Goal: Task Accomplishment & Management: Manage account settings

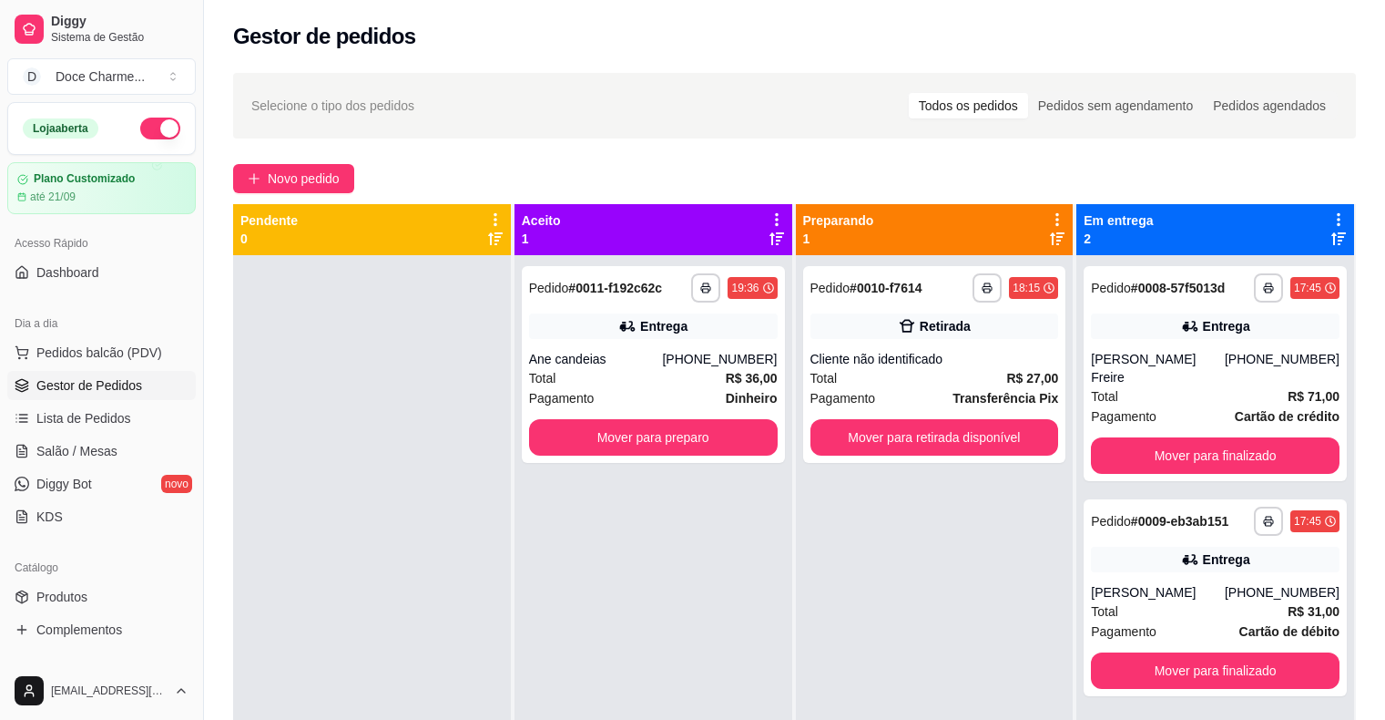
scroll to position [186, 0]
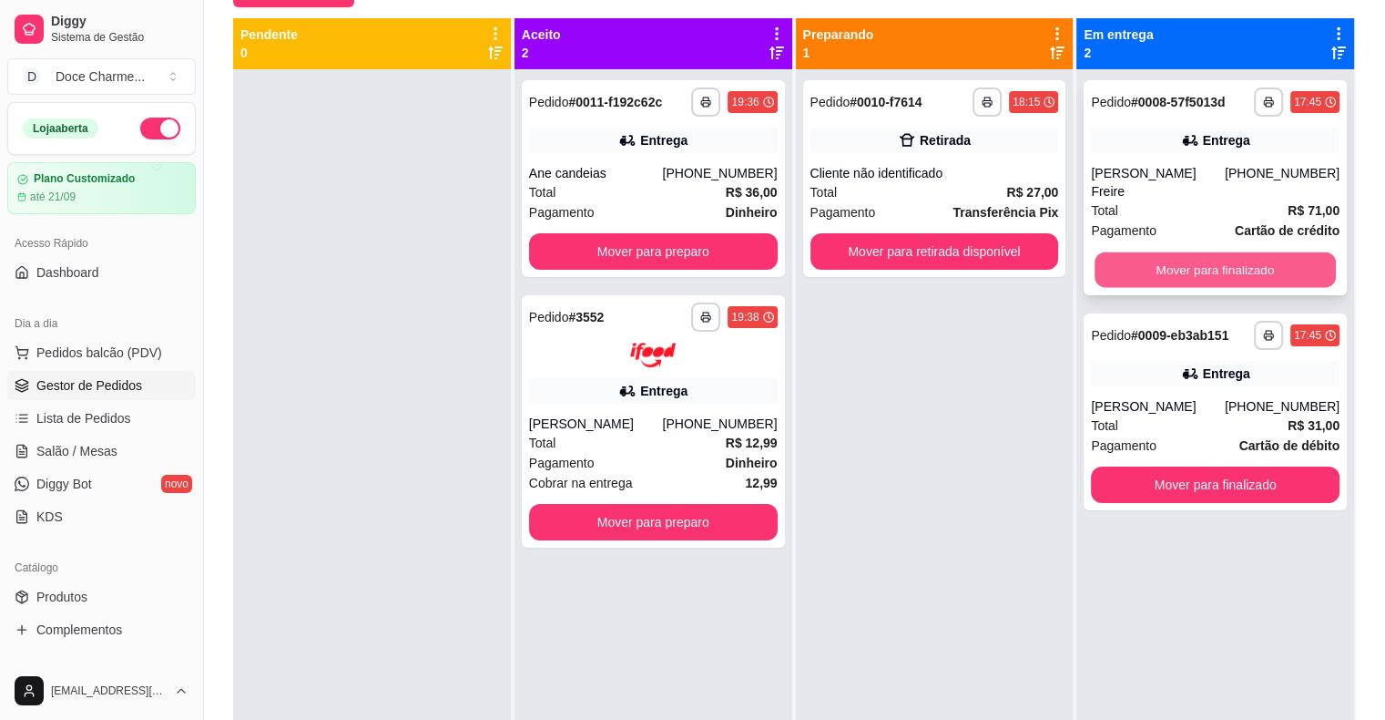
click at [1150, 262] on button "Mover para finalizado" at bounding box center [1215, 270] width 241 height 36
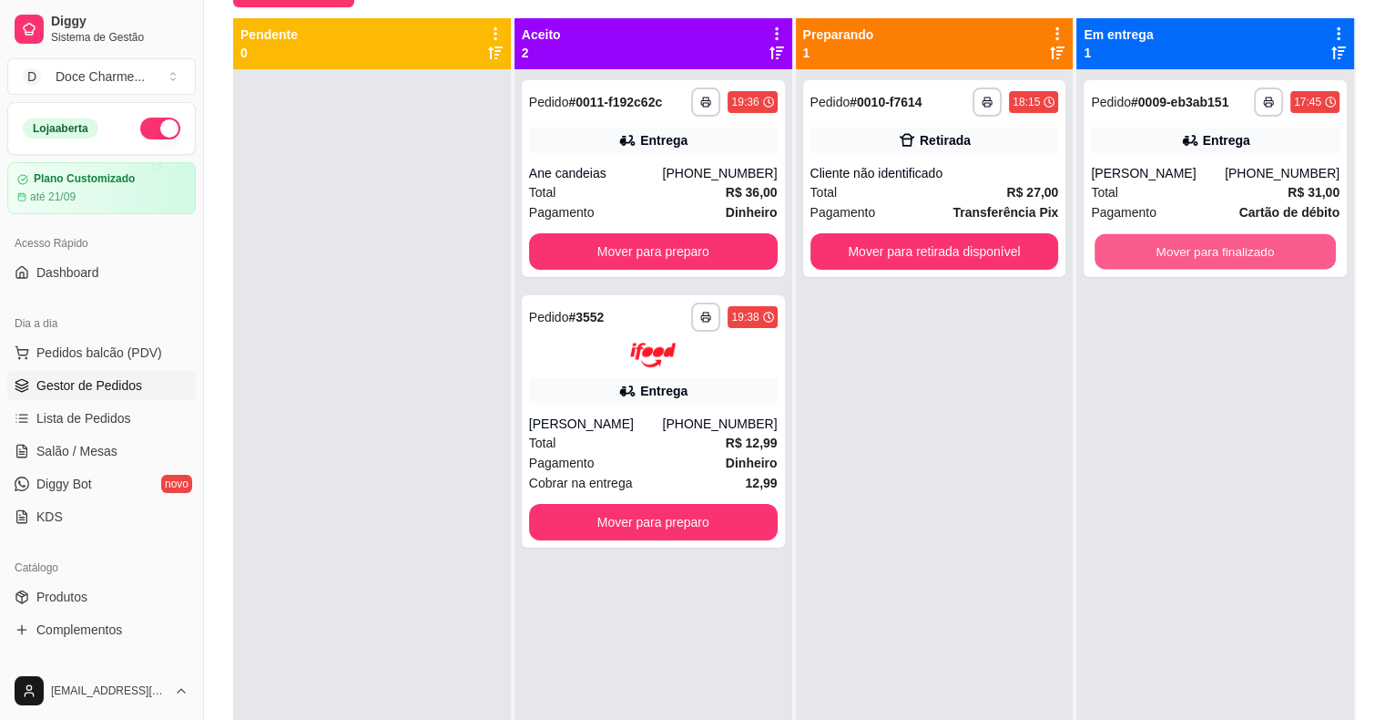
click at [1159, 251] on button "Mover para finalizado" at bounding box center [1215, 252] width 241 height 36
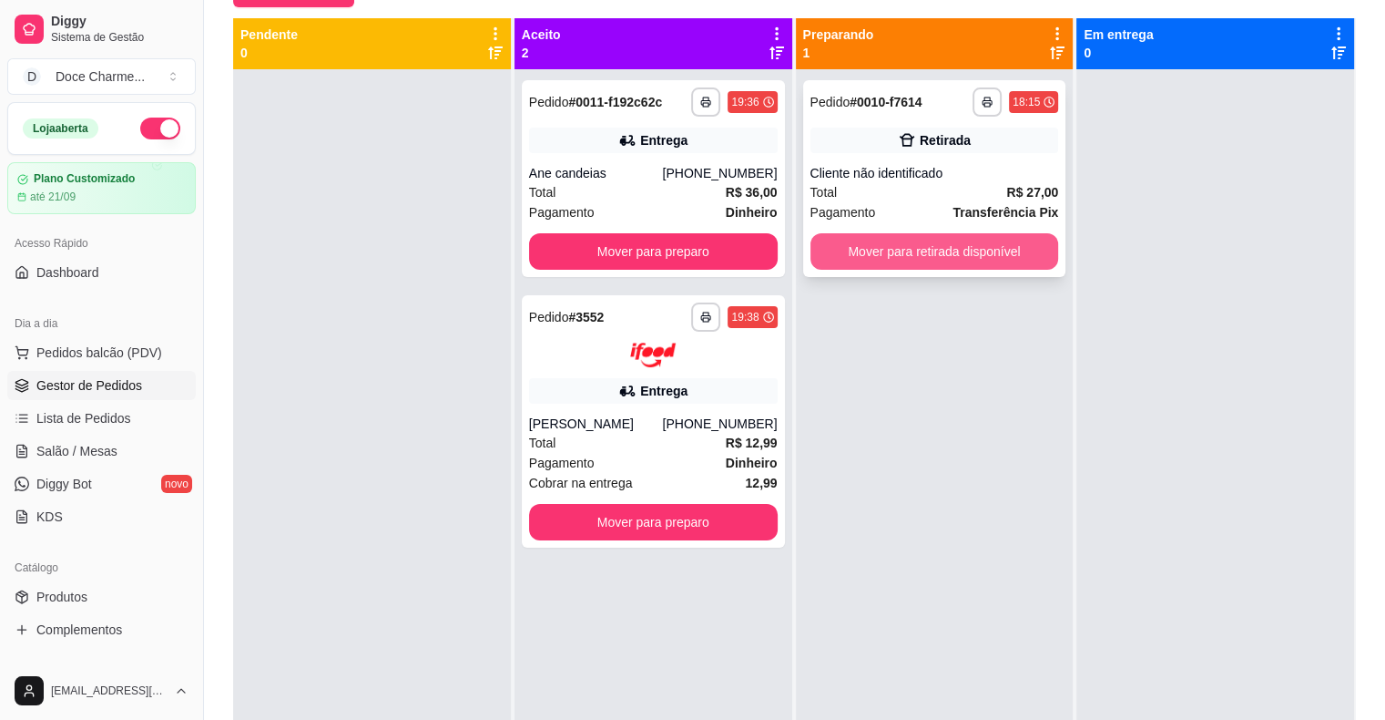
click at [976, 250] on button "Mover para retirada disponível" at bounding box center [935, 251] width 249 height 36
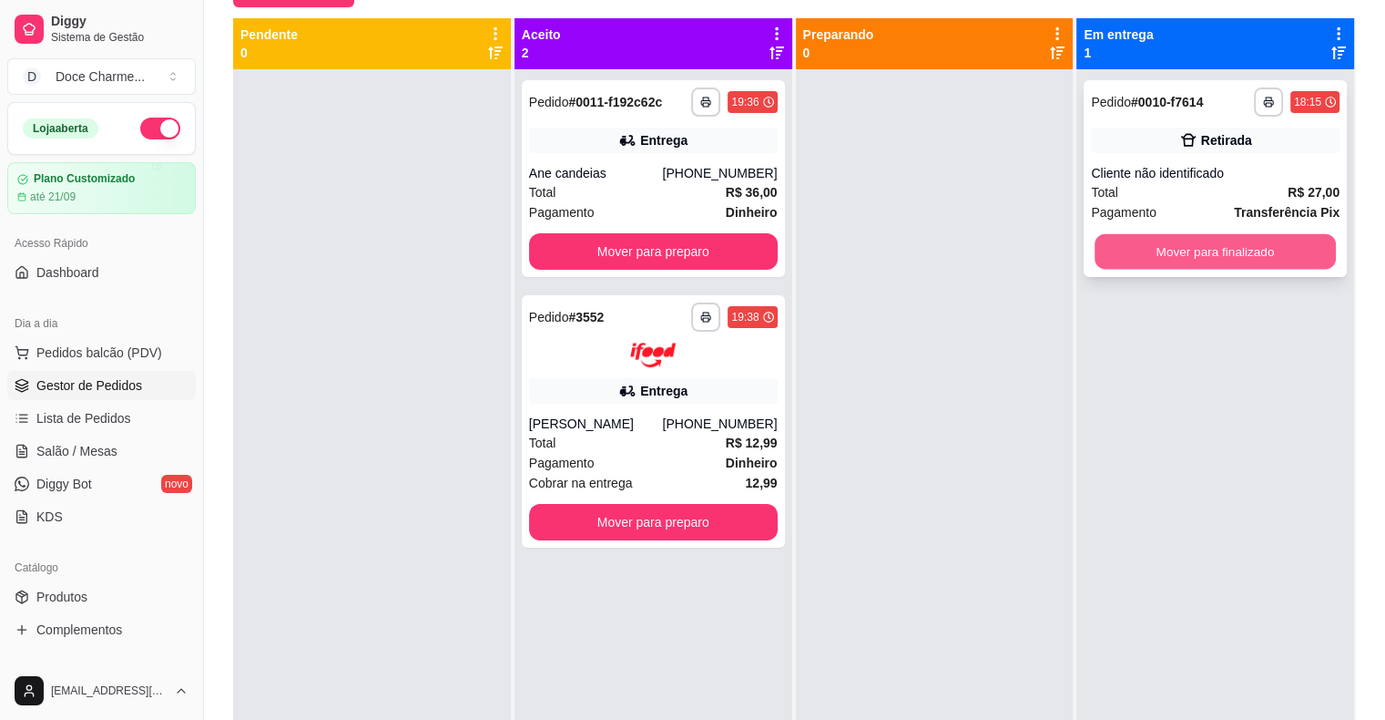
click at [1120, 249] on button "Mover para finalizado" at bounding box center [1215, 252] width 241 height 36
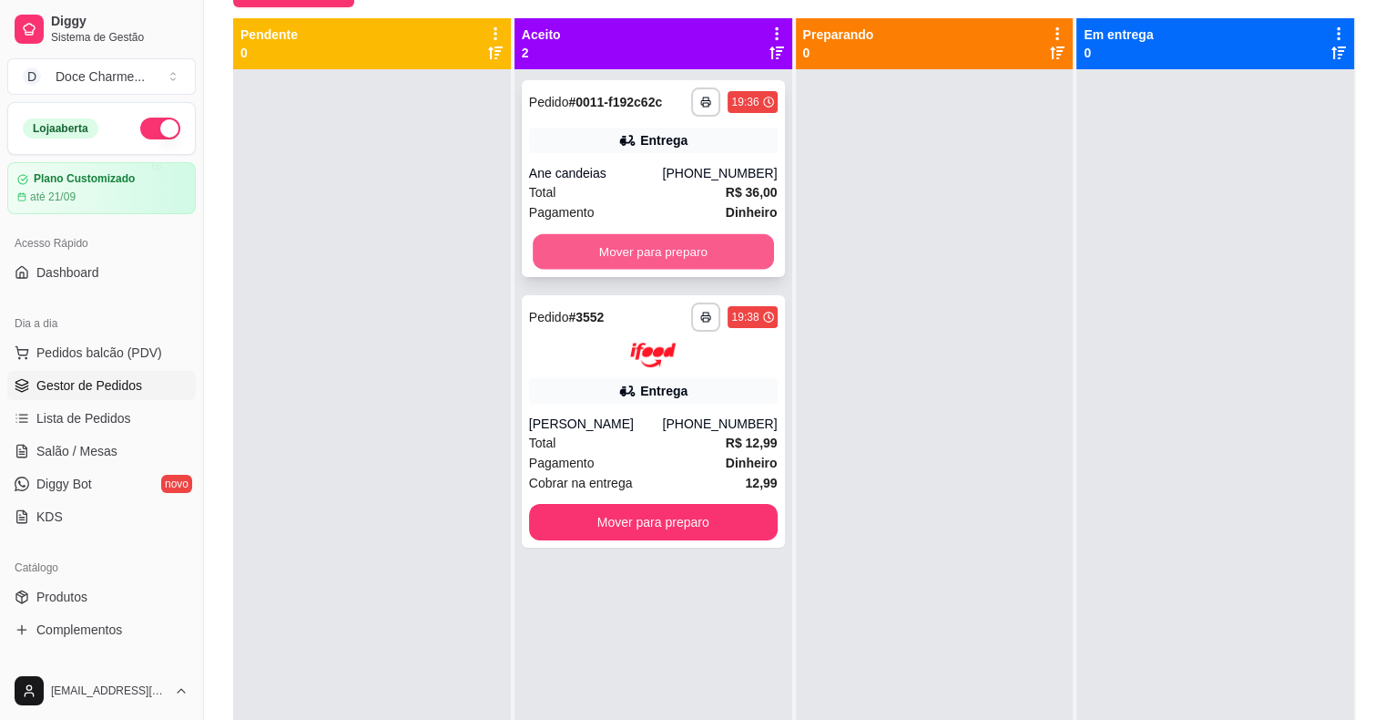
click at [743, 253] on button "Mover para preparo" at bounding box center [653, 252] width 241 height 36
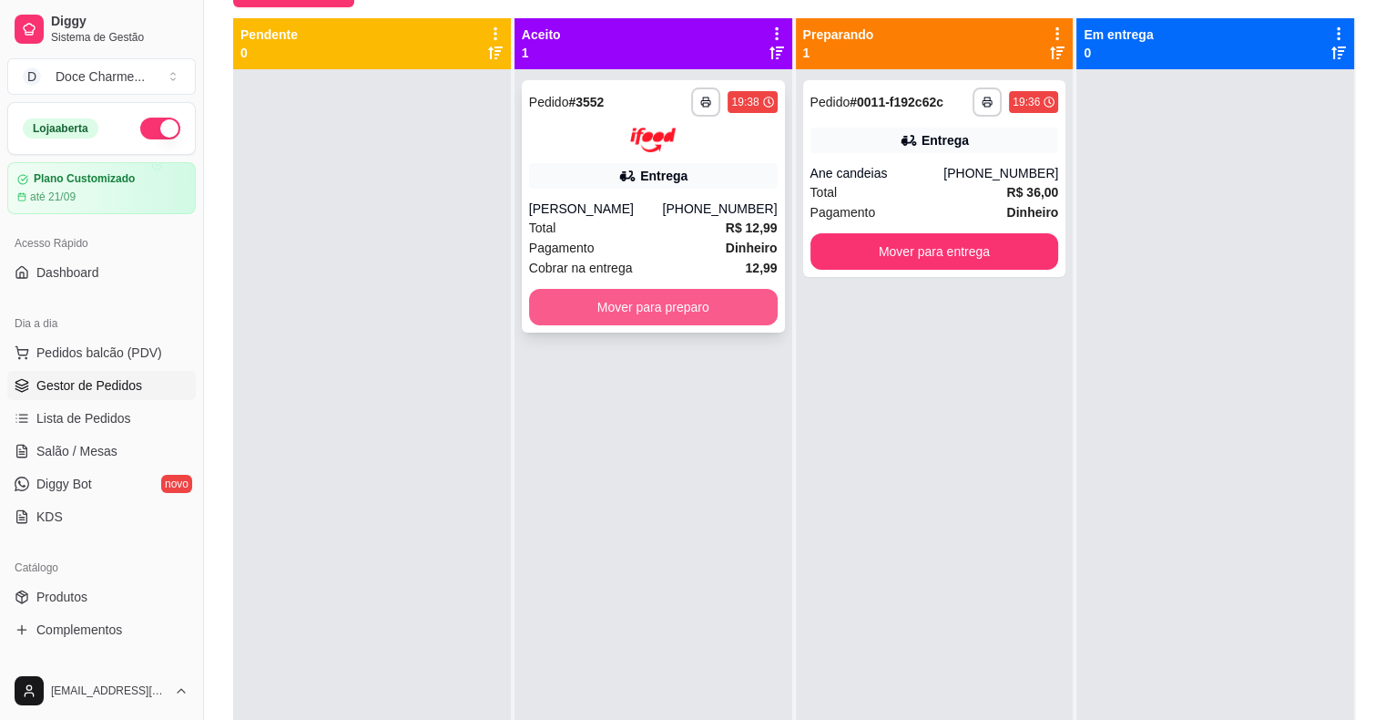
click at [741, 308] on button "Mover para preparo" at bounding box center [653, 307] width 249 height 36
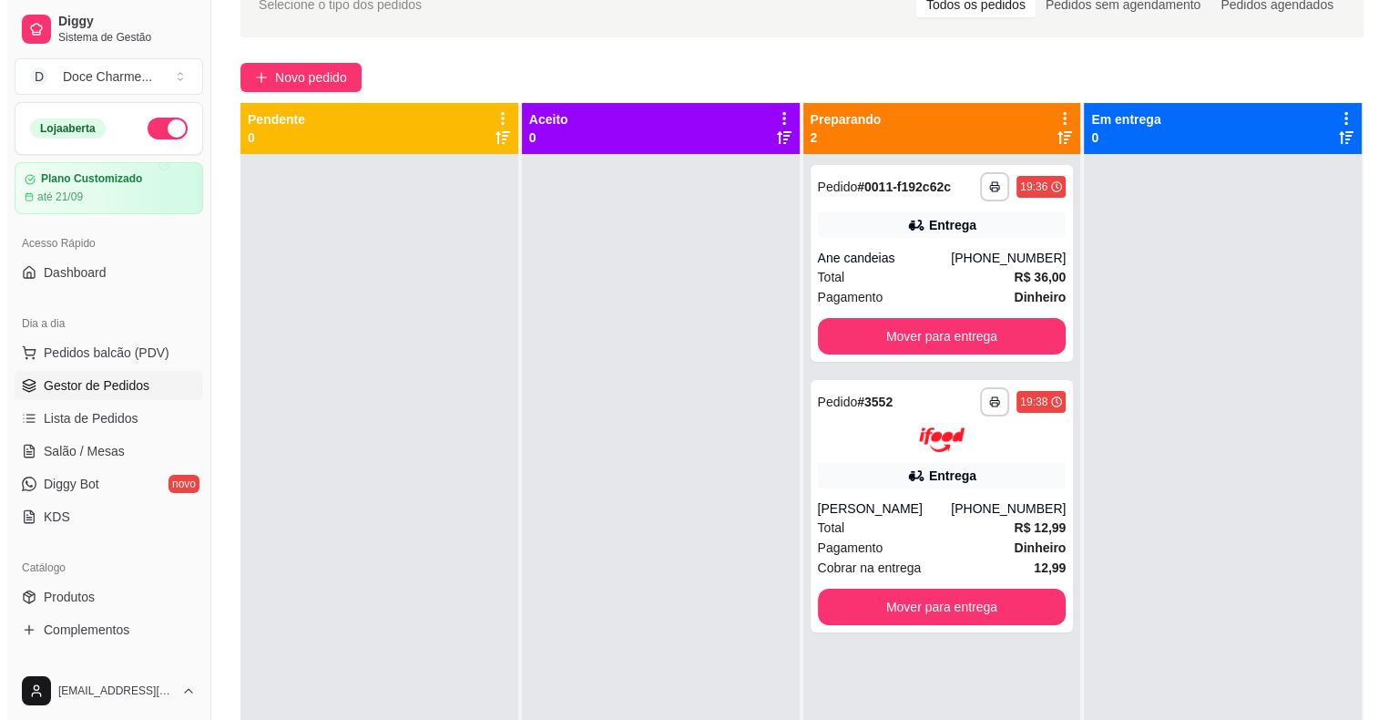
scroll to position [0, 0]
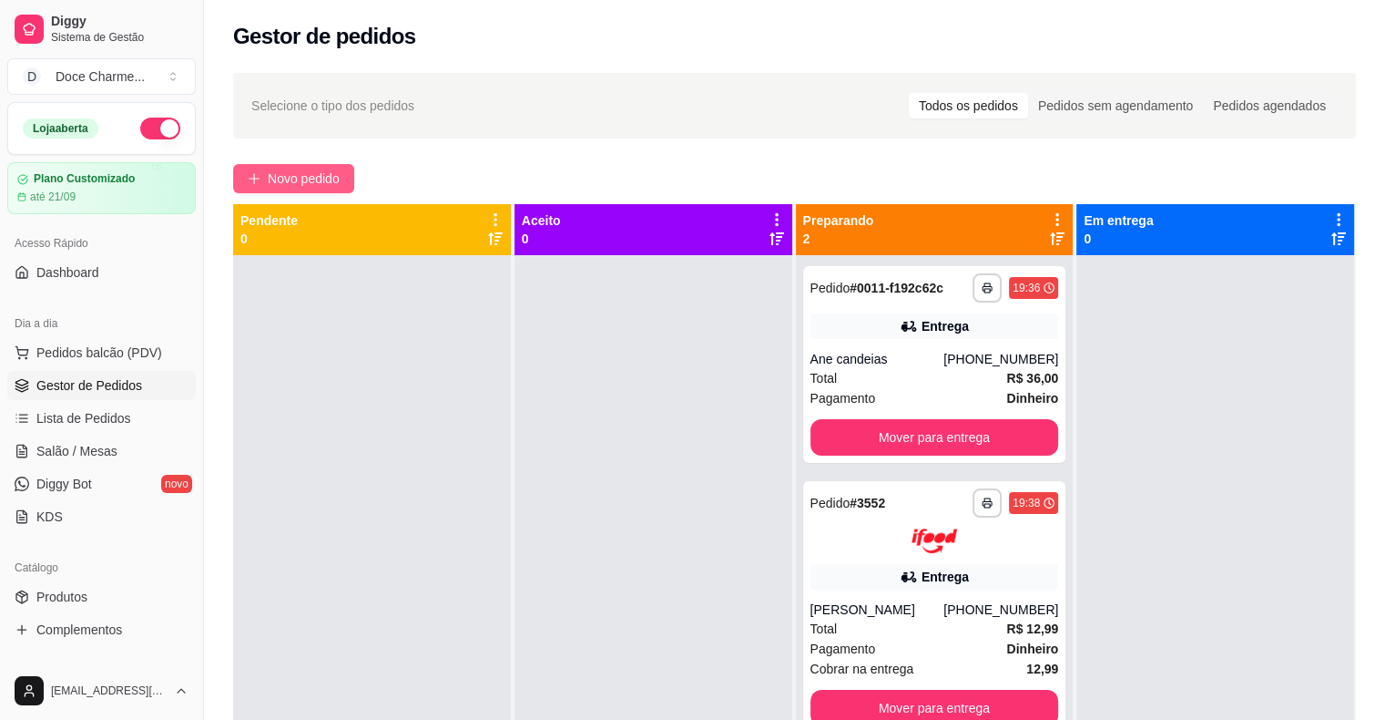
click at [287, 180] on span "Novo pedido" at bounding box center [304, 179] width 72 height 20
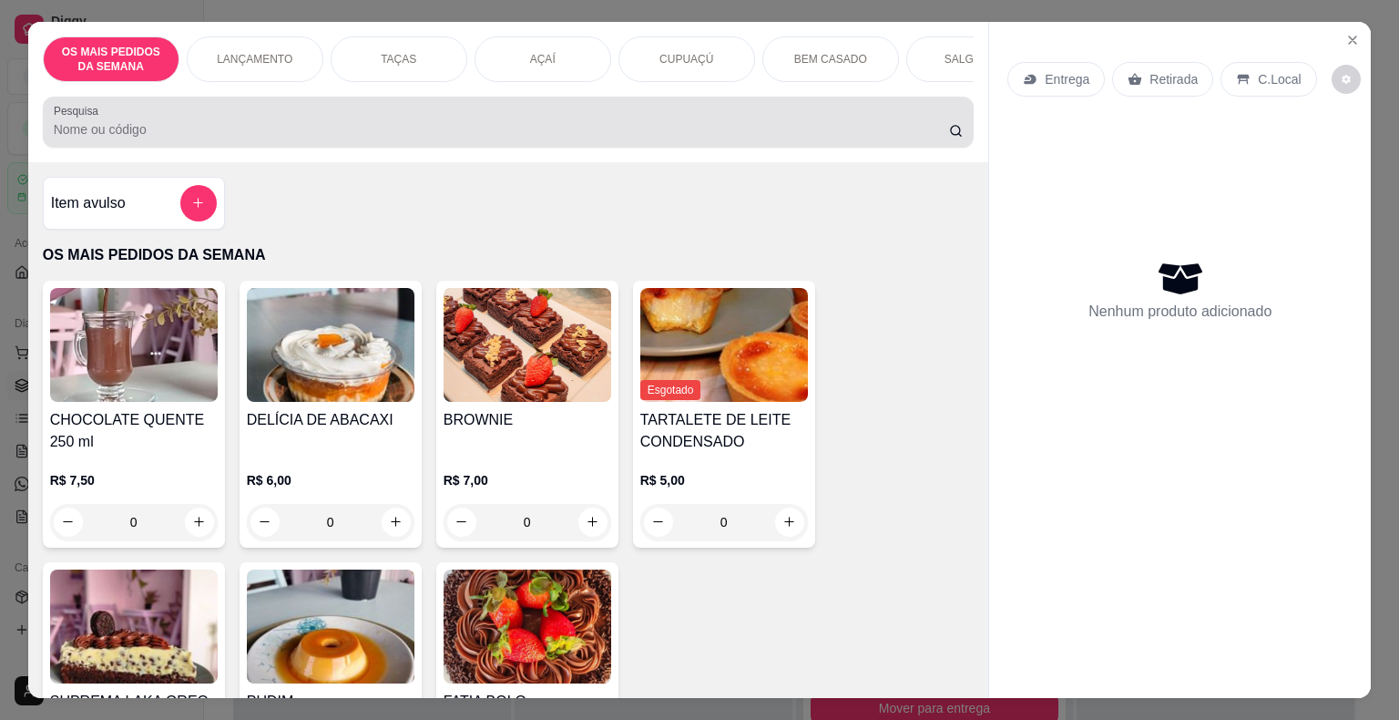
click at [475, 137] on input "Pesquisa" at bounding box center [501, 129] width 895 height 18
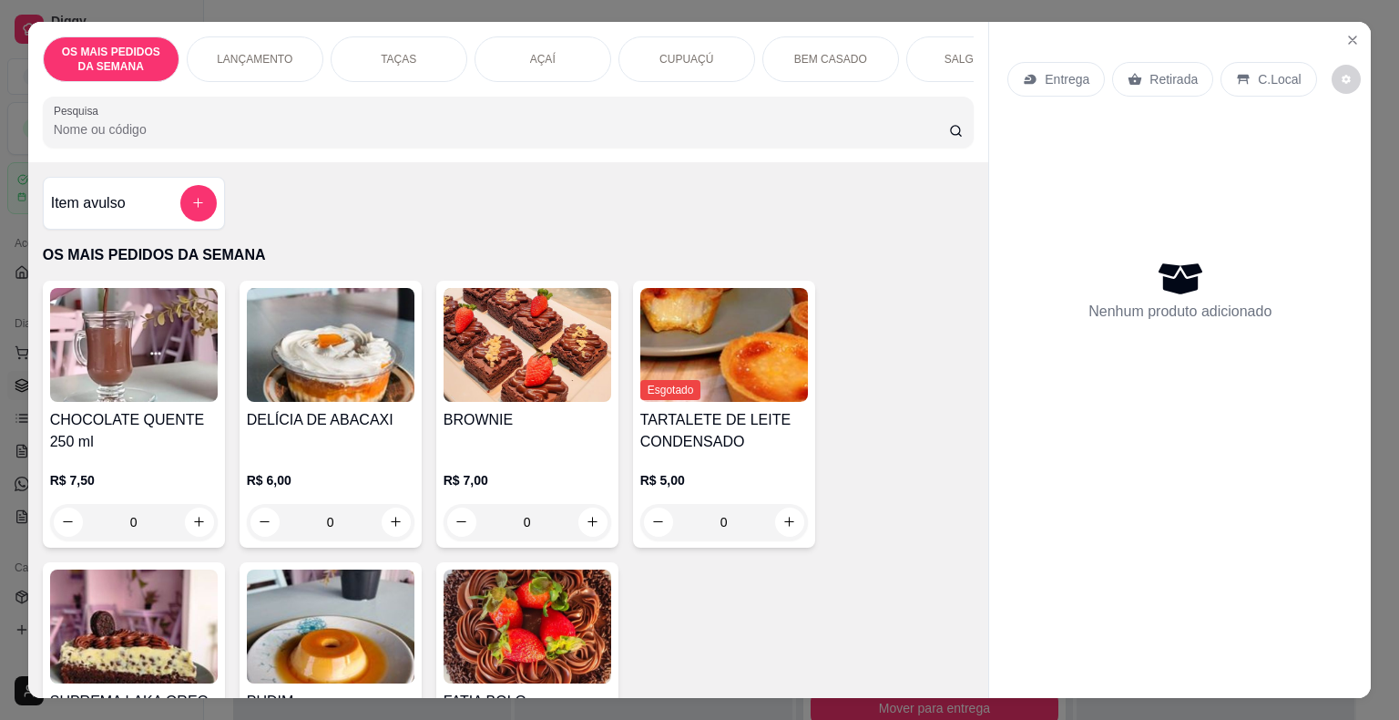
click at [406, 138] on input "Pesquisa" at bounding box center [501, 129] width 895 height 18
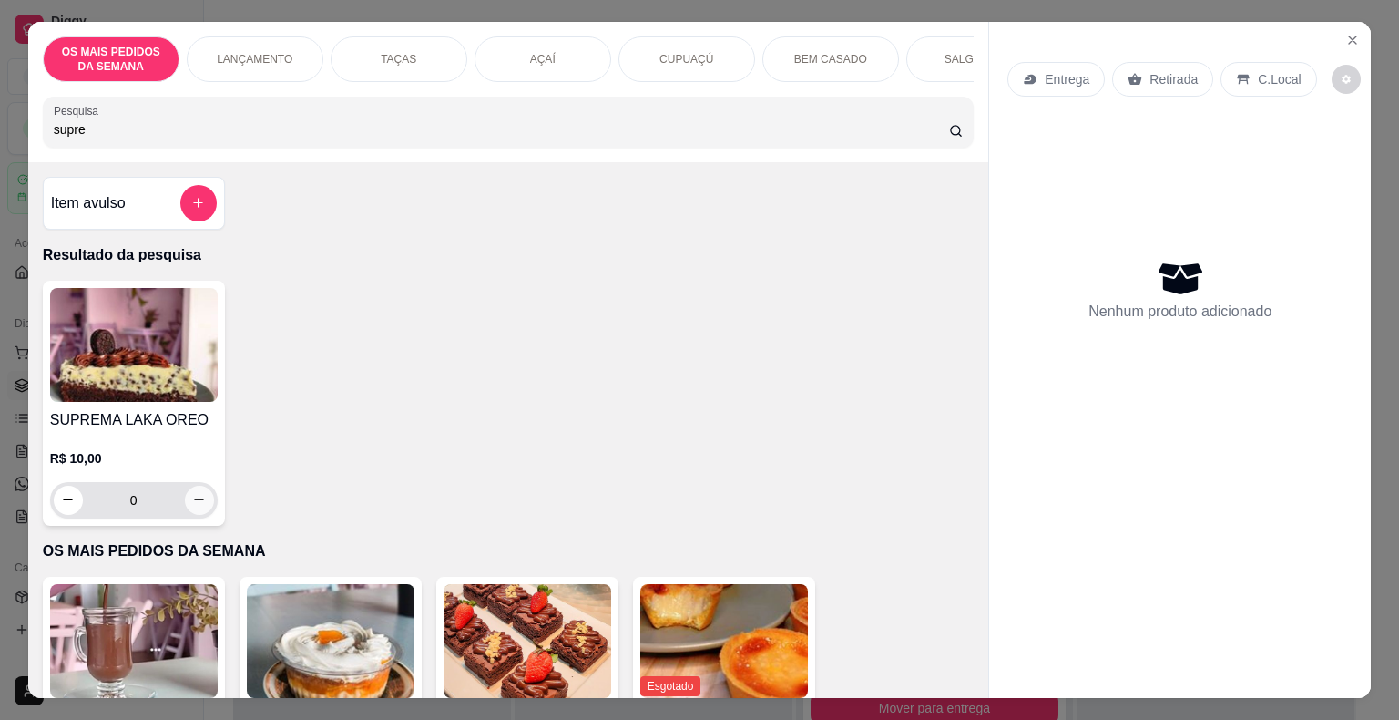
type input "supre"
click at [193, 497] on button "increase-product-quantity" at bounding box center [199, 499] width 28 height 28
type input "1"
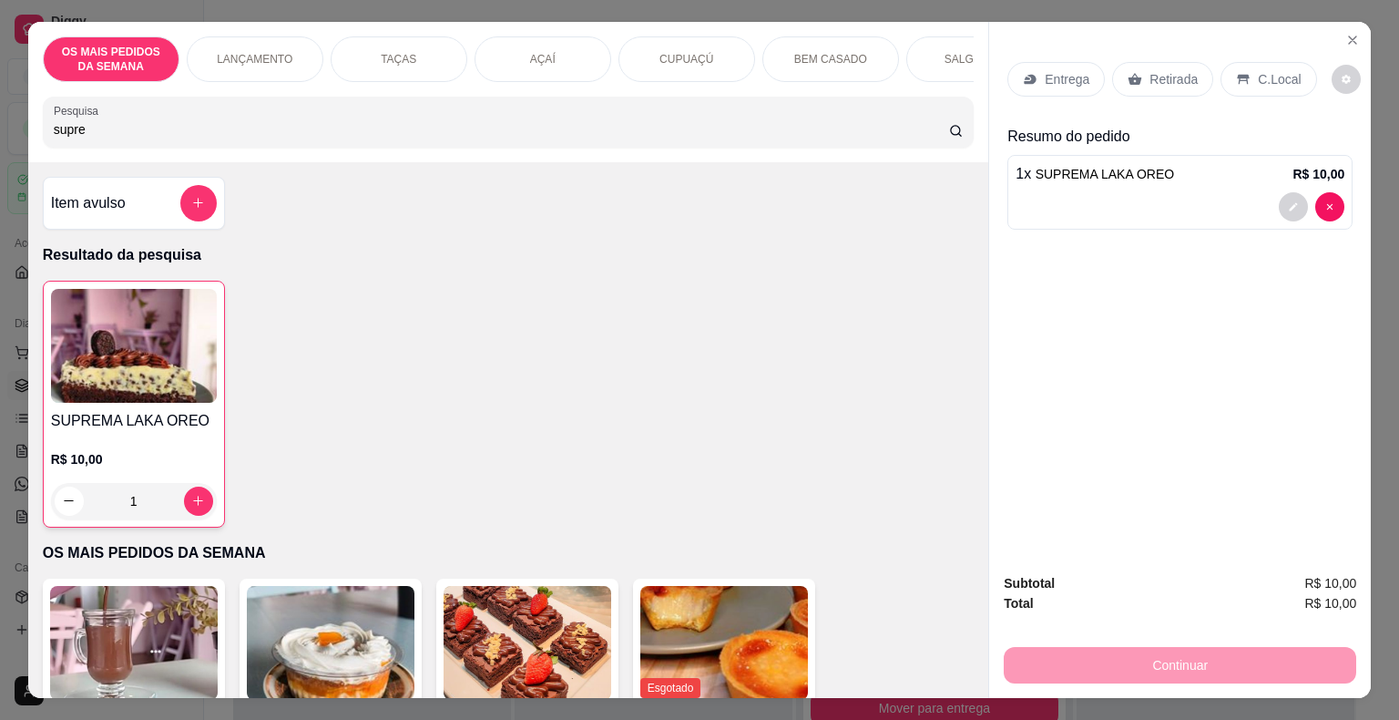
drag, startPoint x: 164, startPoint y: 141, endPoint x: 5, endPoint y: 150, distance: 159.7
click at [5, 150] on div "OS MAIS PEDIDOS DA SEMANA LANÇAMENTO TAÇAS AÇAÍ CUPUAÇÚ BEM CASADO SALGADOS BEB…" at bounding box center [699, 360] width 1399 height 720
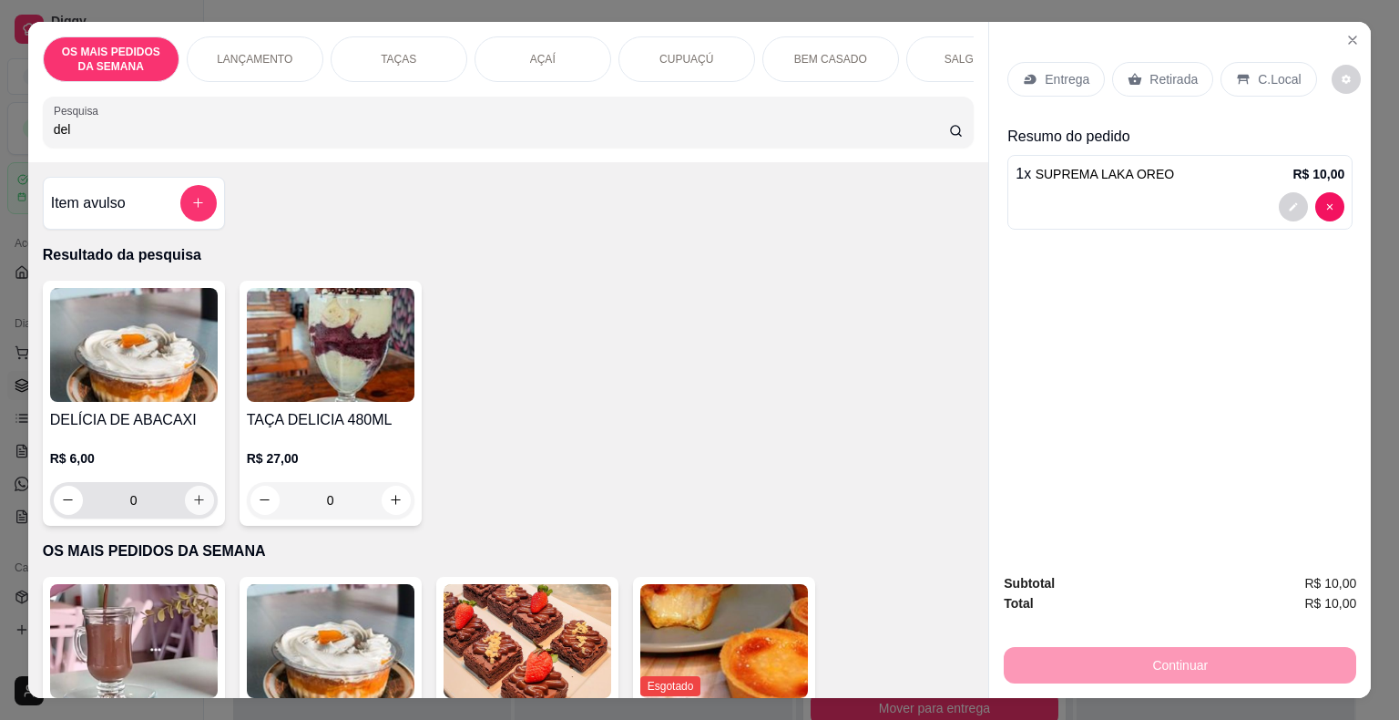
type input "del"
click at [185, 508] on button "increase-product-quantity" at bounding box center [199, 499] width 29 height 29
type input "1"
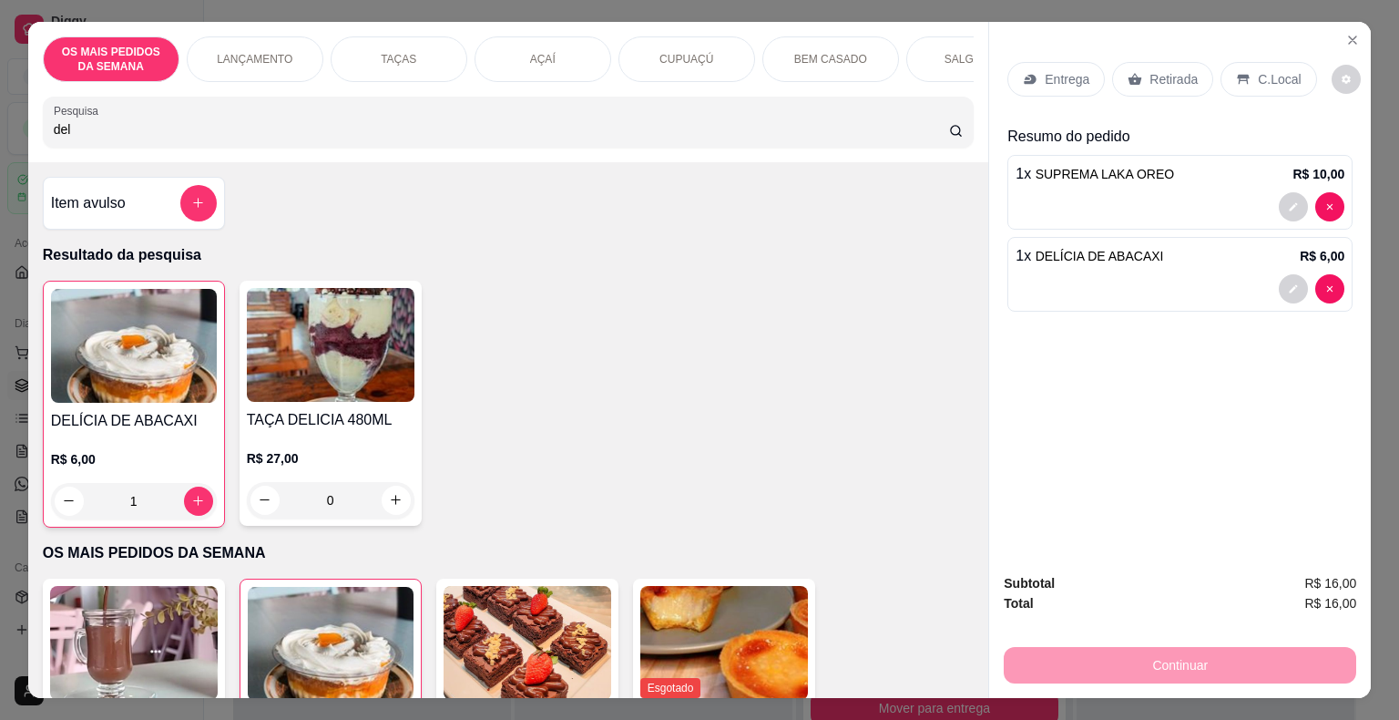
click at [1258, 70] on p "C.Local" at bounding box center [1279, 79] width 43 height 18
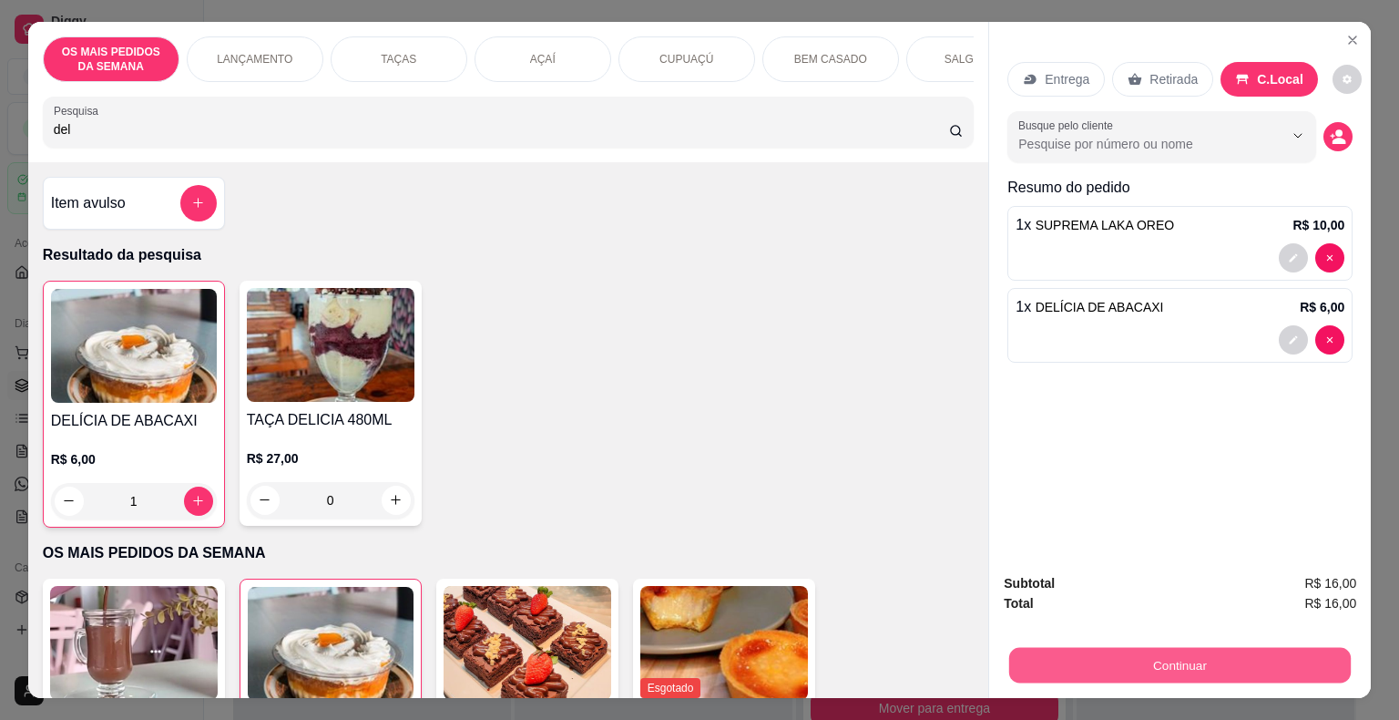
click at [1104, 661] on button "Continuar" at bounding box center [1180, 666] width 342 height 36
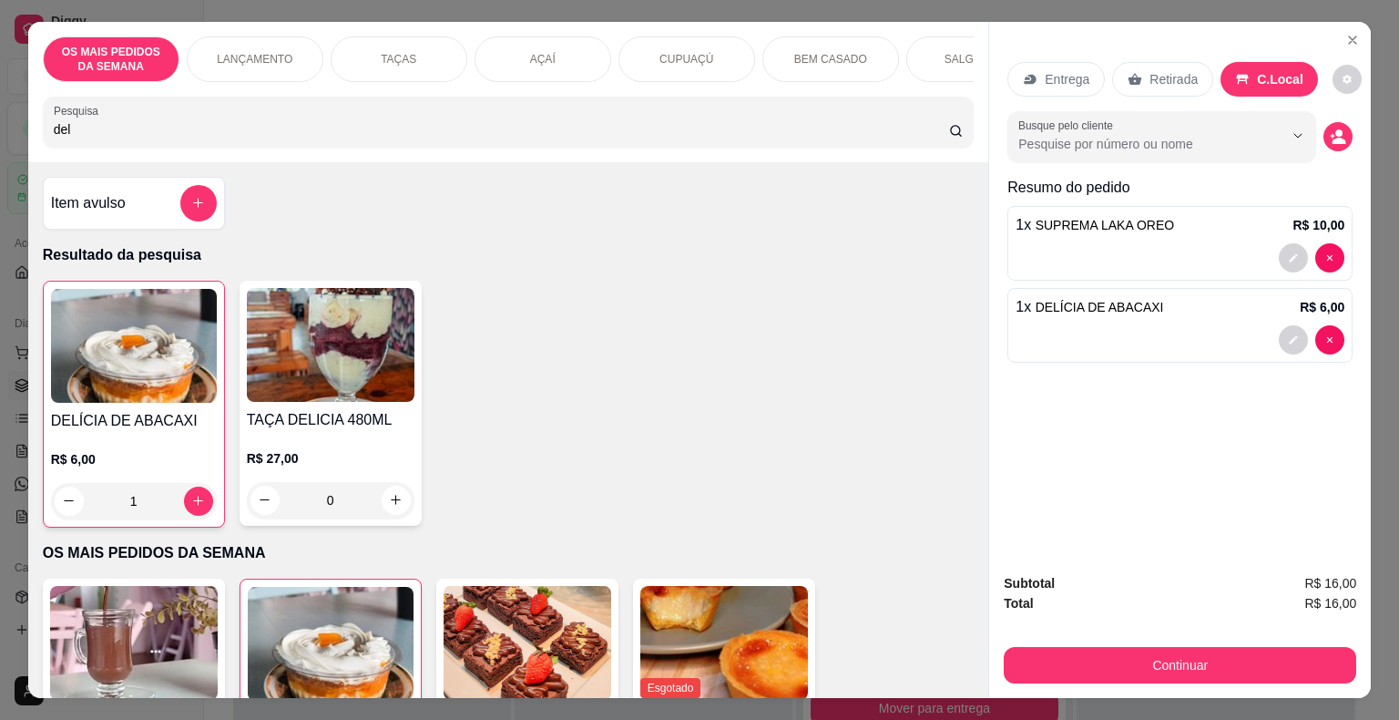
drag, startPoint x: 159, startPoint y: 131, endPoint x: 0, endPoint y: 127, distance: 159.5
click at [0, 127] on div "OS MAIS PEDIDOS DA SEMANA LANÇAMENTO TAÇAS AÇAÍ CUPUAÇÚ BEM CASADO SALGADOS BEB…" at bounding box center [699, 360] width 1399 height 720
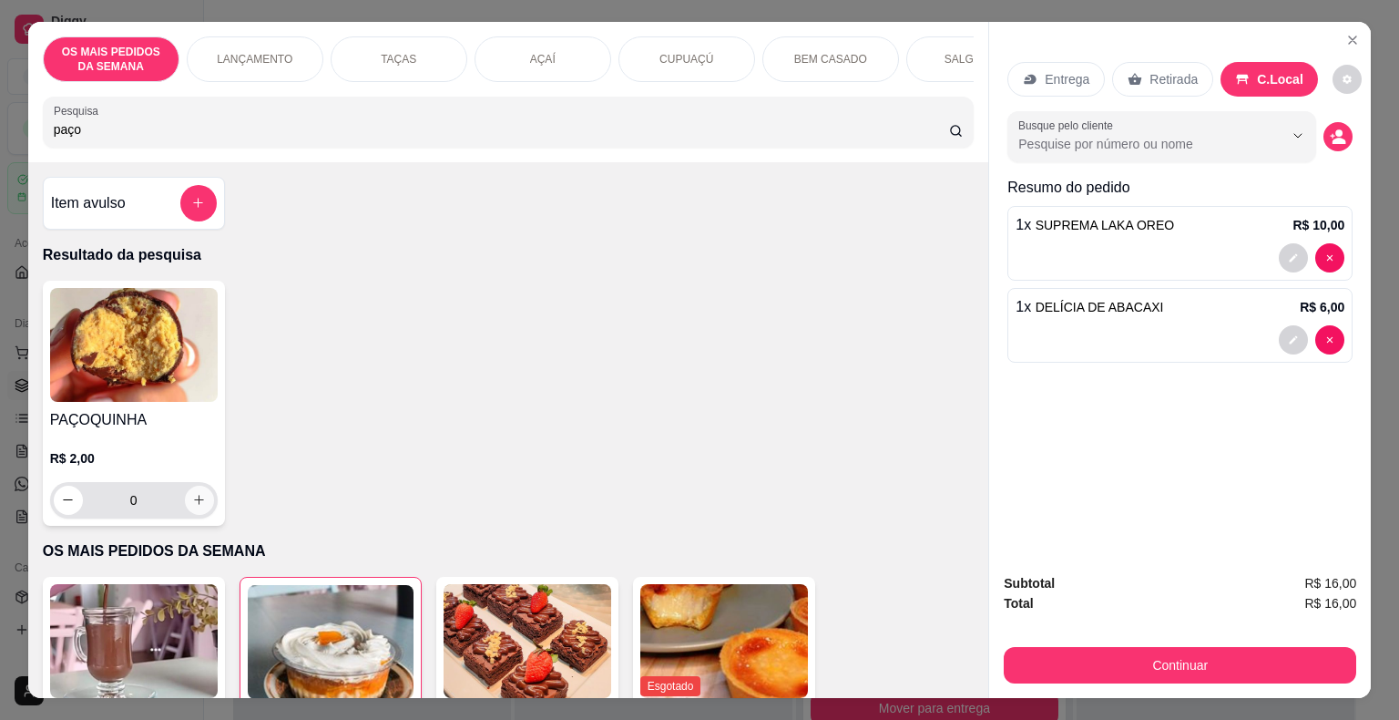
type input "paço"
click at [192, 506] on icon "increase-product-quantity" at bounding box center [199, 500] width 14 height 14
type input "1"
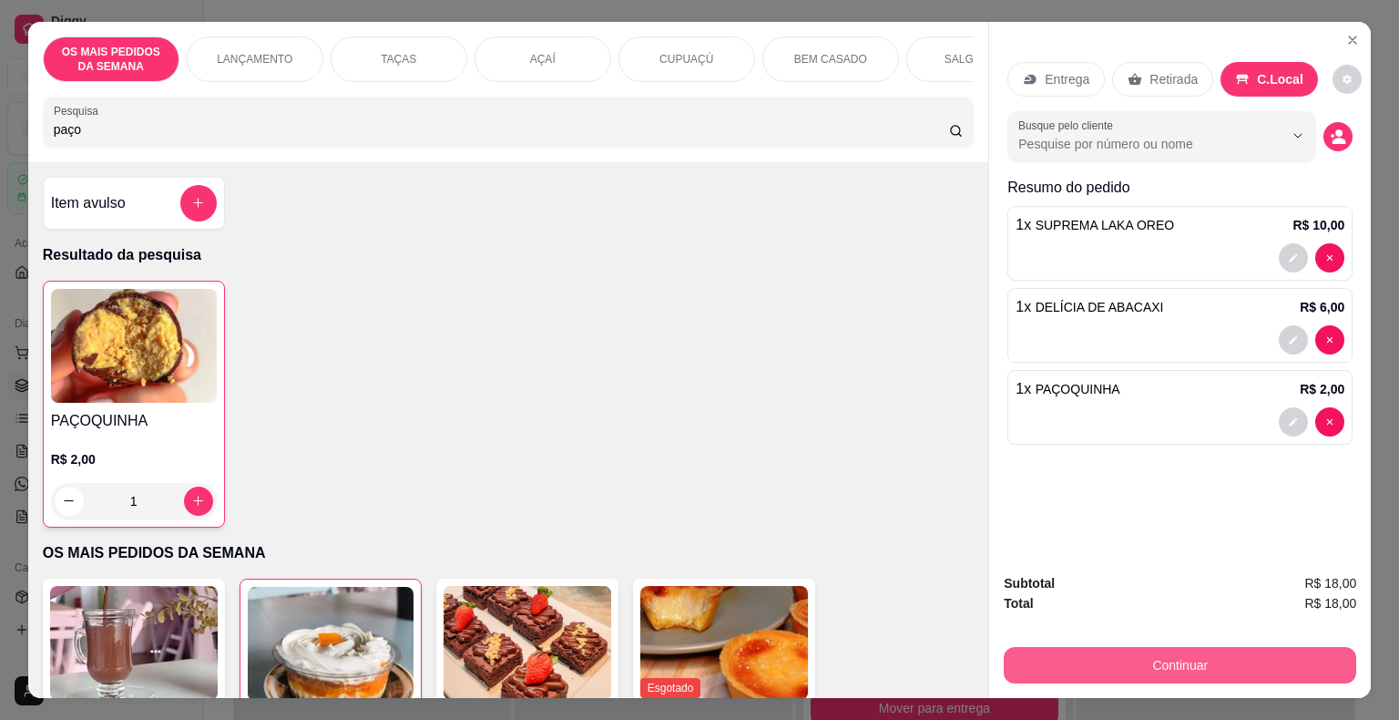
click at [1097, 653] on button "Continuar" at bounding box center [1180, 665] width 352 height 36
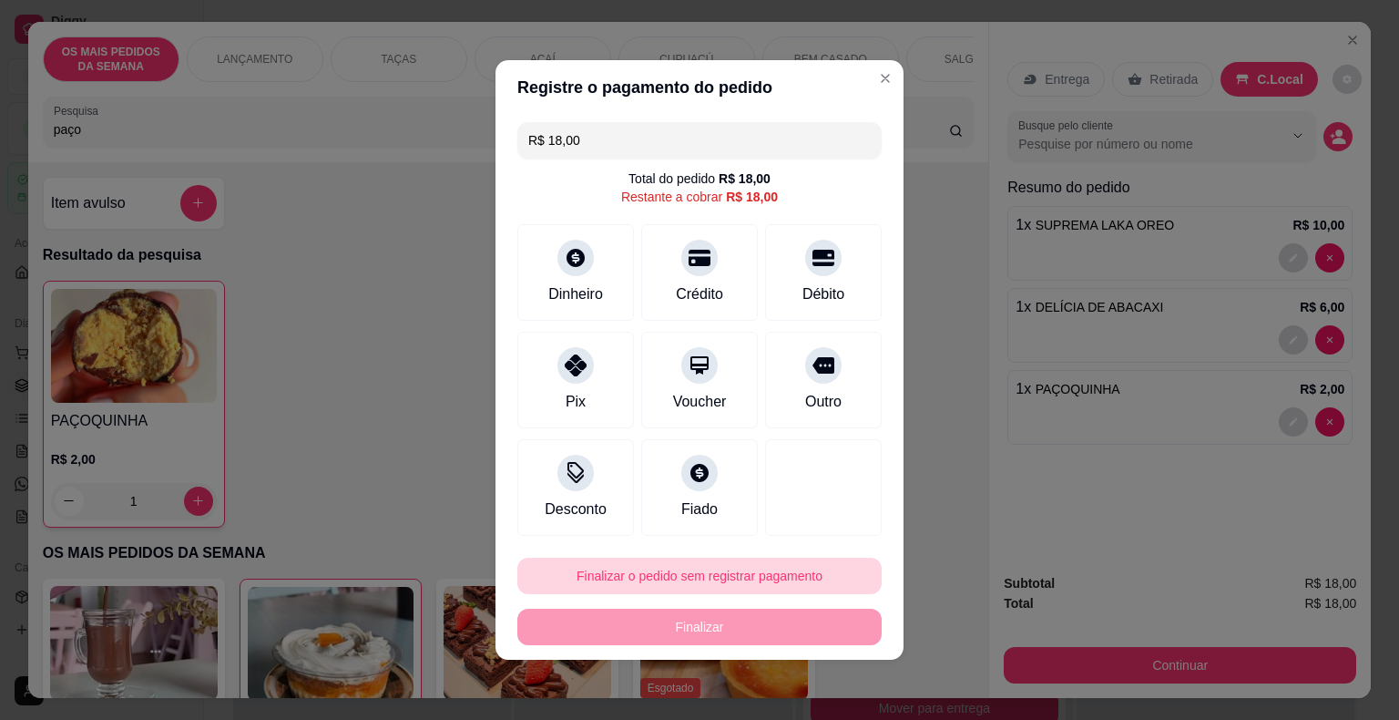
click at [752, 580] on button "Finalizar o pedido sem registrar pagamento" at bounding box center [699, 575] width 364 height 36
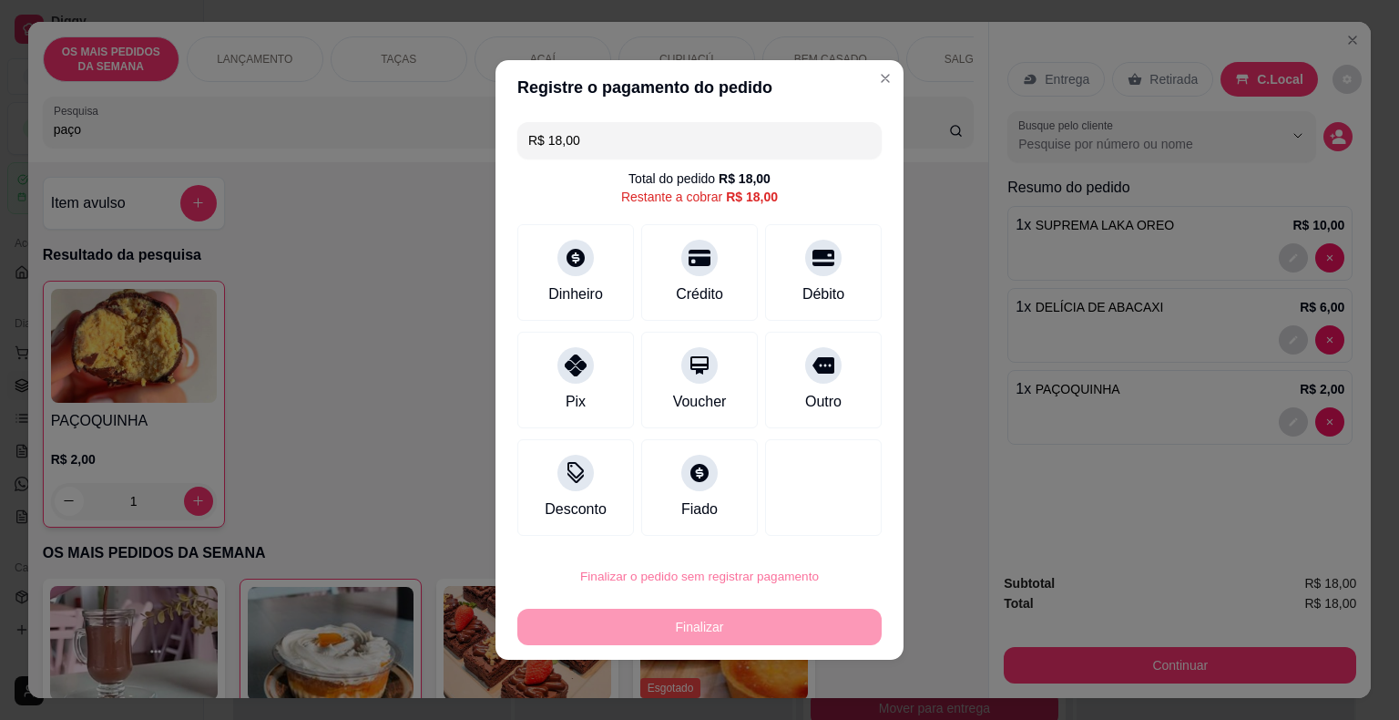
click at [823, 524] on button "Confirmar" at bounding box center [812, 523] width 67 height 28
type input "0"
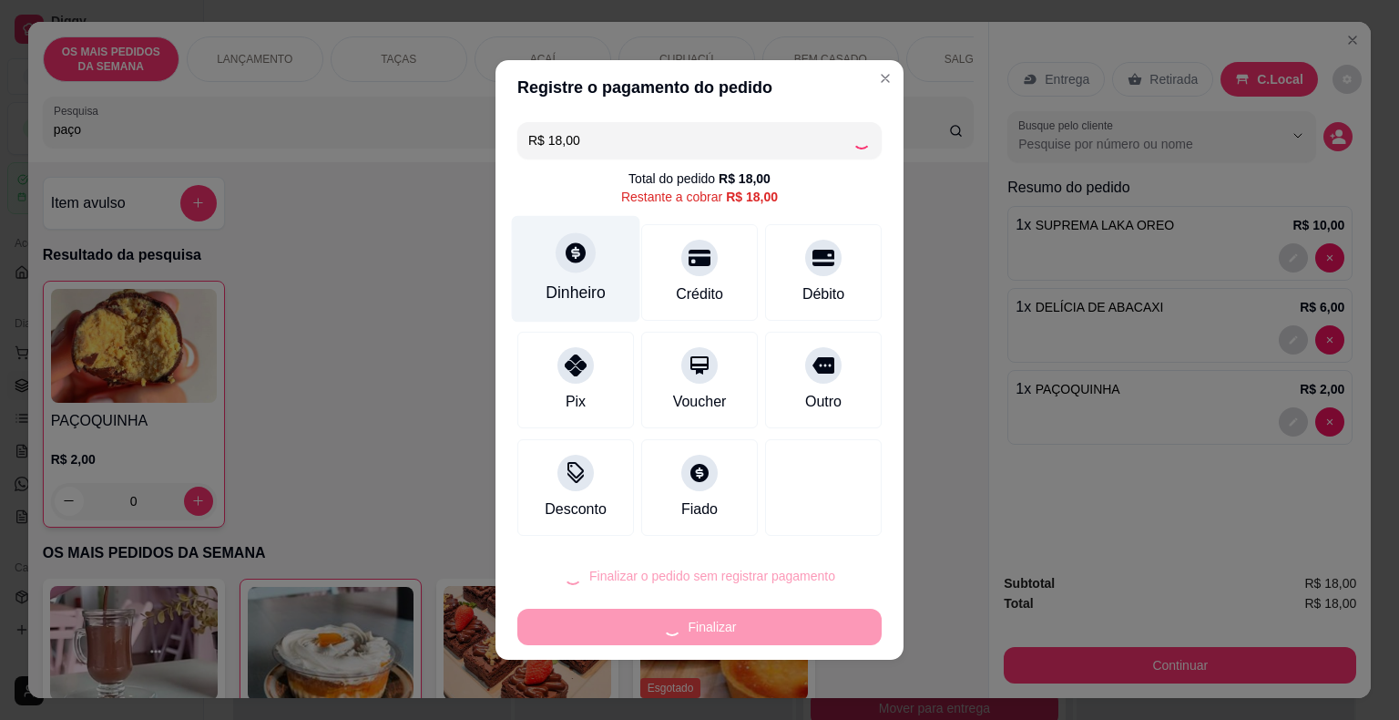
type input "R$ 0,00"
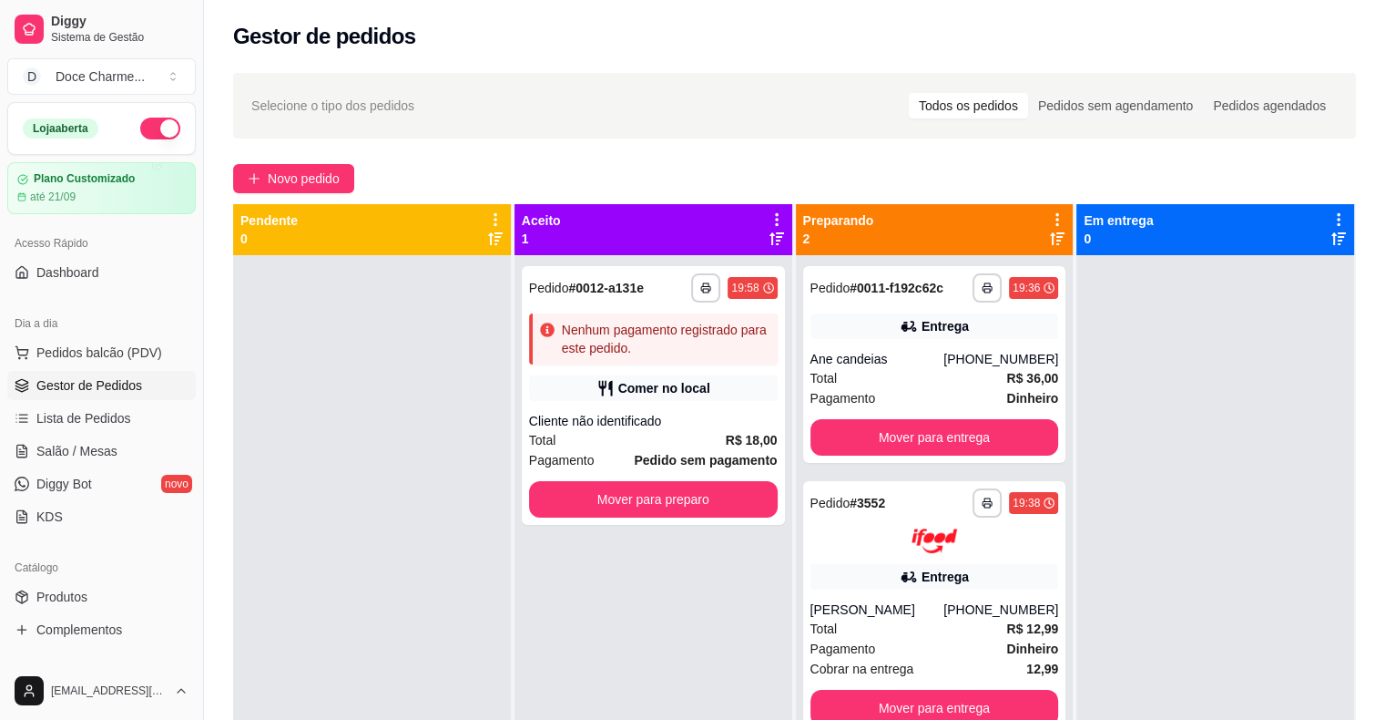
click at [404, 465] on div at bounding box center [372, 615] width 278 height 720
click at [605, 288] on strong "# 0012-a131e" at bounding box center [606, 288] width 76 height 15
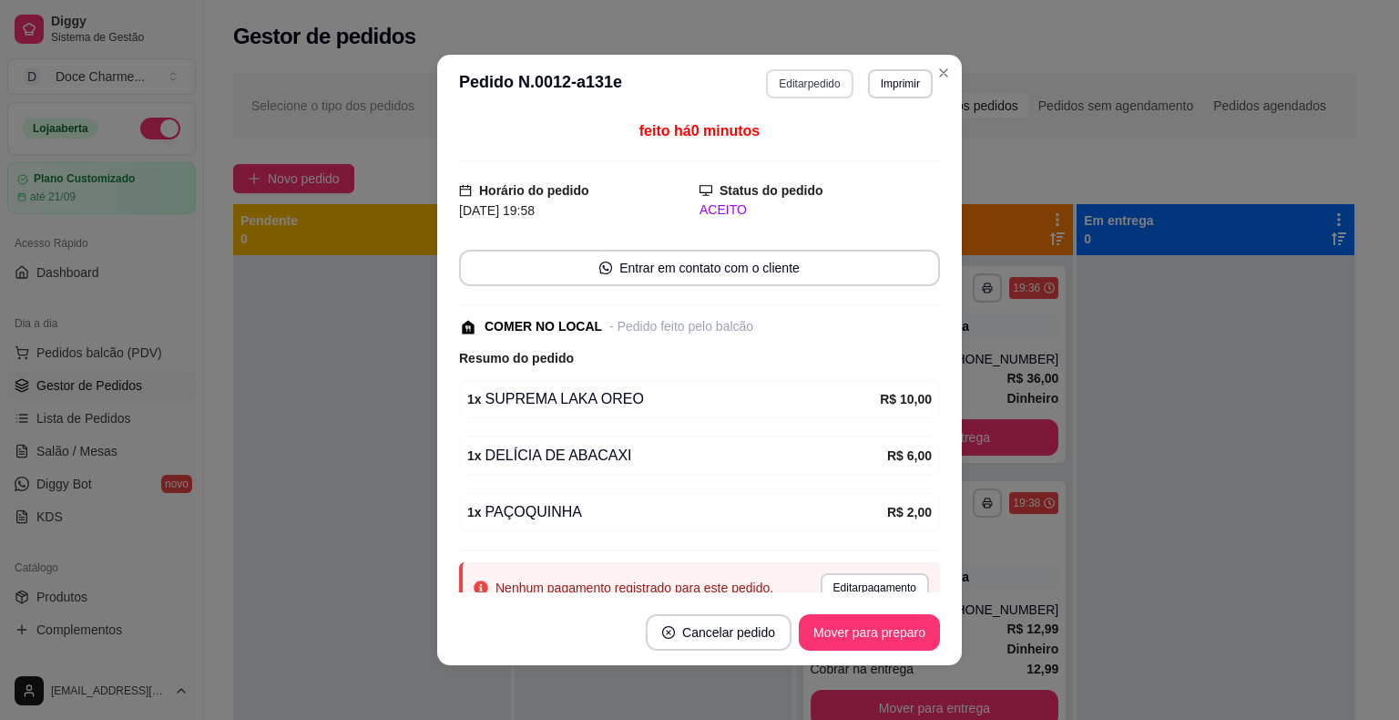
click at [816, 91] on button "Editar pedido" at bounding box center [809, 83] width 87 height 29
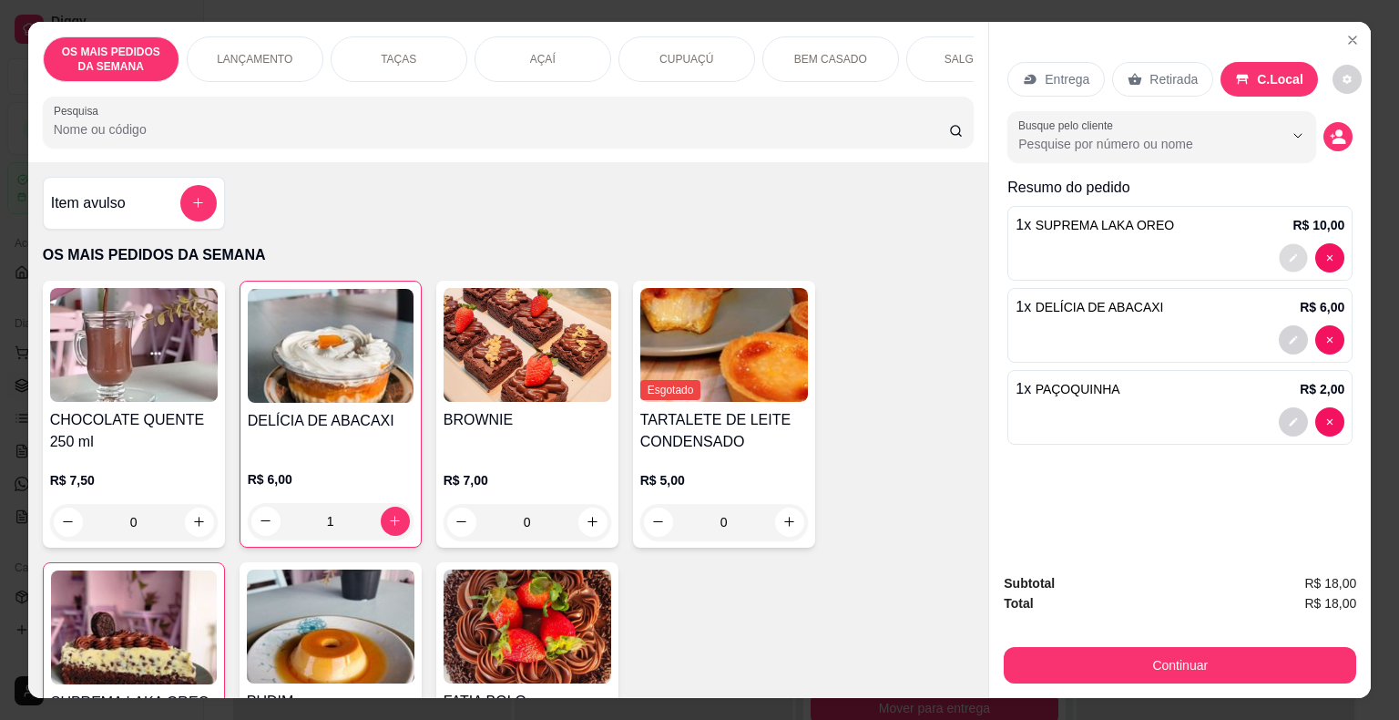
click at [1290, 243] on button "decrease-product-quantity" at bounding box center [1294, 257] width 28 height 28
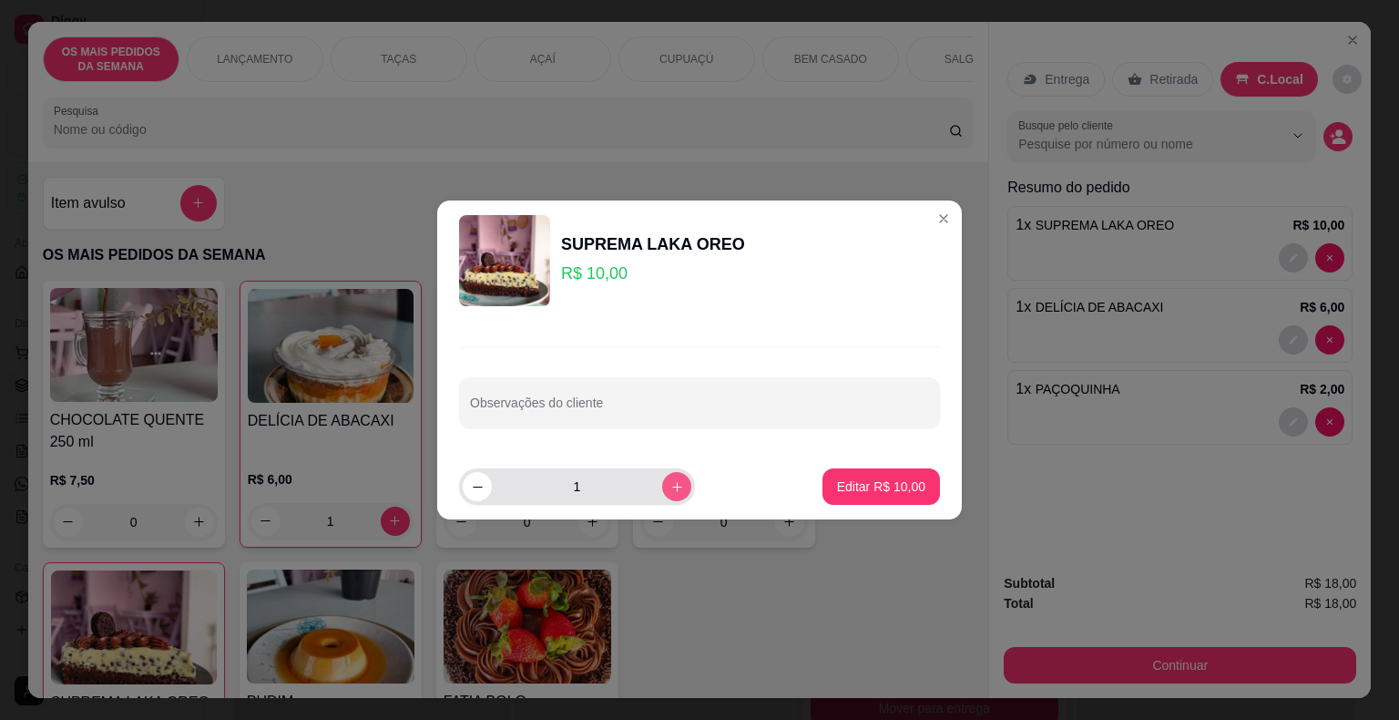
click at [671, 483] on button "increase-product-quantity" at bounding box center [676, 486] width 29 height 29
type input "2"
click at [846, 492] on p "Editar R$ 20,00" at bounding box center [881, 486] width 88 height 18
type input "2"
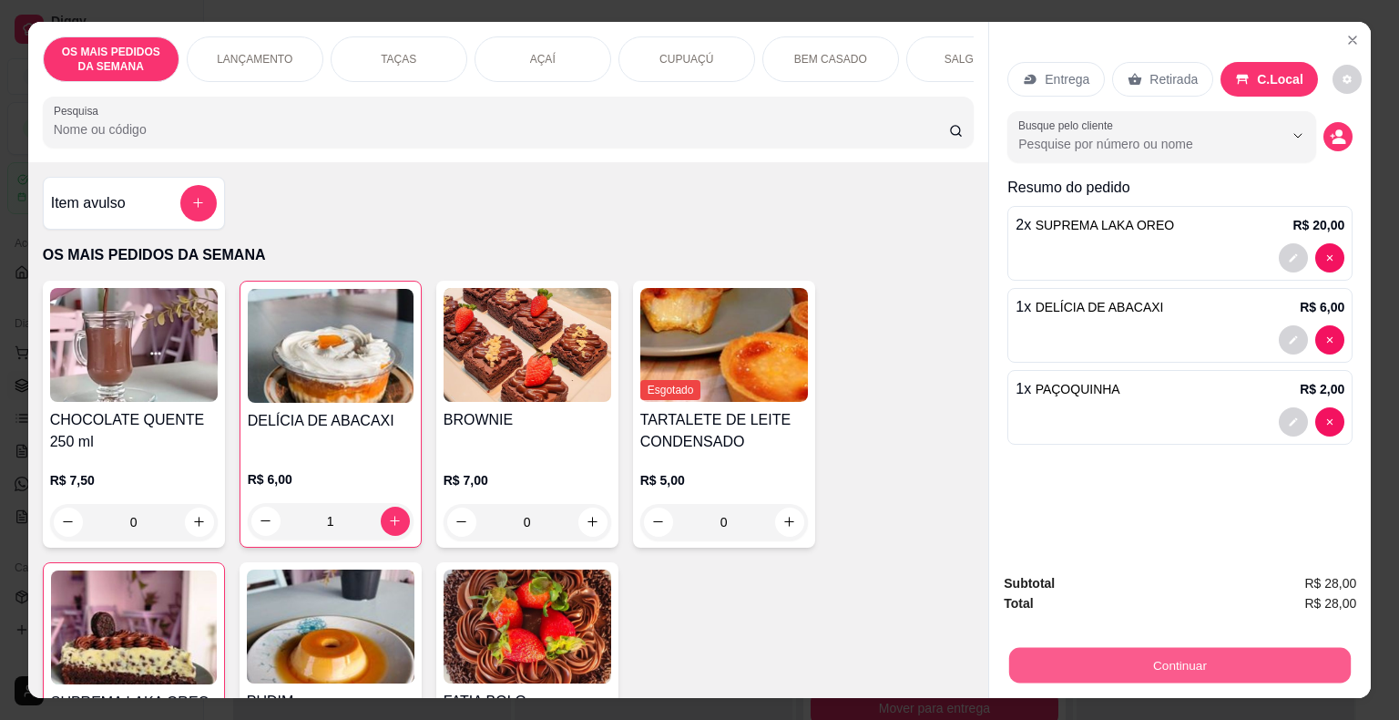
click at [1088, 650] on button "Continuar" at bounding box center [1180, 666] width 342 height 36
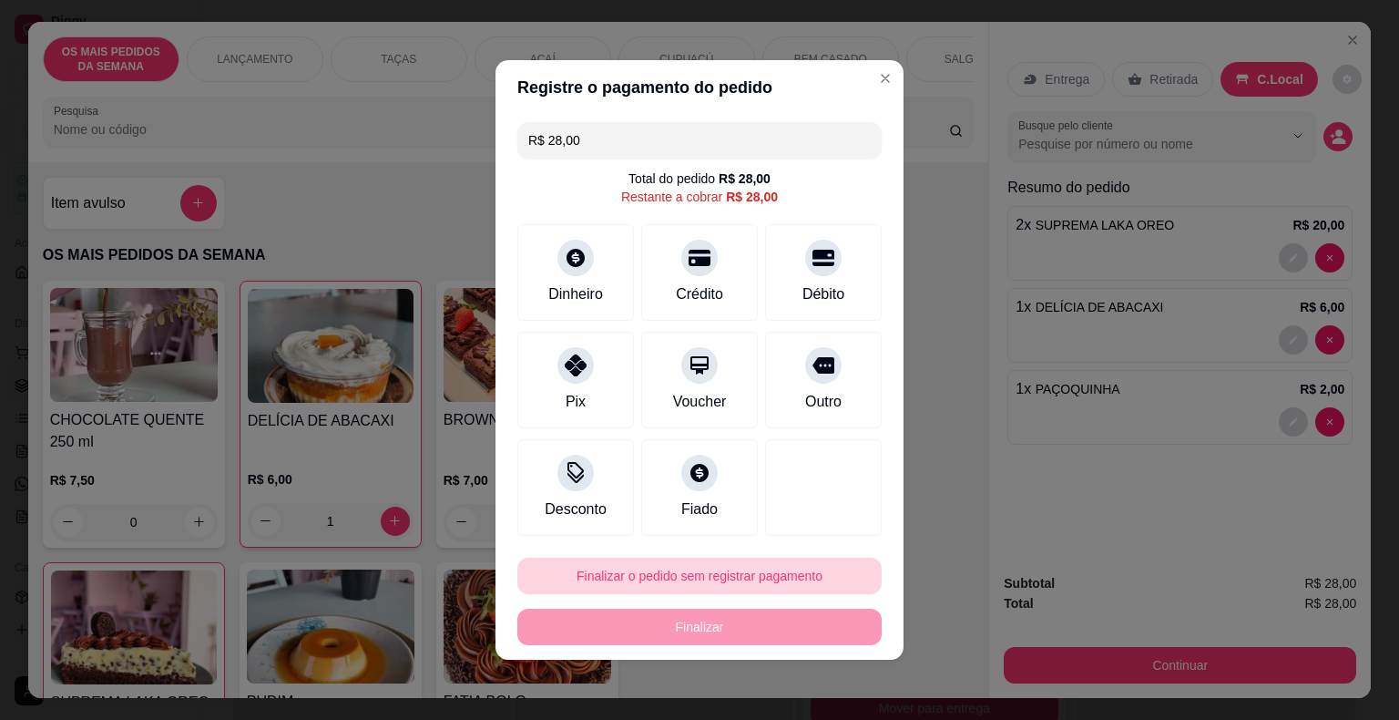
click at [776, 576] on button "Finalizar o pedido sem registrar pagamento" at bounding box center [699, 575] width 364 height 36
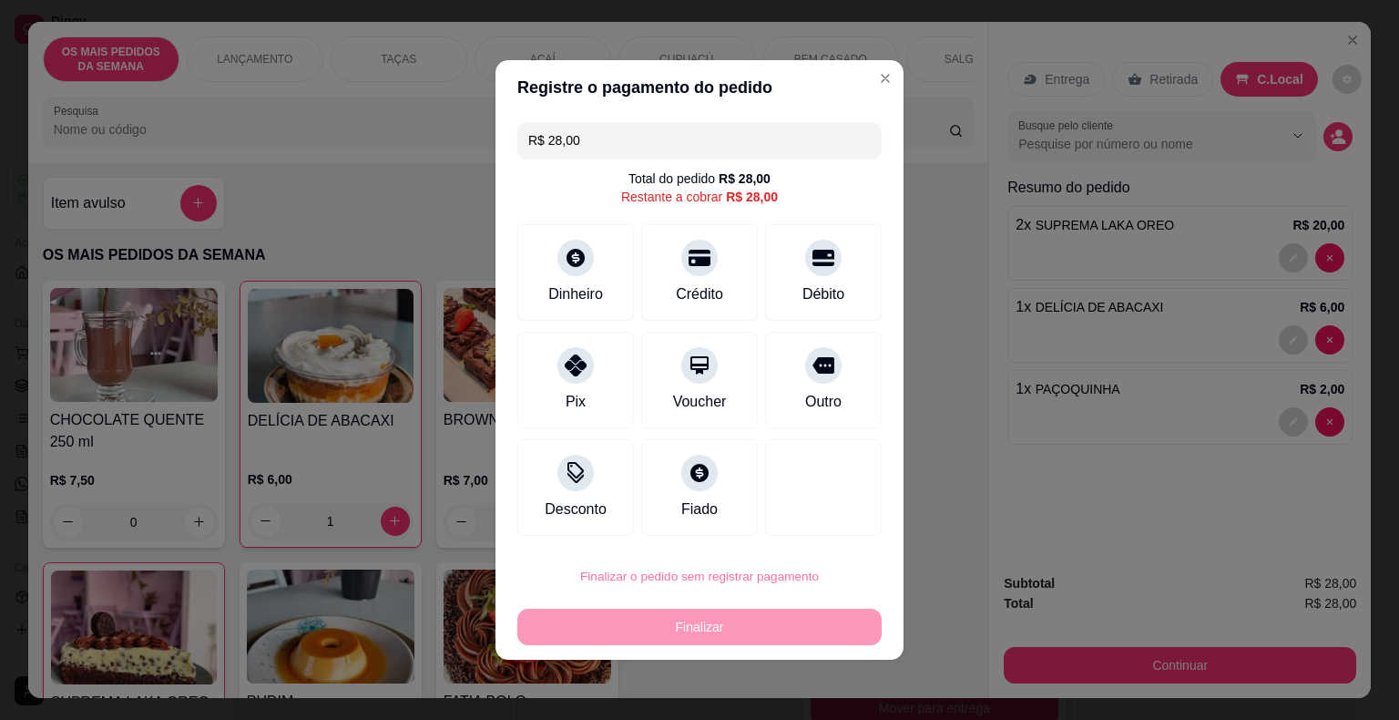
click at [822, 524] on button "Confirmar" at bounding box center [812, 522] width 65 height 27
type input "0"
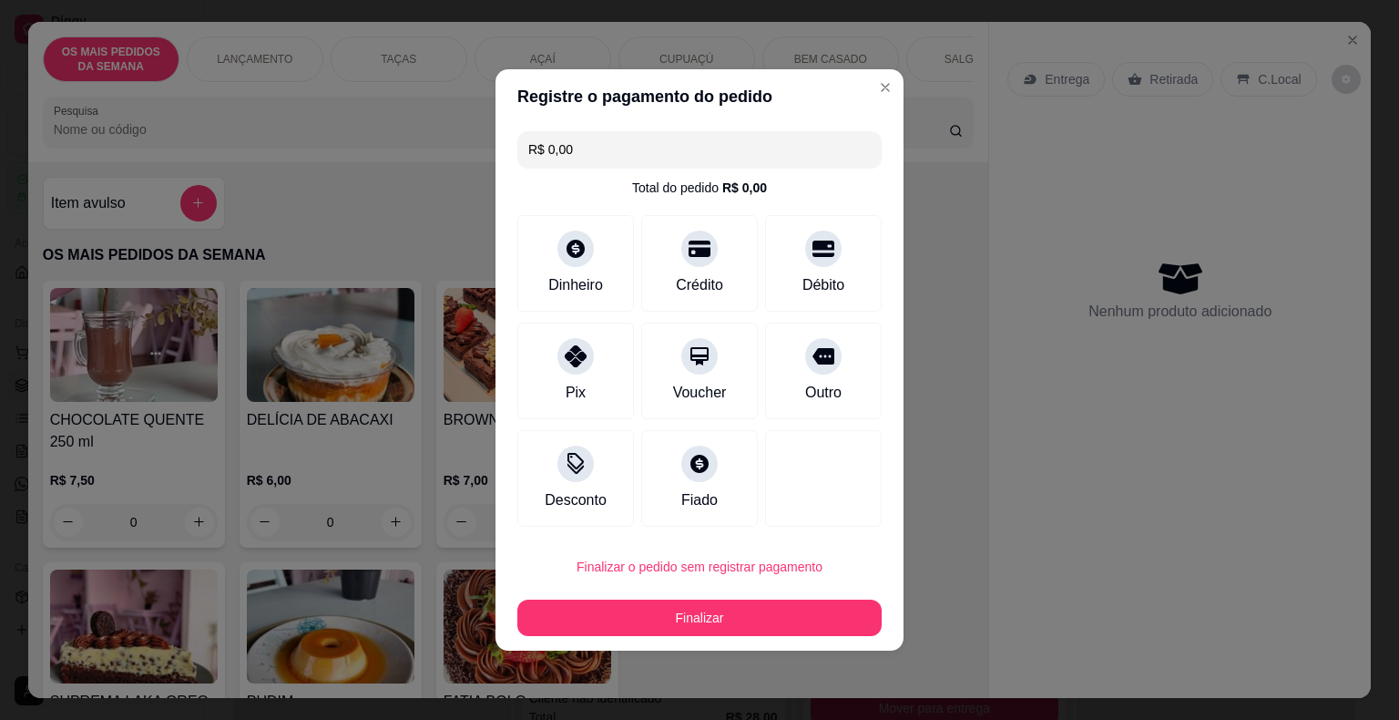
type input "R$ 0,00"
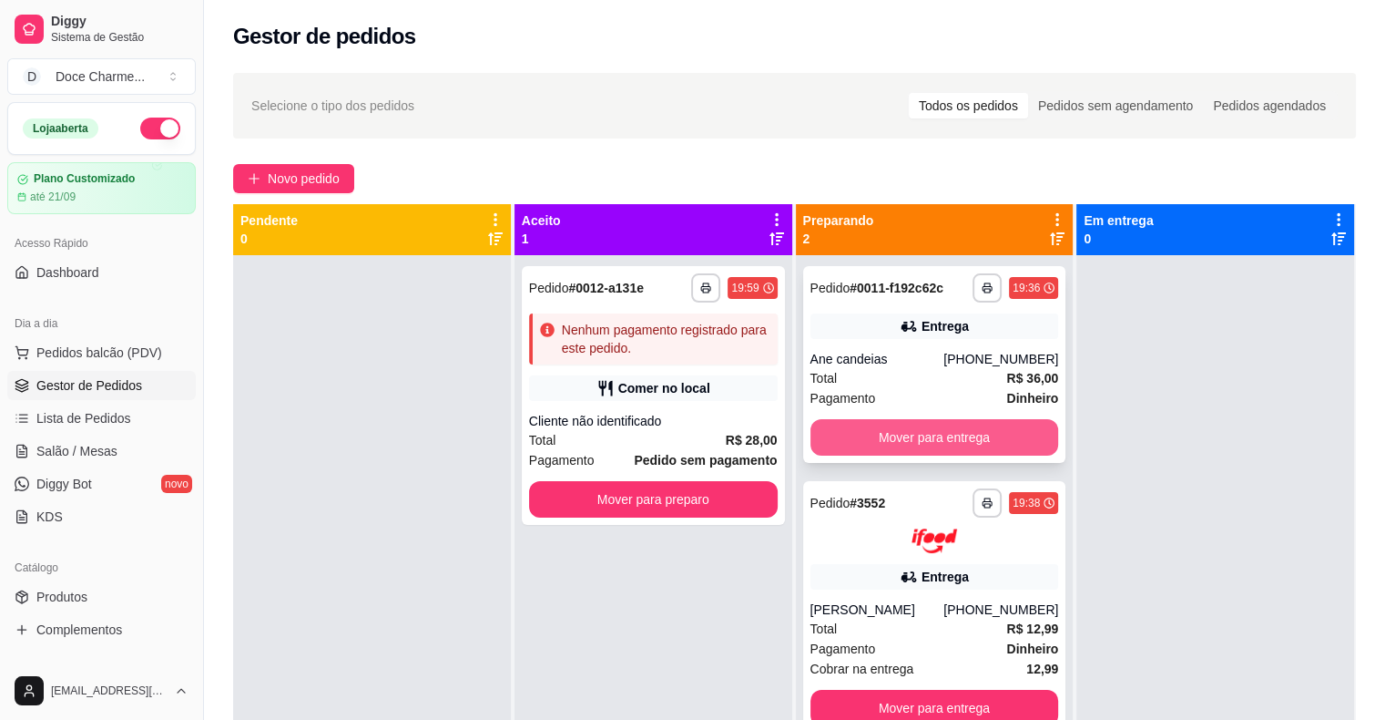
click at [988, 428] on button "Mover para entrega" at bounding box center [935, 437] width 249 height 36
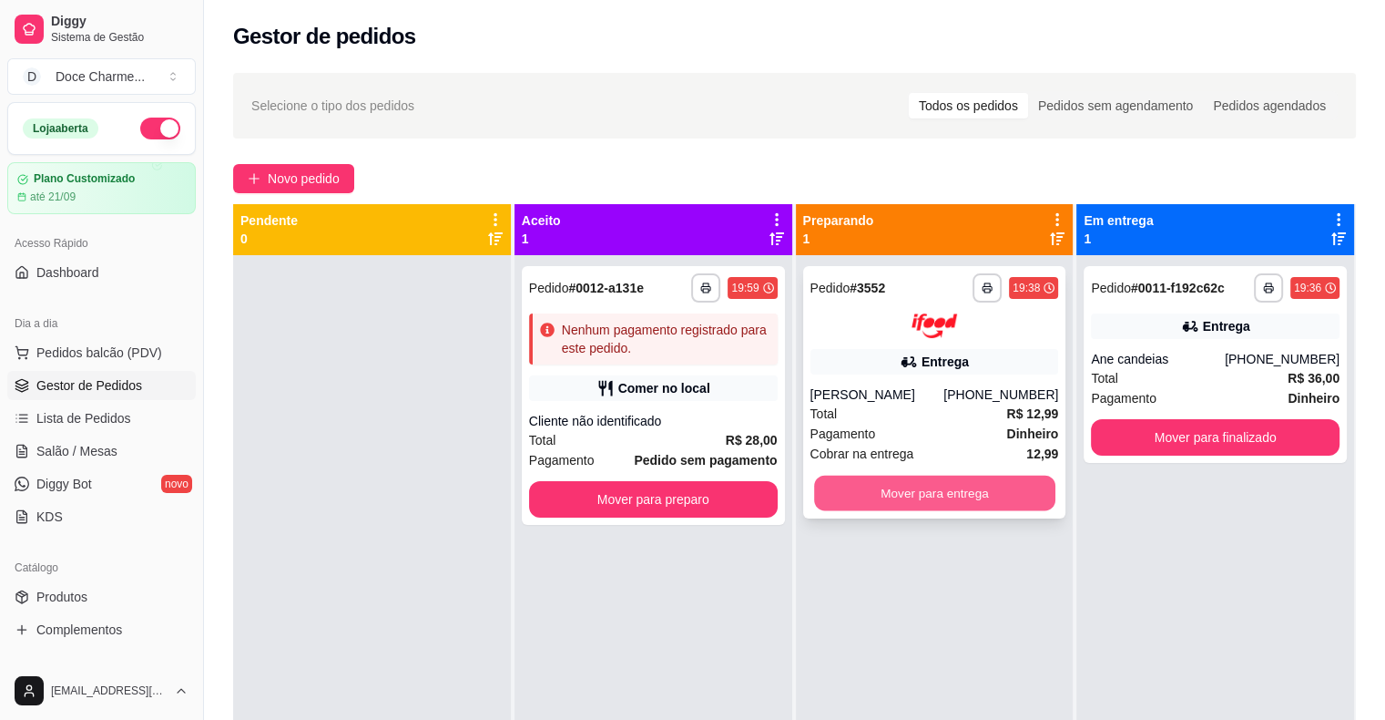
click at [1013, 491] on button "Mover para entrega" at bounding box center [934, 493] width 241 height 36
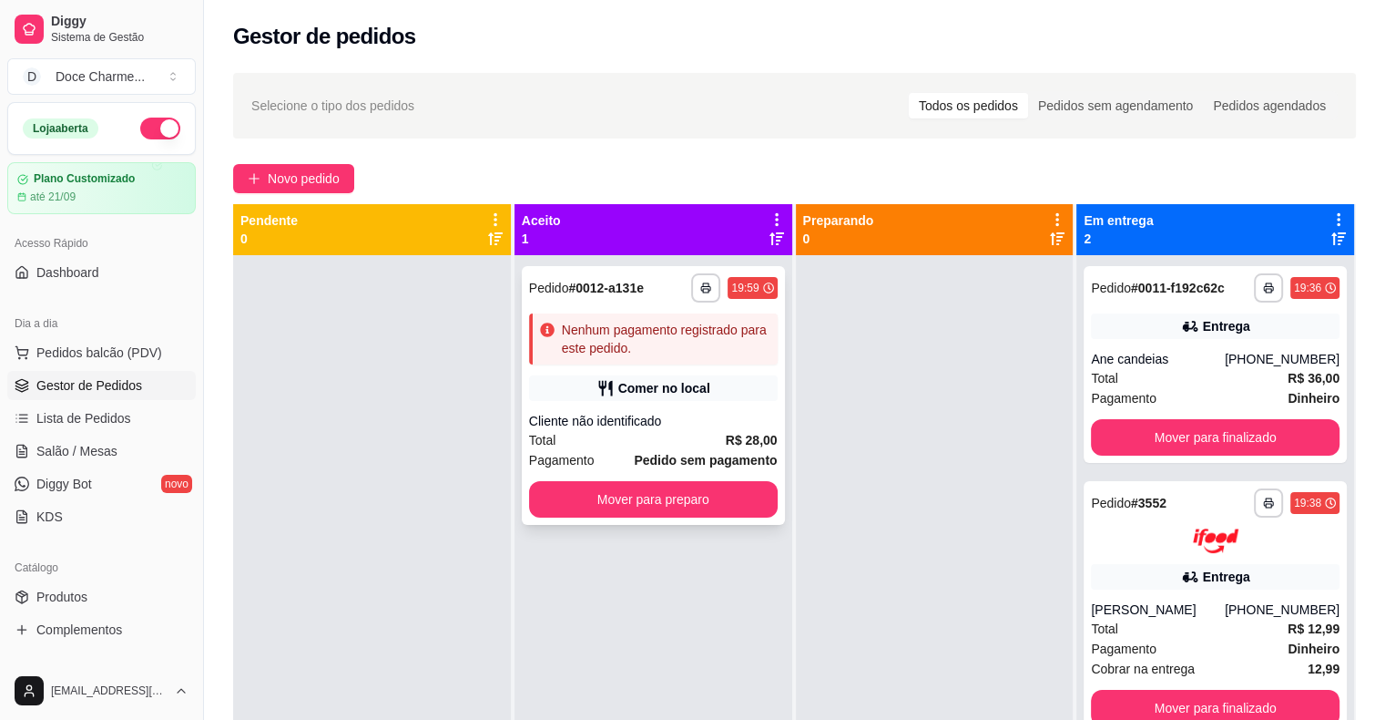
click at [659, 275] on div "**********" at bounding box center [653, 287] width 249 height 29
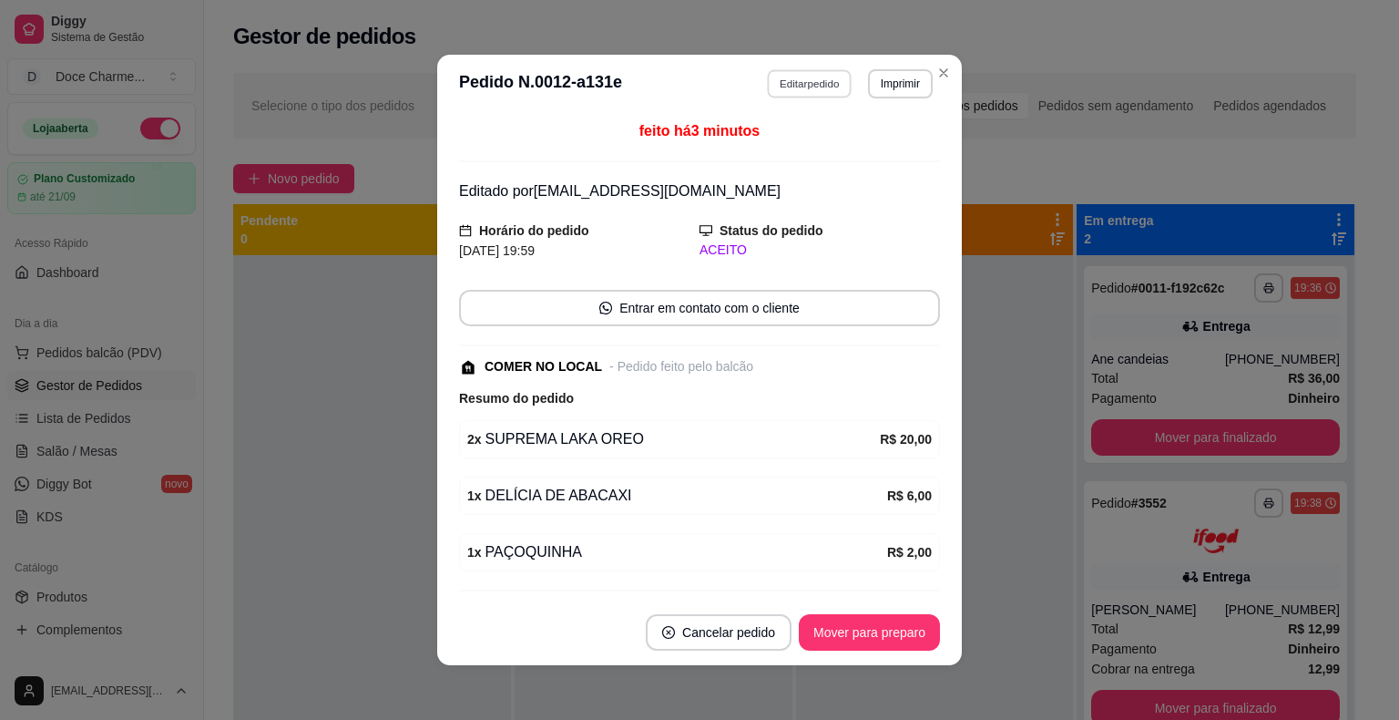
click at [809, 87] on button "Editar pedido" at bounding box center [810, 83] width 85 height 28
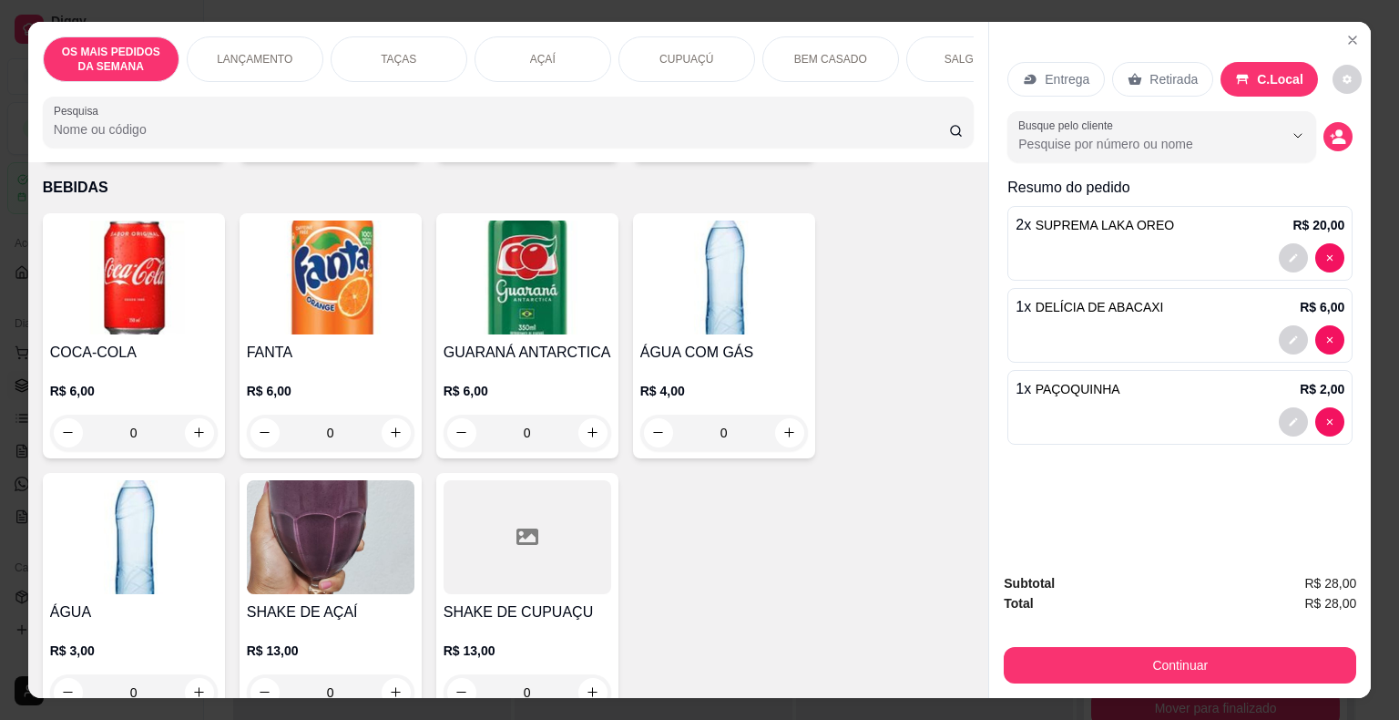
scroll to position [3935, 0]
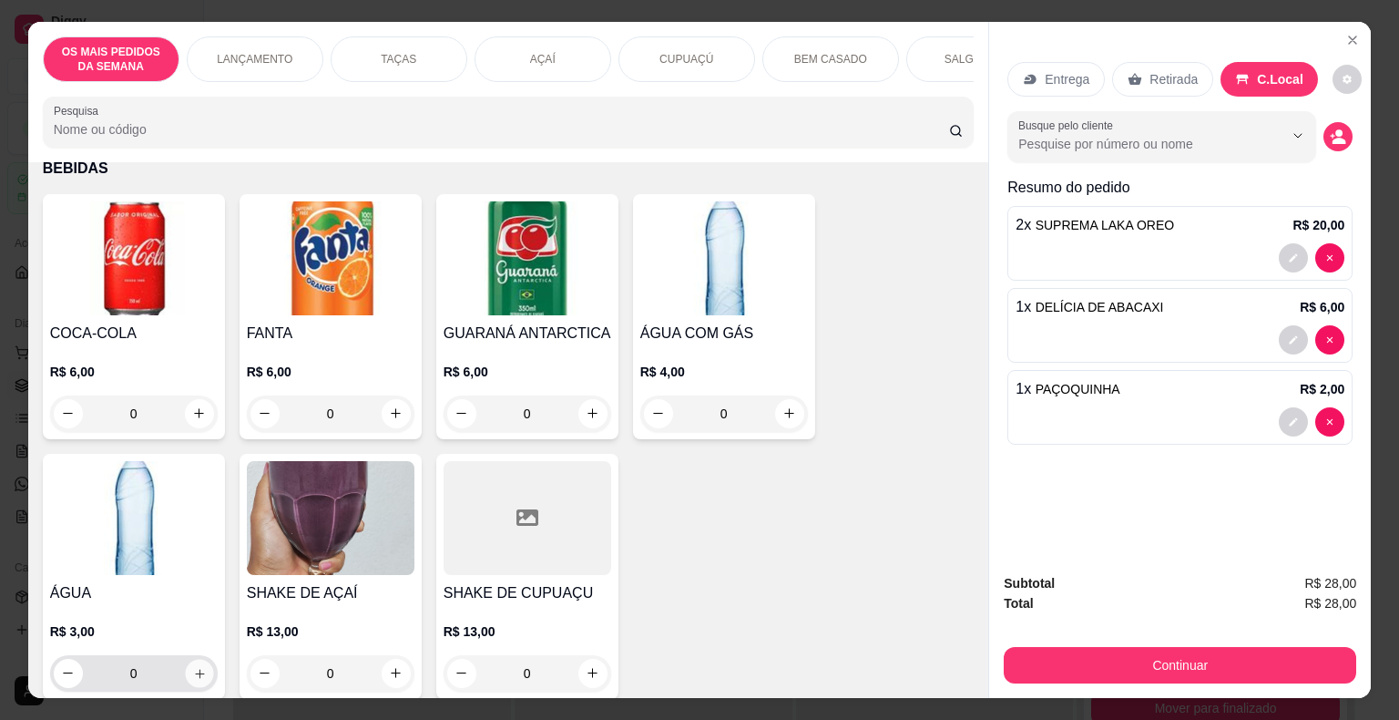
click at [195, 669] on icon "increase-product-quantity" at bounding box center [199, 673] width 9 height 9
type input "1"
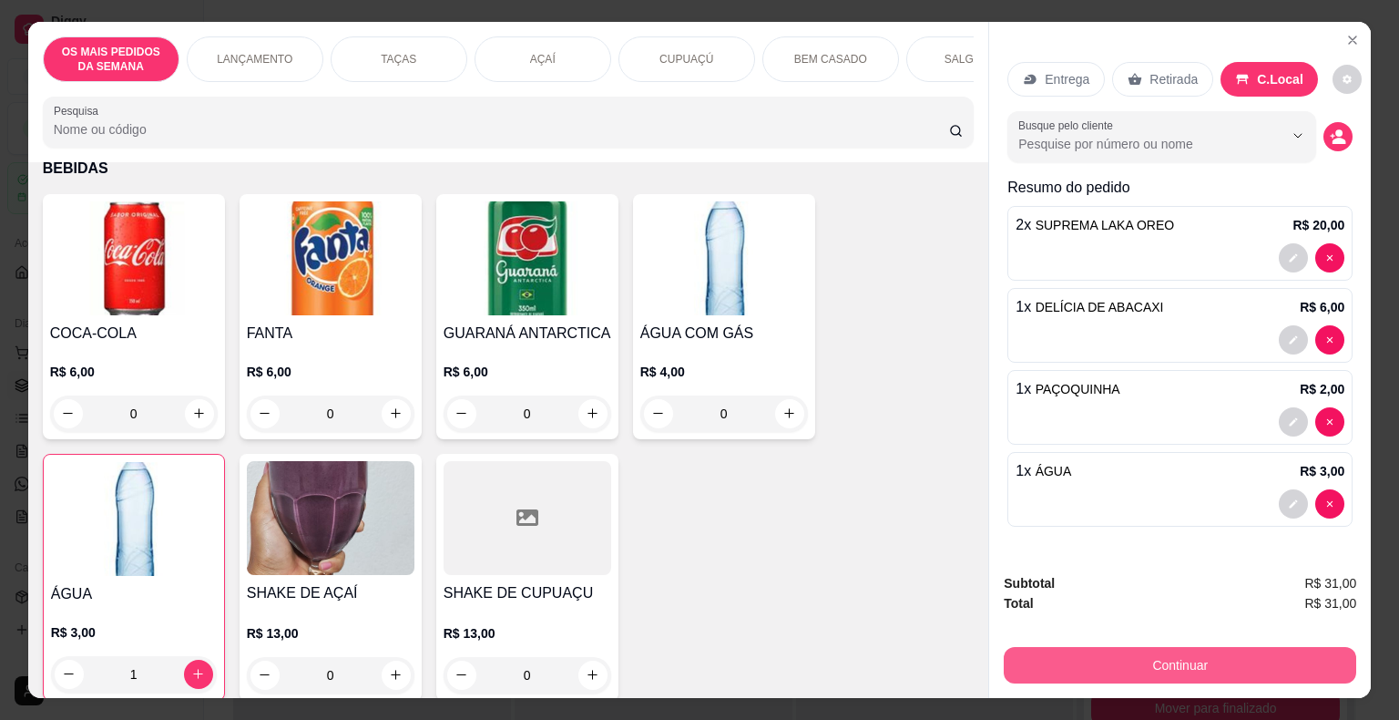
click at [1060, 657] on button "Continuar" at bounding box center [1180, 665] width 352 height 36
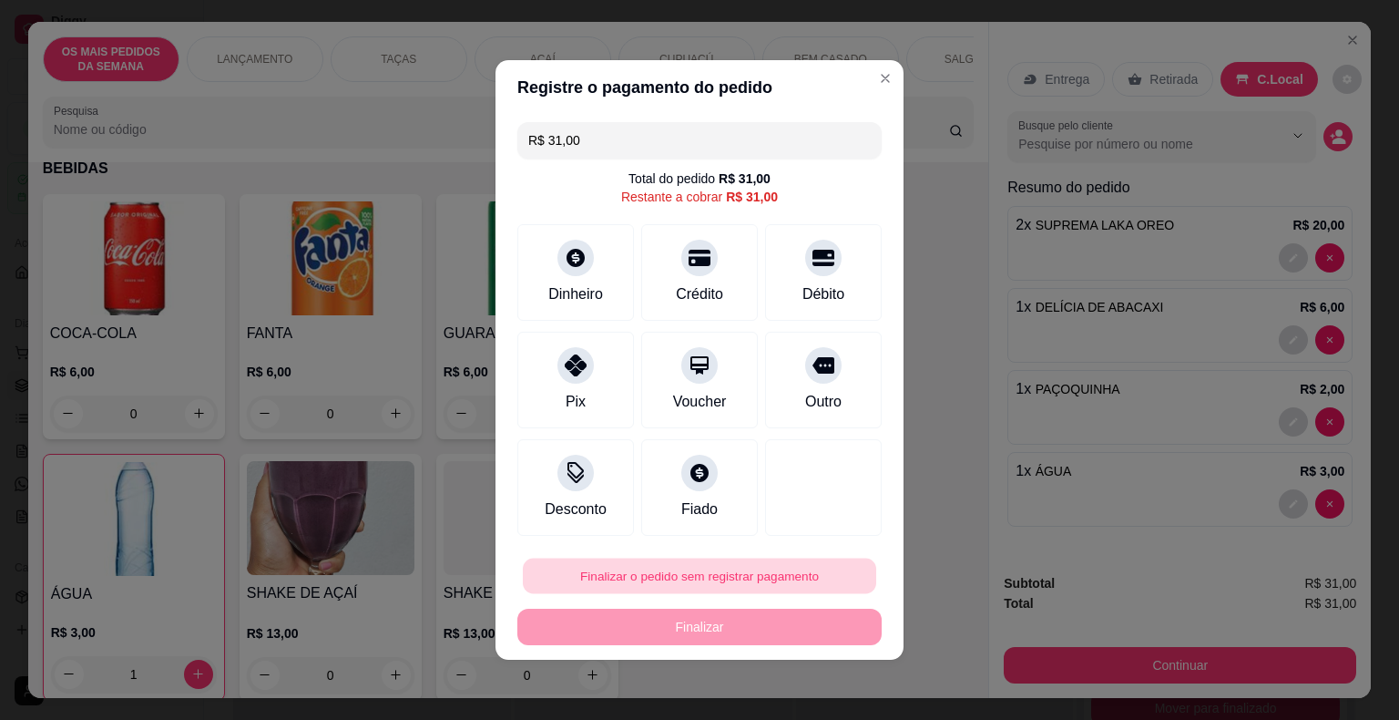
click at [779, 577] on button "Finalizar o pedido sem registrar pagamento" at bounding box center [699, 576] width 353 height 36
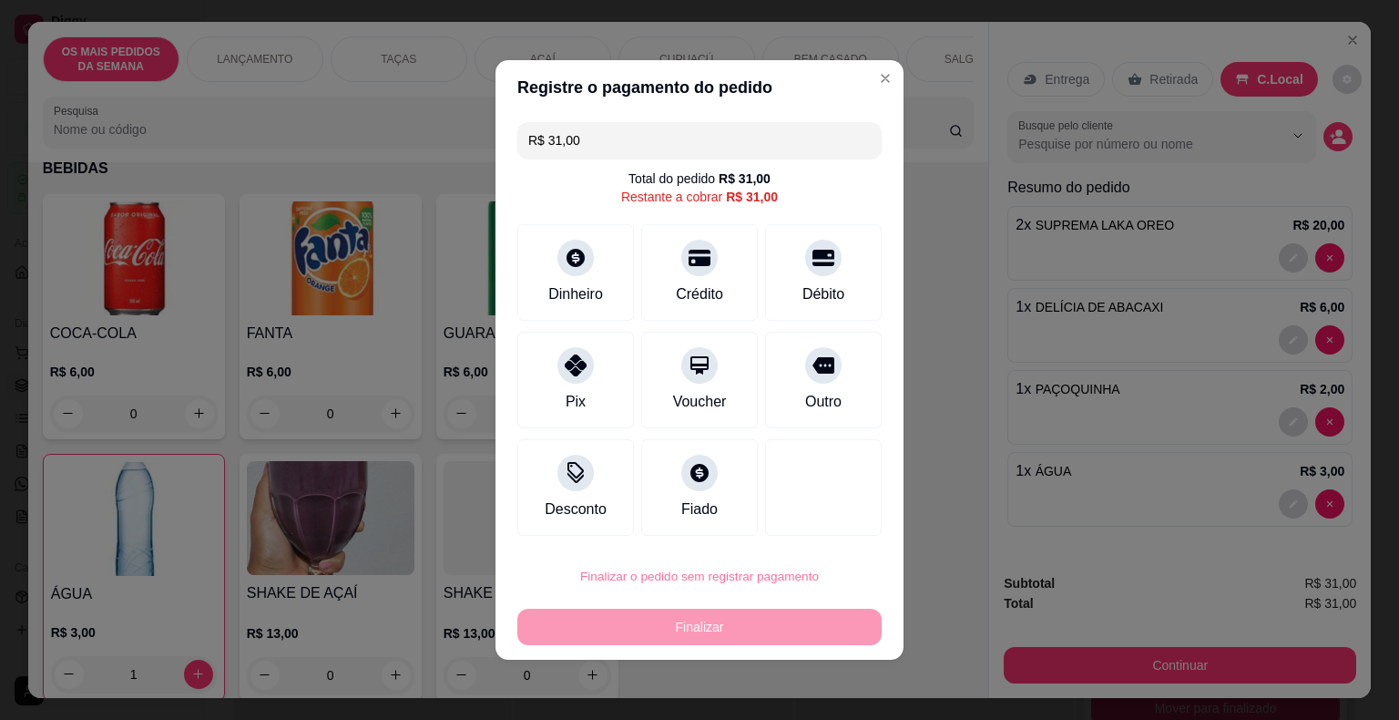
click at [826, 526] on button "Confirmar" at bounding box center [812, 523] width 67 height 28
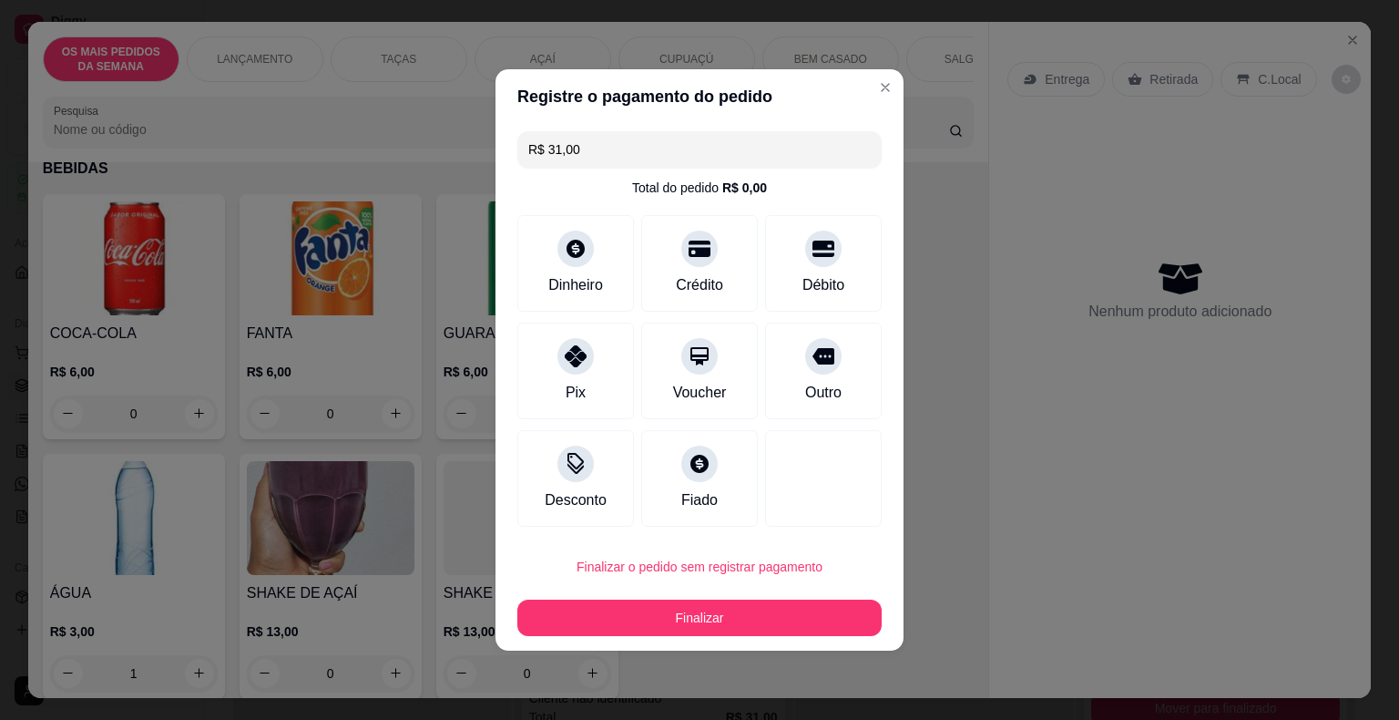
type input "0"
type input "R$ 0,00"
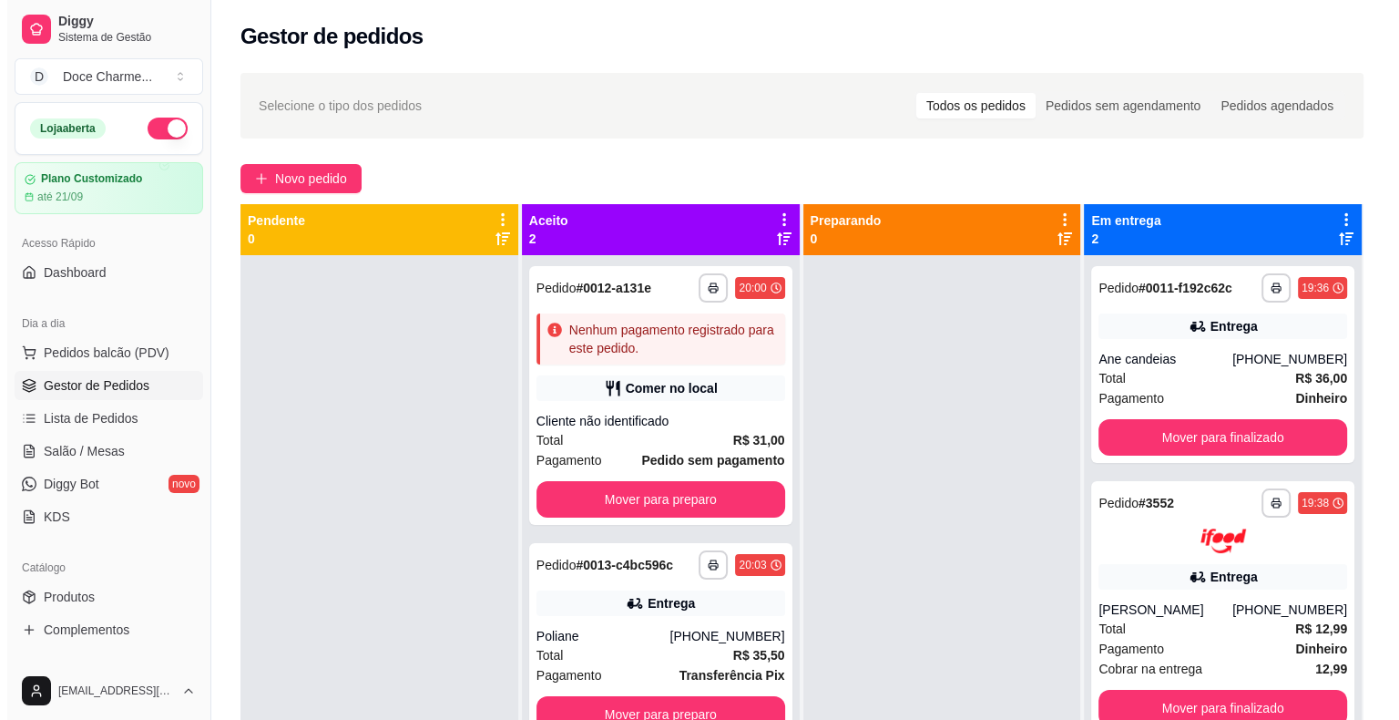
scroll to position [51, 0]
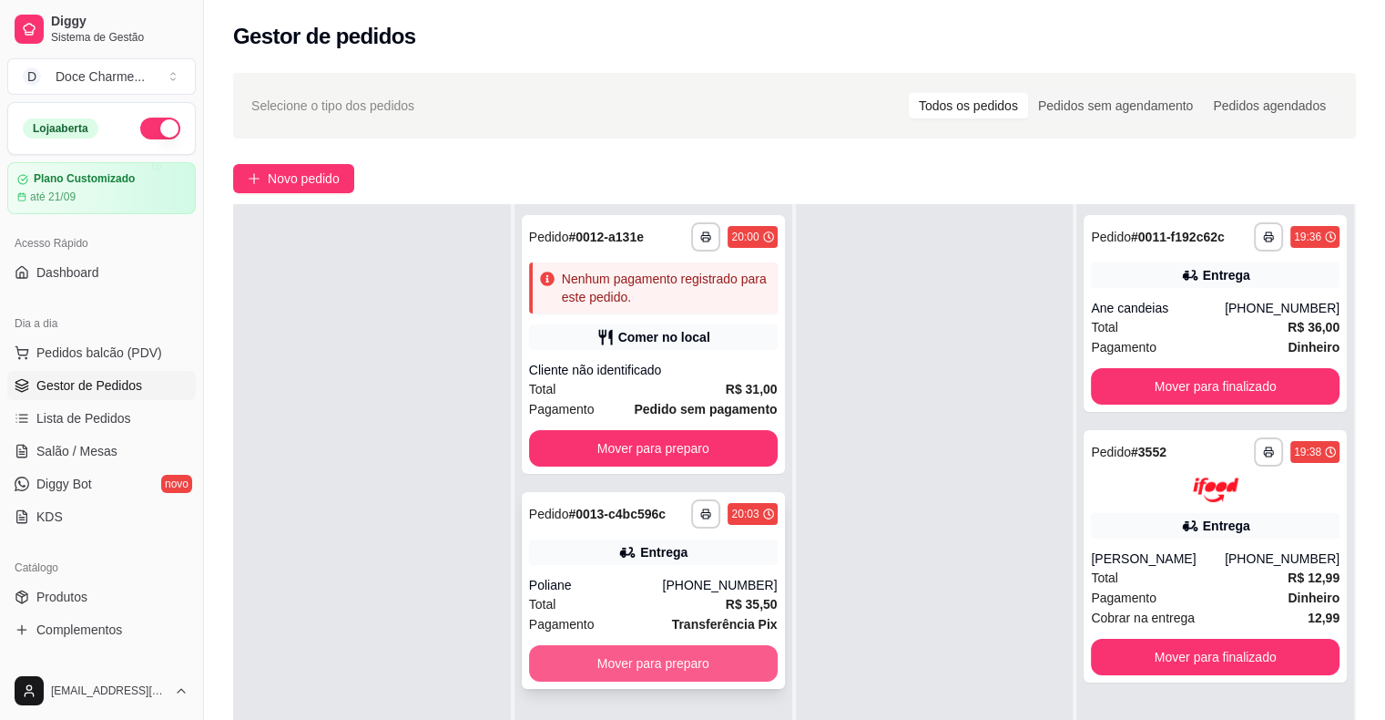
click at [626, 671] on button "Mover para preparo" at bounding box center [653, 663] width 249 height 36
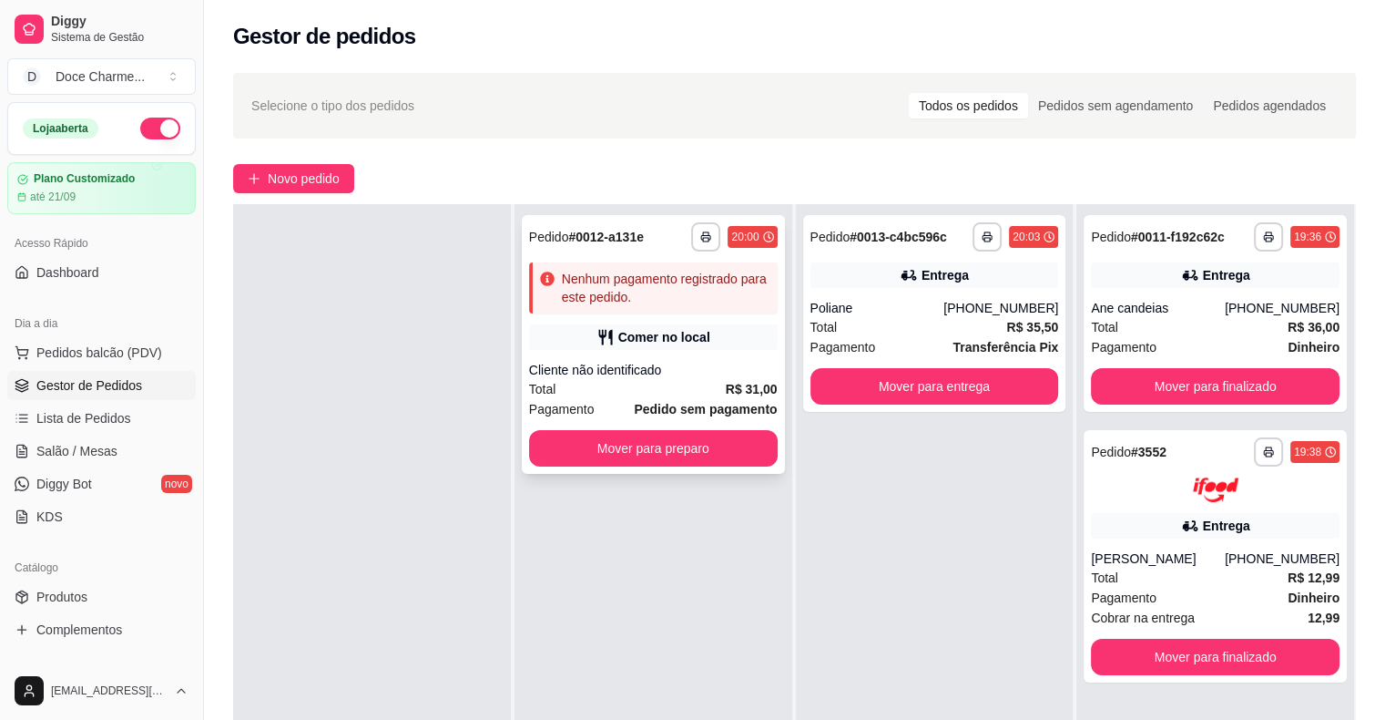
click at [583, 250] on div "**********" at bounding box center [653, 236] width 249 height 29
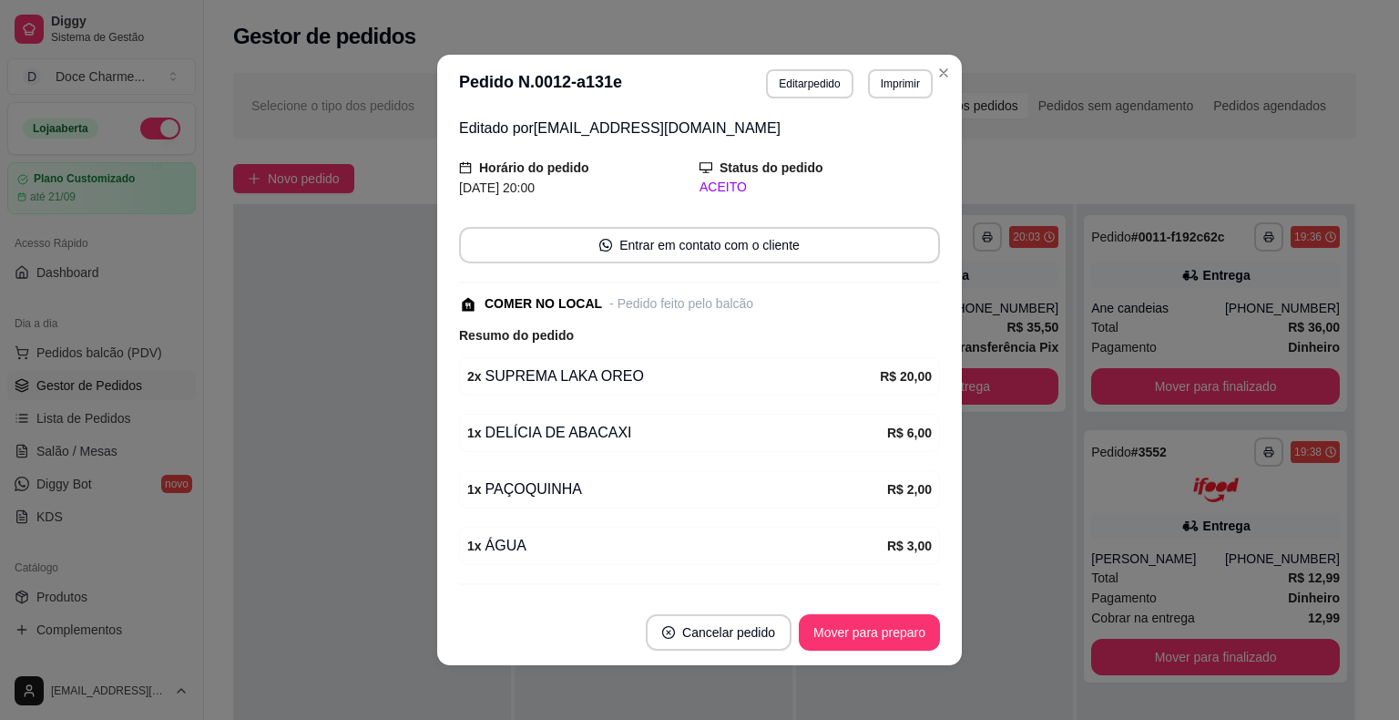
scroll to position [165, 0]
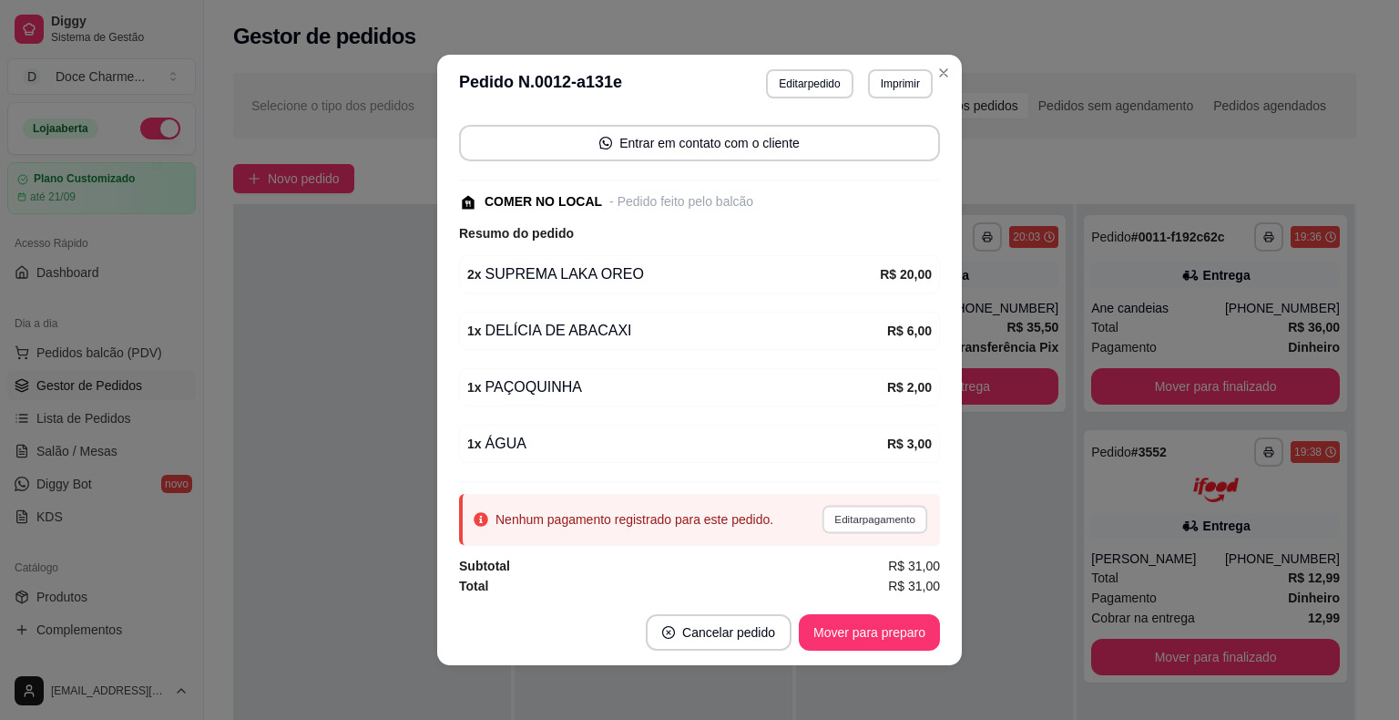
click at [853, 515] on button "Editar pagamento" at bounding box center [875, 519] width 106 height 28
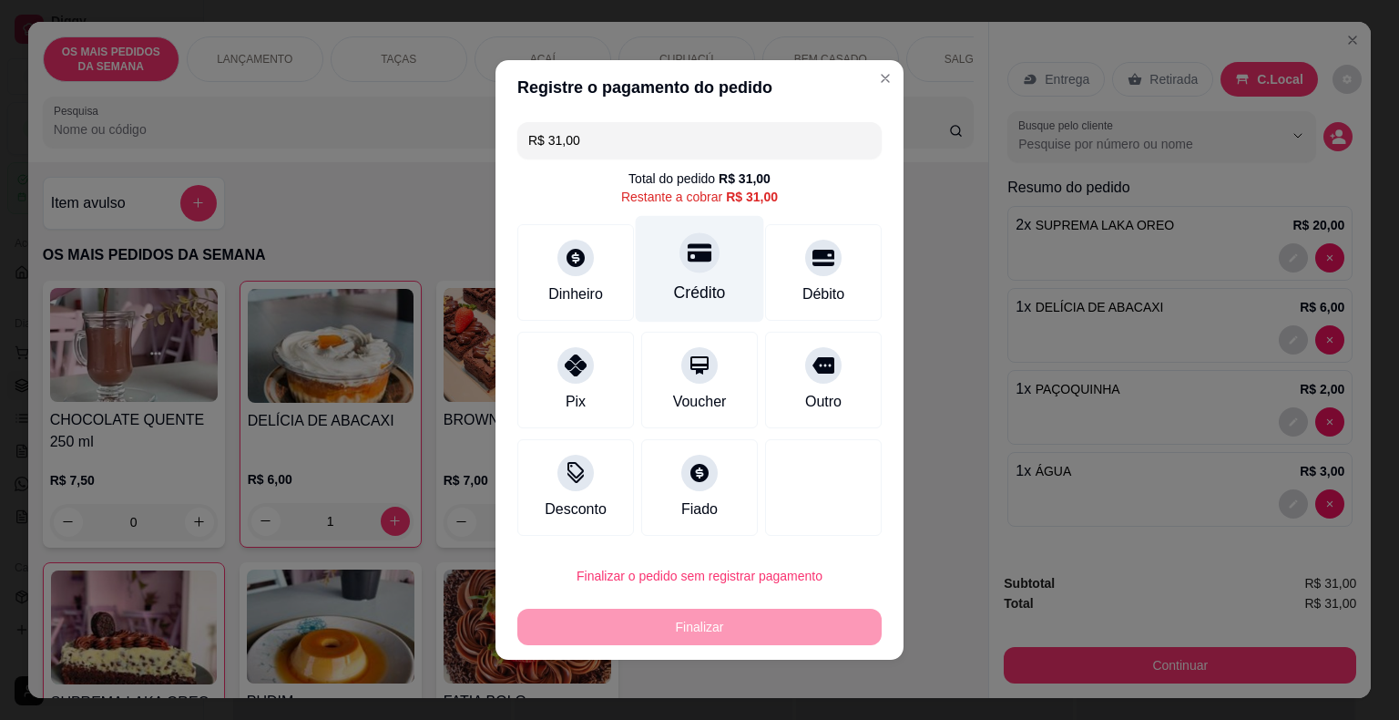
click at [688, 257] on icon at bounding box center [700, 252] width 24 height 24
type input "R$ 0,00"
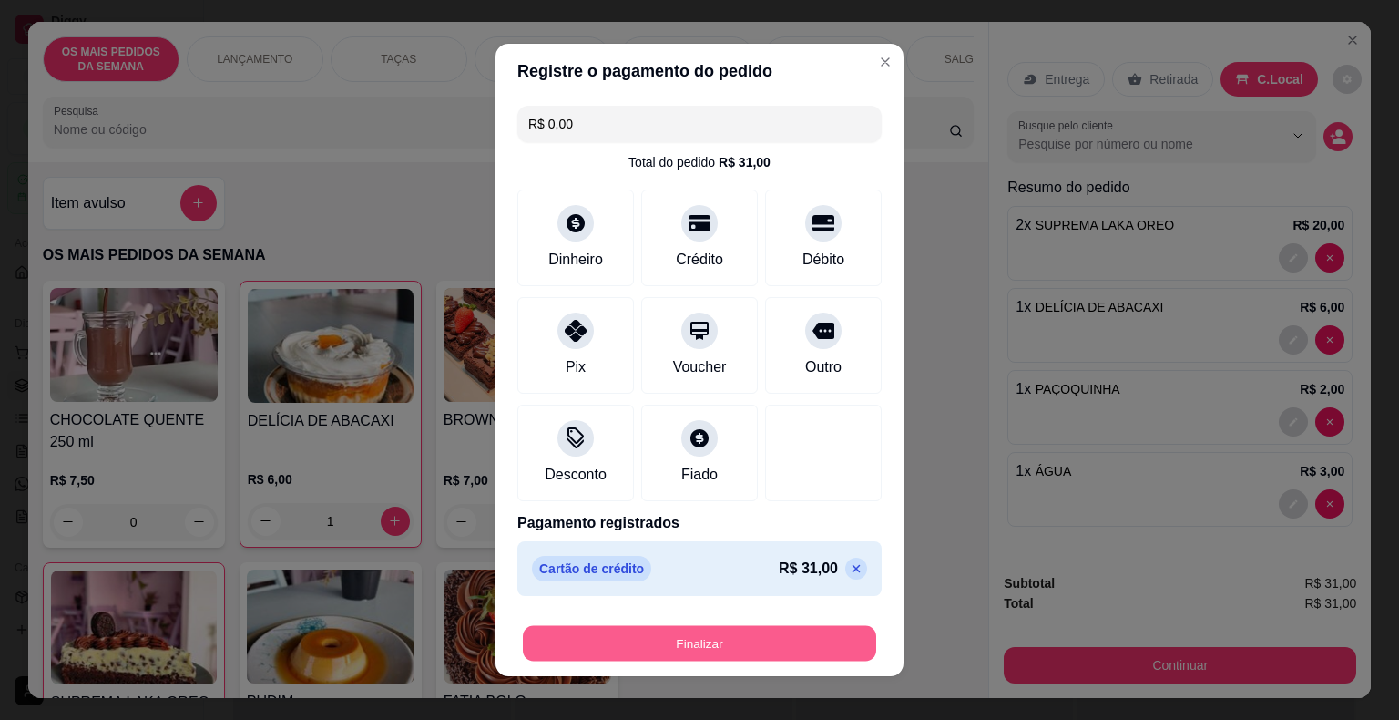
click at [780, 638] on button "Finalizar" at bounding box center [699, 644] width 353 height 36
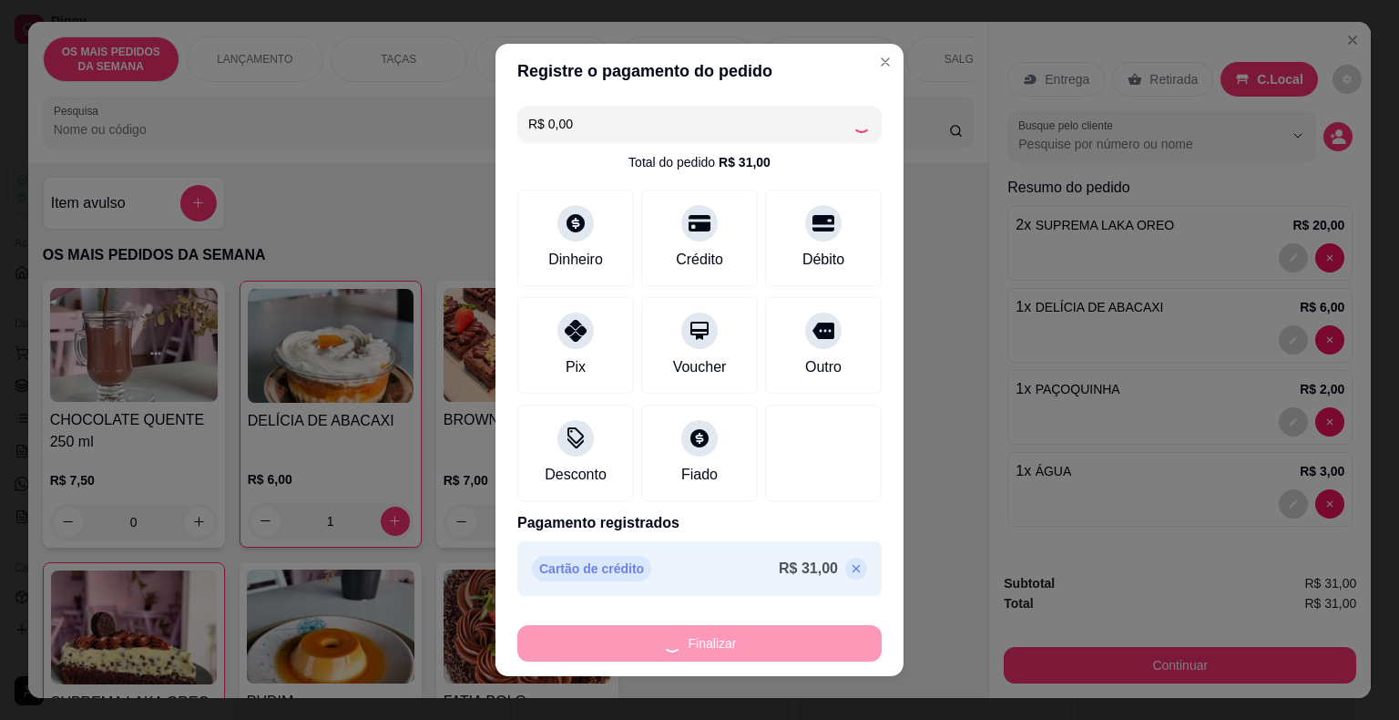
type input "0"
type input "-R$ 31,00"
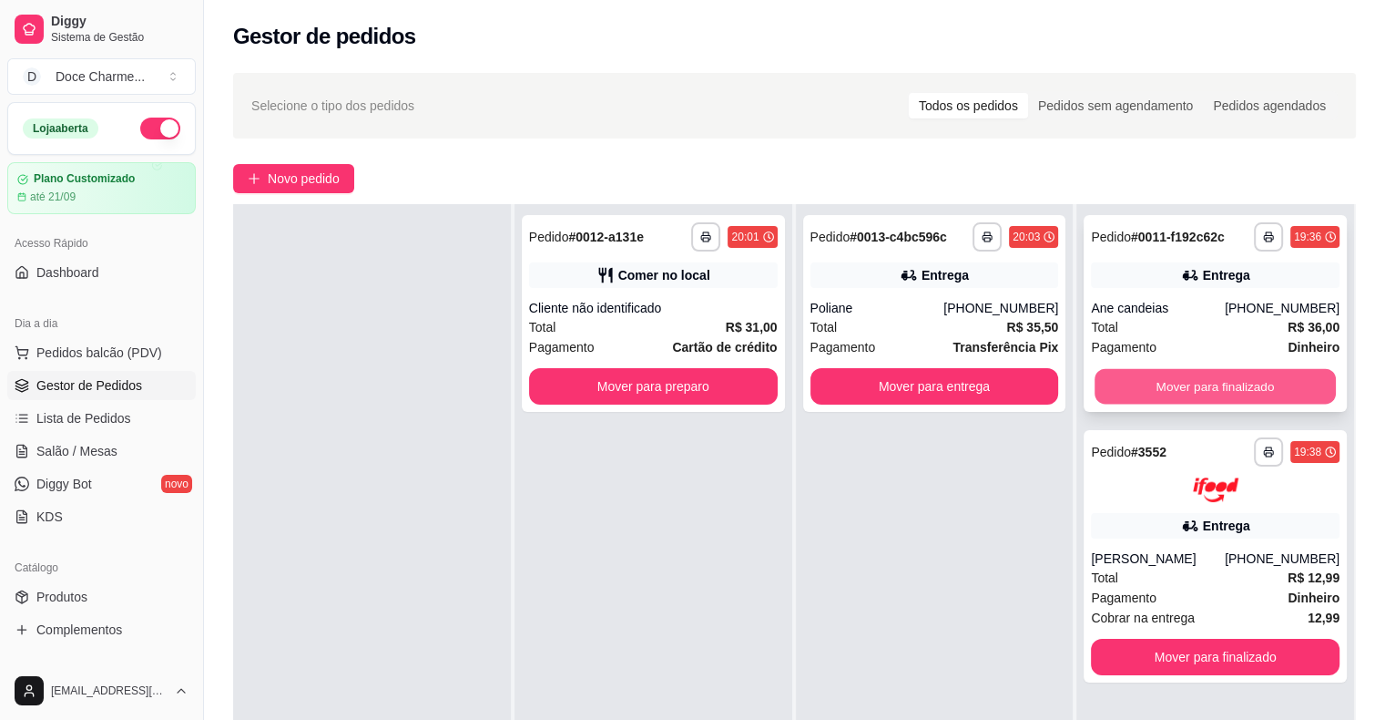
click at [1171, 374] on button "Mover para finalizado" at bounding box center [1215, 387] width 241 height 36
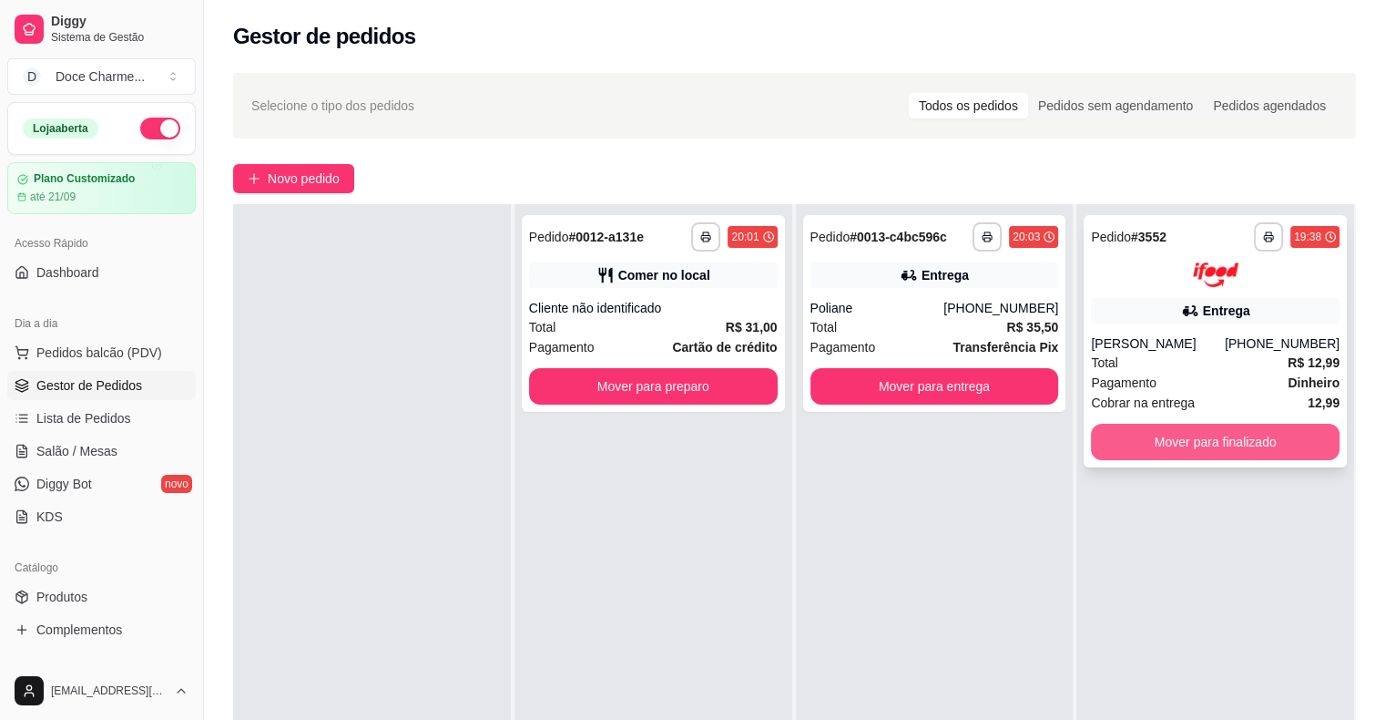
click at [1167, 432] on button "Mover para finalizado" at bounding box center [1215, 442] width 249 height 36
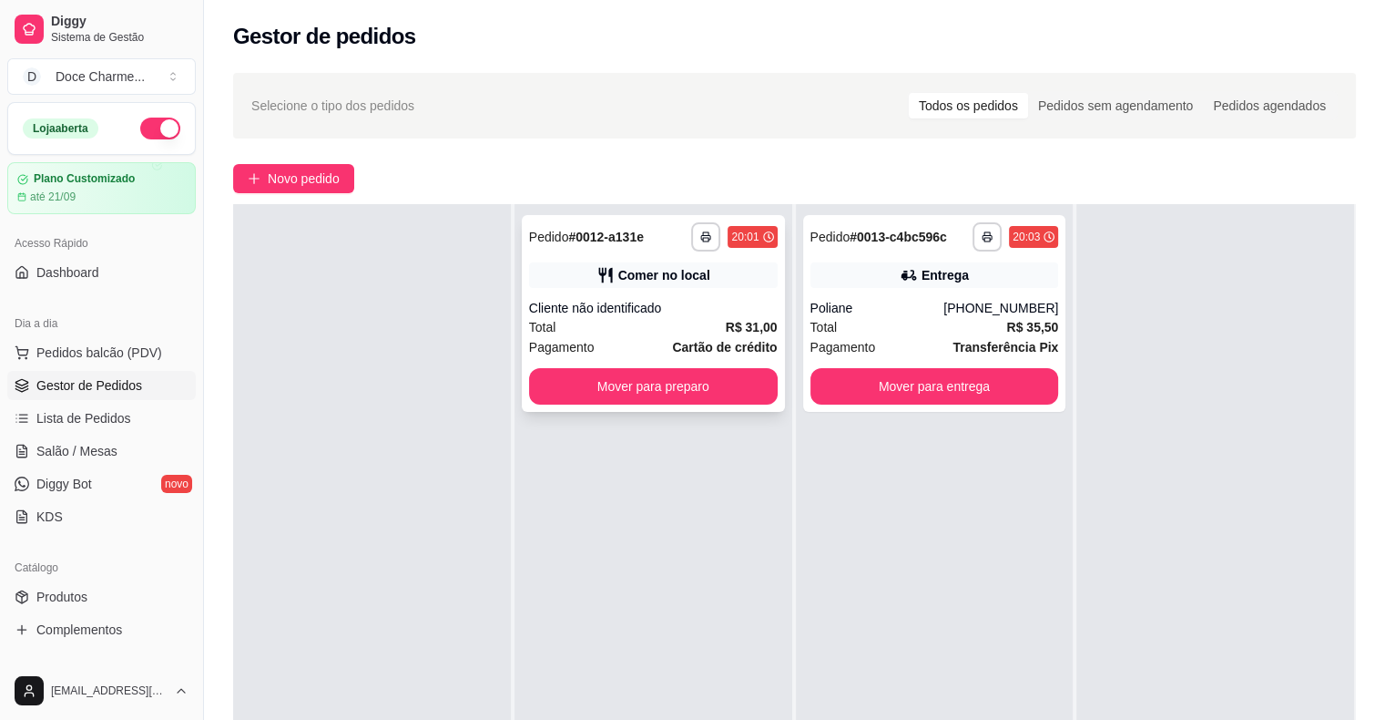
click at [699, 332] on div "Total R$ 31,00" at bounding box center [653, 327] width 249 height 20
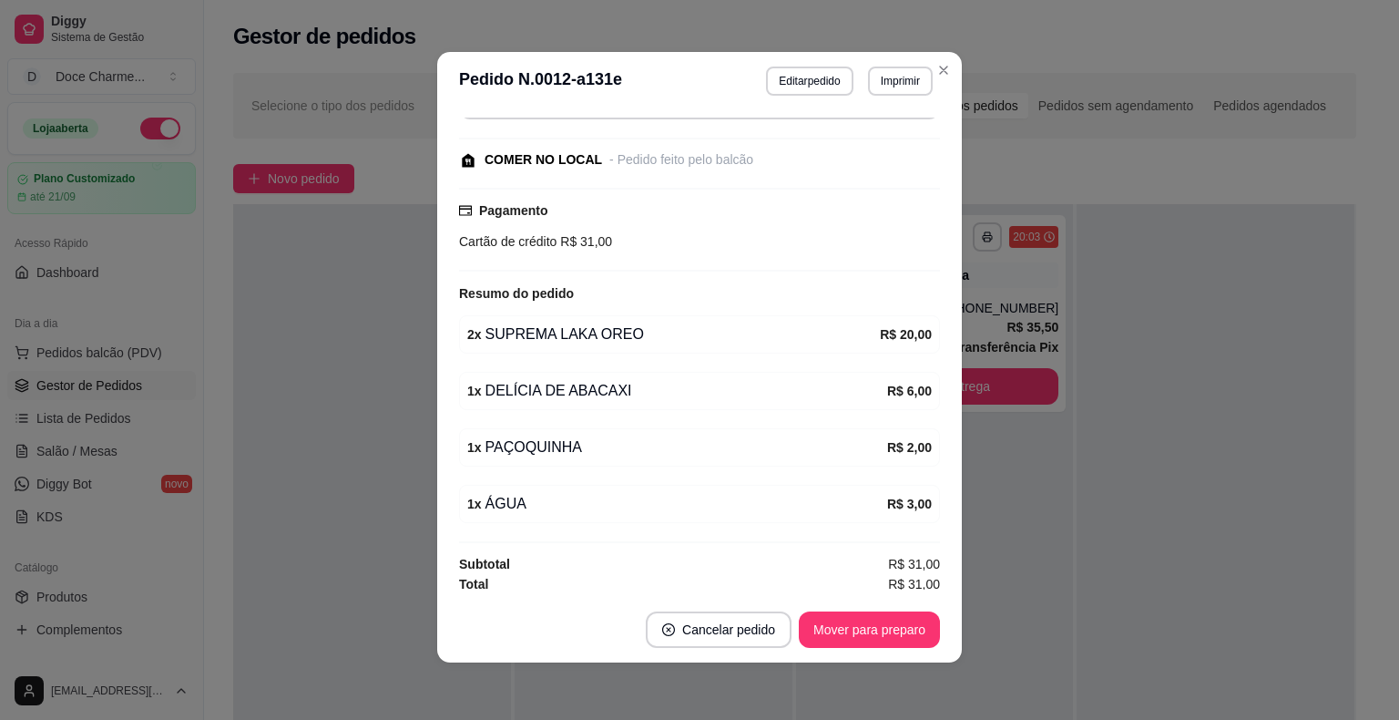
scroll to position [4, 0]
click at [841, 621] on button "Mover para preparo" at bounding box center [869, 628] width 141 height 36
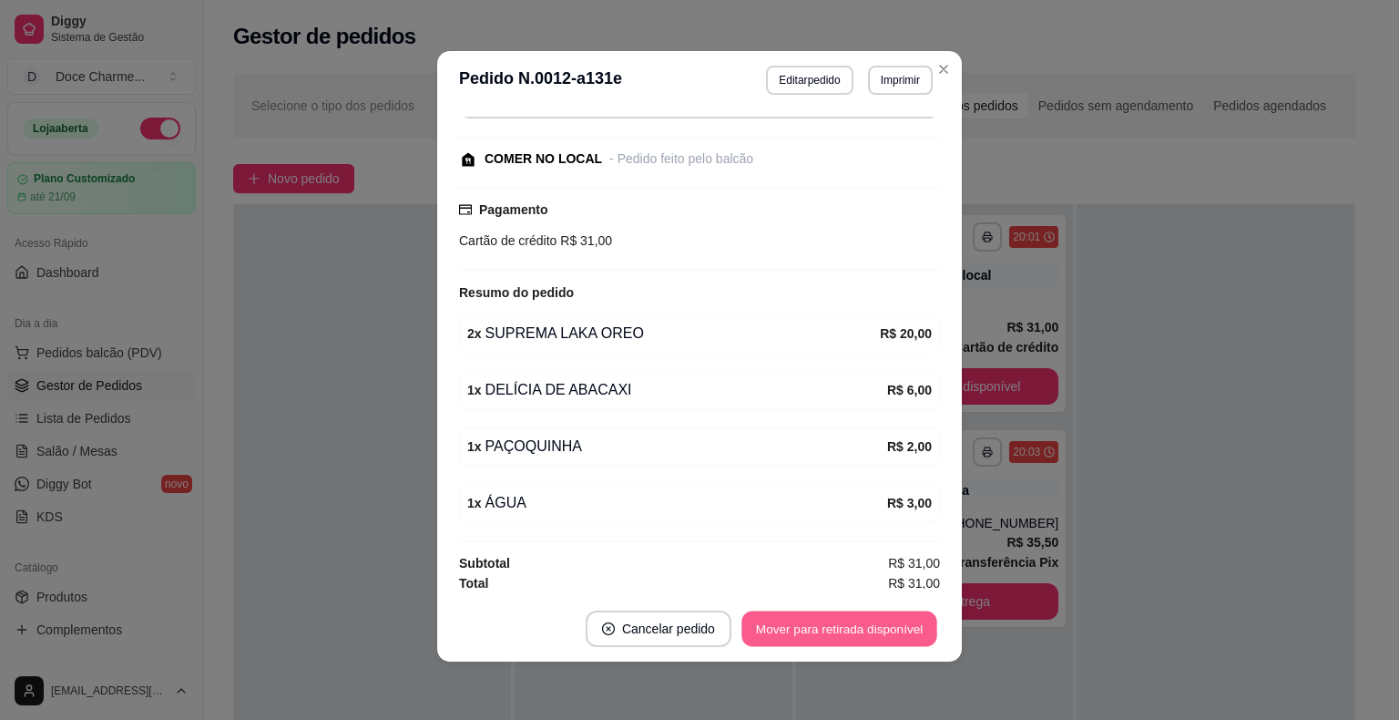
click at [867, 625] on button "Mover para retirada disponível" at bounding box center [838, 629] width 195 height 36
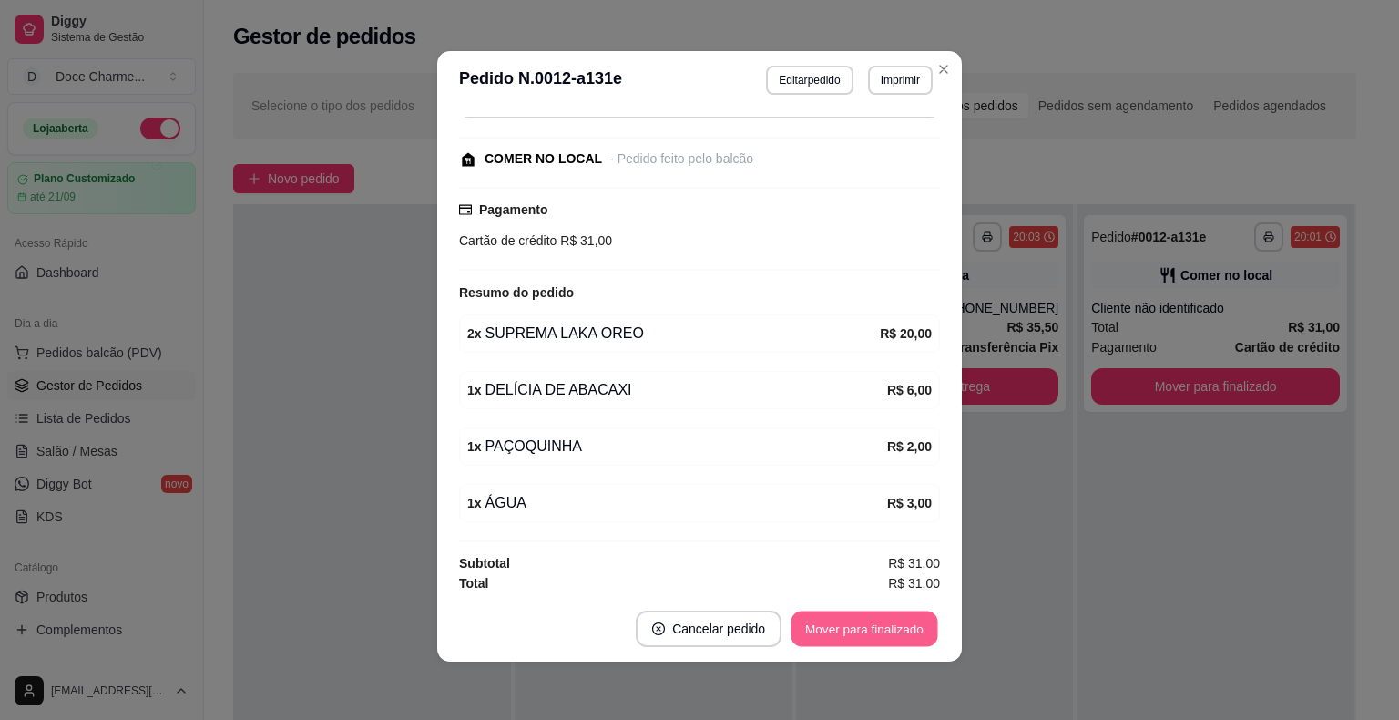
click at [904, 626] on button "Mover para finalizado" at bounding box center [865, 629] width 147 height 36
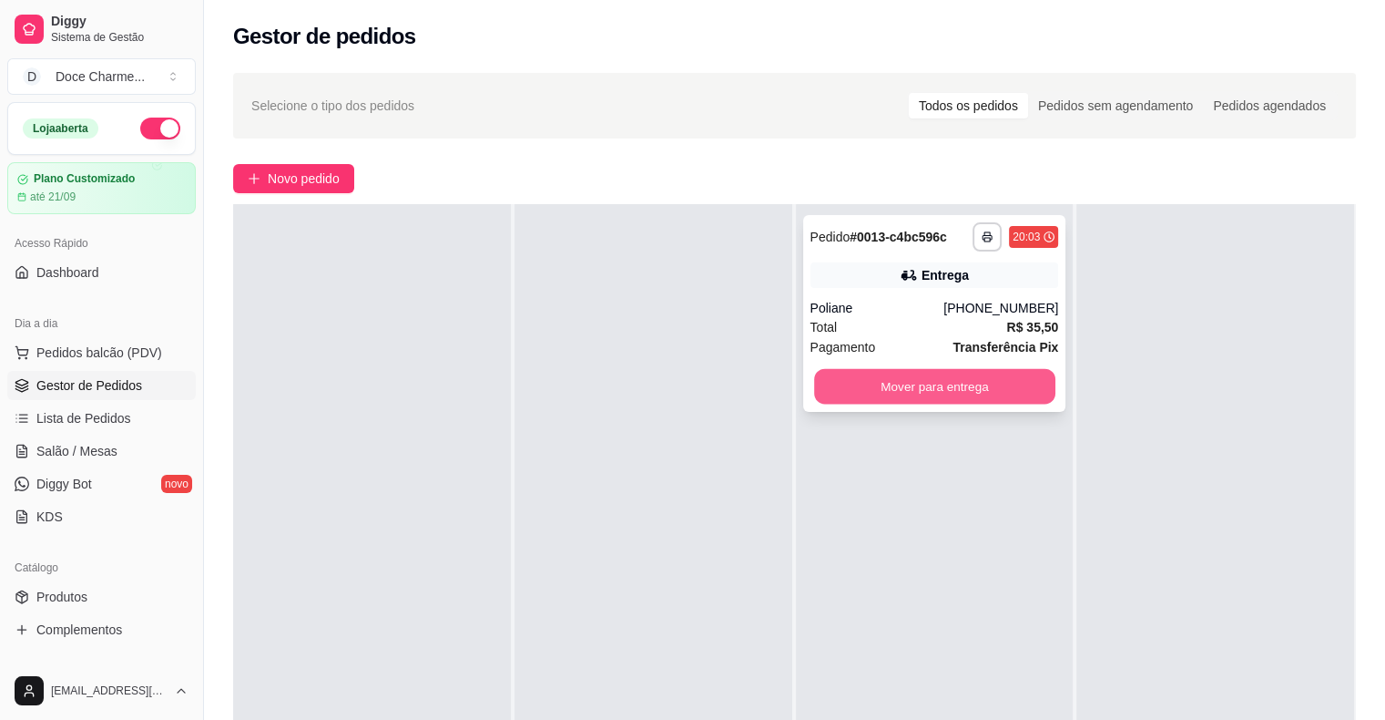
click at [964, 381] on button "Mover para entrega" at bounding box center [934, 387] width 241 height 36
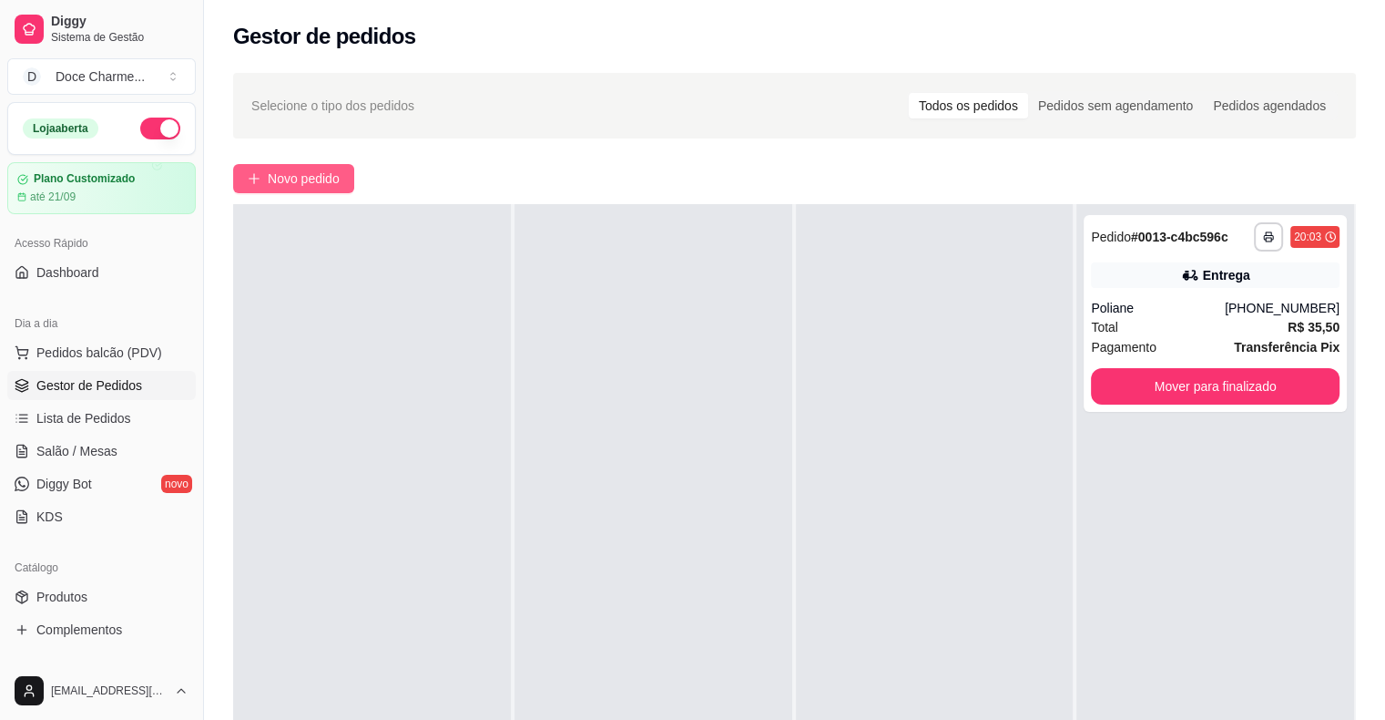
click at [323, 175] on span "Novo pedido" at bounding box center [304, 179] width 72 height 20
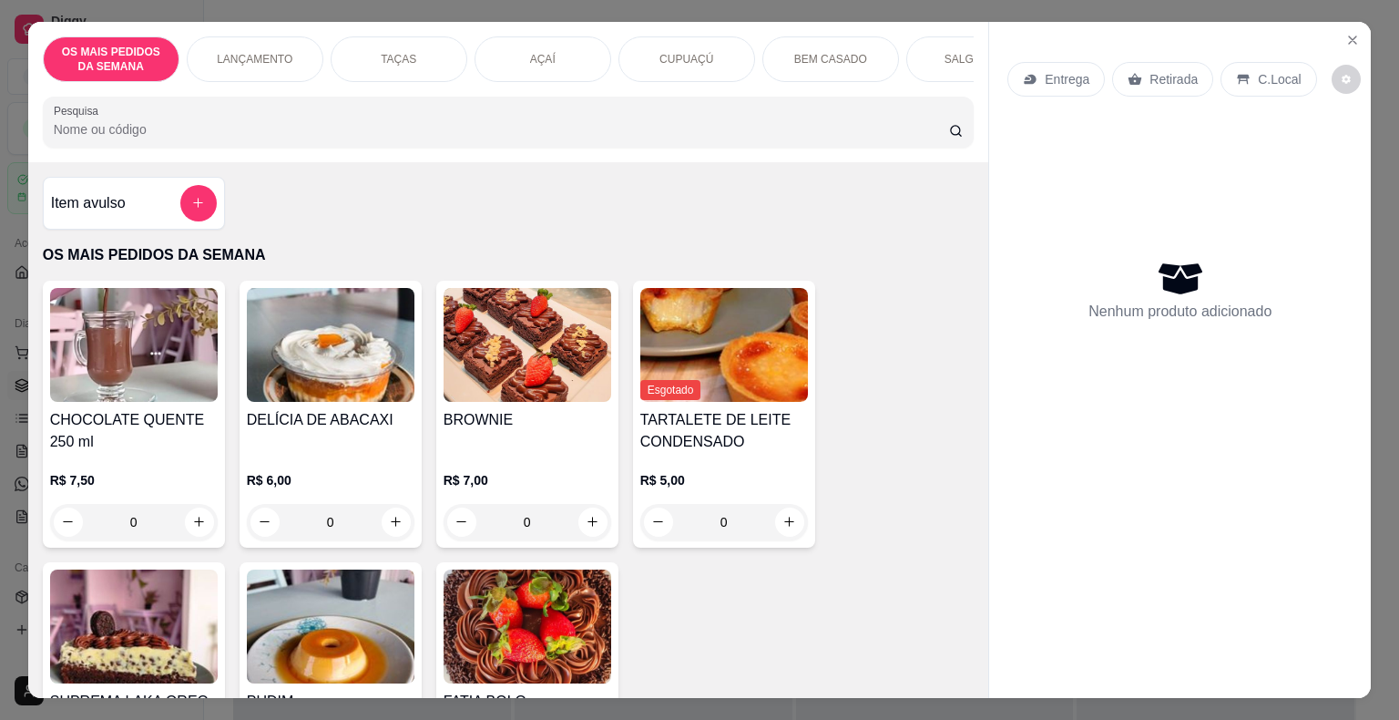
click at [411, 38] on div "TAÇAS" at bounding box center [399, 59] width 137 height 46
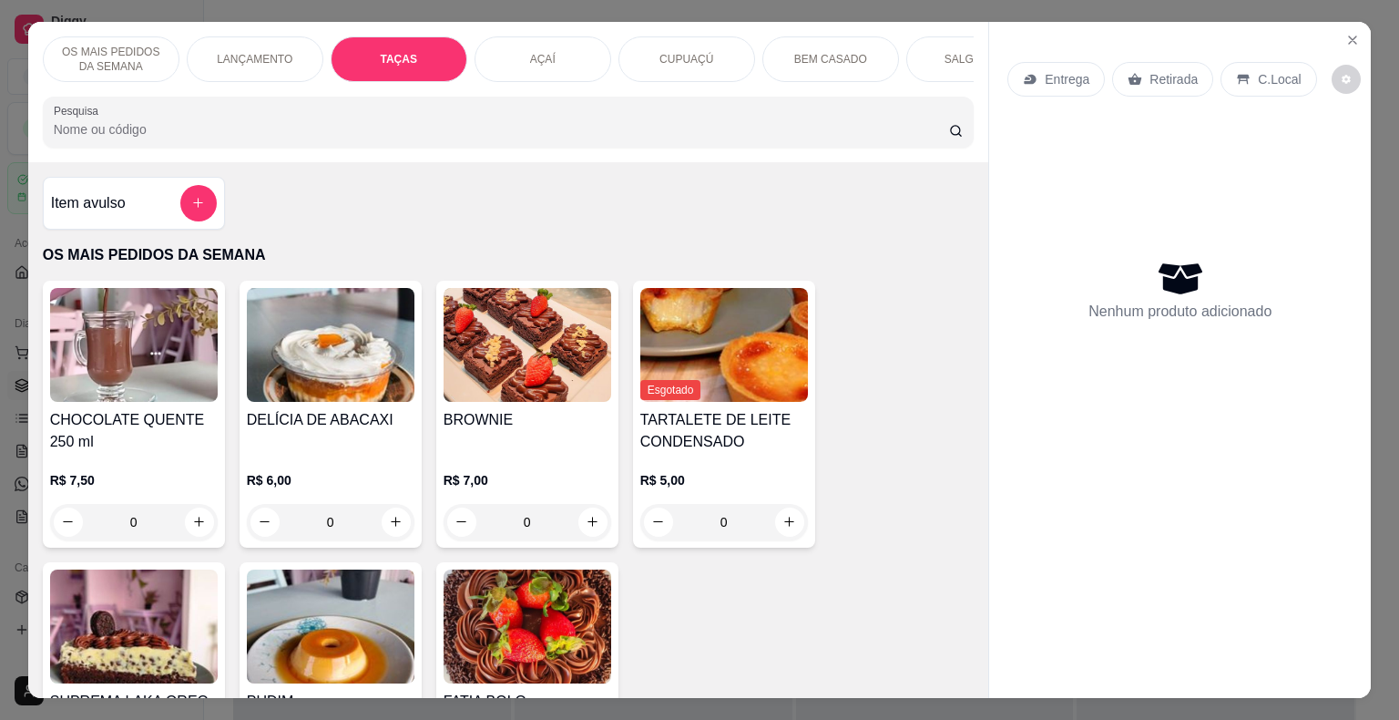
scroll to position [44, 0]
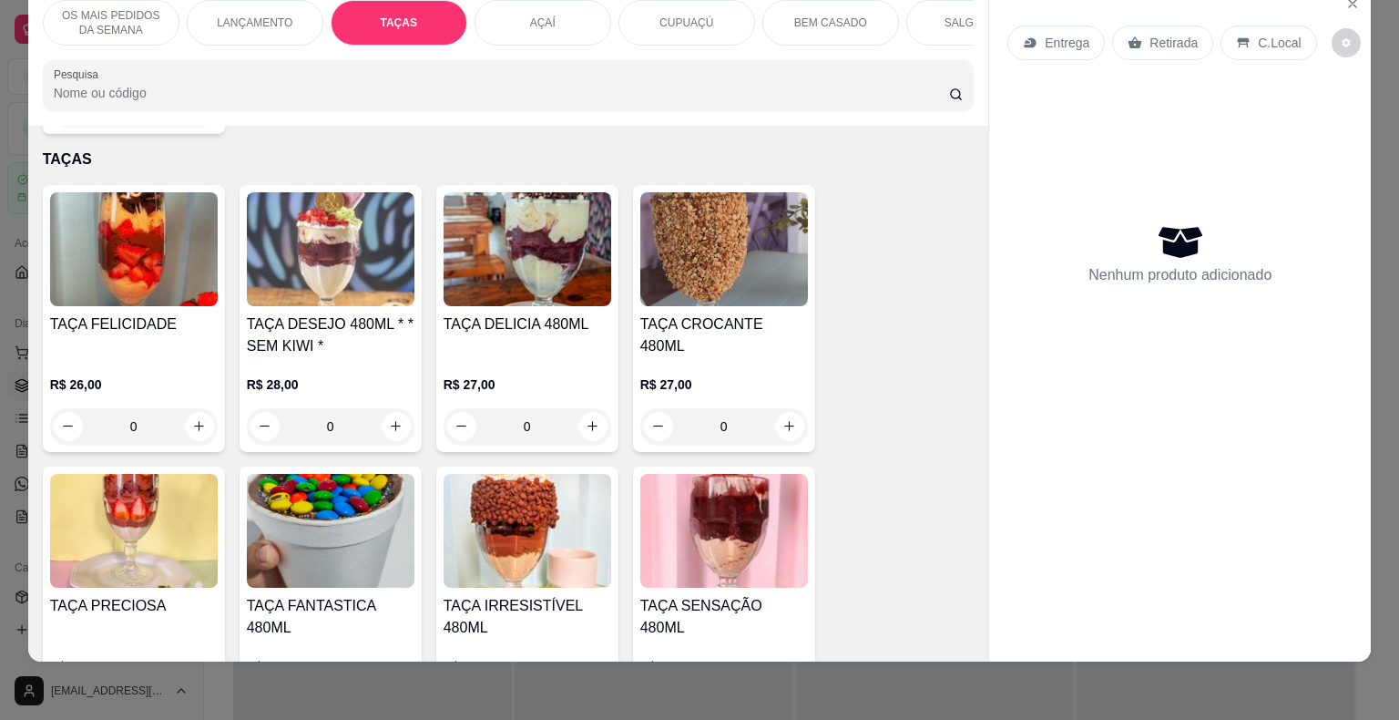
click at [532, 16] on div "AÇAÍ" at bounding box center [543, 23] width 137 height 46
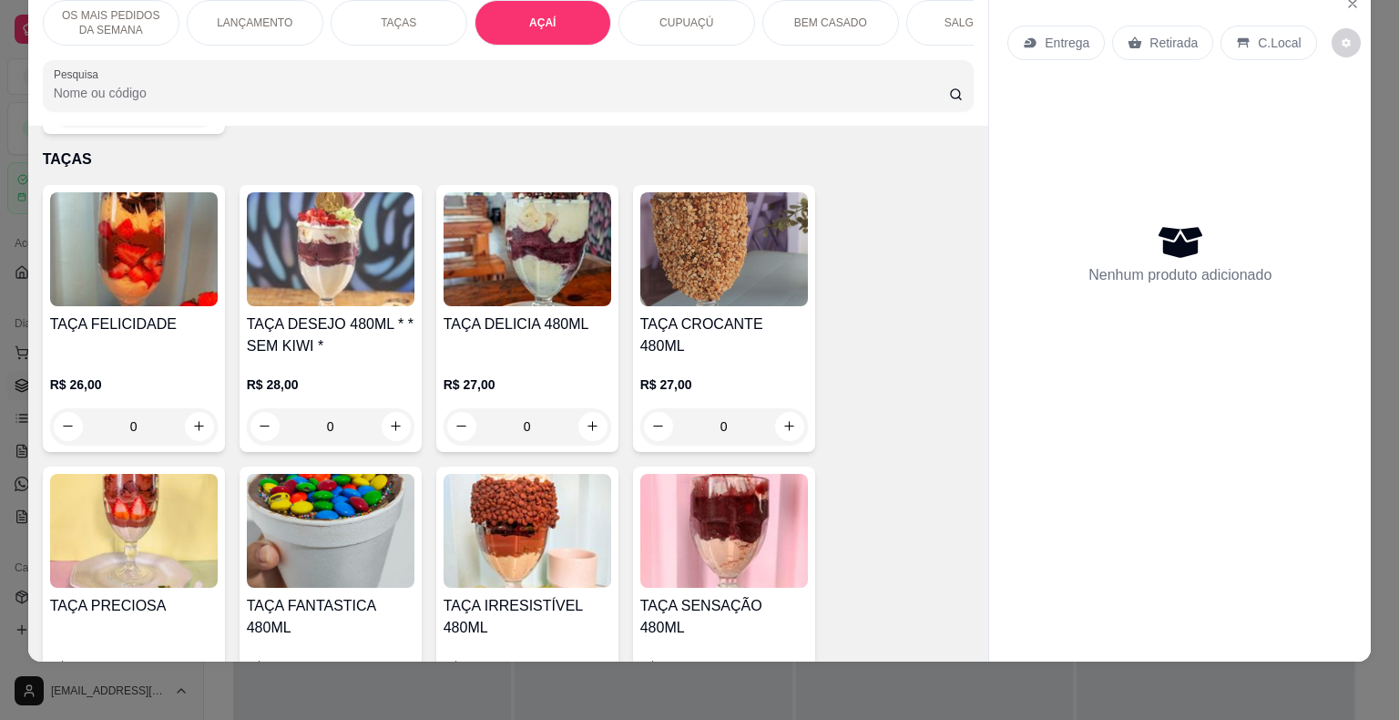
scroll to position [2702, 0]
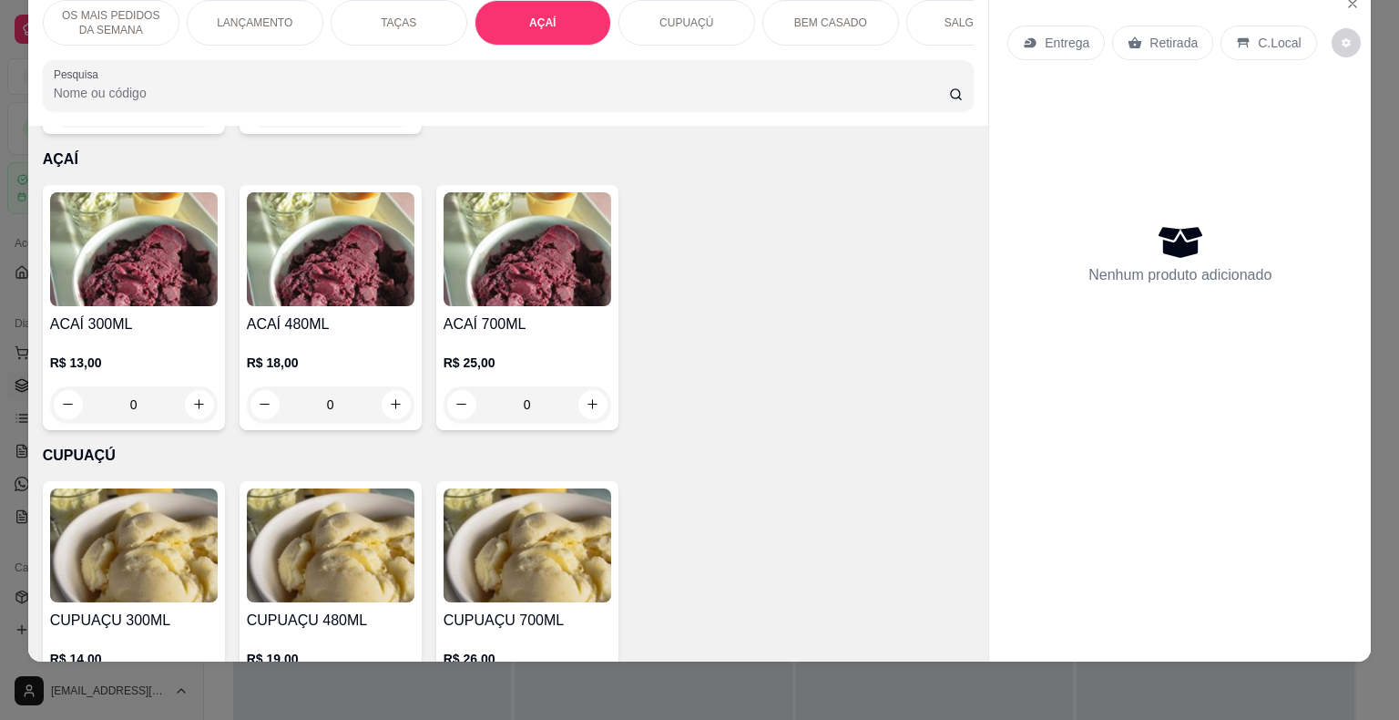
click at [148, 353] on p "R$ 13,00" at bounding box center [134, 362] width 168 height 18
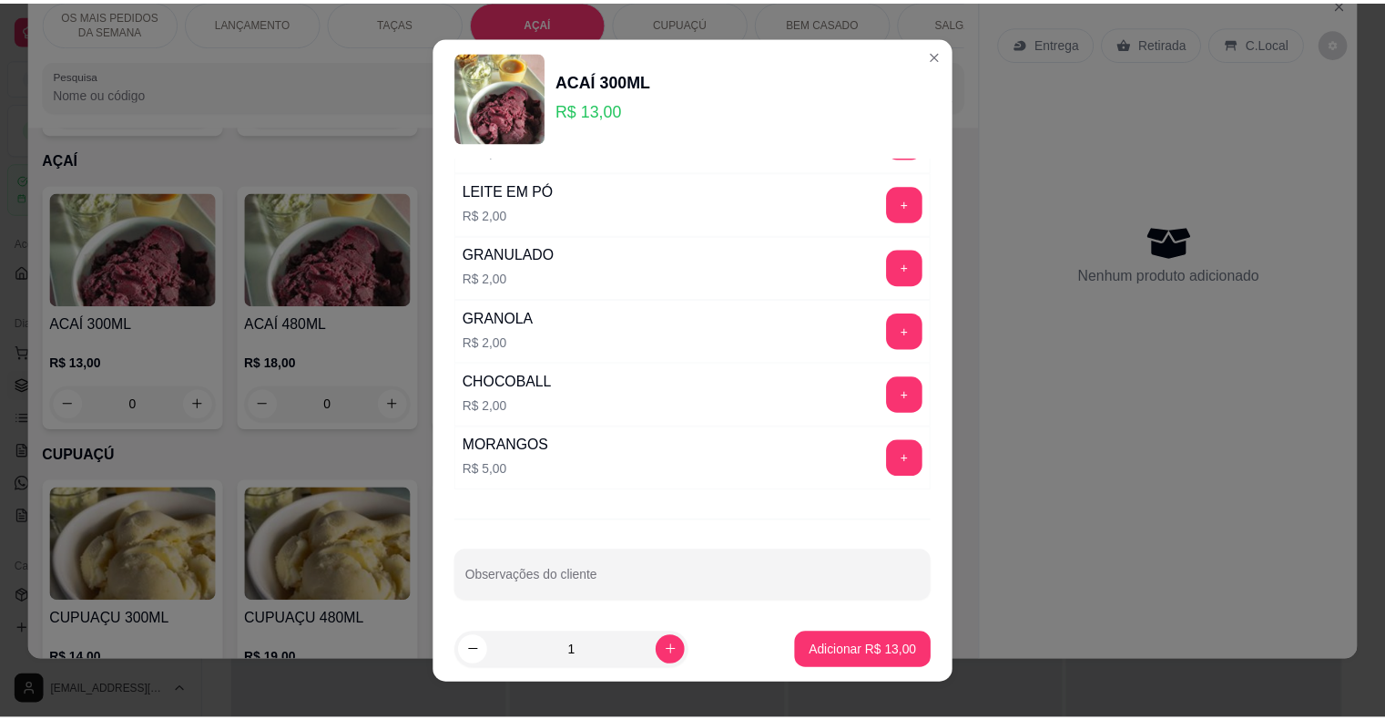
scroll to position [22, 0]
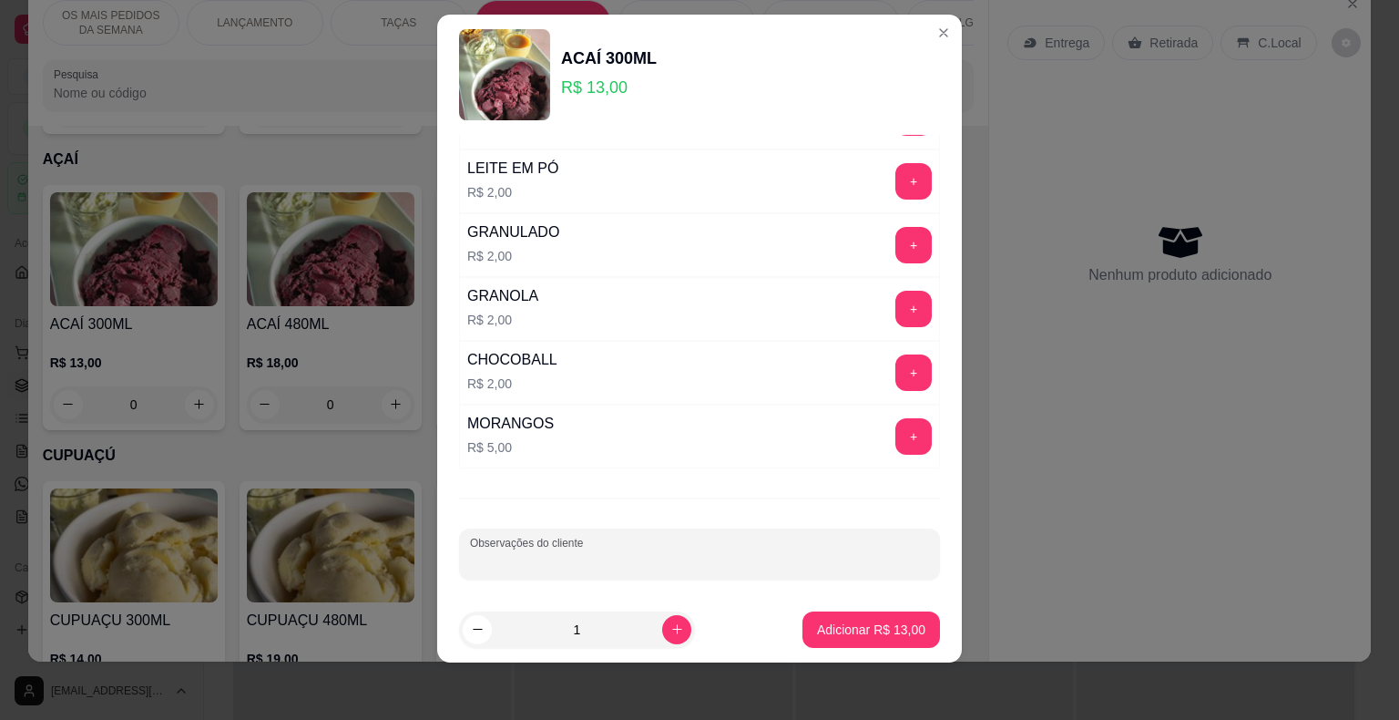
click at [571, 552] on input "Observações do cliente" at bounding box center [699, 561] width 459 height 18
type input "SEM GRANOLA"
click at [853, 618] on button "Adicionar R$ 13,00" at bounding box center [871, 629] width 138 height 36
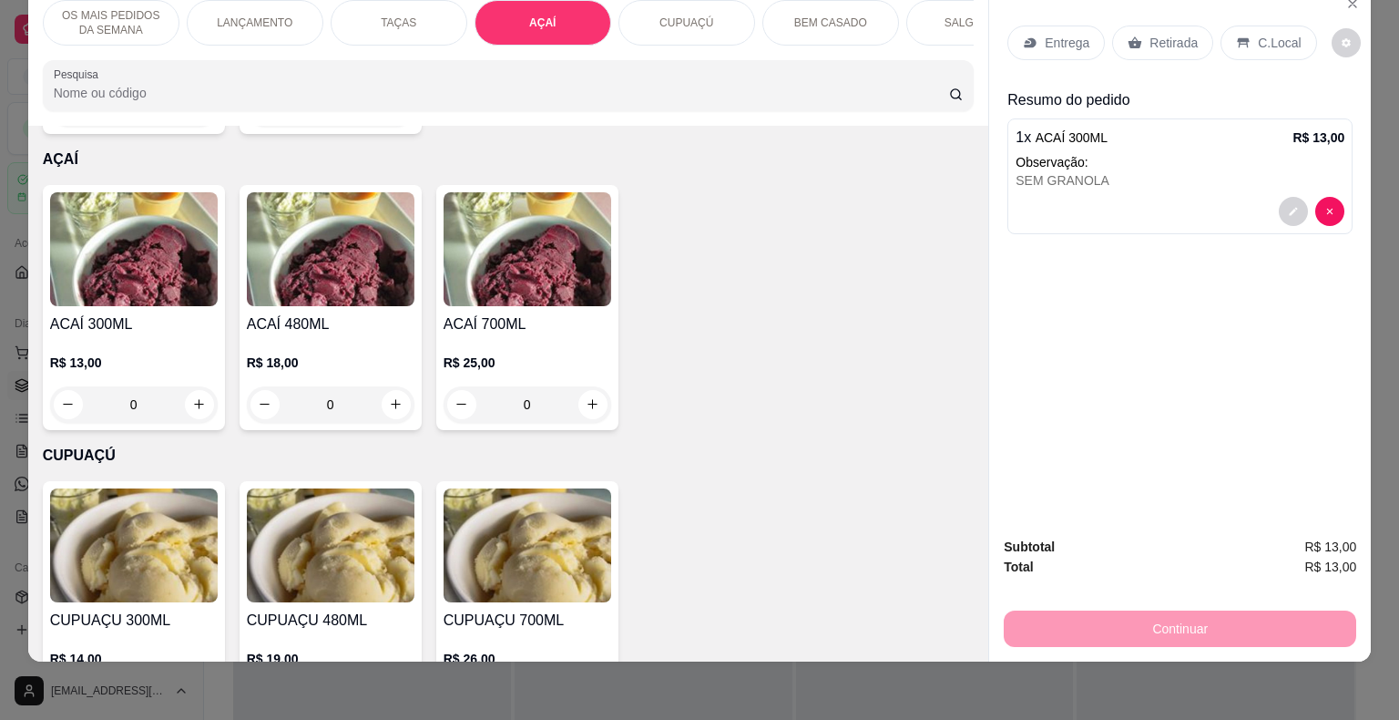
click at [200, 386] on div "0" at bounding box center [134, 404] width 168 height 36
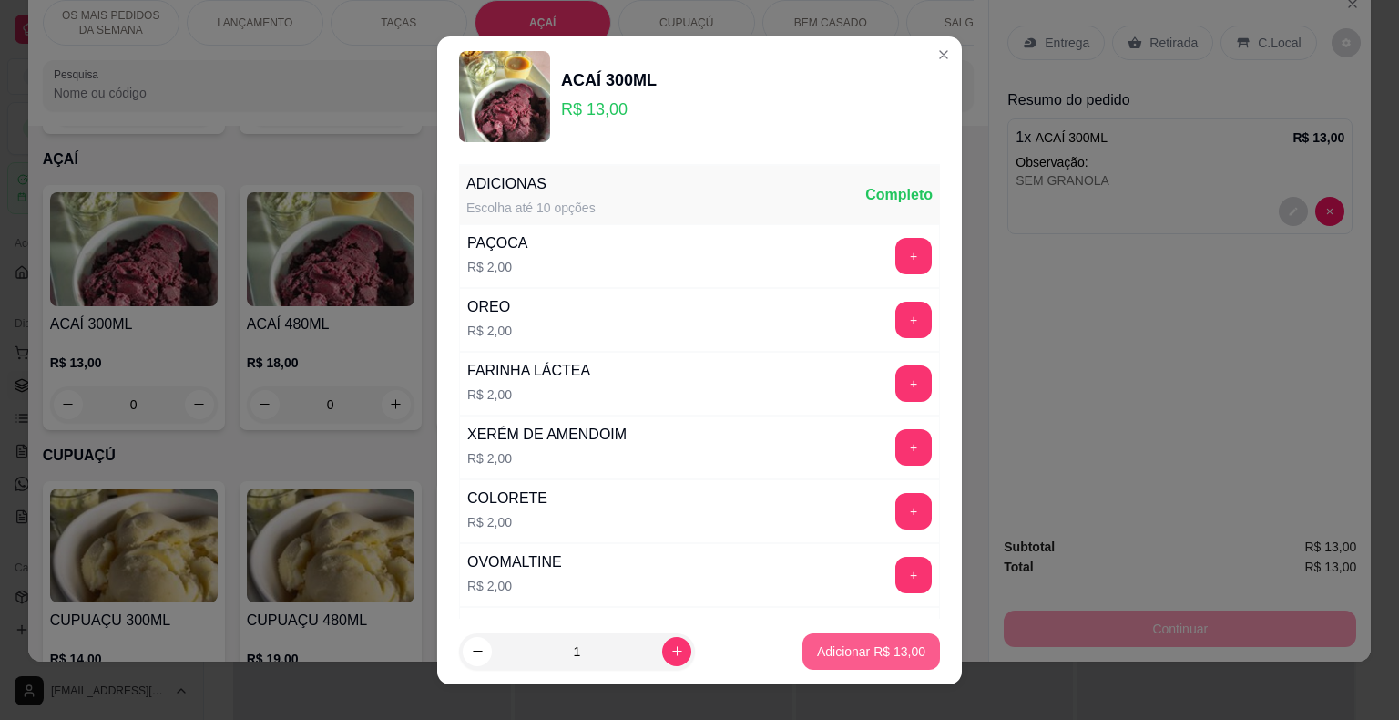
click at [896, 647] on p "Adicionar R$ 13,00" at bounding box center [871, 651] width 108 height 18
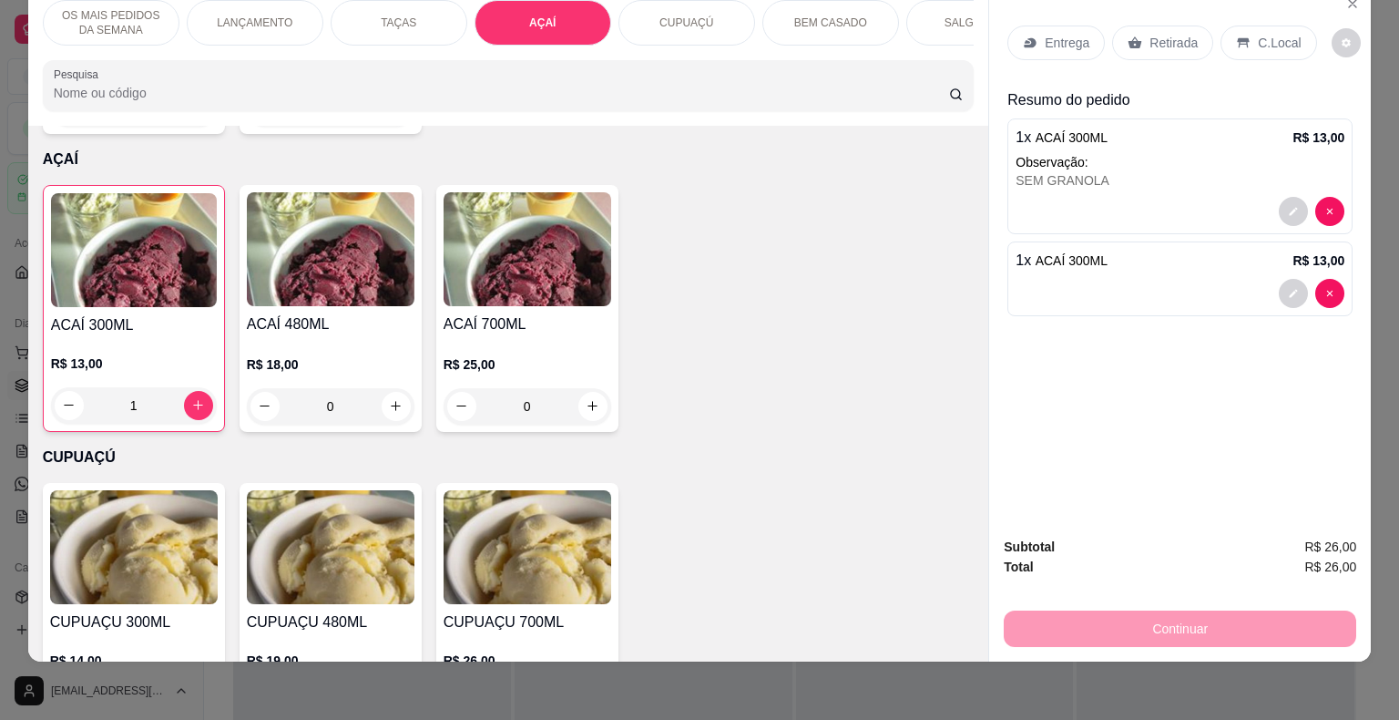
click at [1236, 36] on icon at bounding box center [1243, 43] width 15 height 15
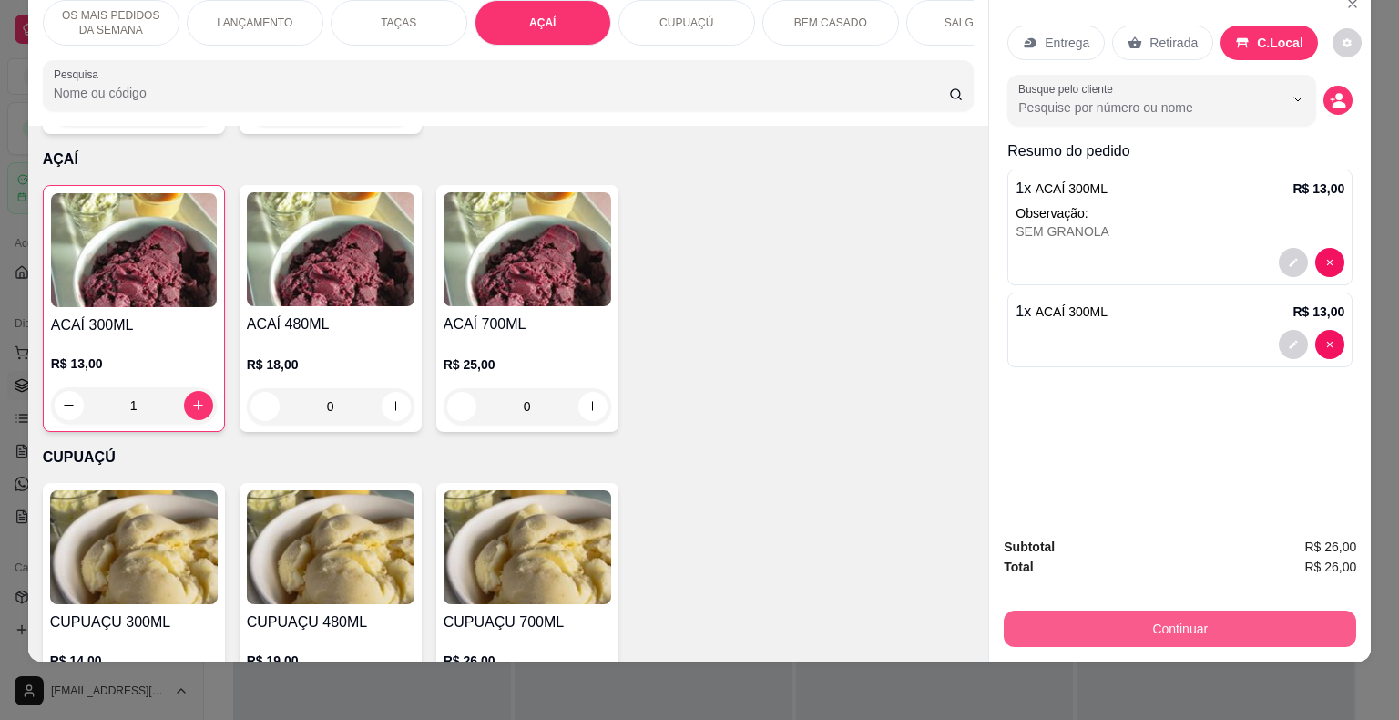
click at [1117, 622] on button "Continuar" at bounding box center [1180, 628] width 352 height 36
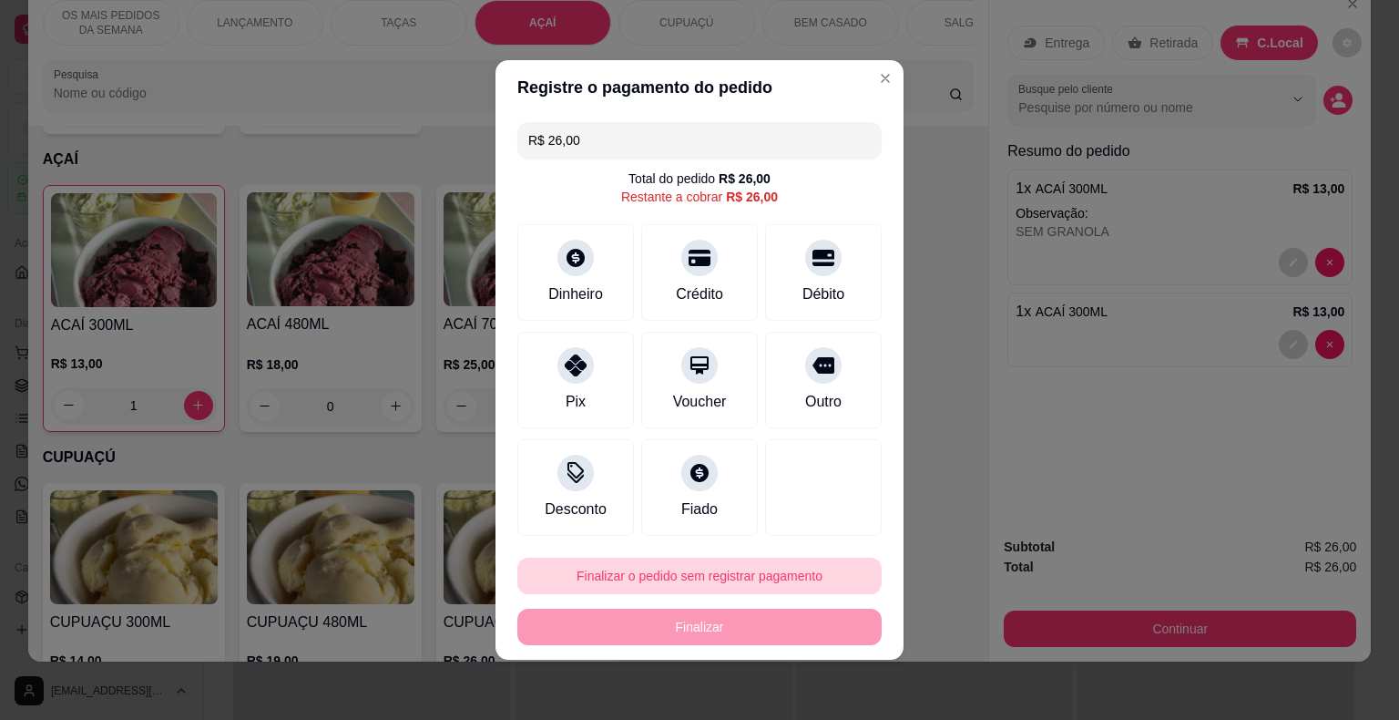
click at [696, 577] on button "Finalizar o pedido sem registrar pagamento" at bounding box center [699, 575] width 364 height 36
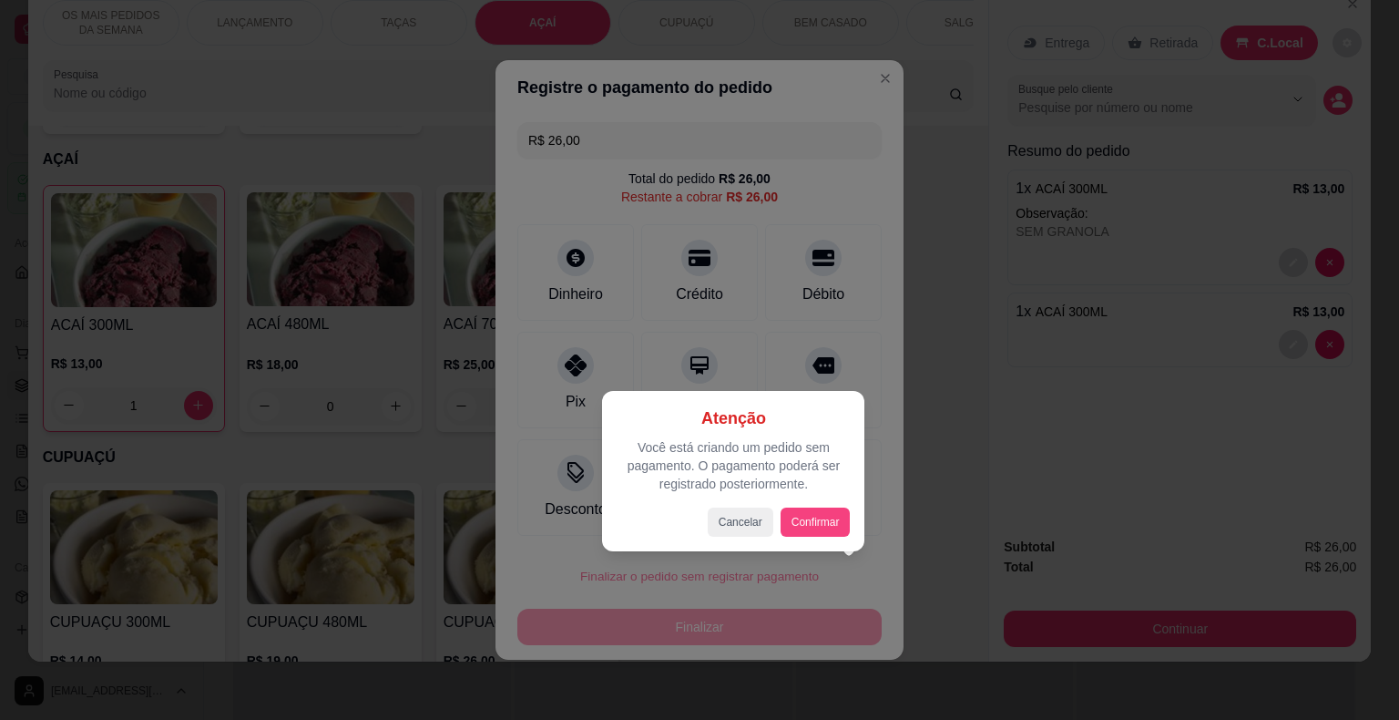
click at [831, 526] on button "Confirmar" at bounding box center [816, 521] width 70 height 29
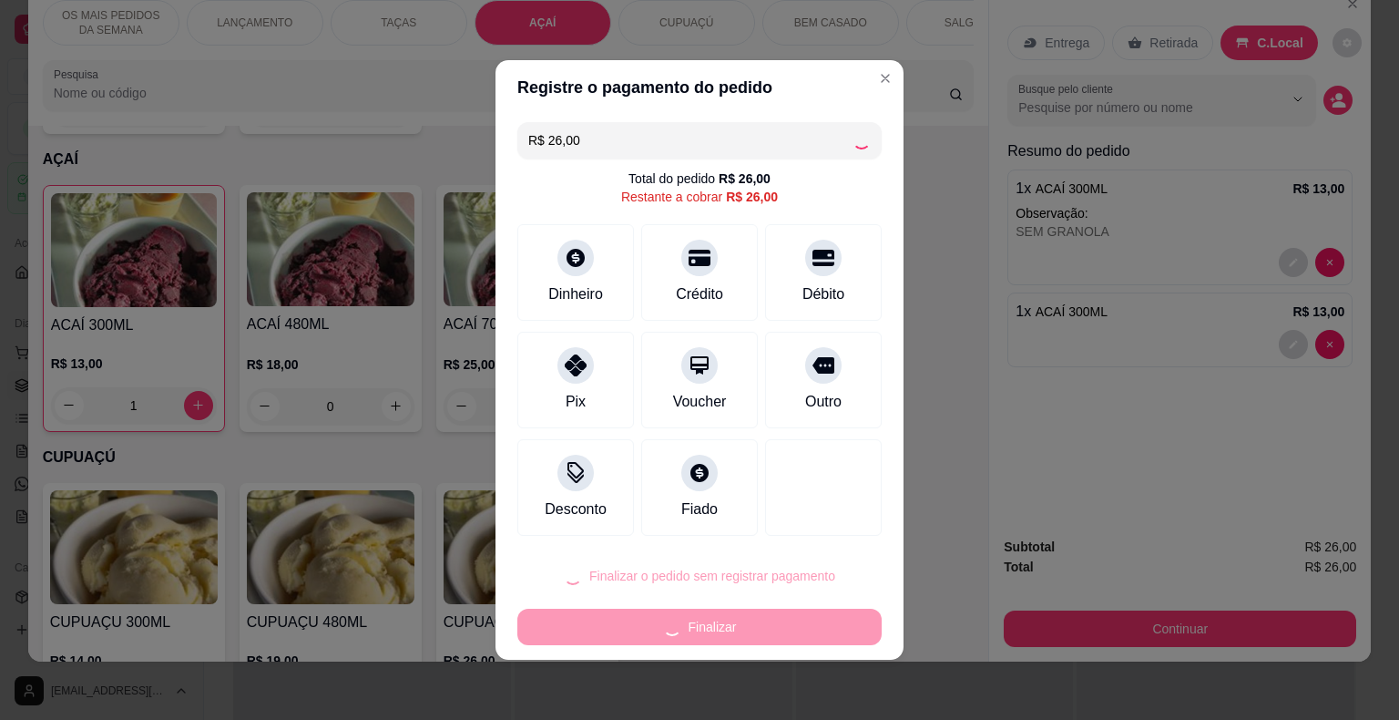
type input "0"
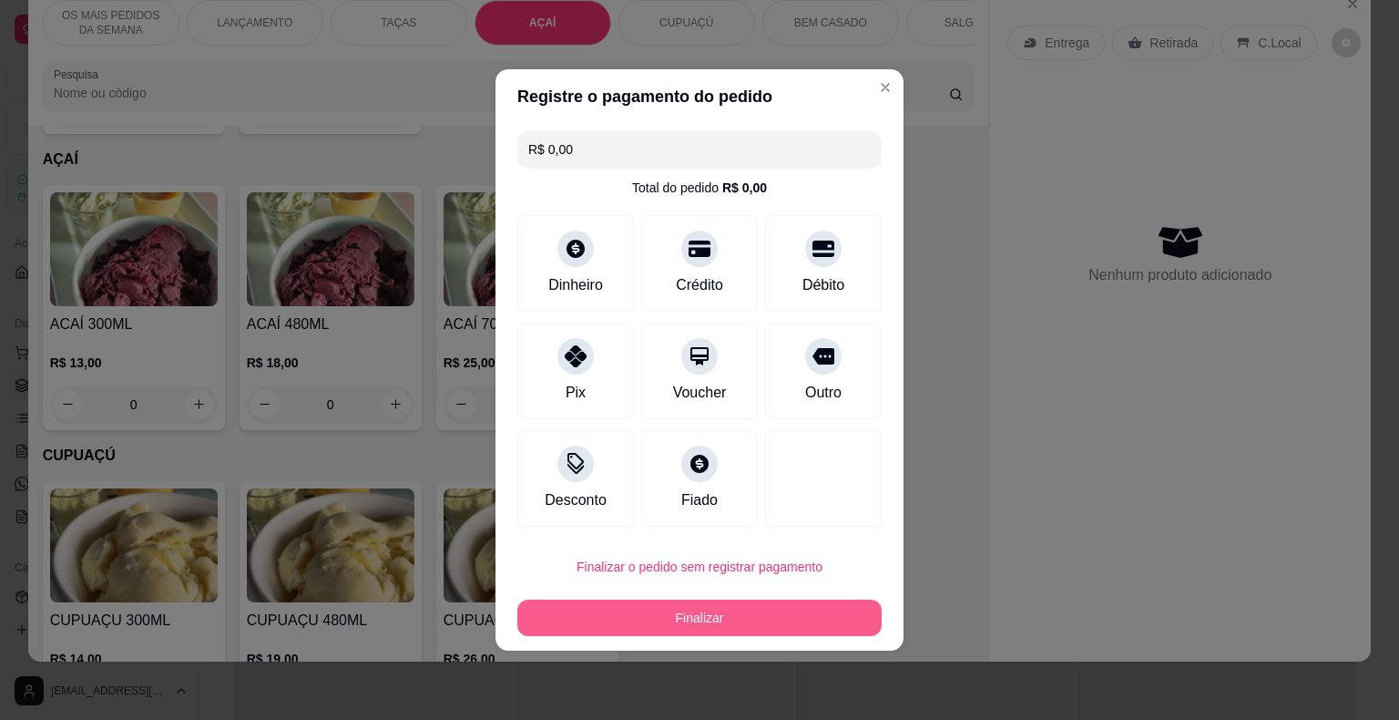
type input "R$ 0,00"
click at [761, 603] on button "Finalizar" at bounding box center [699, 617] width 364 height 36
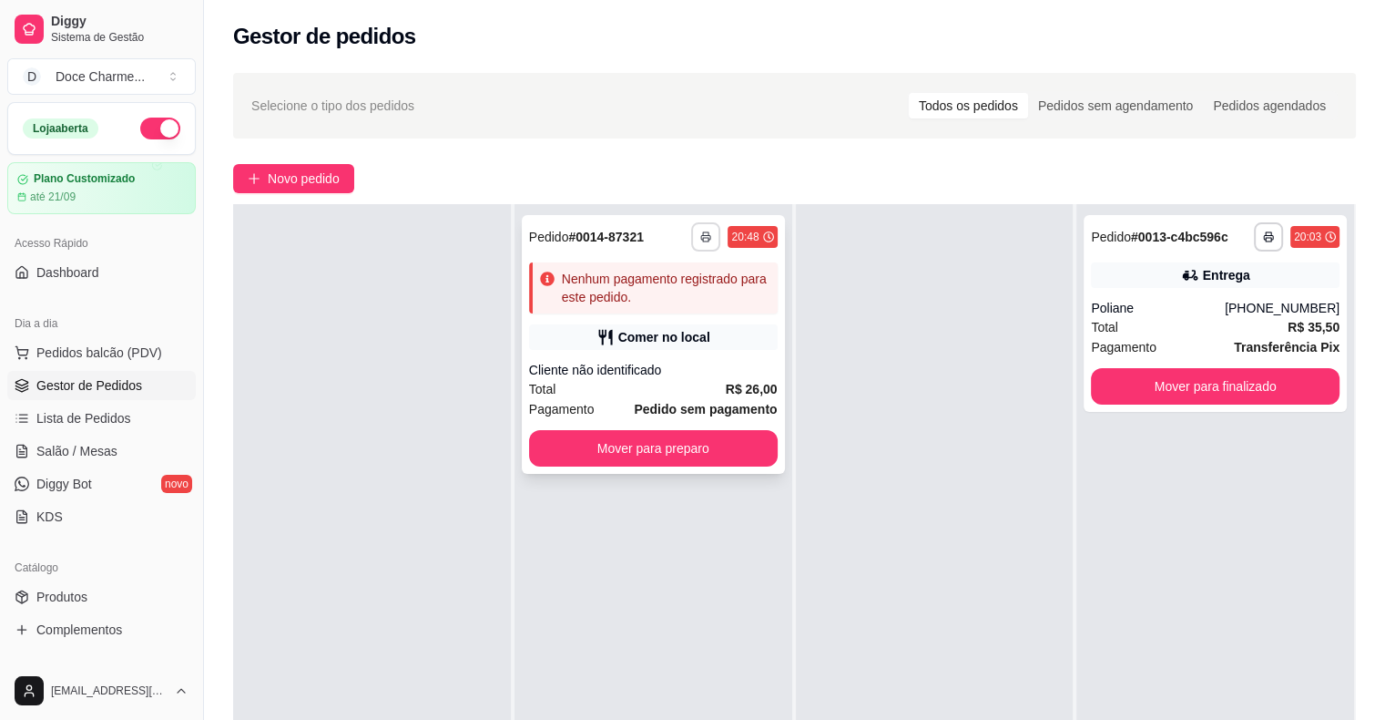
click at [709, 239] on button "button" at bounding box center [705, 236] width 29 height 29
click at [689, 288] on button "COZINHA" at bounding box center [652, 300] width 132 height 29
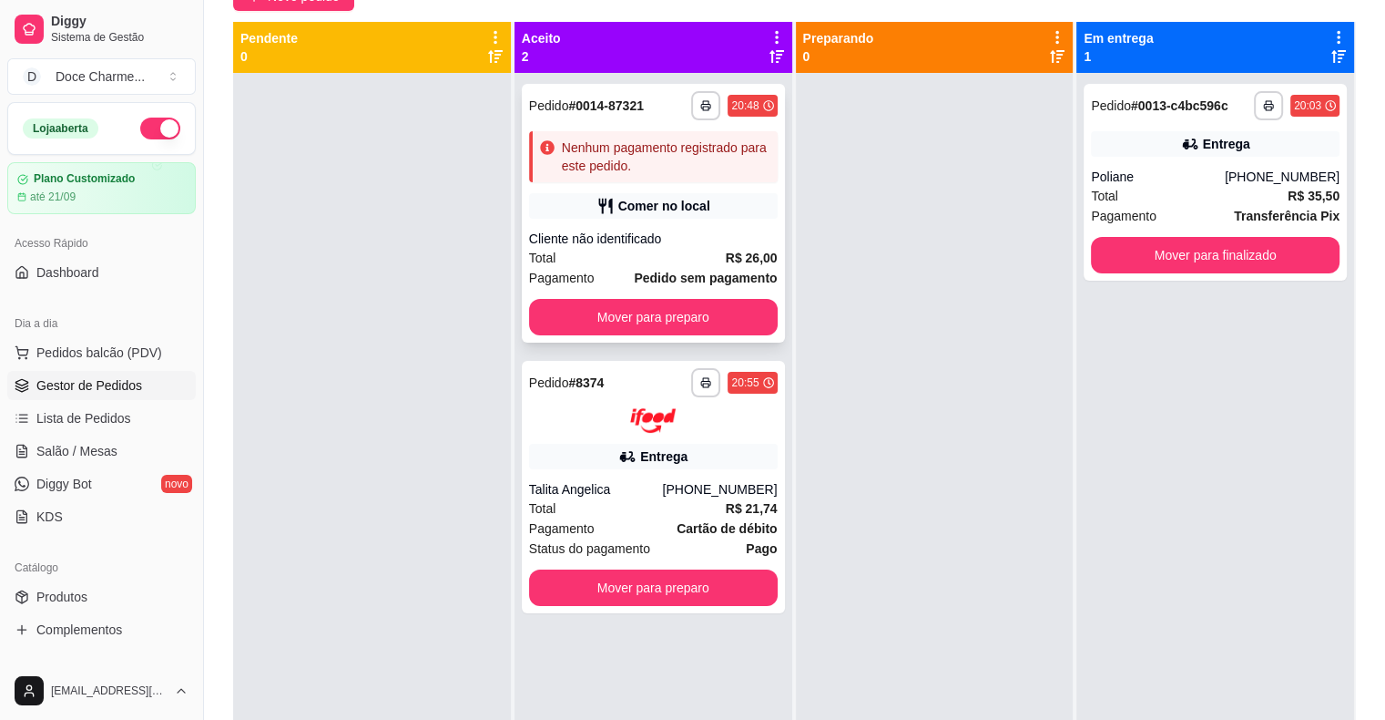
click at [630, 104] on strong "# 0014-87321" at bounding box center [606, 105] width 76 height 15
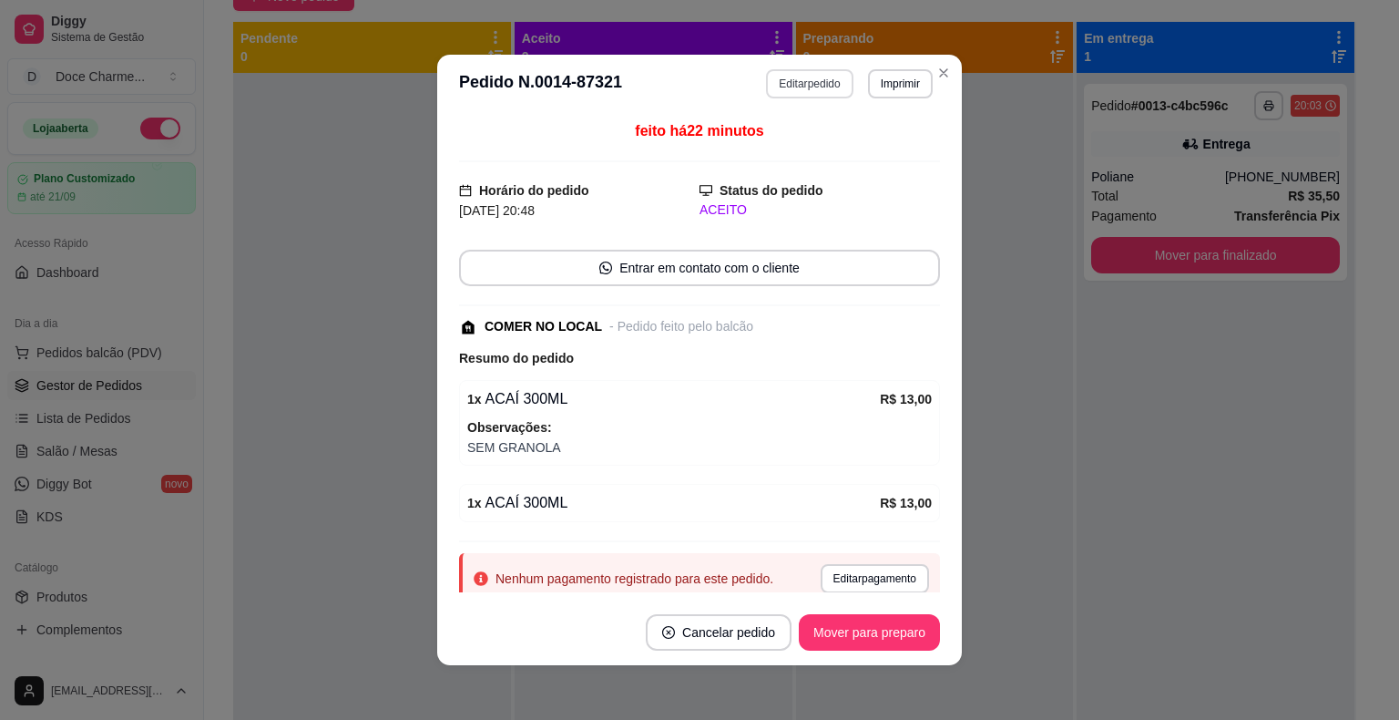
click at [787, 85] on button "Editar pedido" at bounding box center [809, 83] width 87 height 29
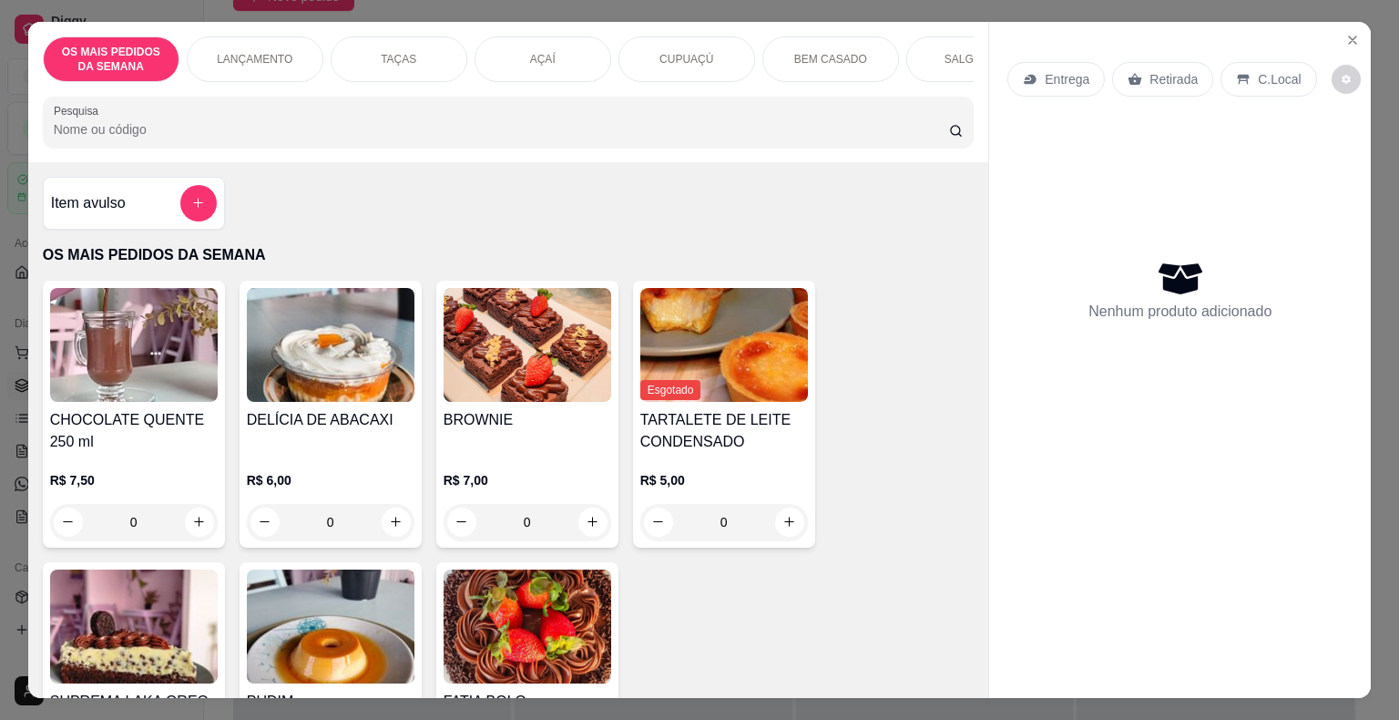
click at [402, 52] on p "TAÇAS" at bounding box center [399, 59] width 36 height 15
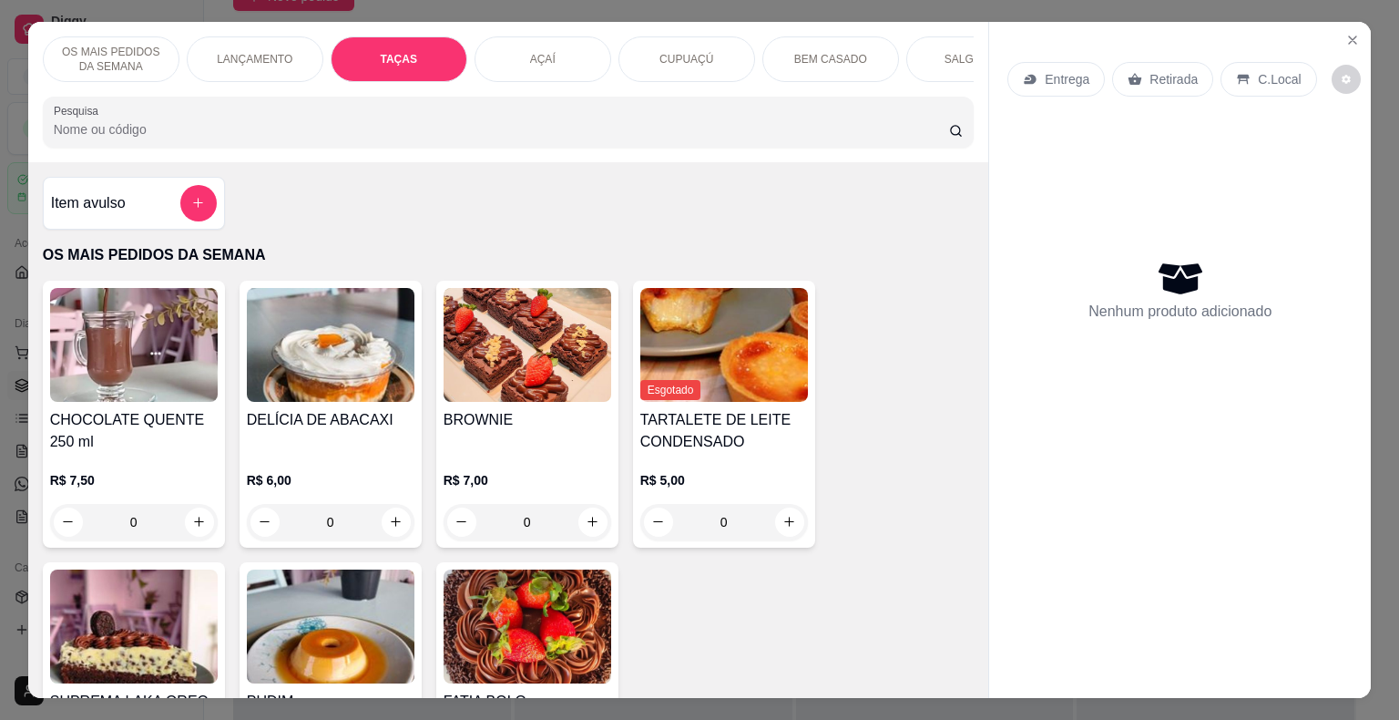
scroll to position [44, 0]
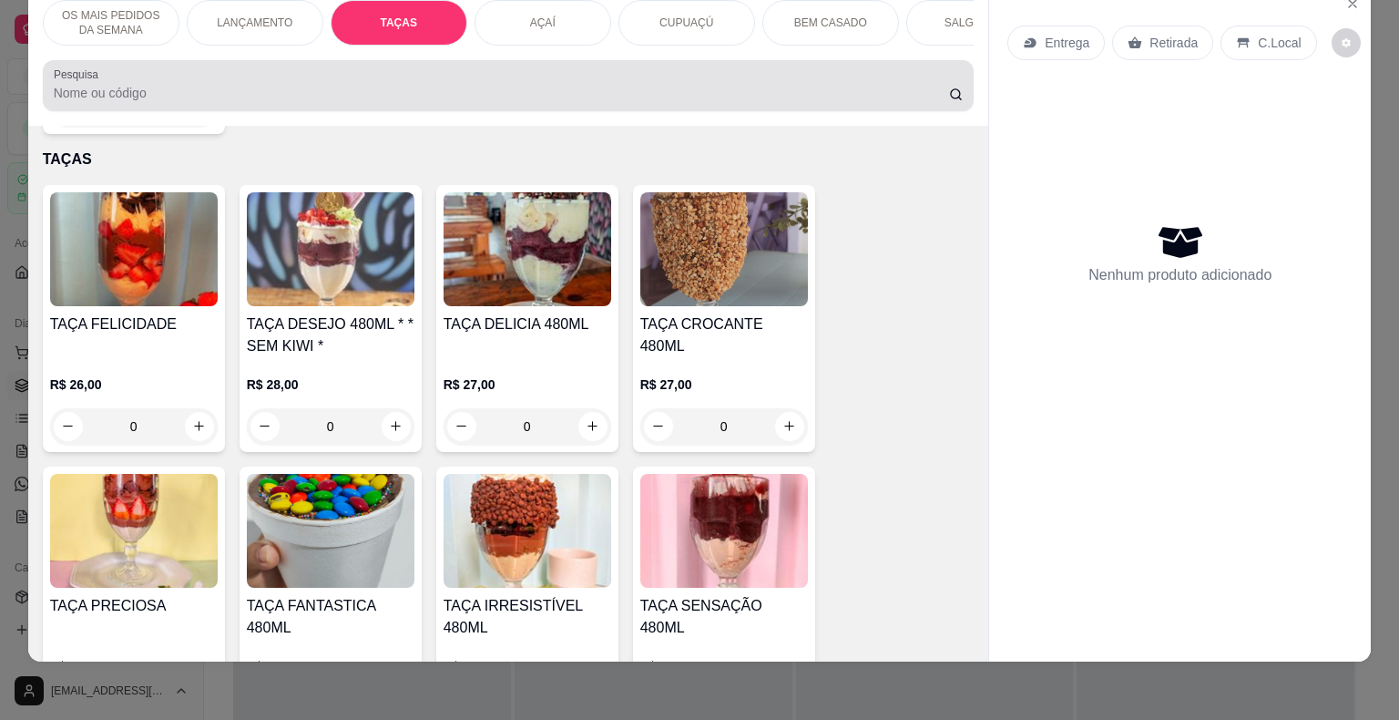
click at [338, 97] on input "Pesquisa" at bounding box center [501, 93] width 895 height 18
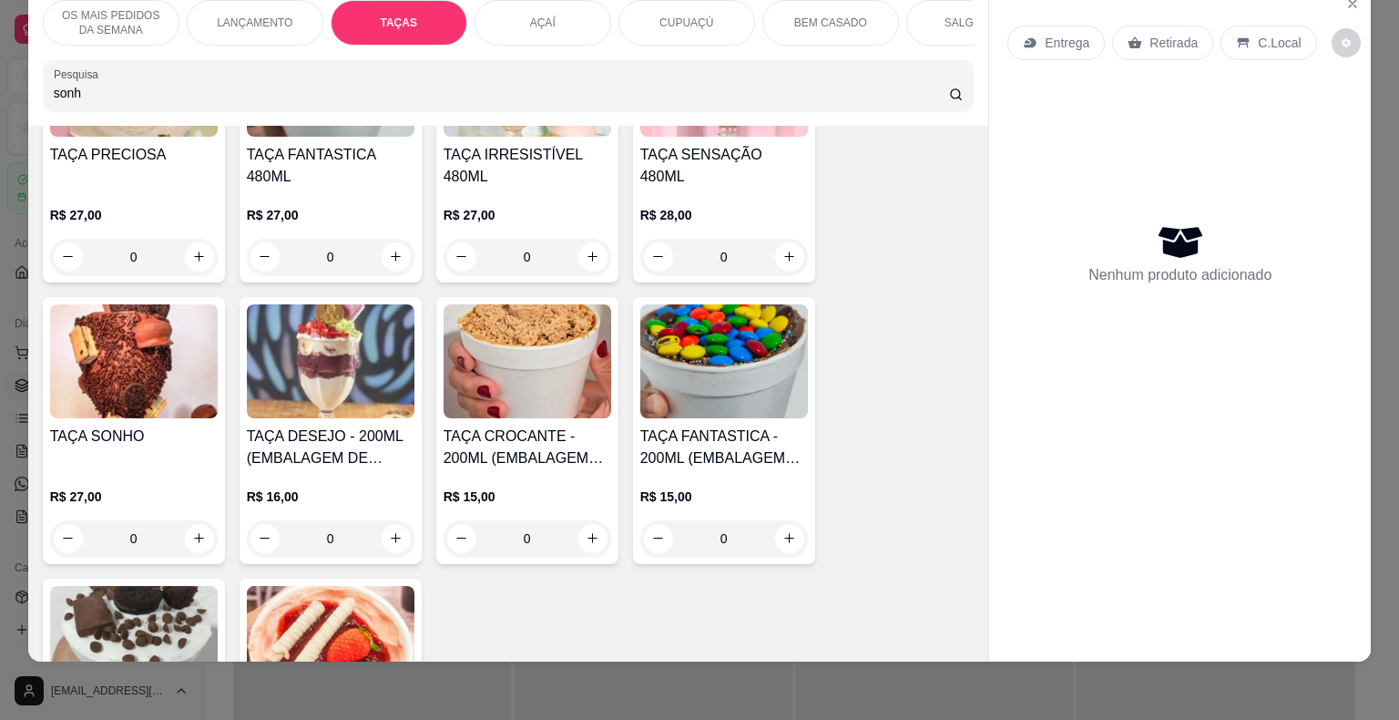
scroll to position [2292, 0]
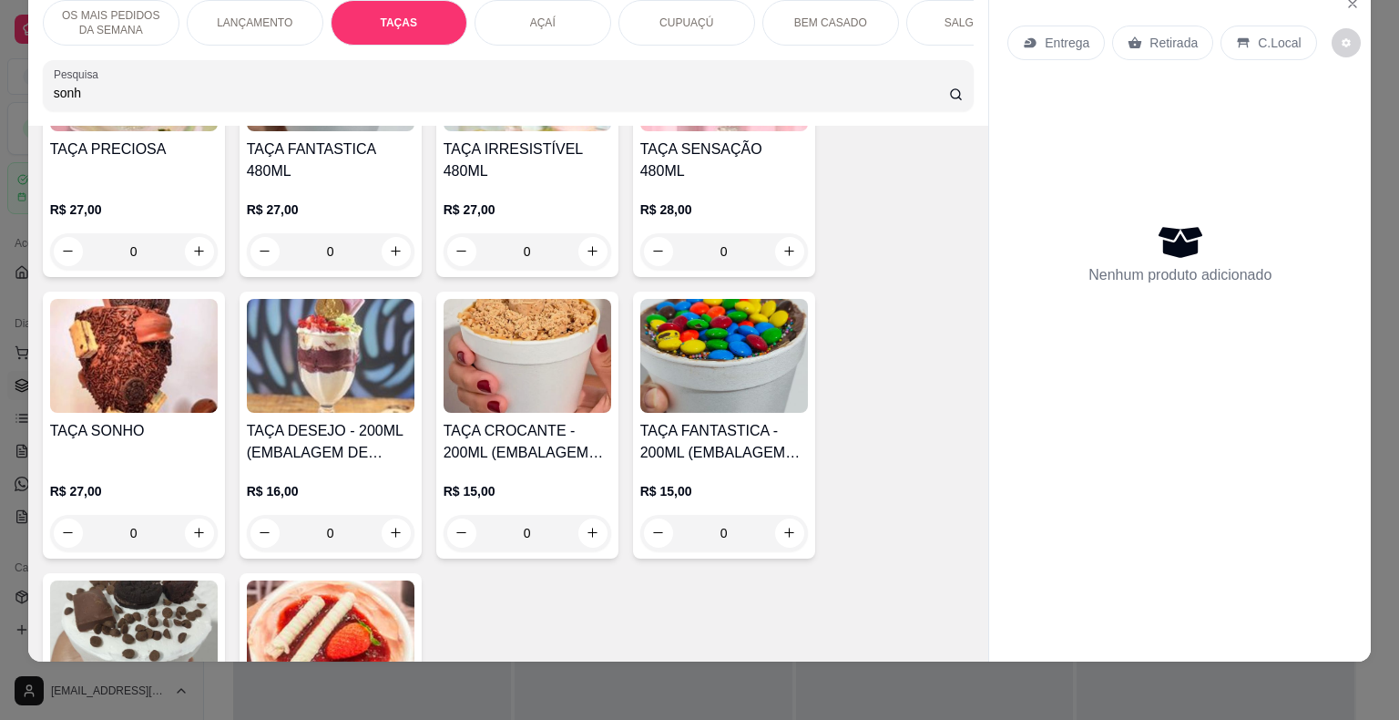
type input "sonh"
click at [197, 515] on div "0" at bounding box center [134, 533] width 168 height 36
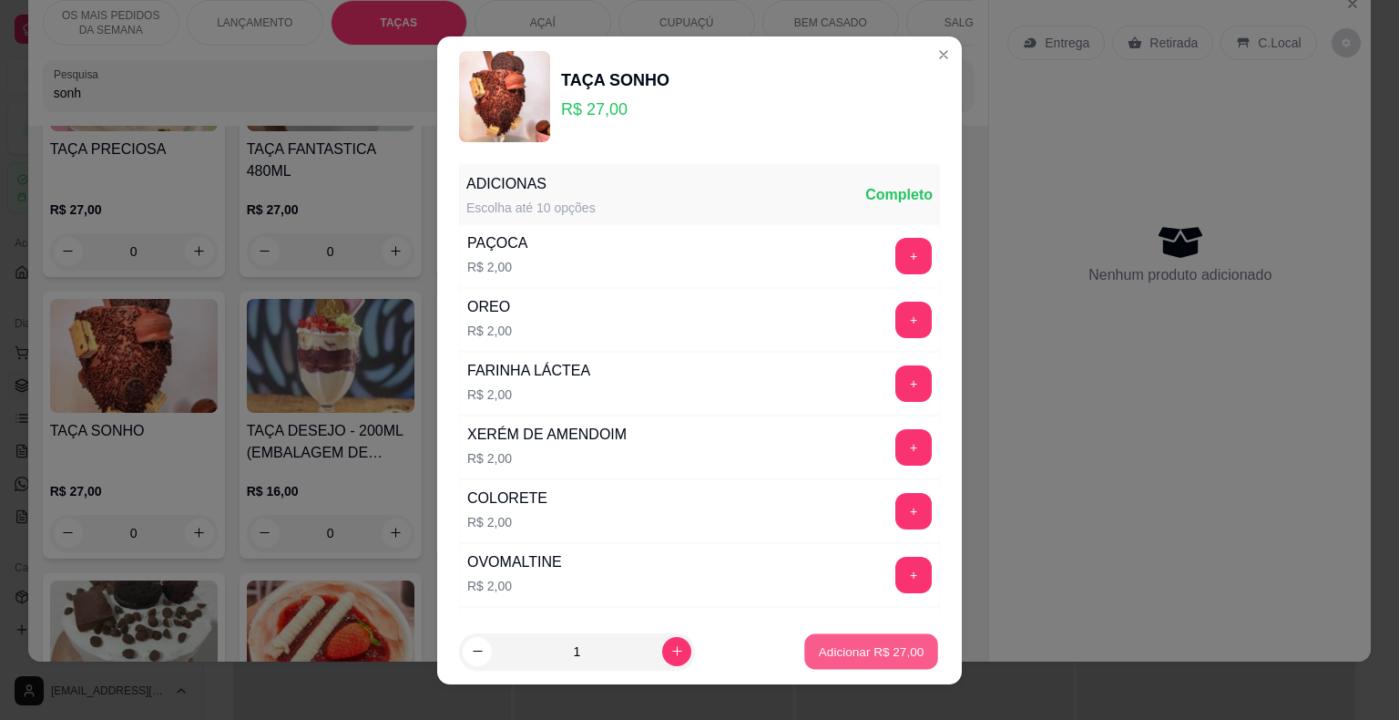
click at [818, 661] on button "Adicionar R$ 27,00" at bounding box center [871, 651] width 134 height 36
type input "1"
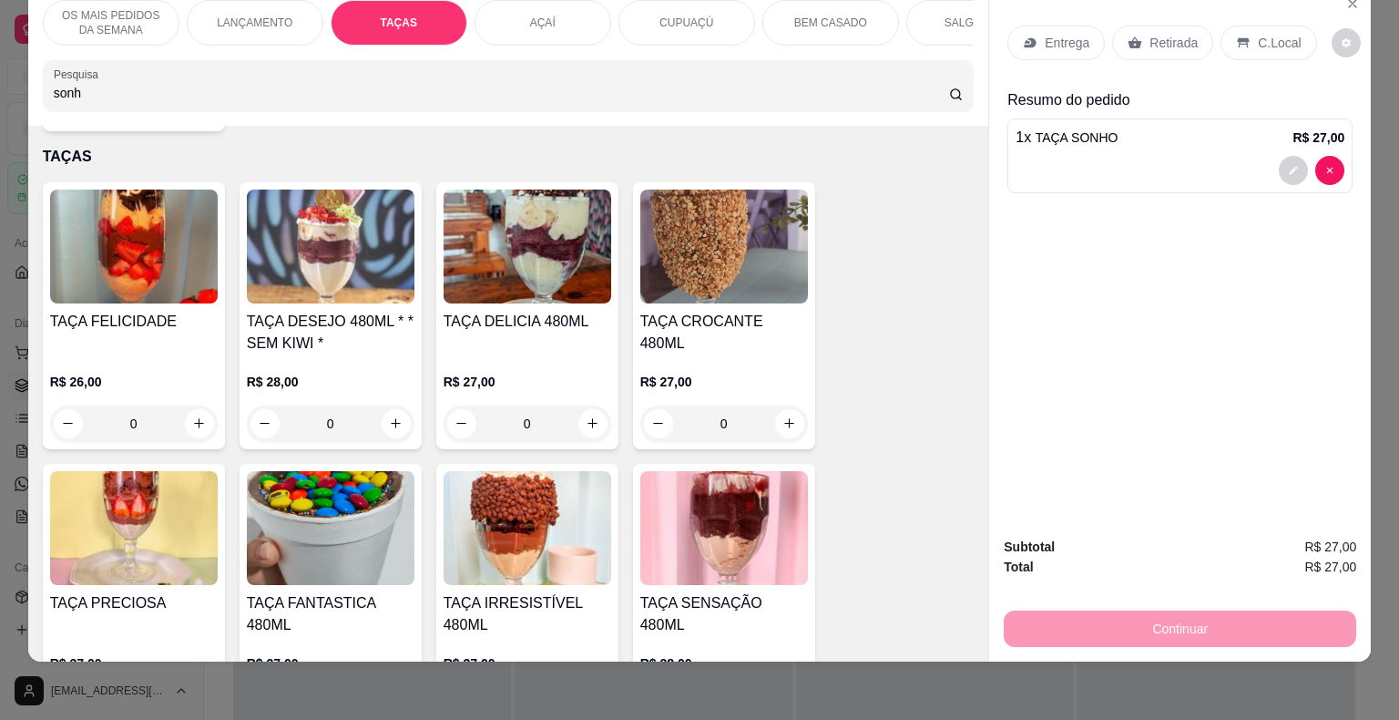
scroll to position [1837, 0]
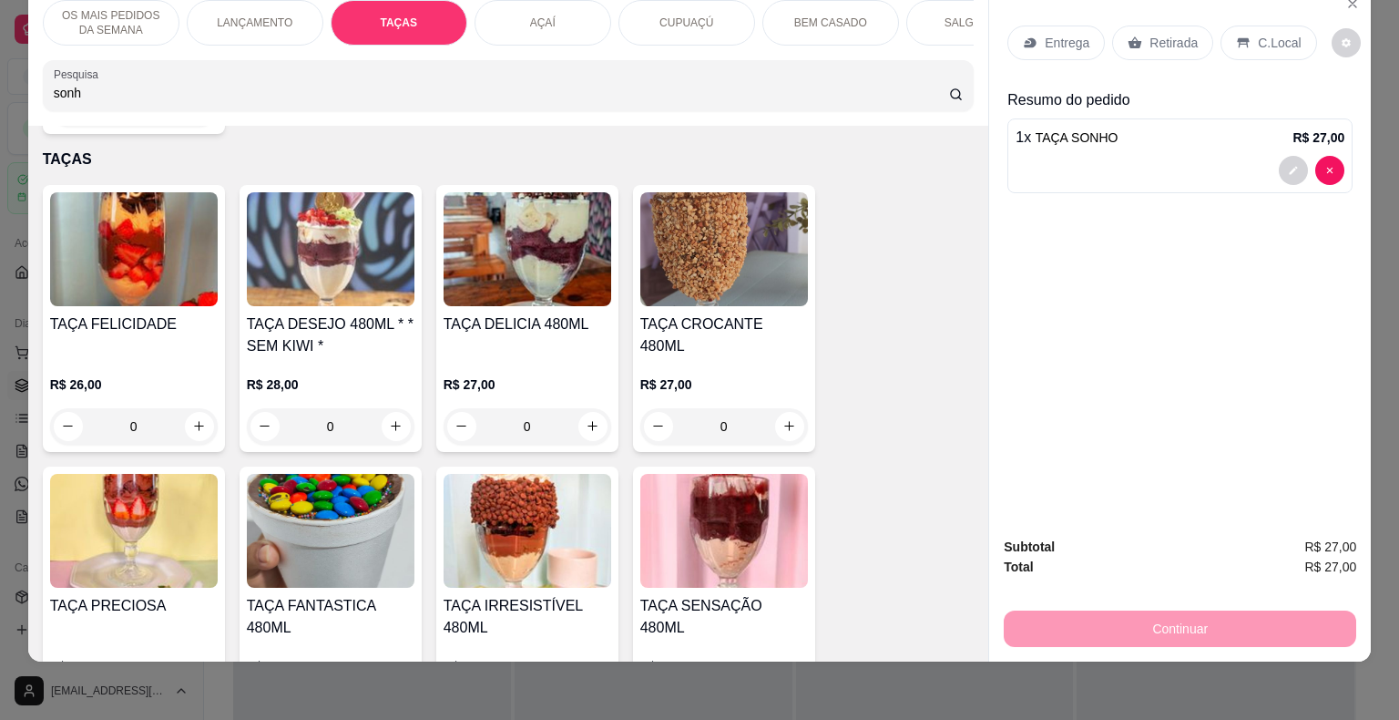
click at [390, 408] on div "0" at bounding box center [331, 426] width 168 height 36
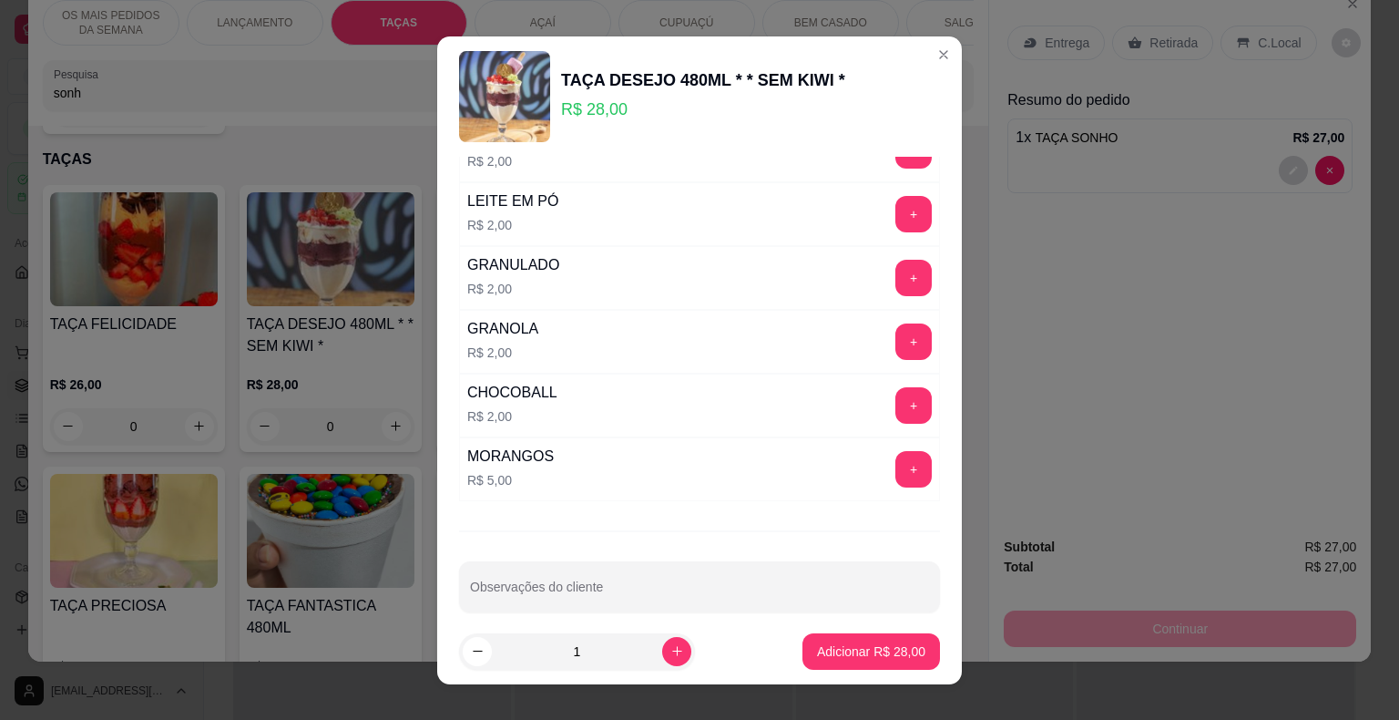
scroll to position [882, 0]
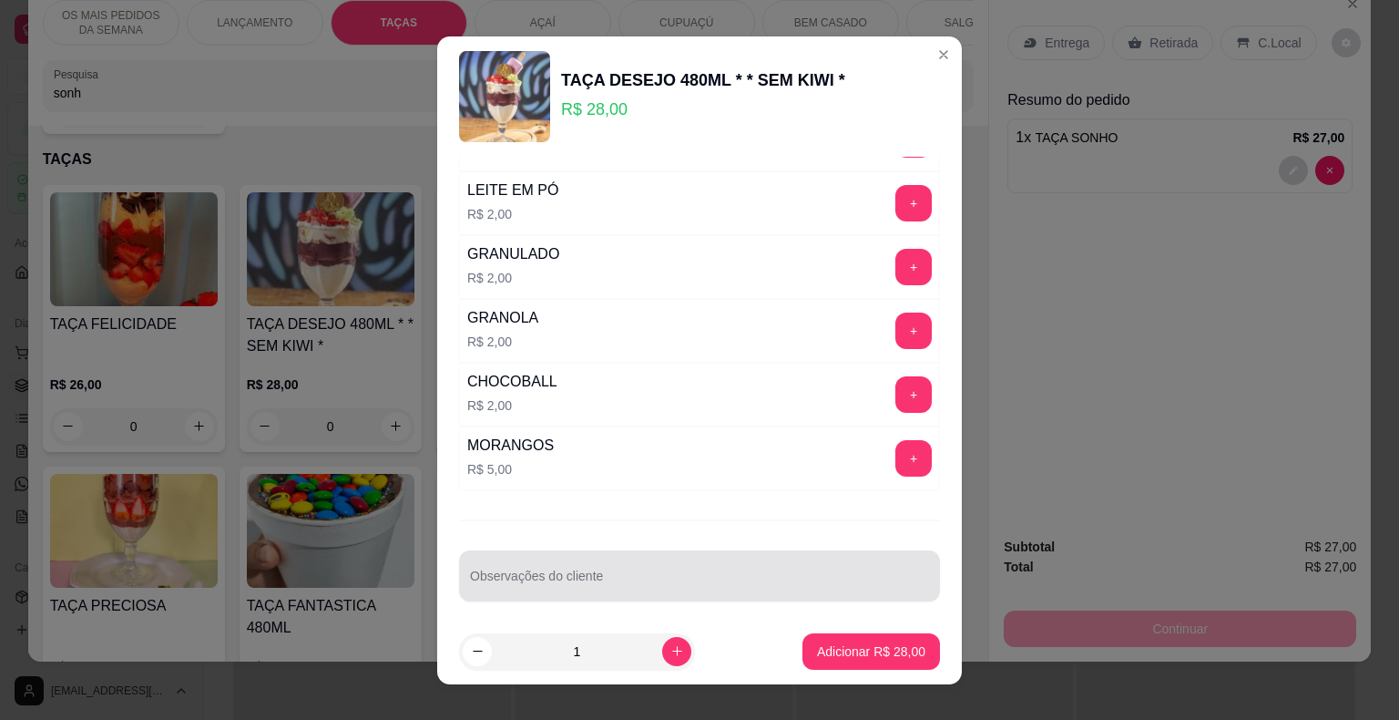
click at [594, 557] on div at bounding box center [699, 575] width 459 height 36
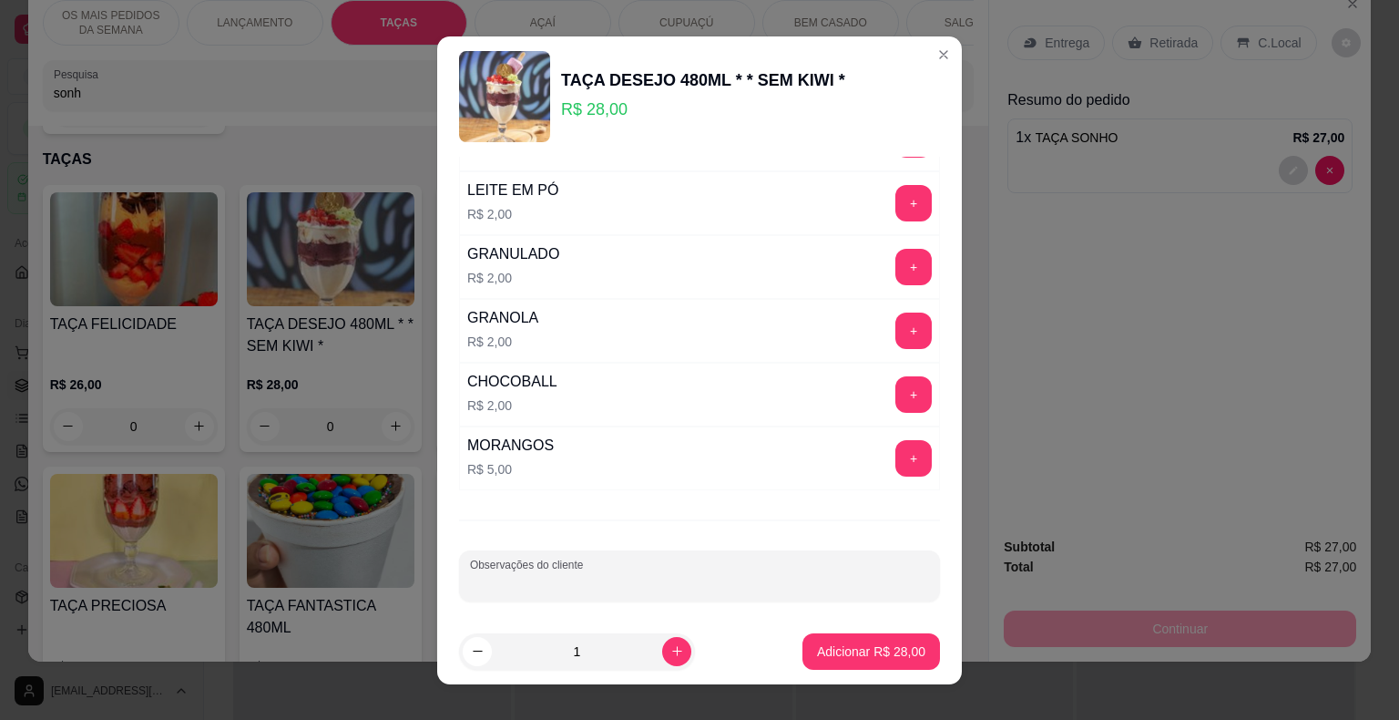
type input "s"
type input "SEM BANANA"
click at [895, 650] on p "Adicionar R$ 28,00" at bounding box center [872, 650] width 106 height 17
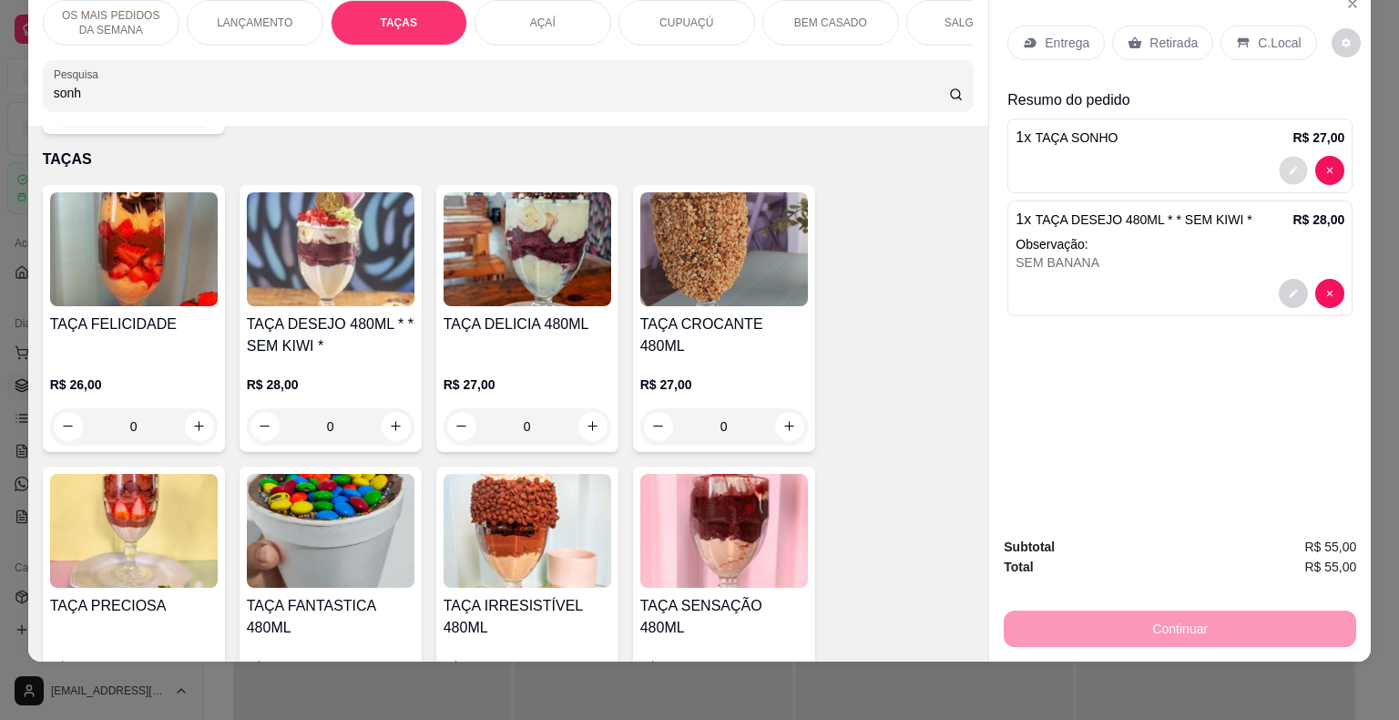
click at [1280, 156] on button "decrease-product-quantity" at bounding box center [1294, 170] width 28 height 28
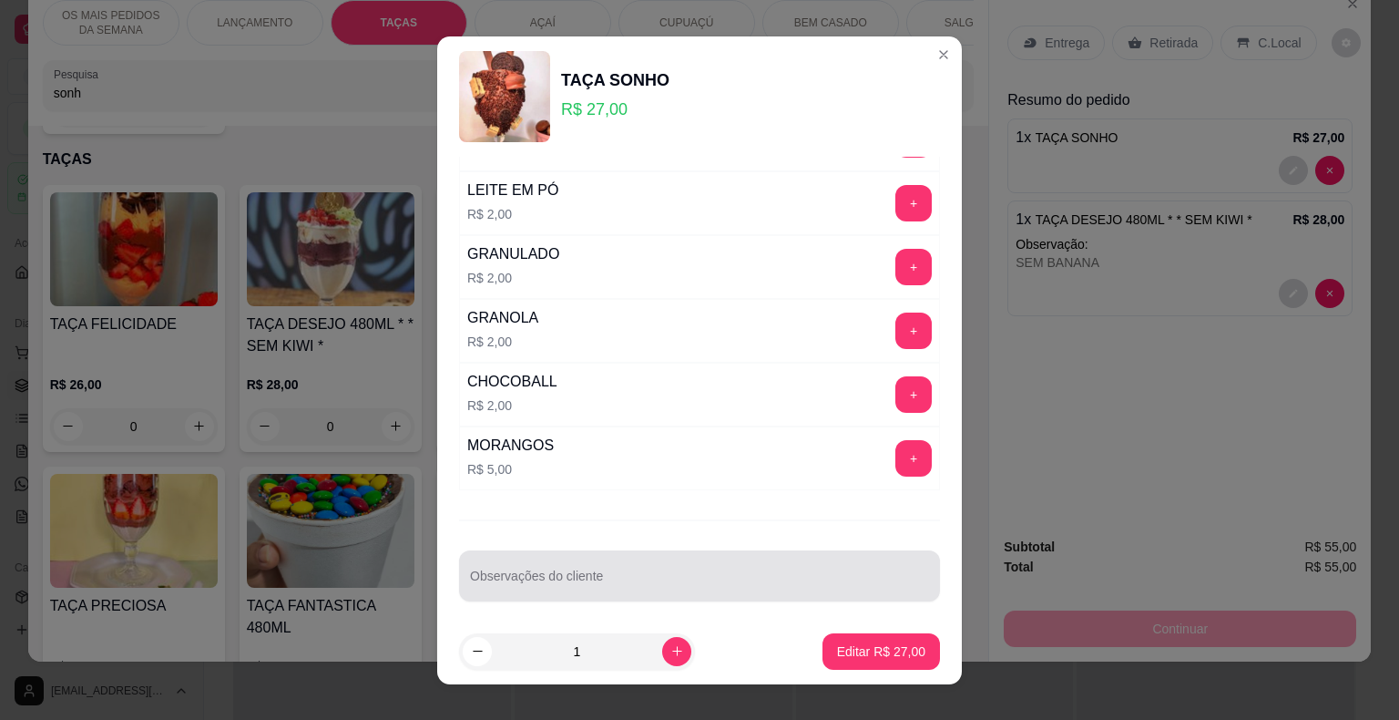
click at [594, 574] on input "Observações do cliente" at bounding box center [699, 583] width 459 height 18
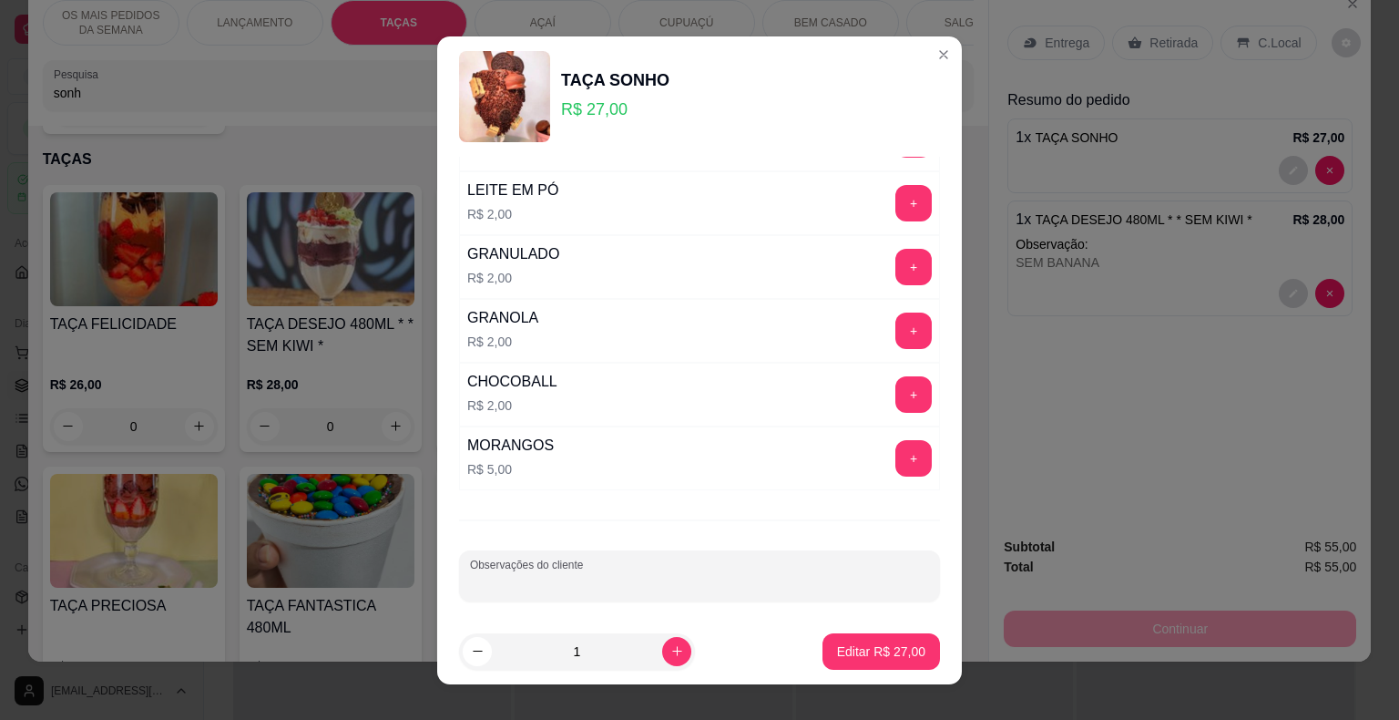
paste input "SEM BANANA"
type input "SEM BANANA"
click at [837, 640] on button "Editar R$ 27,00" at bounding box center [880, 651] width 117 height 36
type input "0"
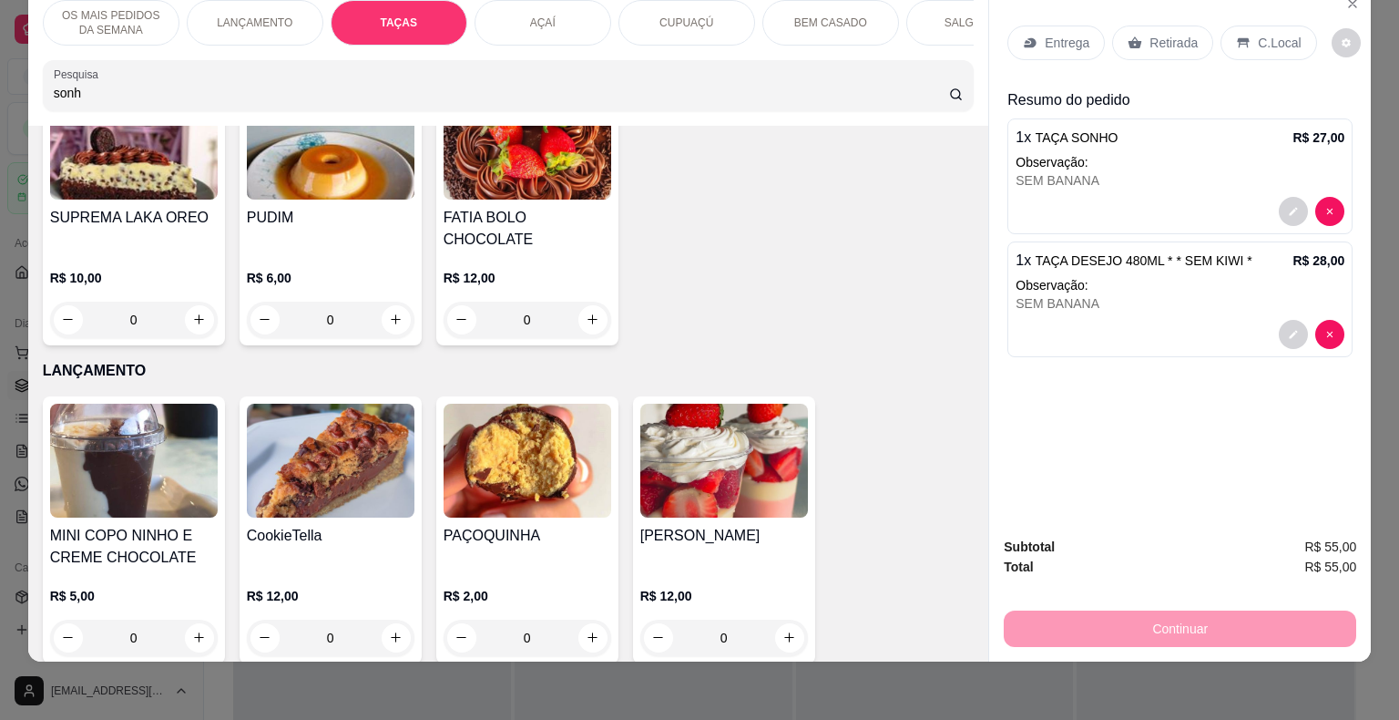
scroll to position [470, 0]
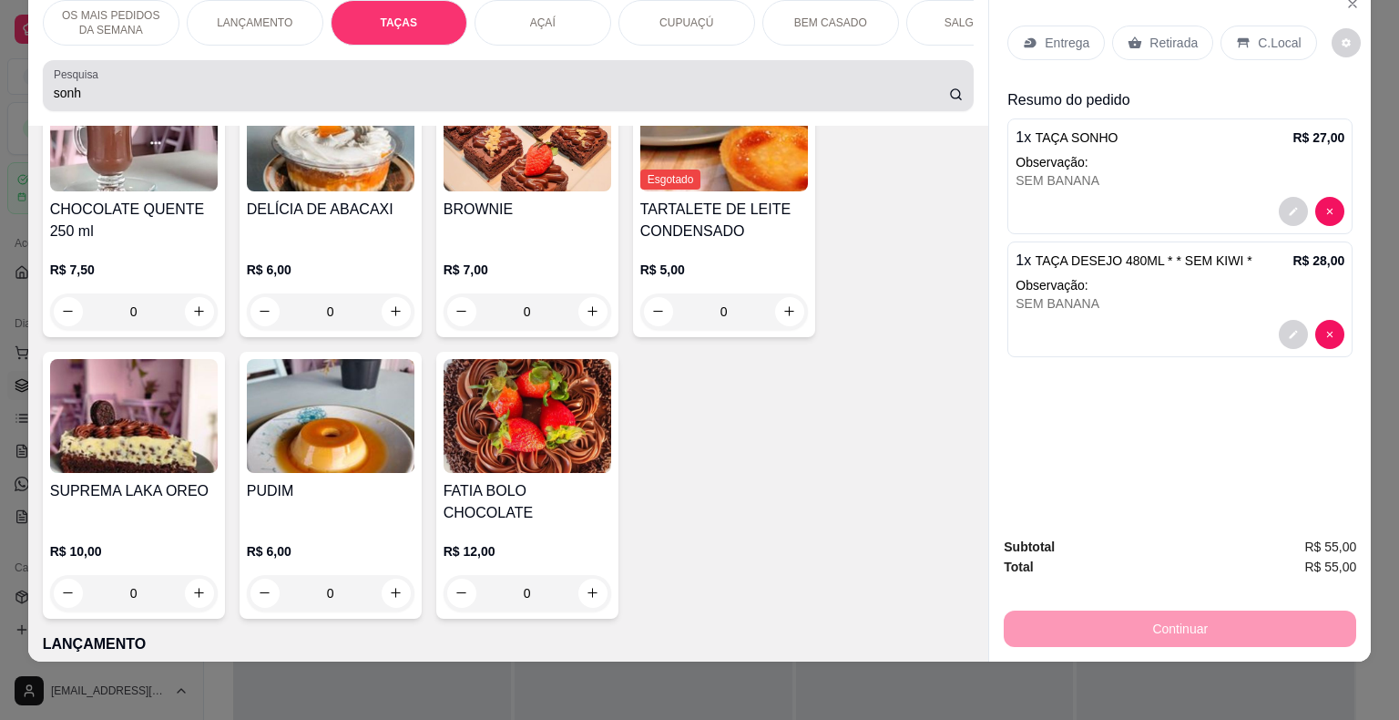
click at [259, 89] on input "sonh" at bounding box center [501, 93] width 895 height 18
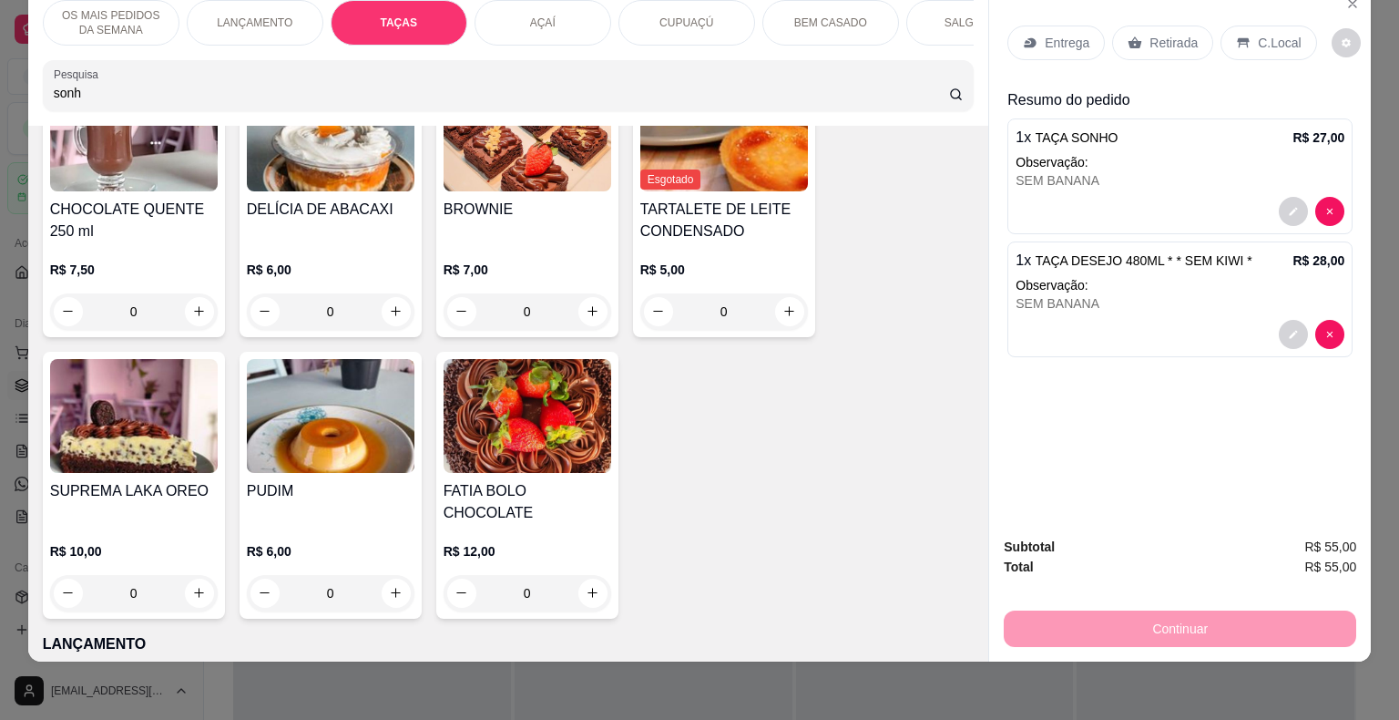
drag, startPoint x: 259, startPoint y: 89, endPoint x: 0, endPoint y: 91, distance: 258.7
click at [0, 91] on div "OS MAIS PEDIDOS DA SEMANA LANÇAMENTO TAÇAS AÇAÍ CUPUAÇÚ BEM CASADO SALGADOS BEB…" at bounding box center [699, 360] width 1399 height 720
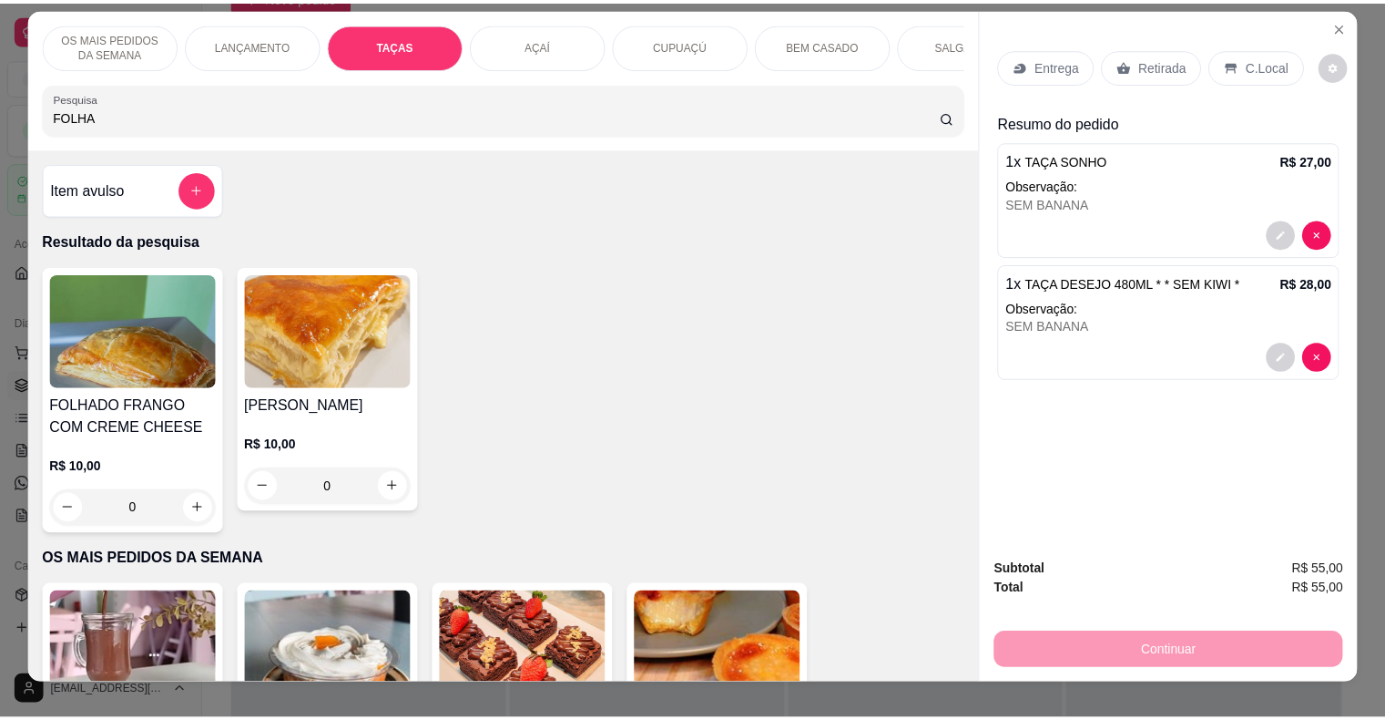
scroll to position [0, 0]
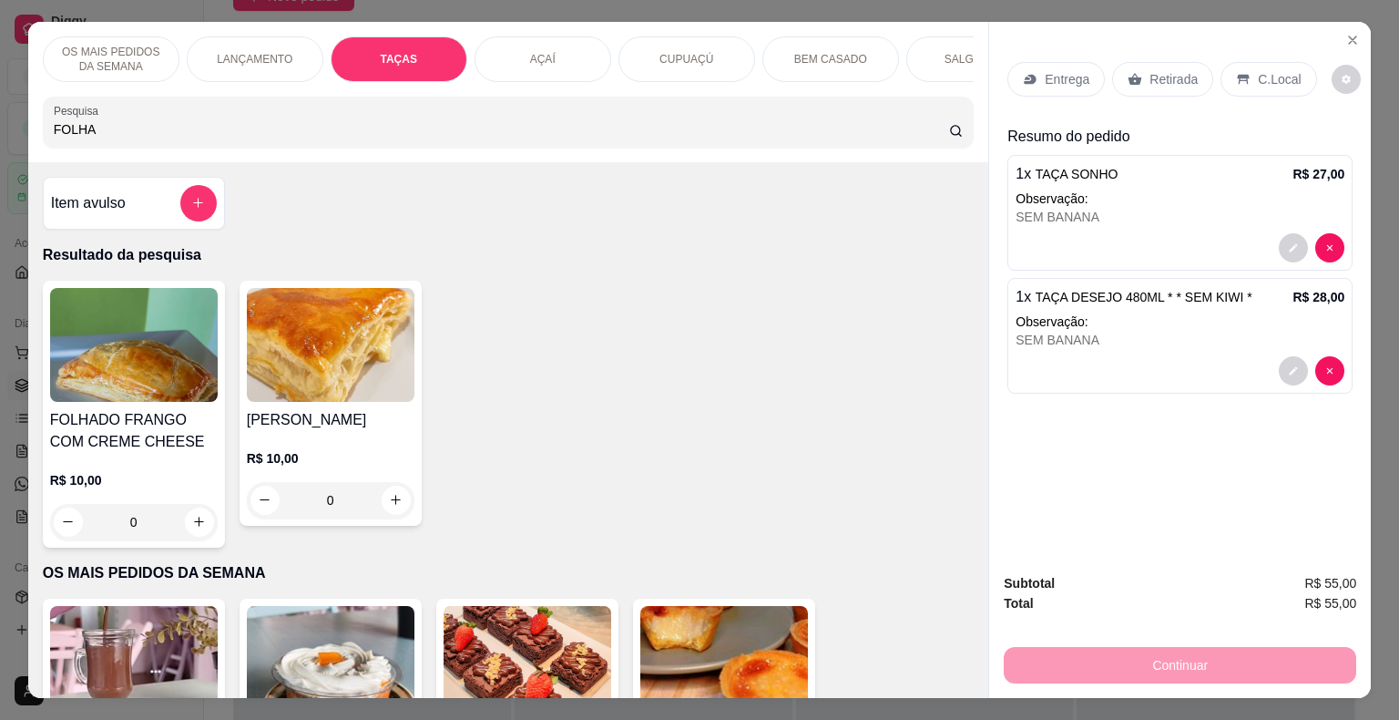
type input "FOLHA"
click at [311, 442] on div "R$ 10,00 0" at bounding box center [331, 474] width 168 height 87
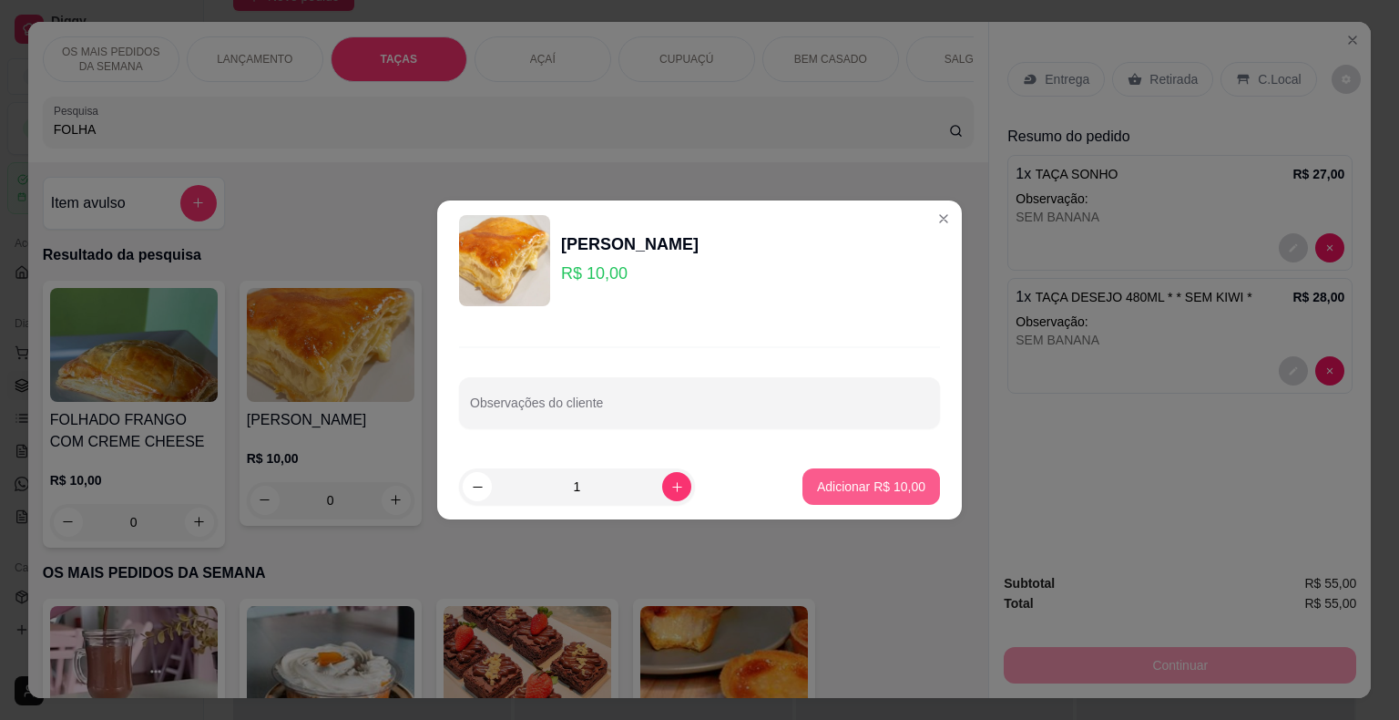
click at [824, 485] on p "Adicionar R$ 10,00" at bounding box center [871, 486] width 108 height 18
type input "1"
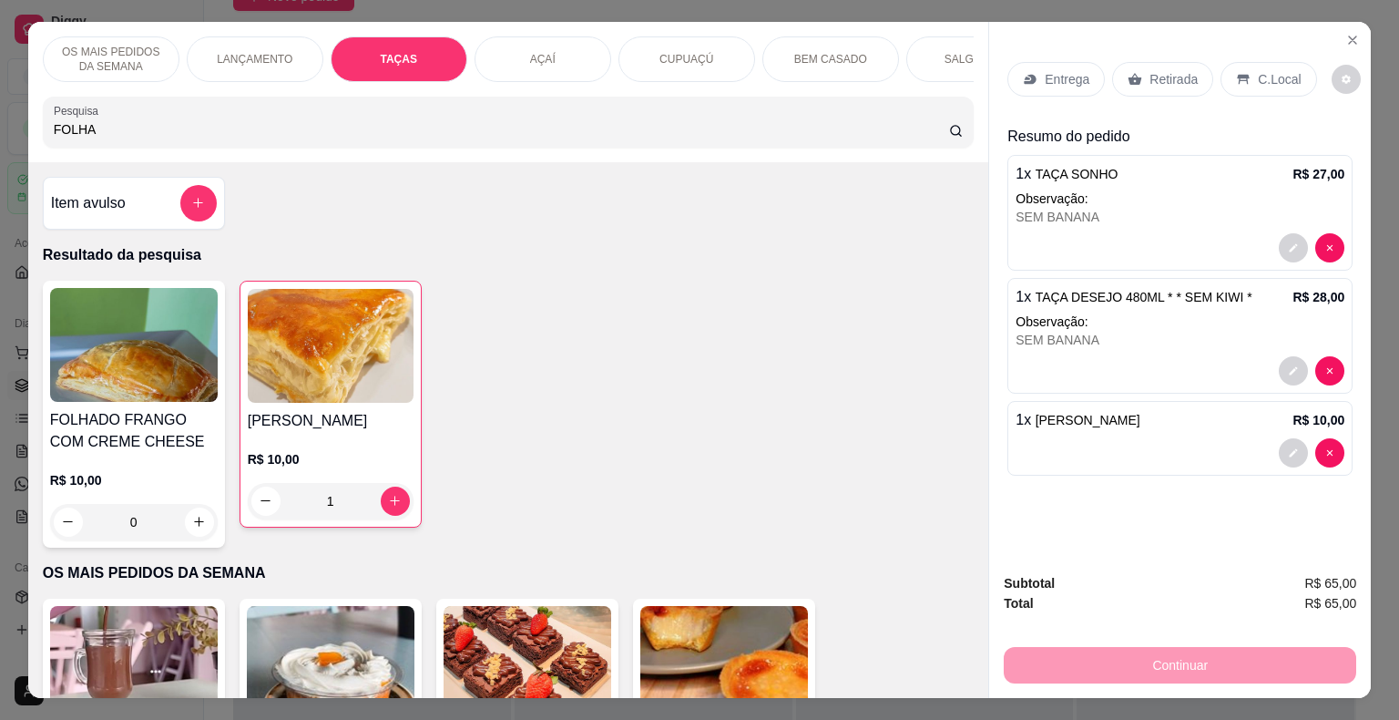
click at [1261, 70] on p "C.Local" at bounding box center [1279, 79] width 43 height 18
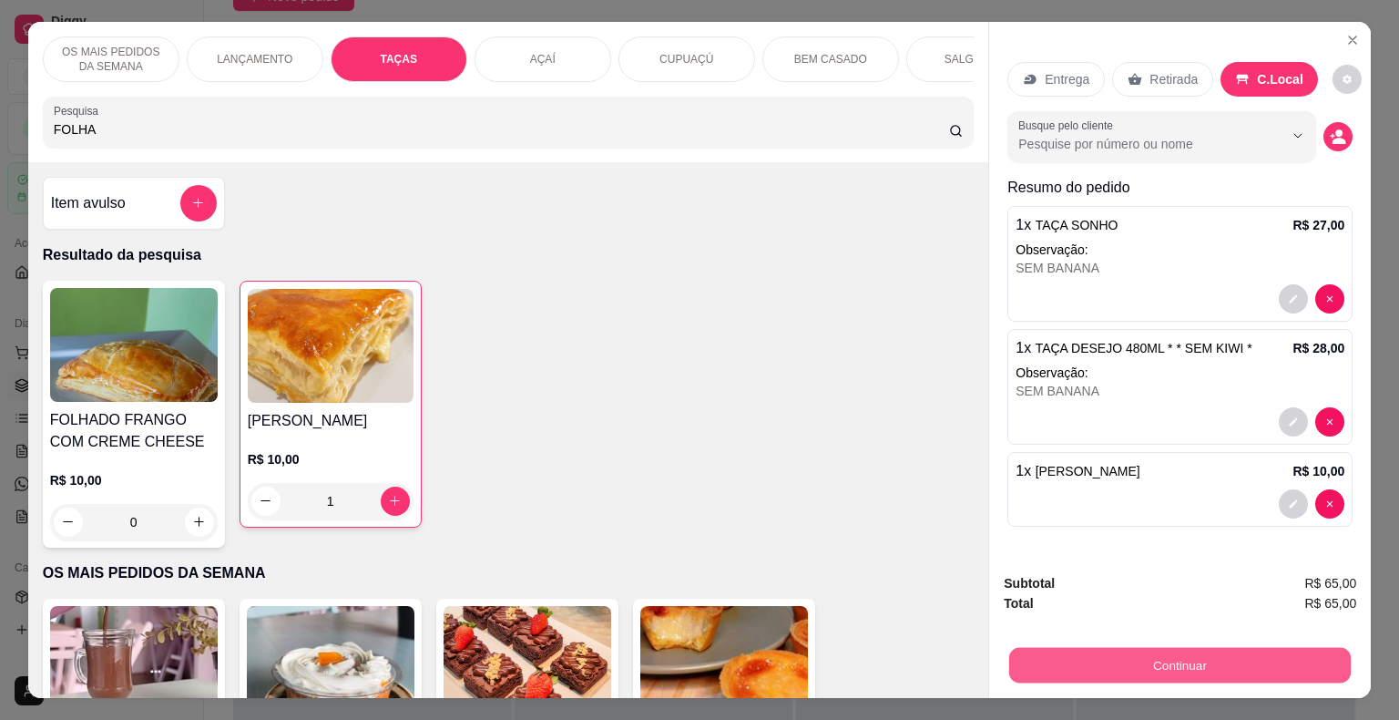
click at [1148, 654] on button "Continuar" at bounding box center [1180, 666] width 342 height 36
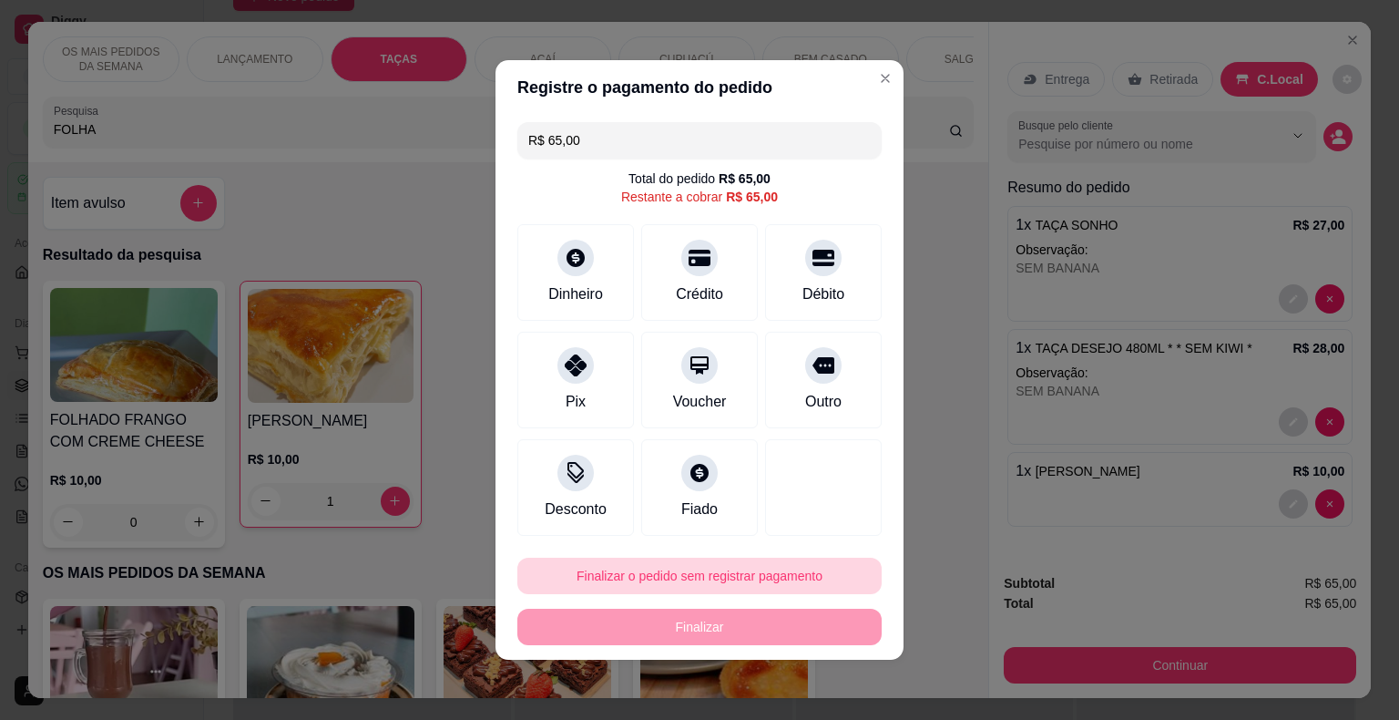
click at [771, 575] on button "Finalizar o pedido sem registrar pagamento" at bounding box center [699, 575] width 364 height 36
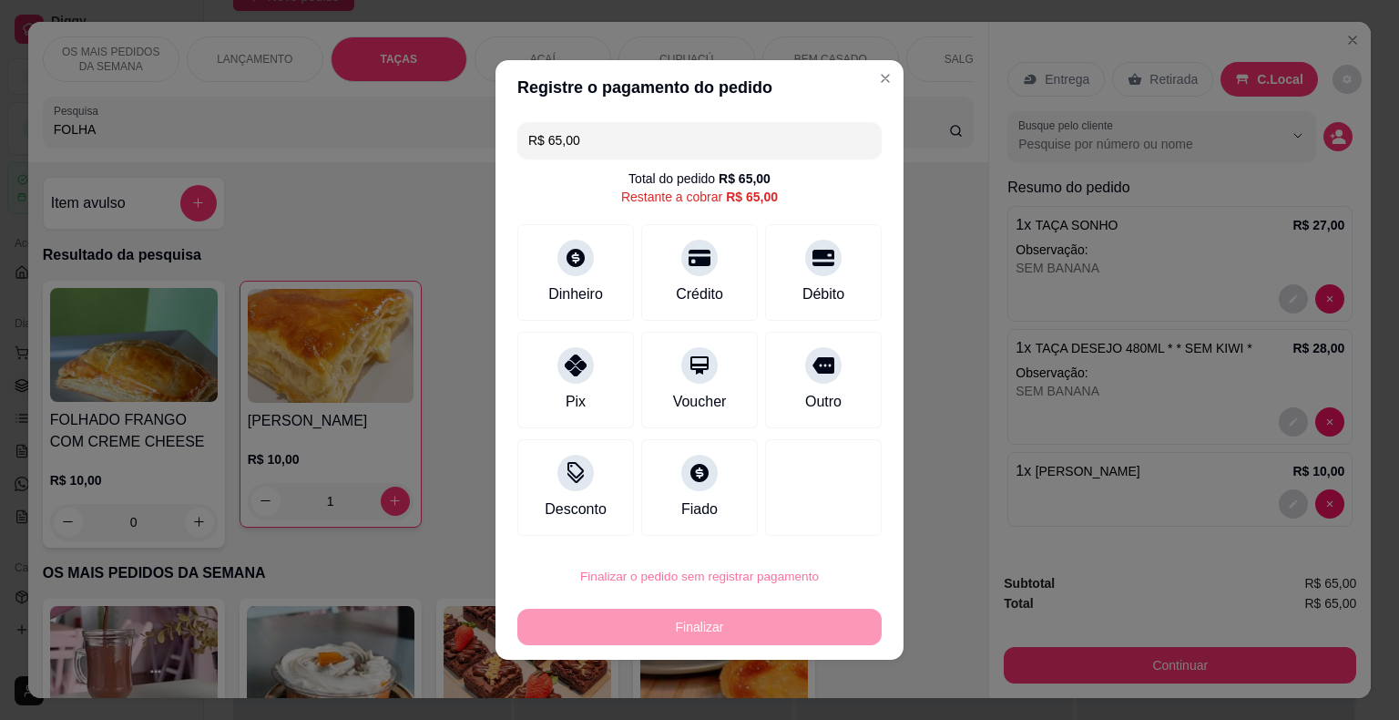
click at [820, 532] on button "Confirmar" at bounding box center [811, 524] width 67 height 28
type input "0"
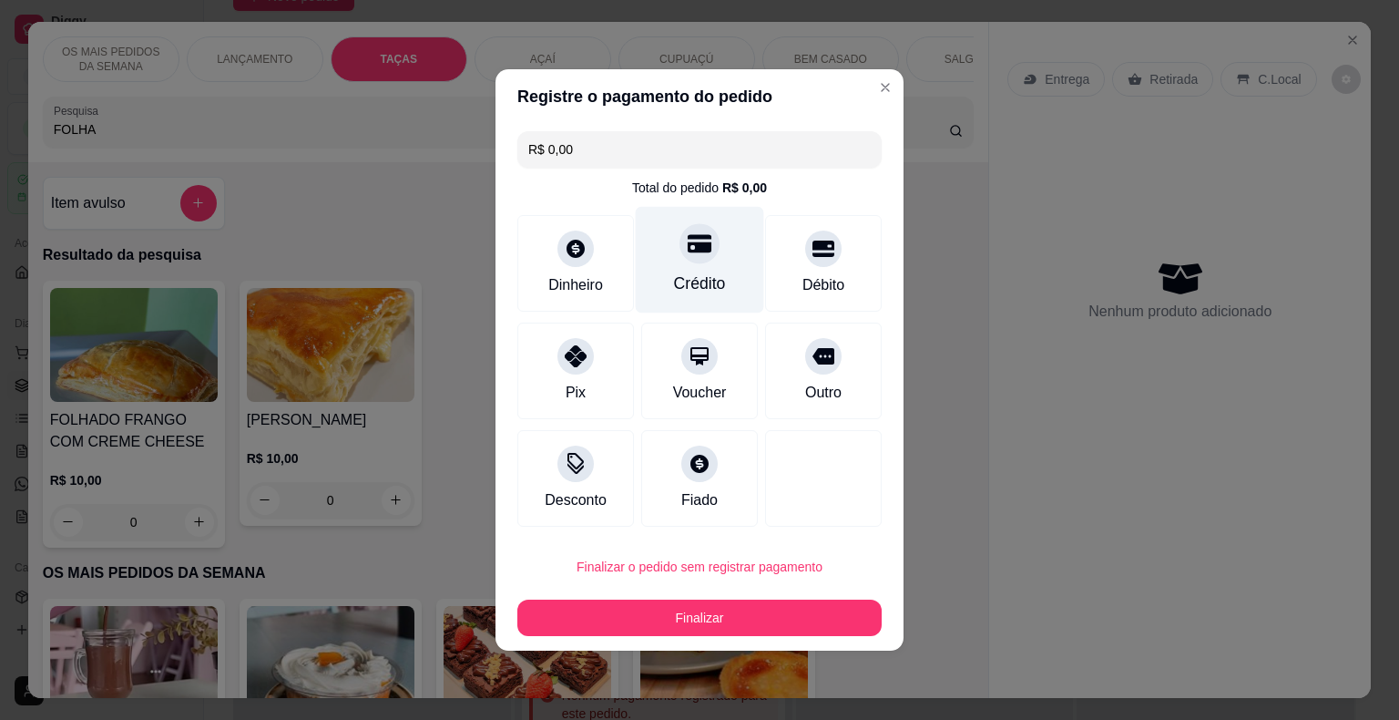
type input "R$ 0,00"
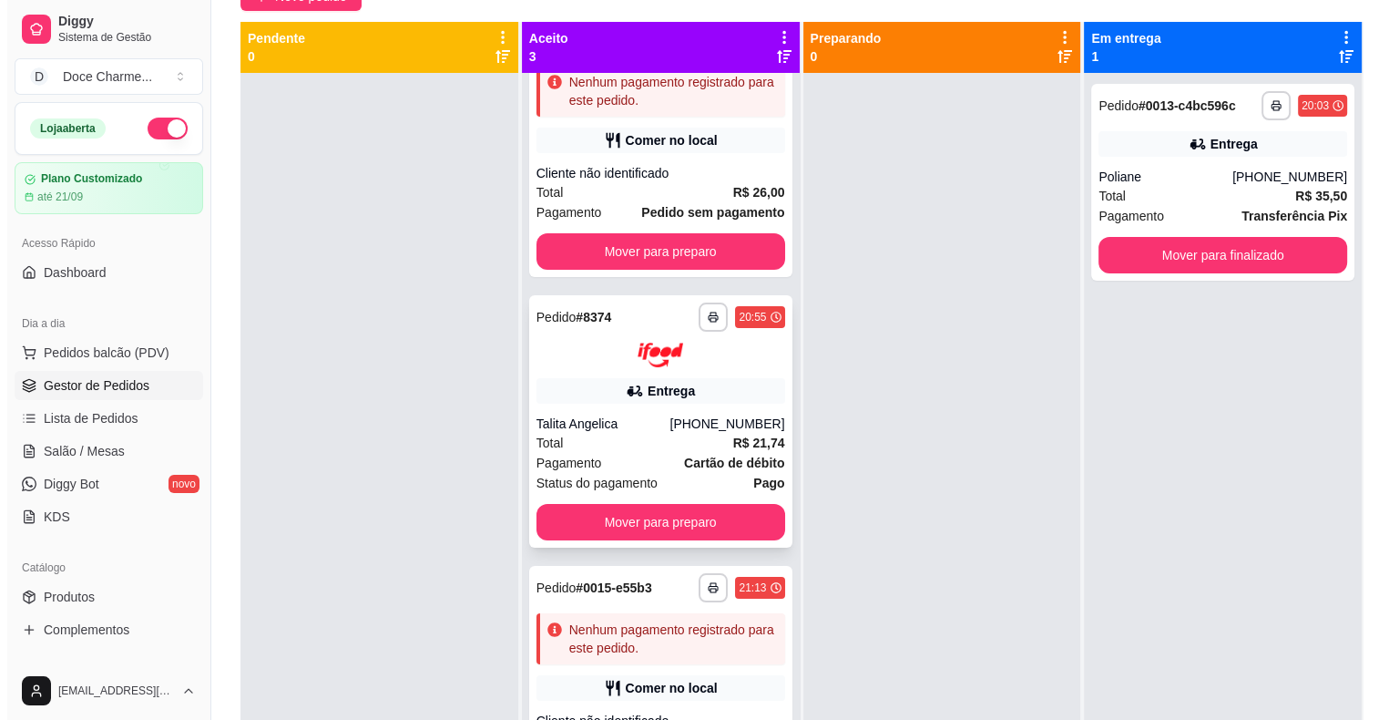
scroll to position [122, 0]
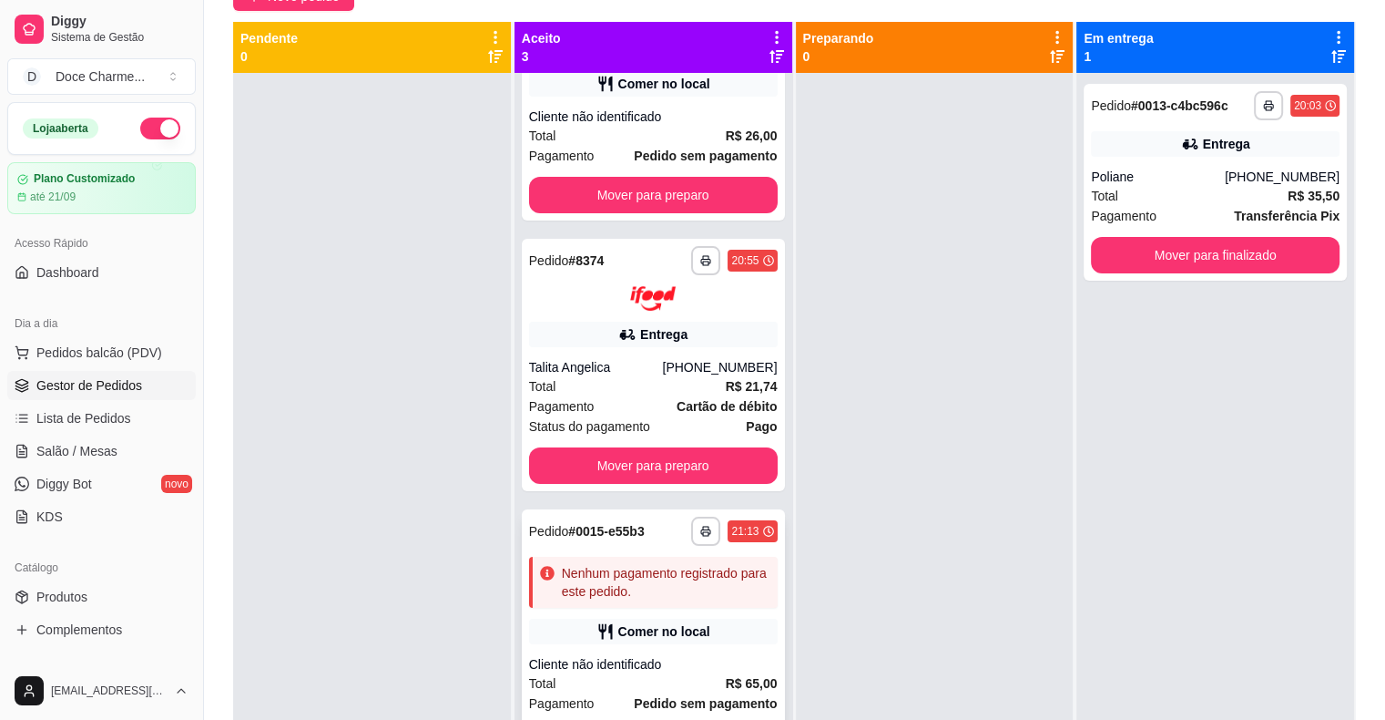
click at [649, 523] on div "**********" at bounding box center [653, 530] width 249 height 29
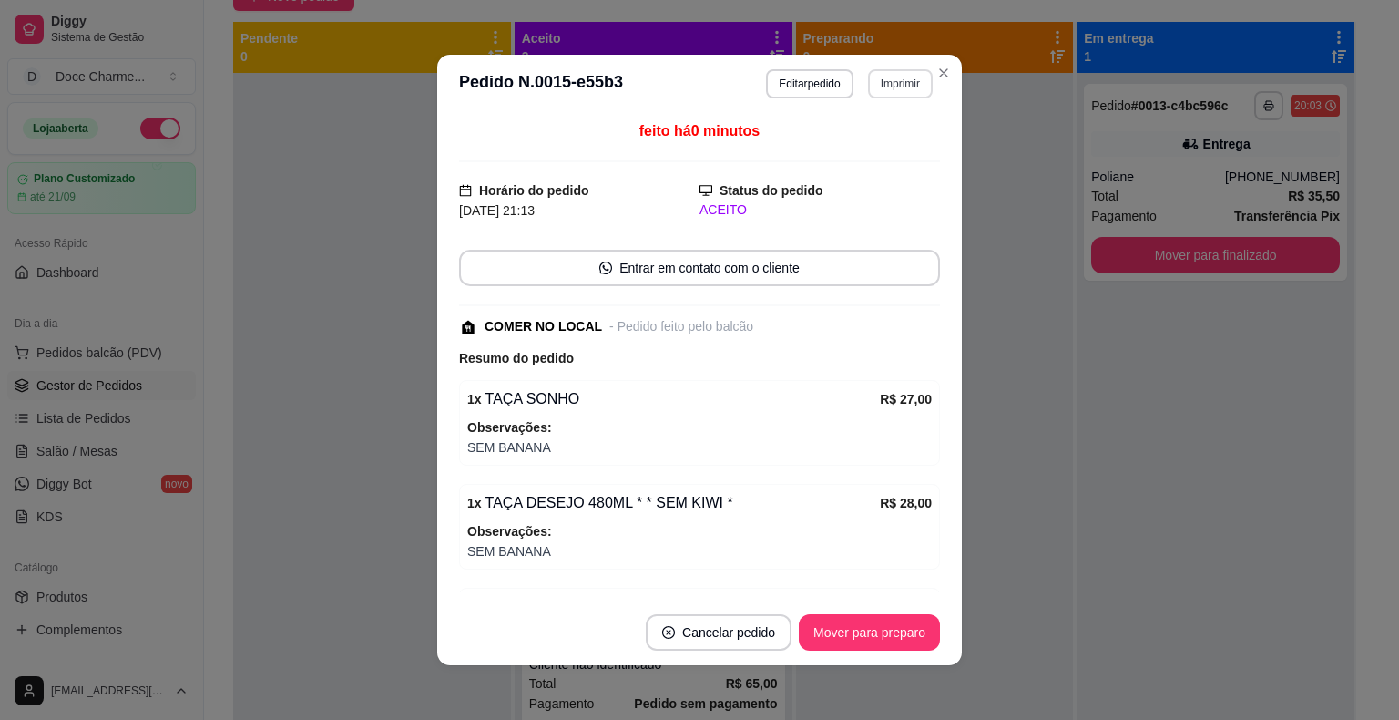
click at [879, 89] on button "Imprimir" at bounding box center [900, 83] width 65 height 29
click at [856, 148] on button "COZINHA" at bounding box center [862, 147] width 132 height 29
click at [822, 87] on button "Editar pedido" at bounding box center [809, 83] width 87 height 29
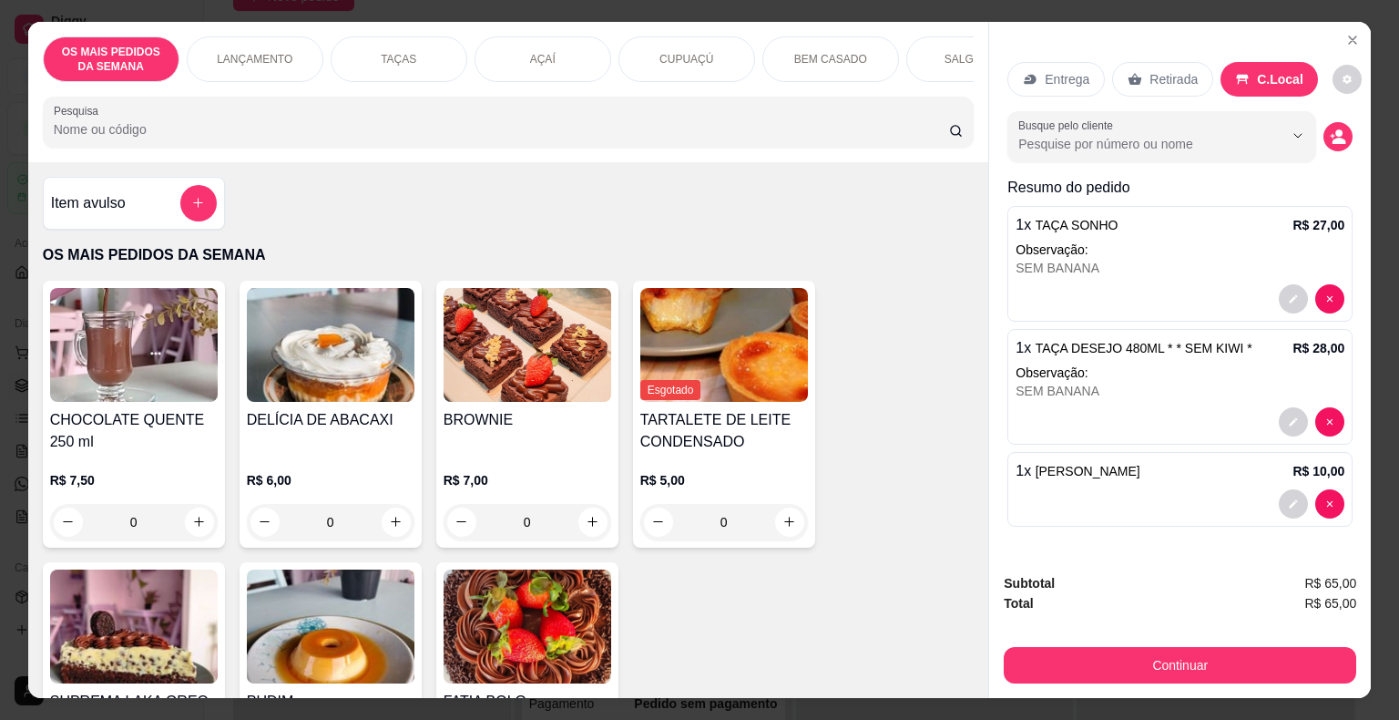
click at [518, 402] on img at bounding box center [528, 345] width 168 height 114
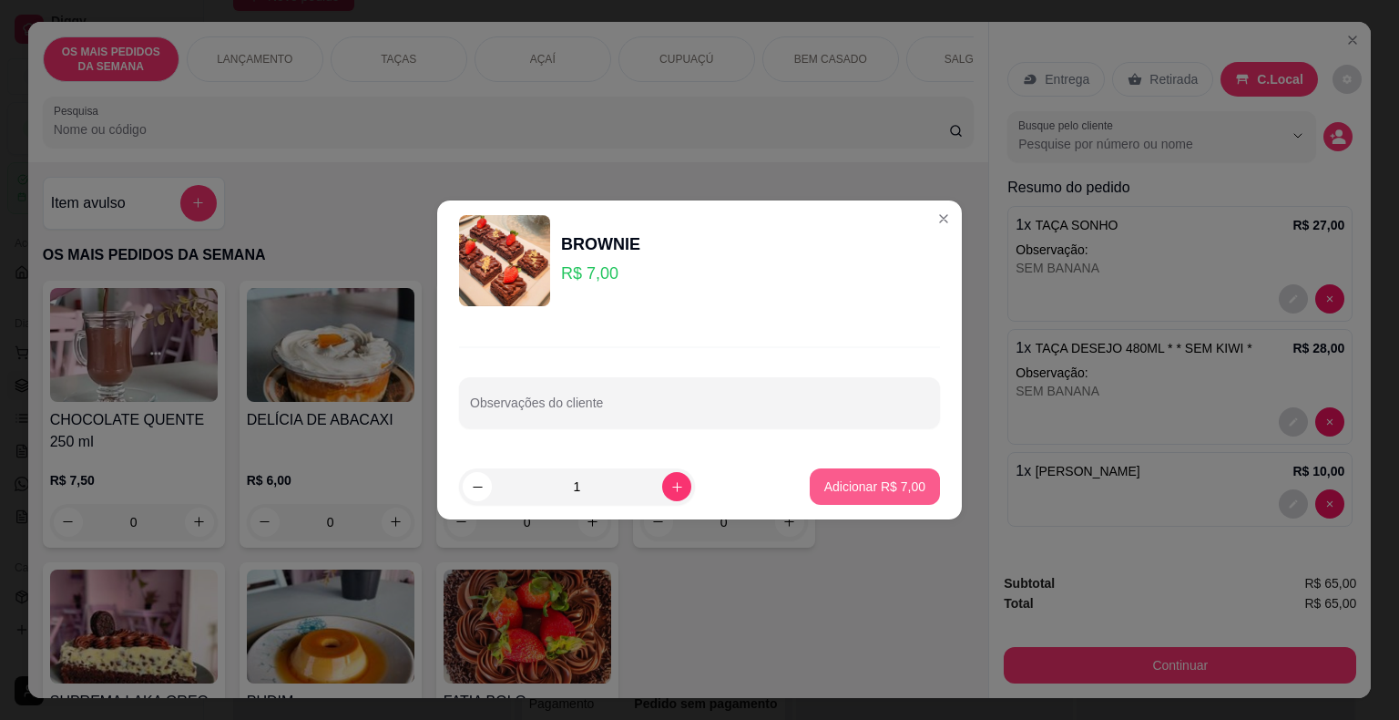
click at [849, 482] on p "Adicionar R$ 7,00" at bounding box center [874, 486] width 101 height 18
type input "1"
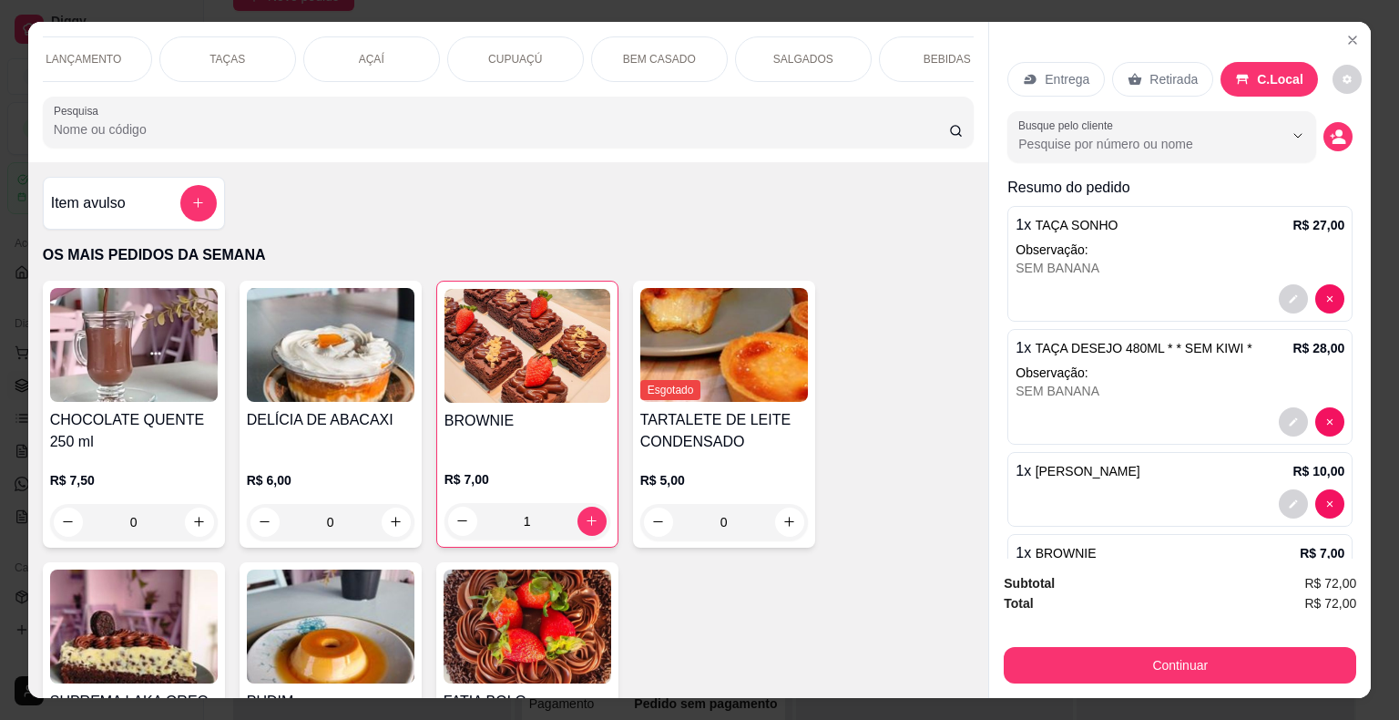
scroll to position [0, 212]
click at [931, 45] on div "BEBIDAS" at bounding box center [906, 59] width 137 height 46
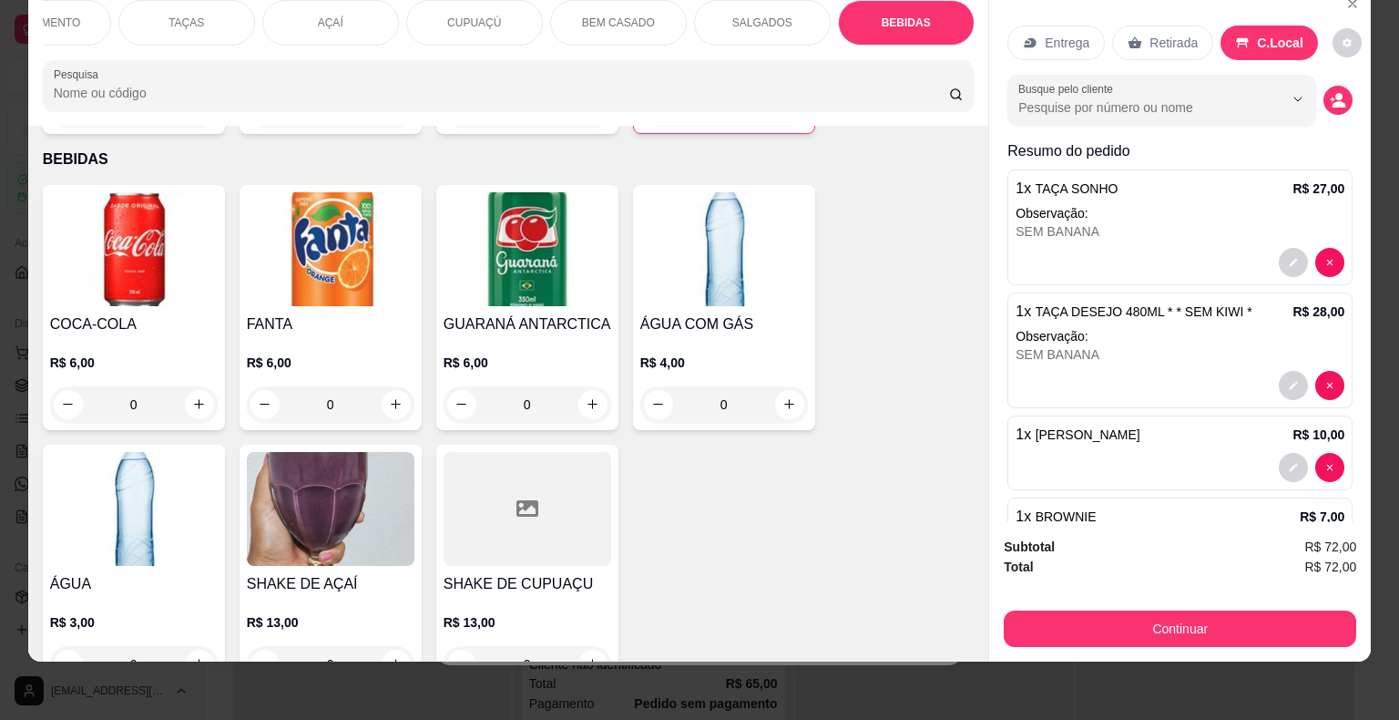
click at [153, 478] on img at bounding box center [134, 509] width 168 height 114
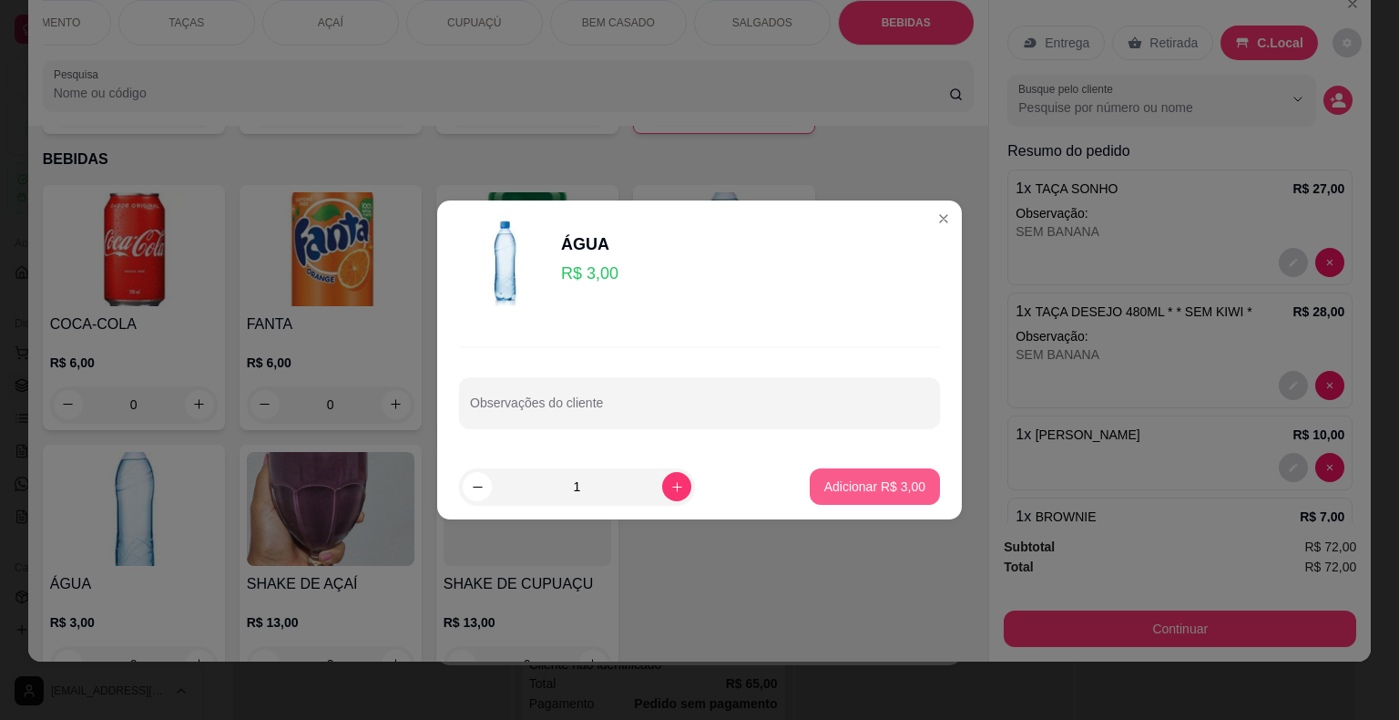
click at [831, 479] on p "Adicionar R$ 3,00" at bounding box center [874, 486] width 101 height 18
type input "1"
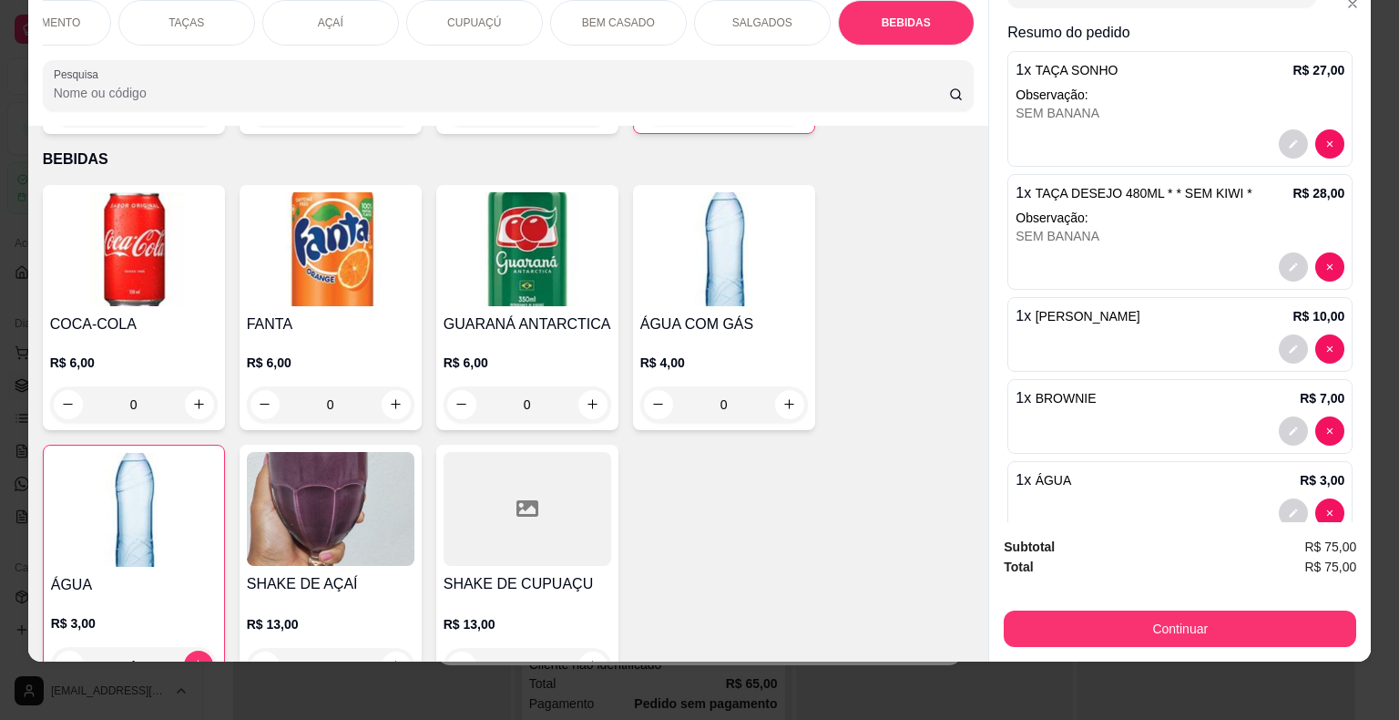
scroll to position [154, 0]
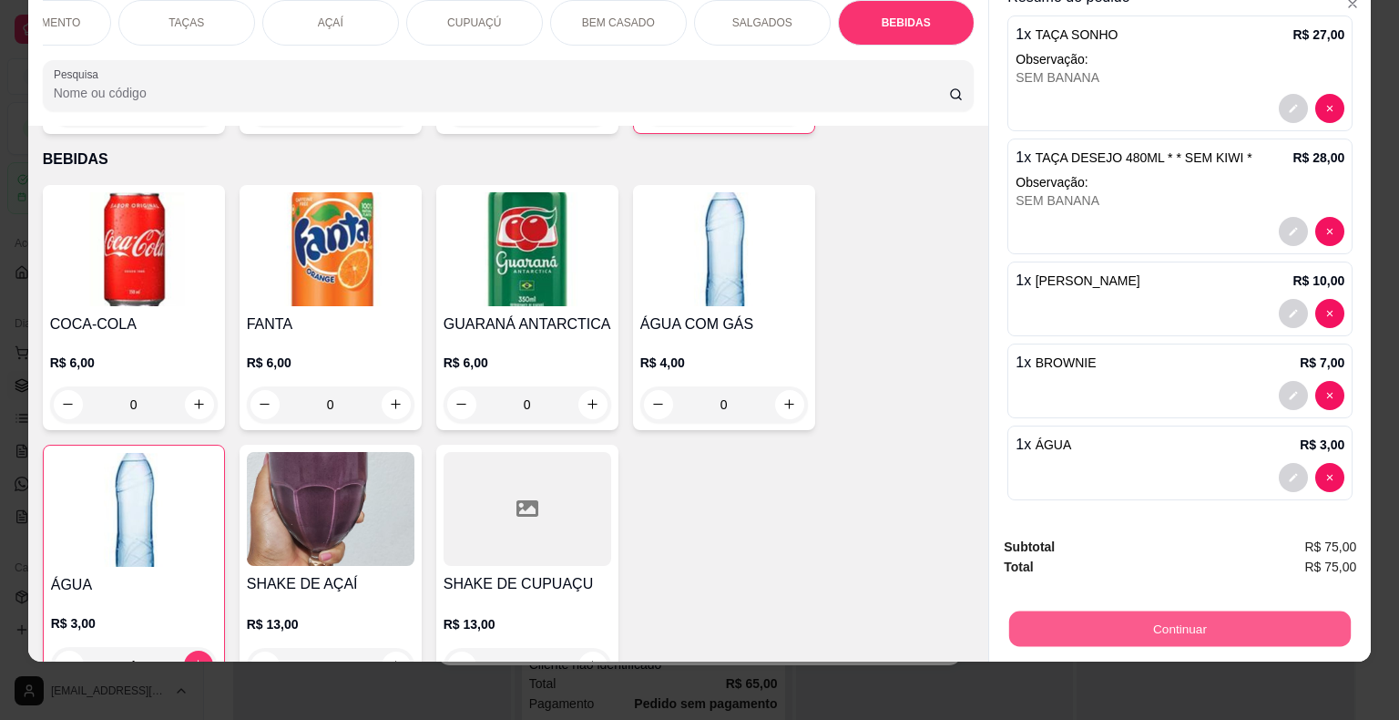
click at [1082, 611] on button "Continuar" at bounding box center [1180, 629] width 342 height 36
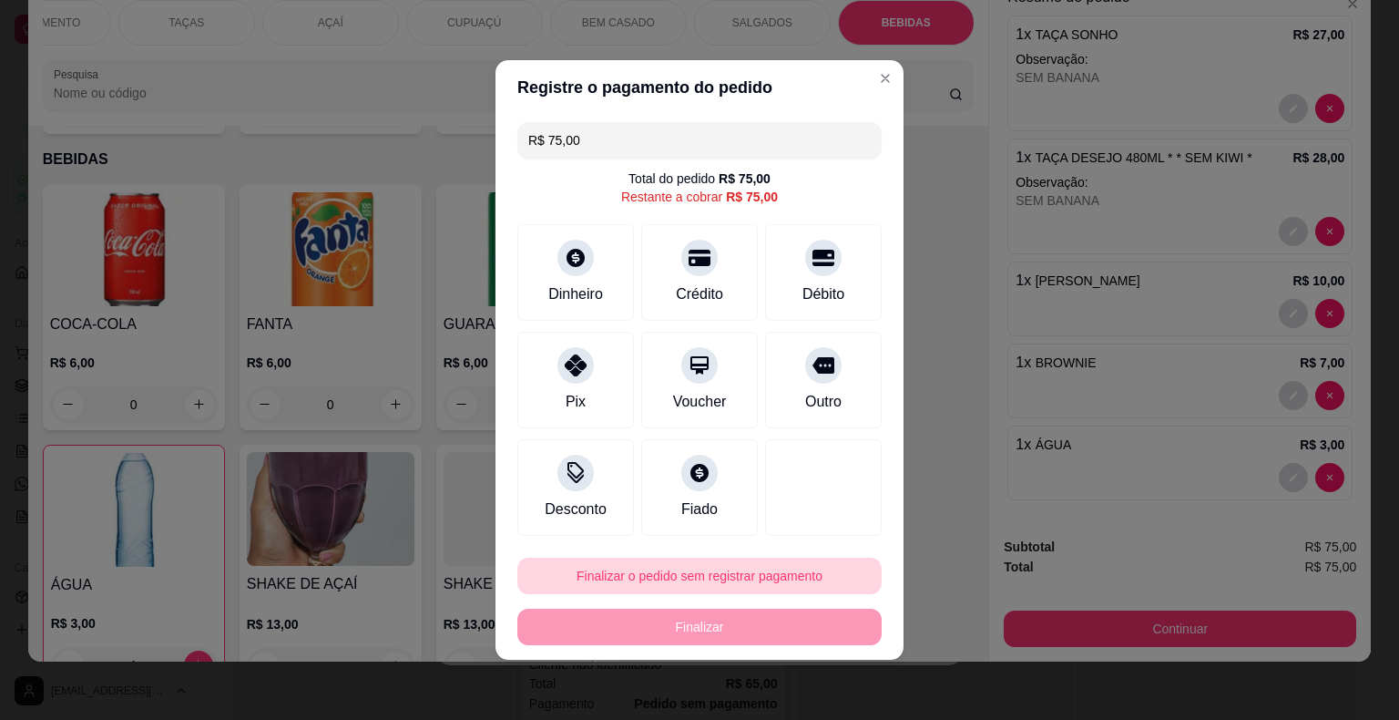
click at [767, 572] on button "Finalizar o pedido sem registrar pagamento" at bounding box center [699, 575] width 364 height 36
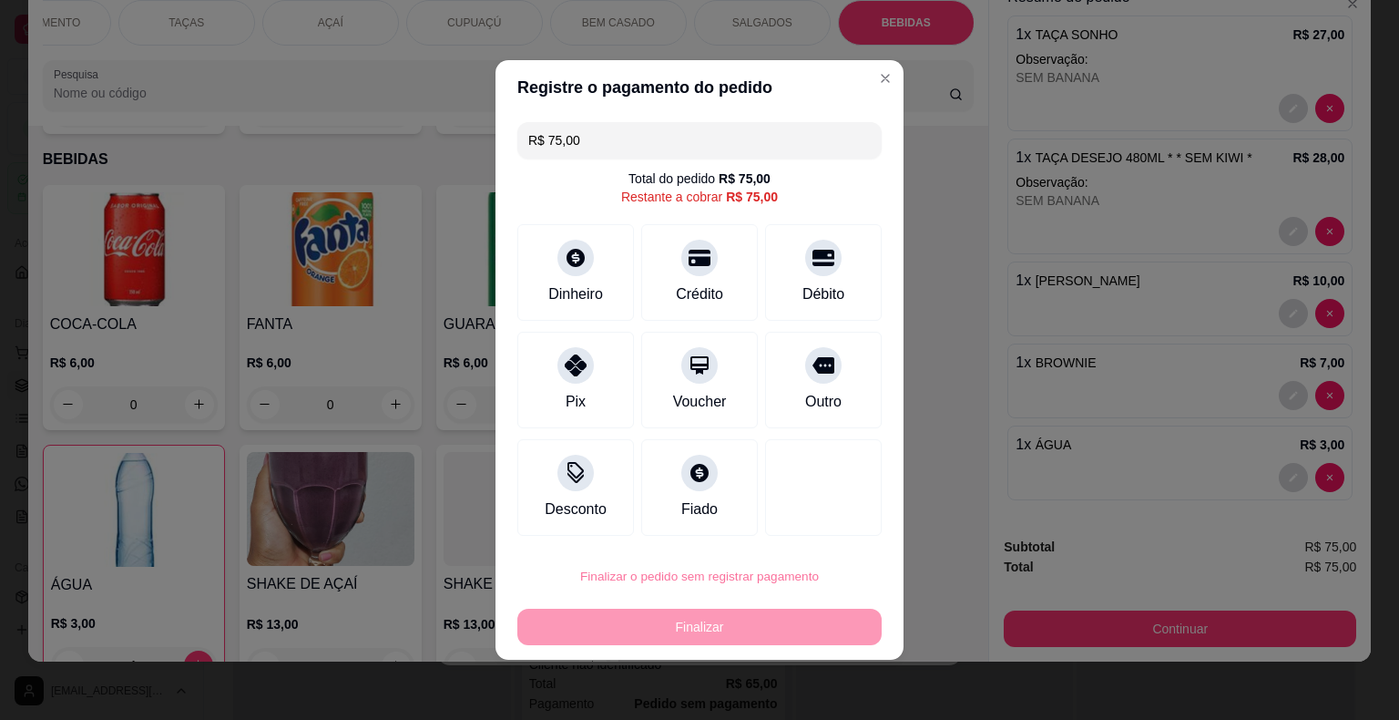
click at [821, 533] on button "Confirmar" at bounding box center [811, 524] width 67 height 28
type input "0"
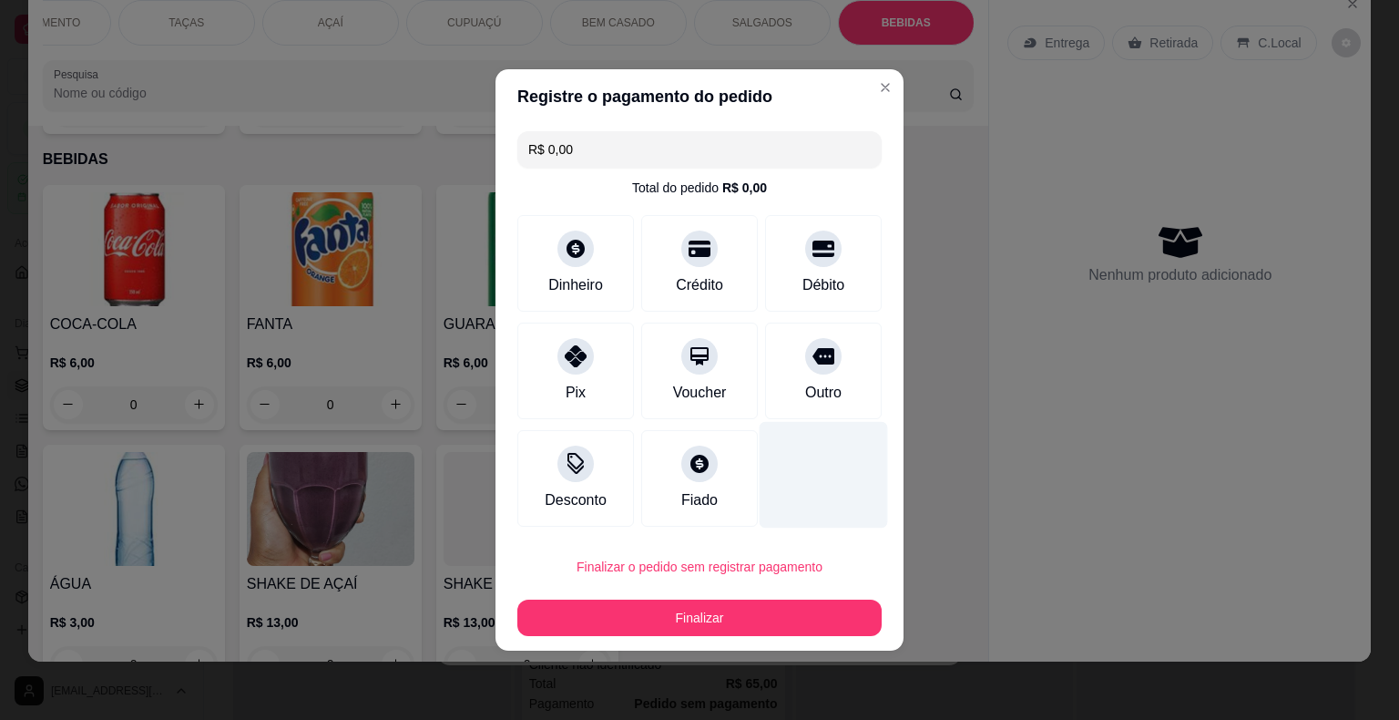
type input "R$ 0,00"
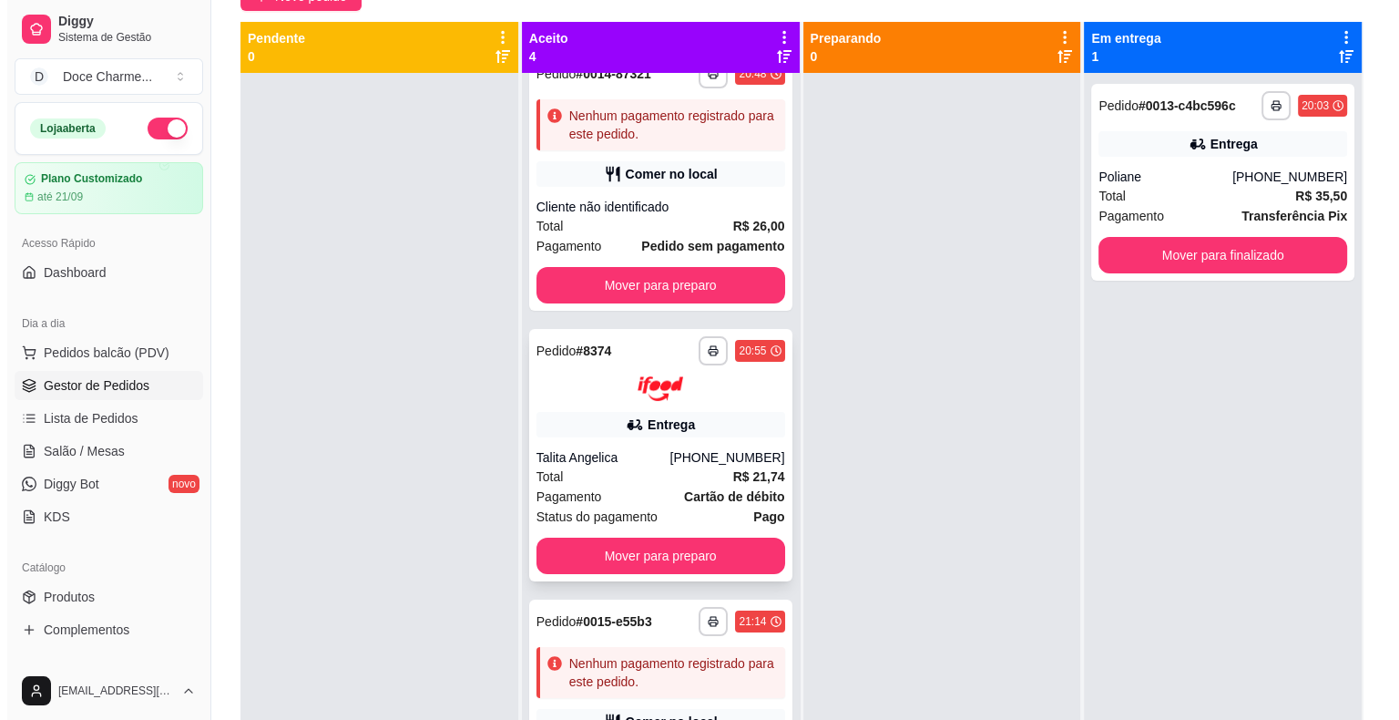
scroll to position [31, 0]
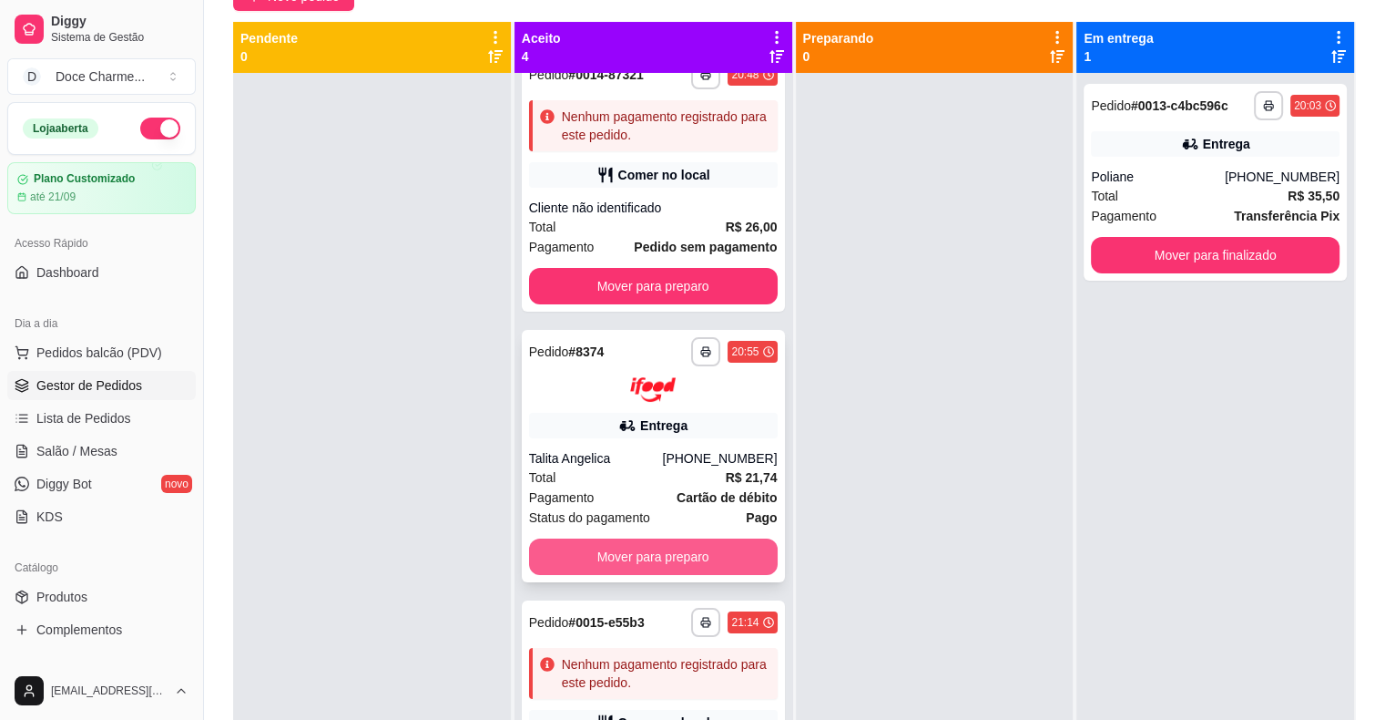
click at [679, 561] on button "Mover para preparo" at bounding box center [653, 556] width 249 height 36
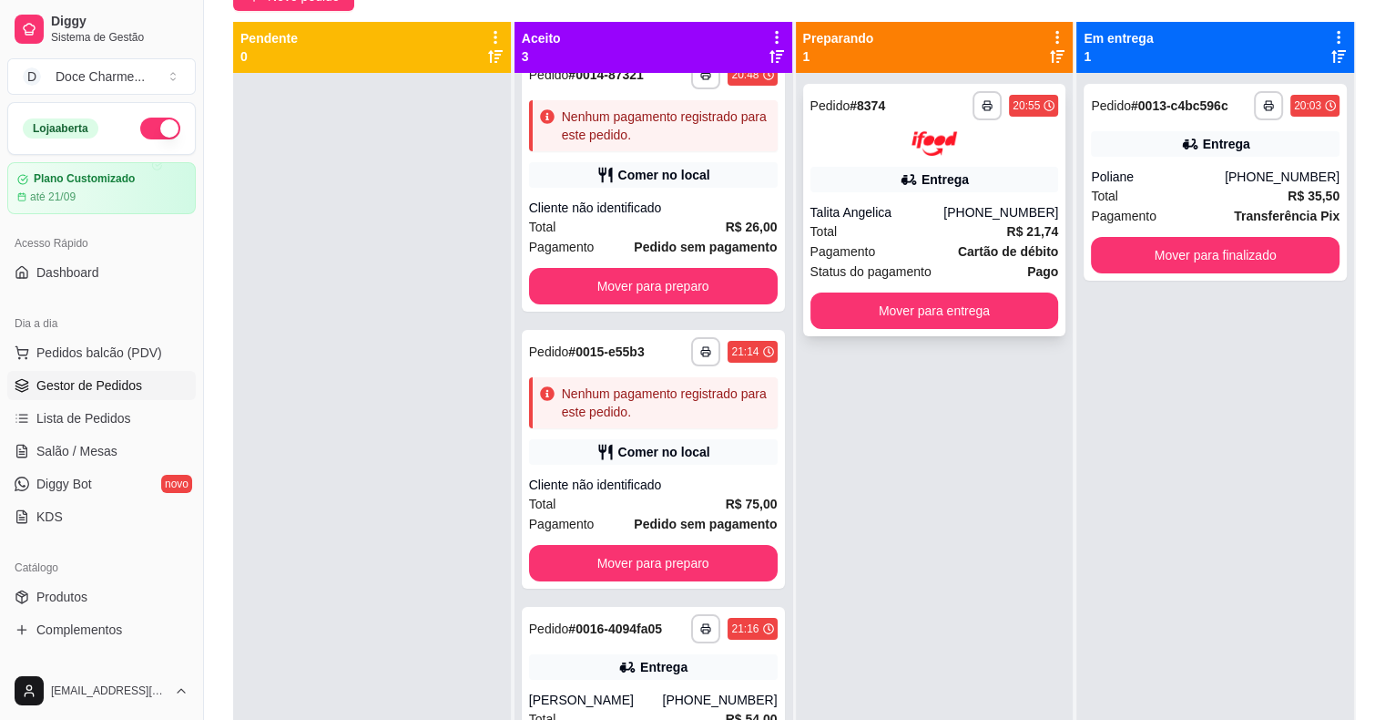
click at [900, 201] on div "**********" at bounding box center [934, 210] width 263 height 252
click at [954, 319] on button "Mover para entrega" at bounding box center [935, 310] width 249 height 36
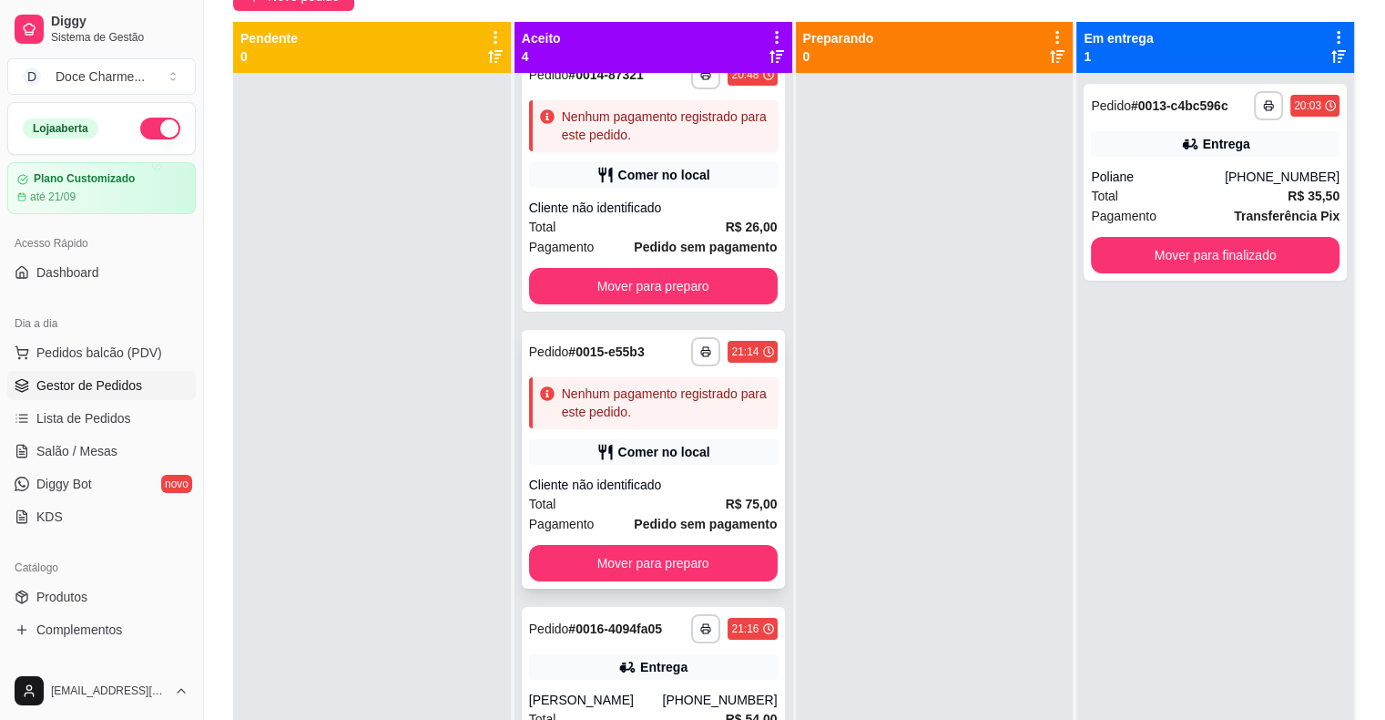
click at [613, 357] on strong "# 0015-e55b3" at bounding box center [606, 351] width 76 height 15
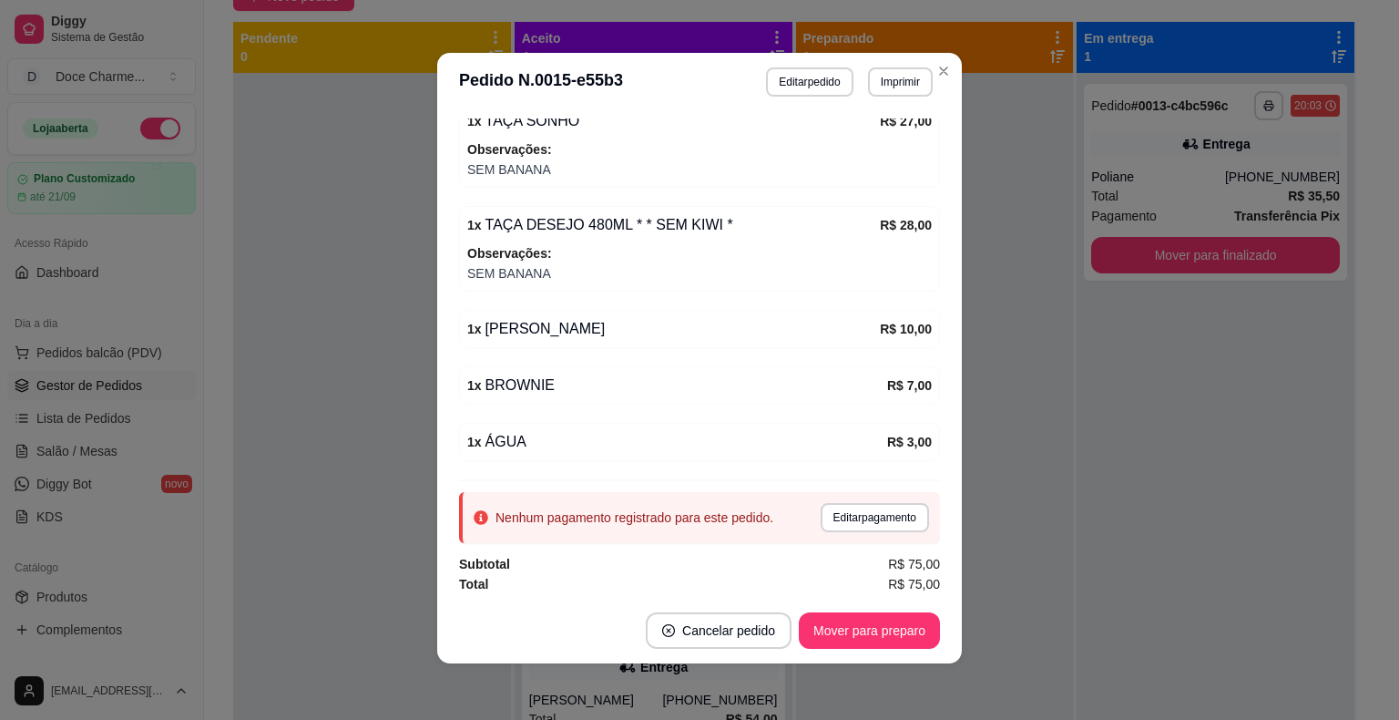
scroll to position [4, 0]
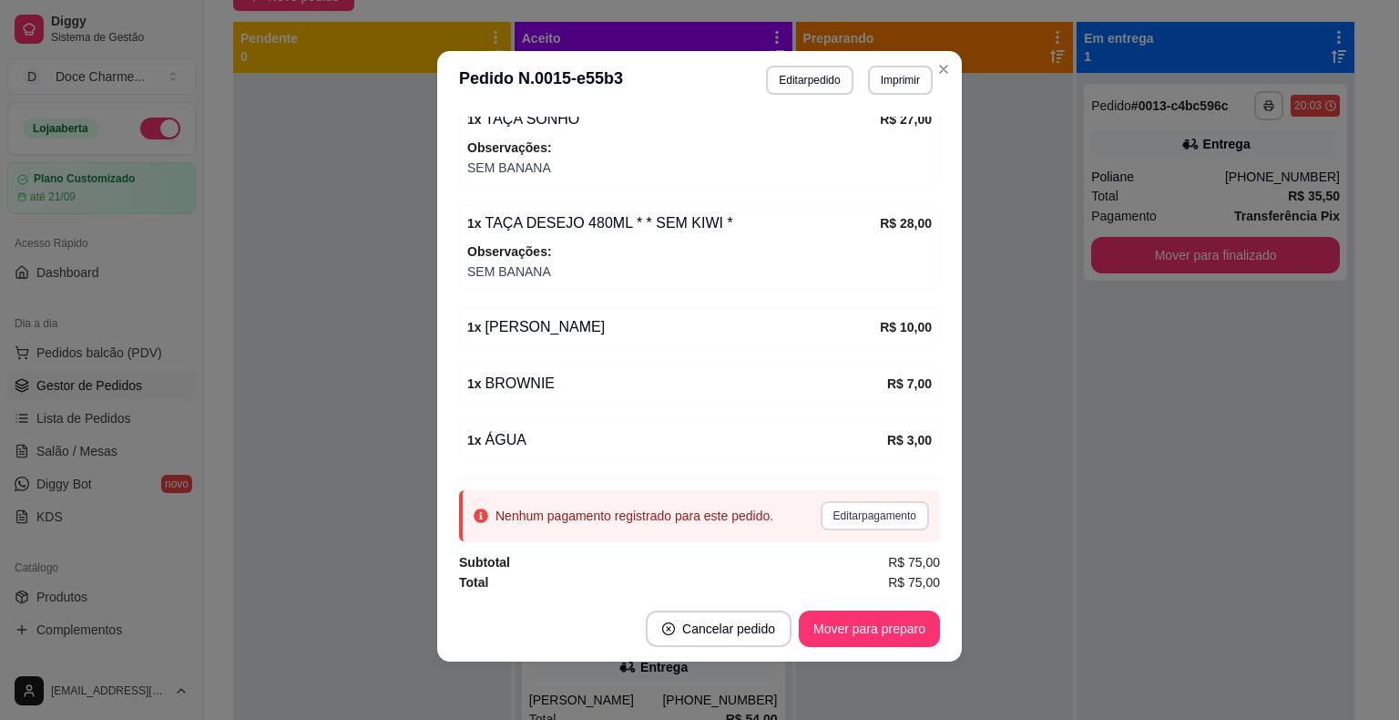
click at [840, 501] on button "Editar pagamento" at bounding box center [875, 515] width 108 height 29
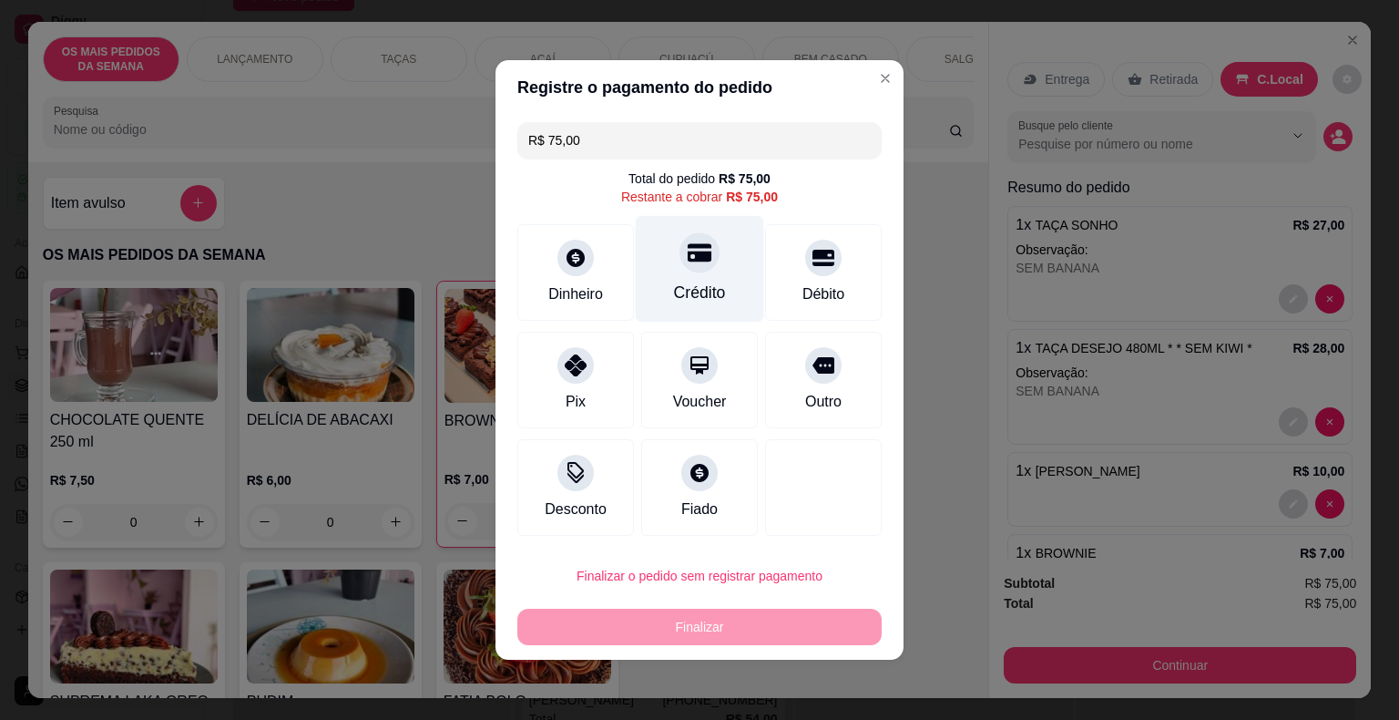
click at [696, 250] on icon at bounding box center [700, 252] width 24 height 24
type input "R$ 0,00"
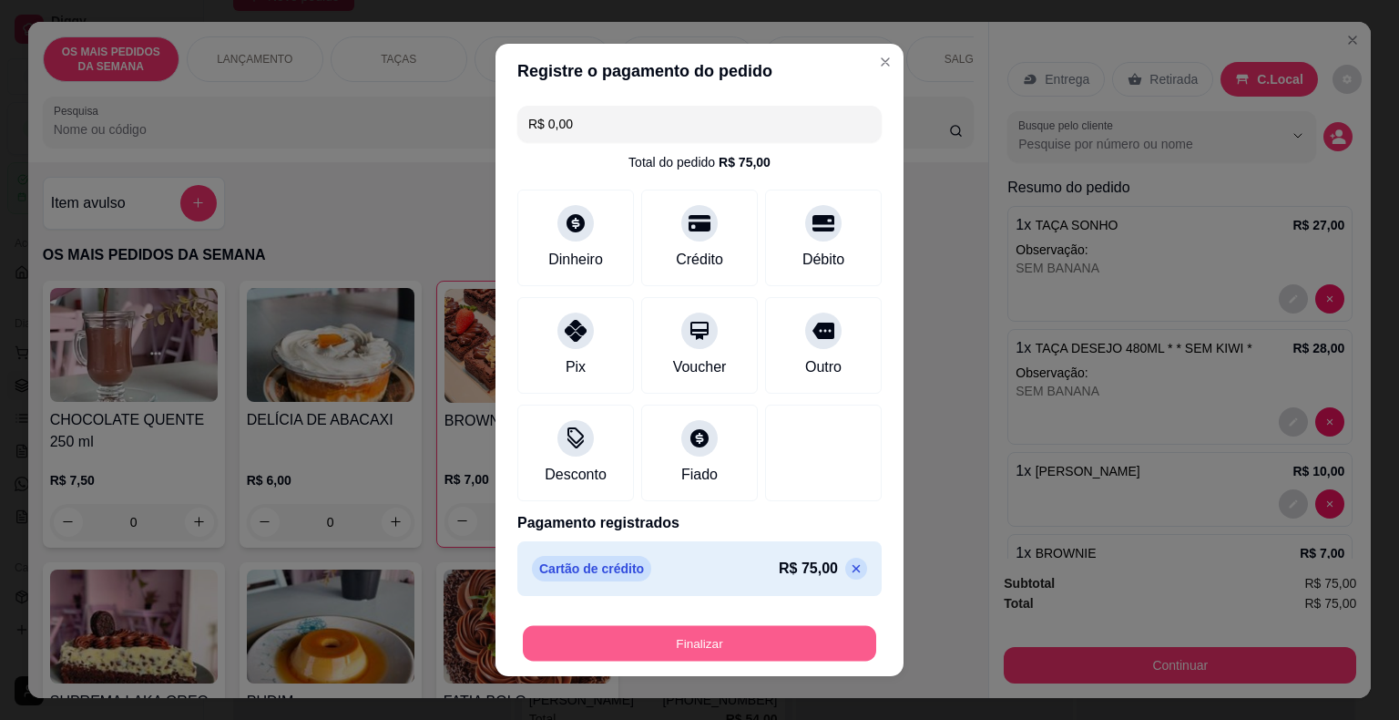
click at [720, 645] on button "Finalizar" at bounding box center [699, 644] width 353 height 36
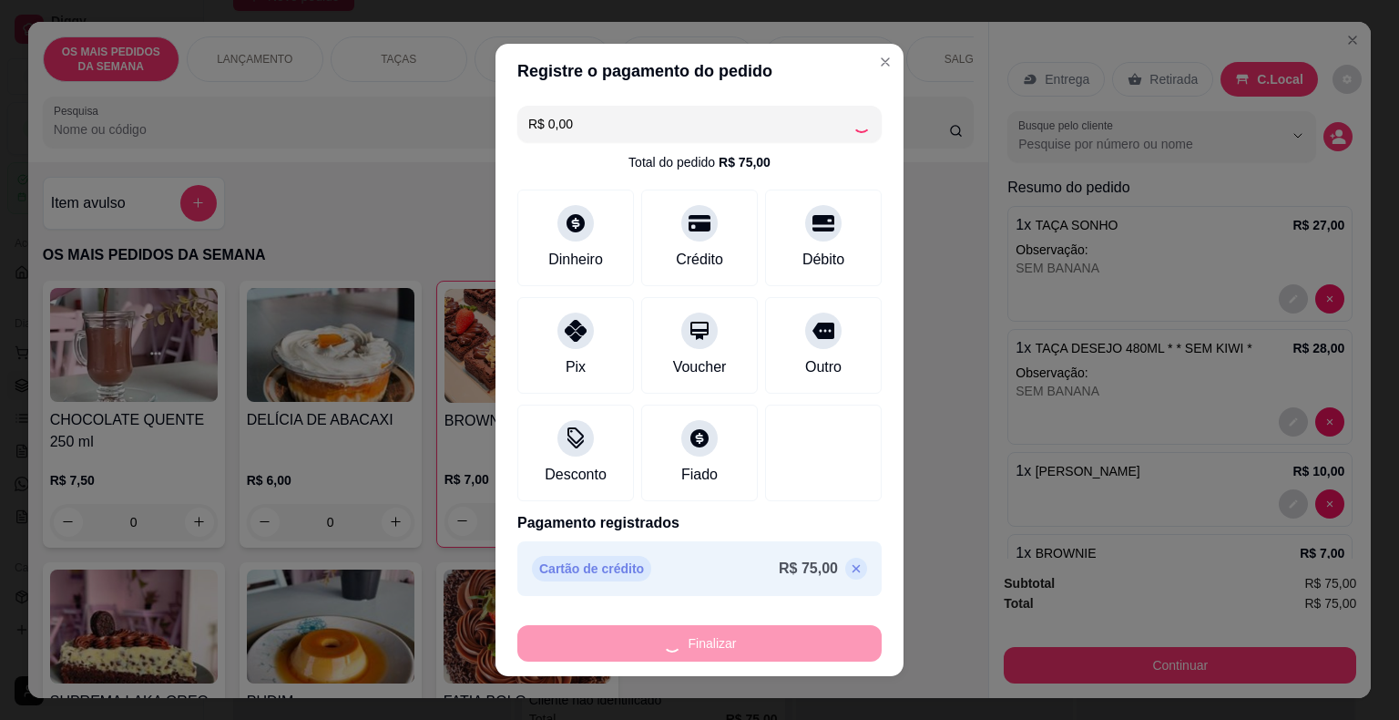
type input "0"
type input "-R$ 75,00"
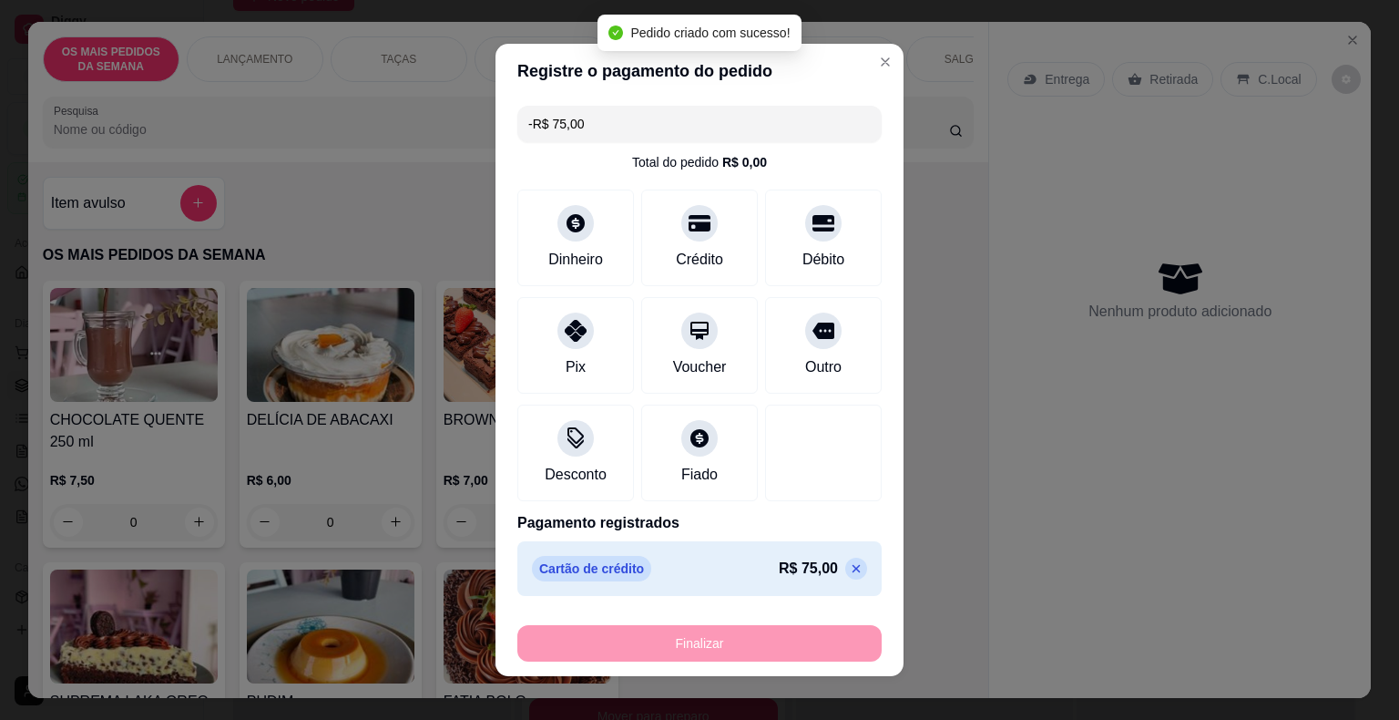
scroll to position [355, 0]
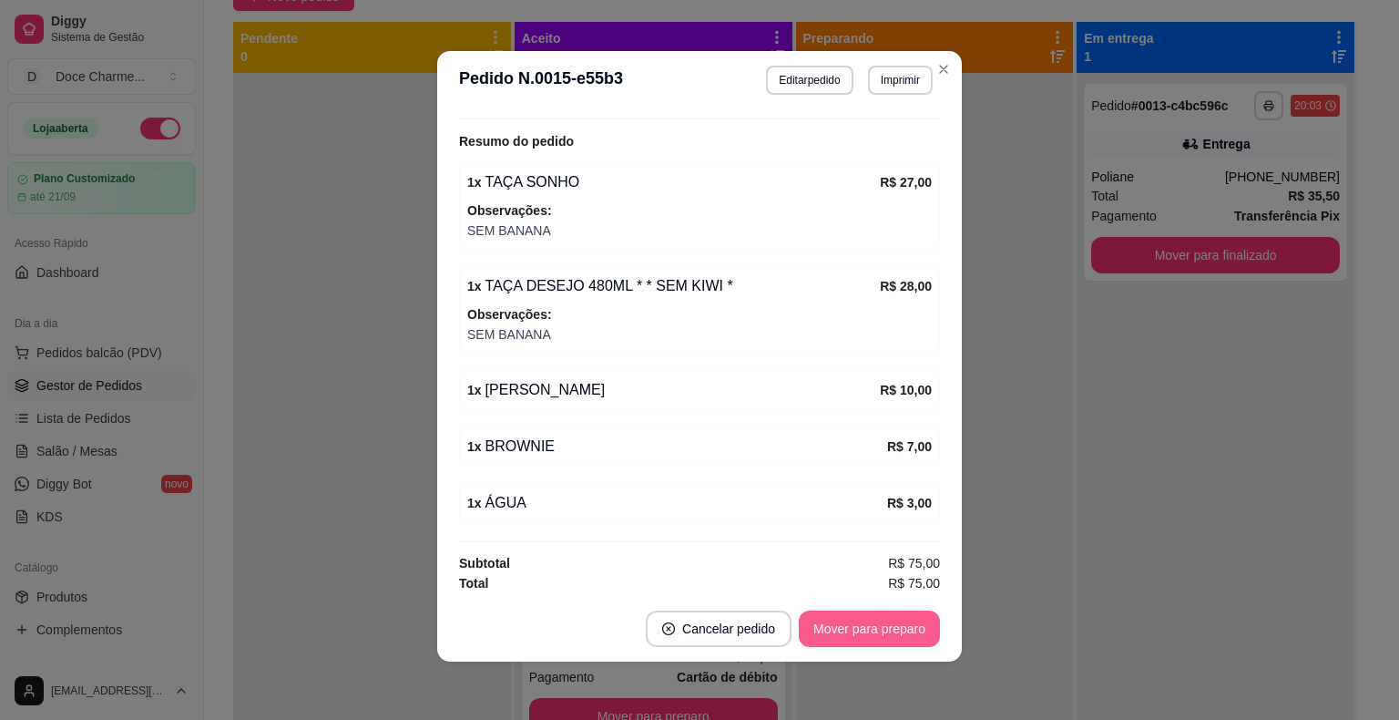
click at [863, 632] on button "Mover para preparo" at bounding box center [869, 628] width 141 height 36
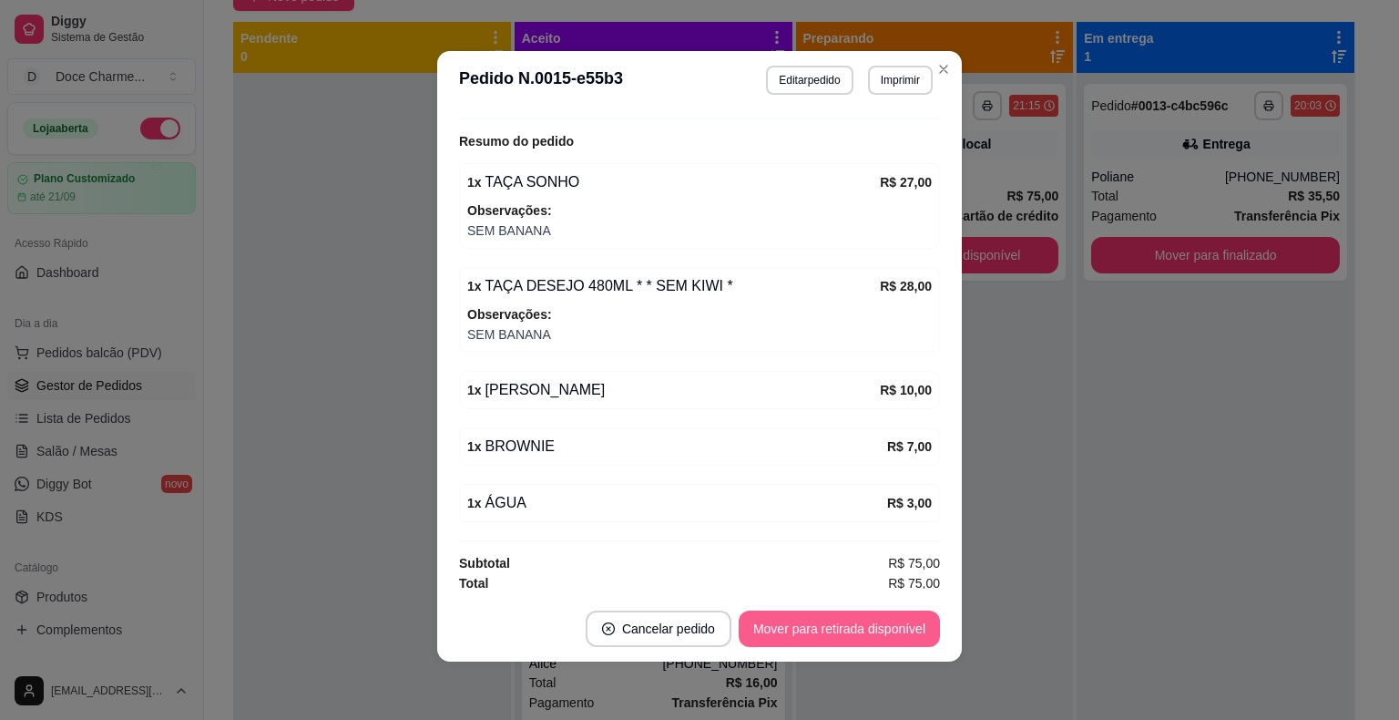
scroll to position [5, 0]
click at [893, 628] on button "Mover para retirada disponível" at bounding box center [839, 628] width 201 height 36
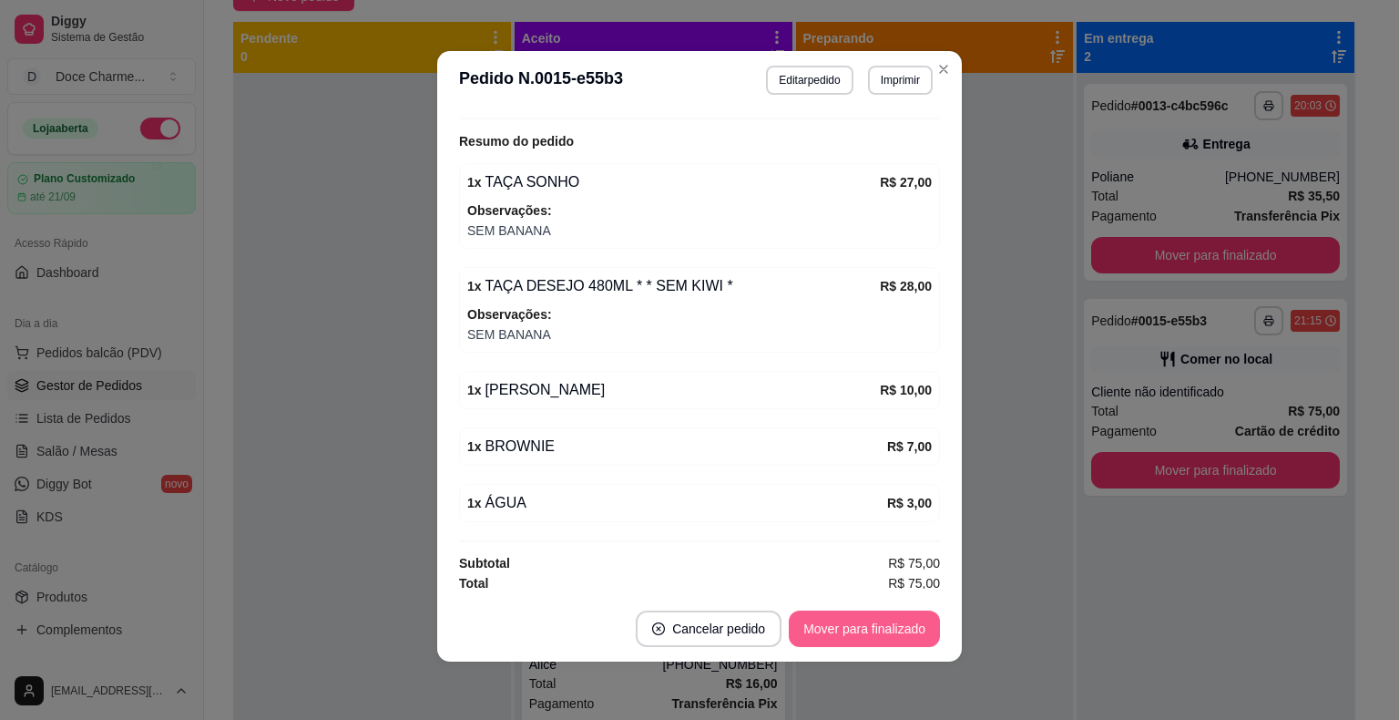
click at [897, 628] on button "Mover para finalizado" at bounding box center [864, 628] width 151 height 36
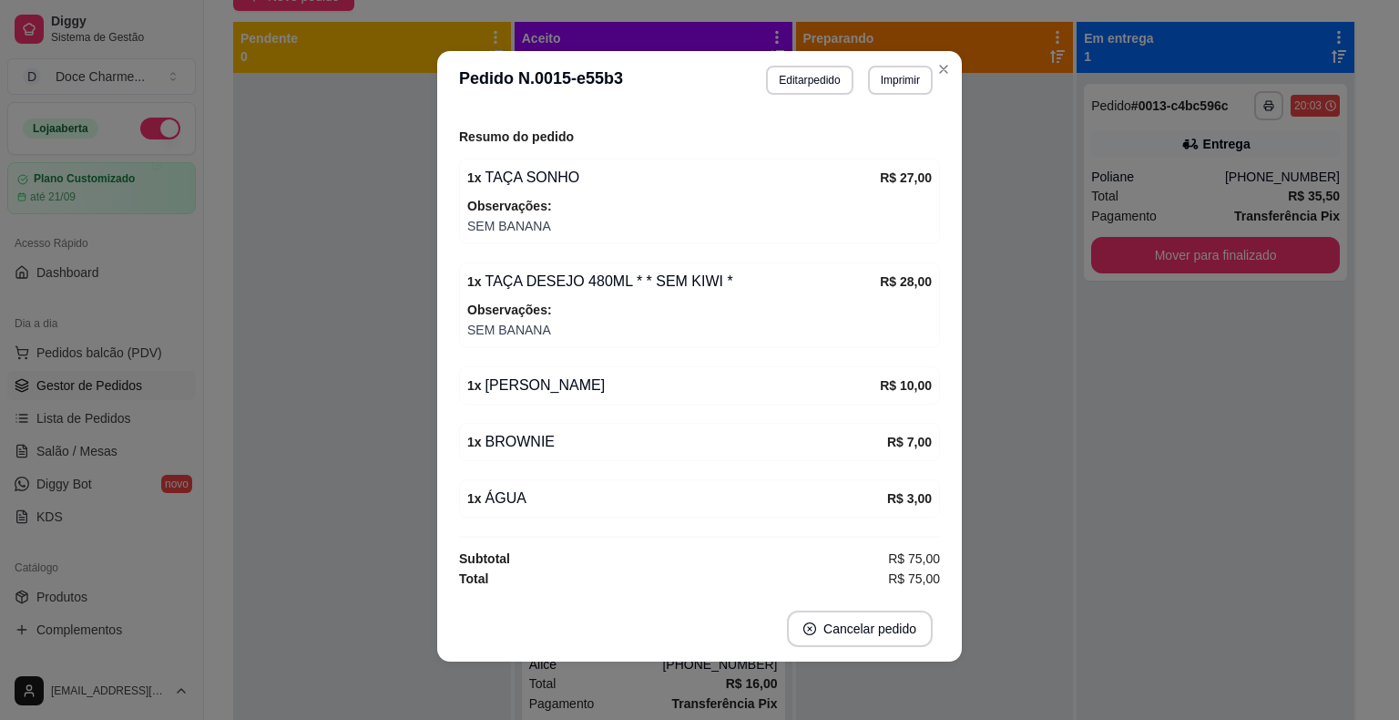
scroll to position [259, 0]
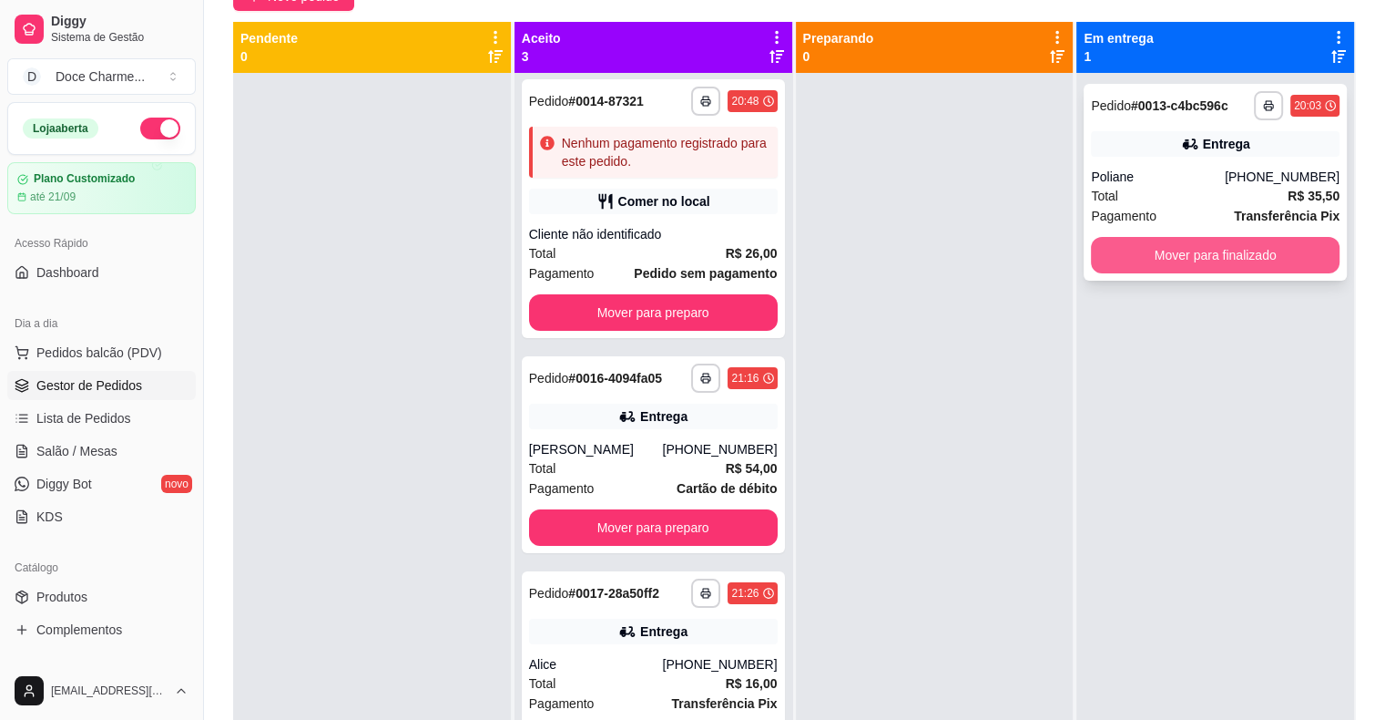
click at [1093, 260] on button "Mover para finalizado" at bounding box center [1215, 255] width 249 height 36
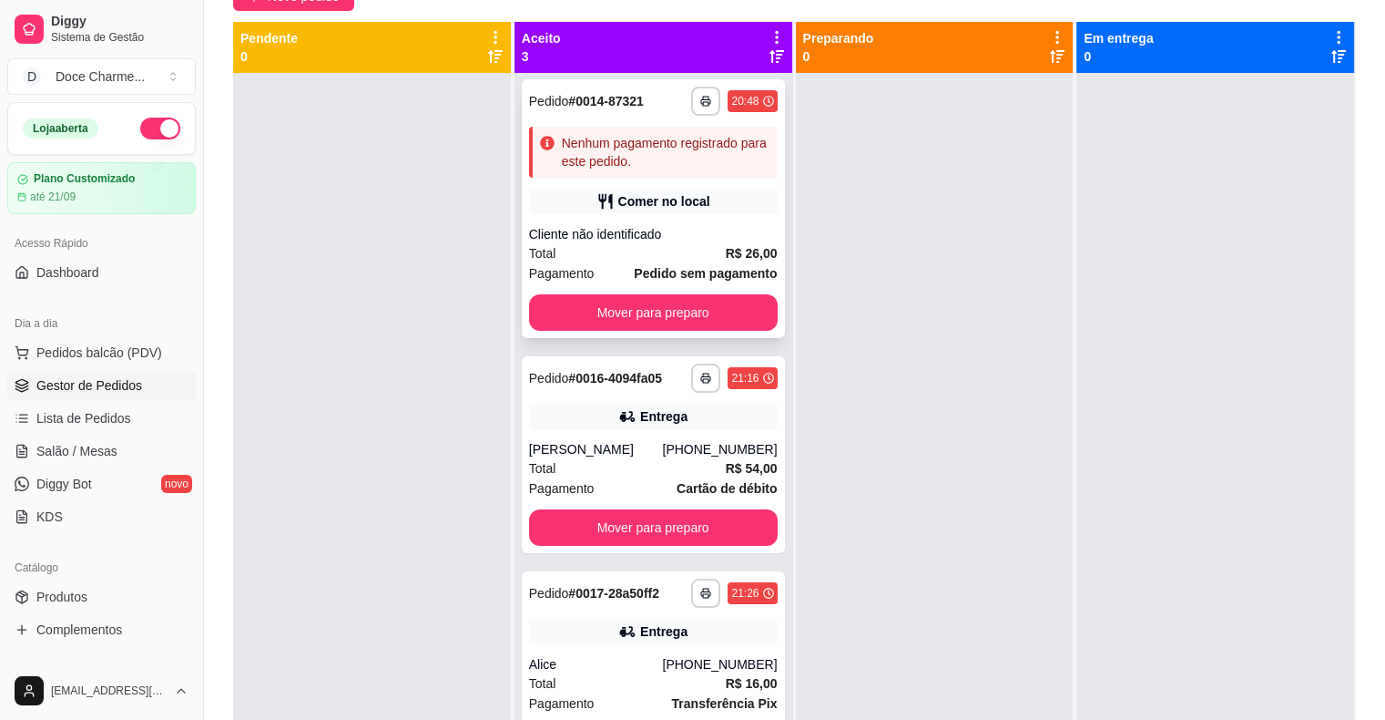
click at [685, 213] on div "Comer no local" at bounding box center [653, 202] width 249 height 26
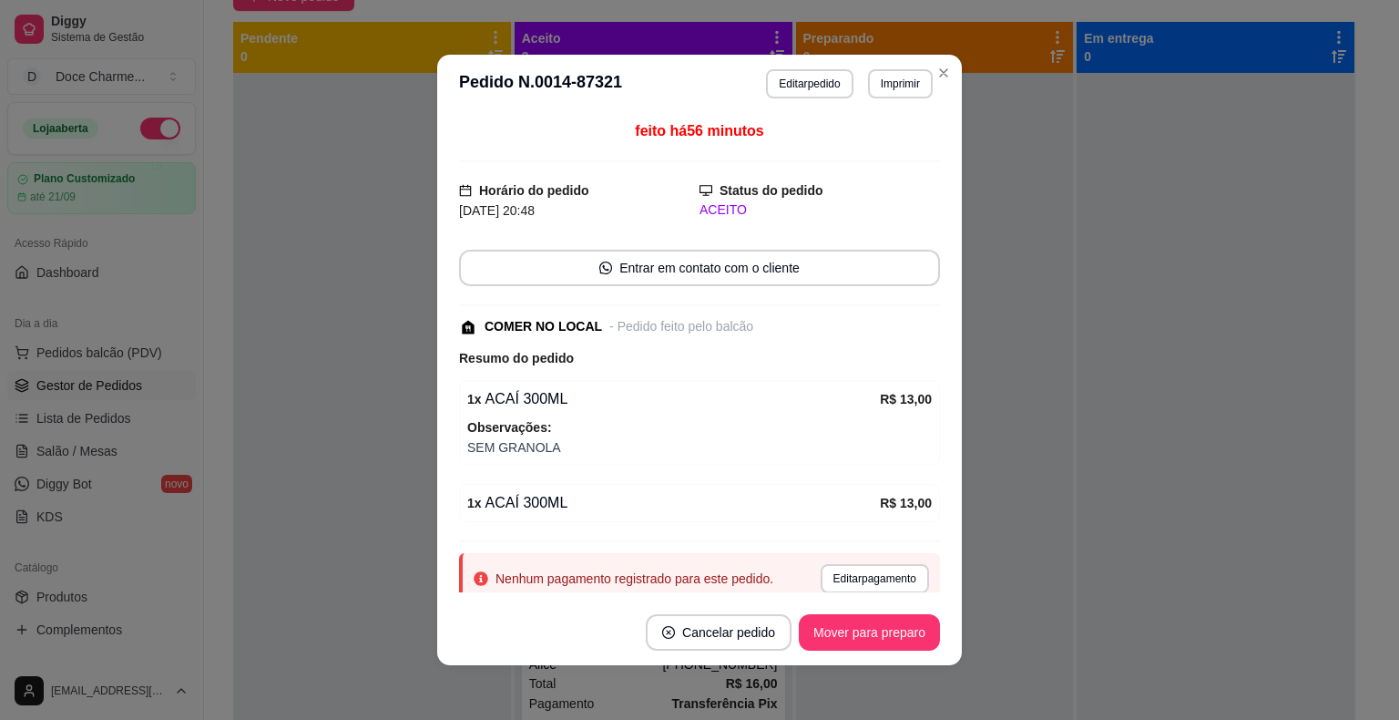
scroll to position [60, 0]
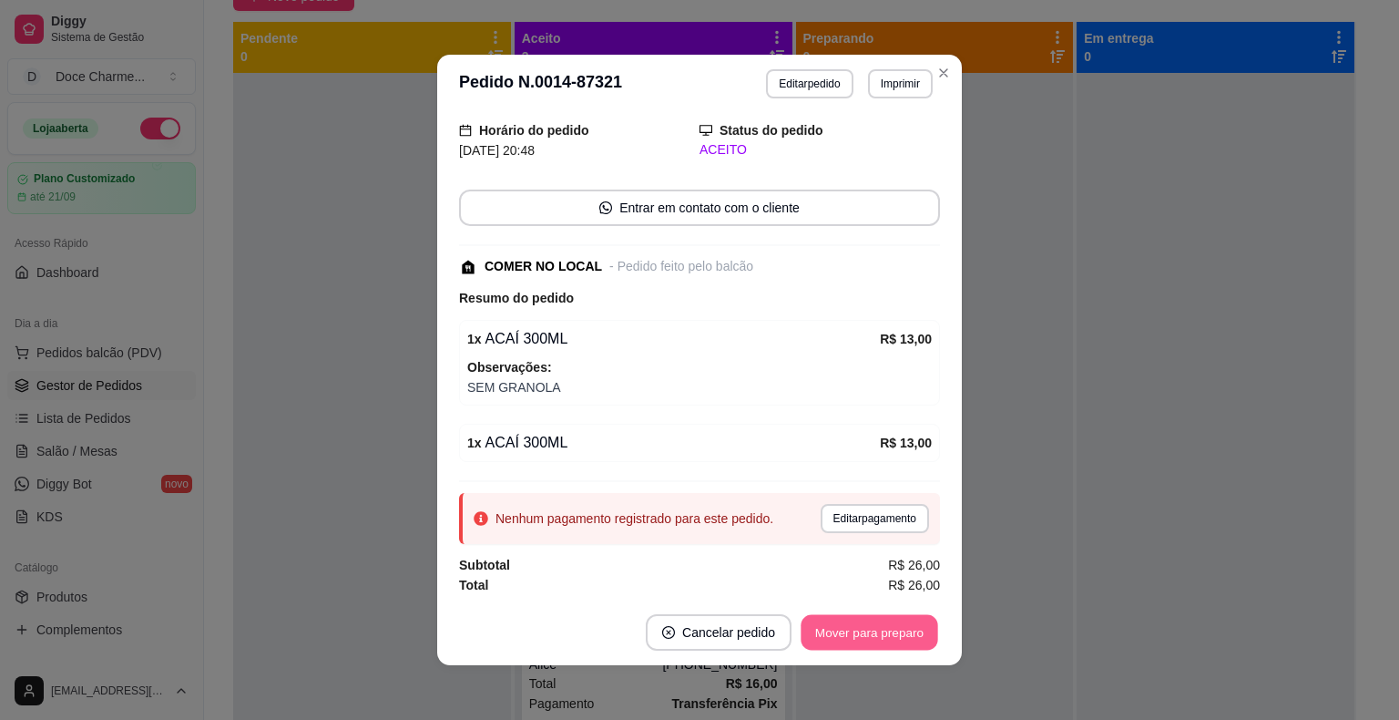
click at [868, 621] on button "Mover para preparo" at bounding box center [869, 633] width 137 height 36
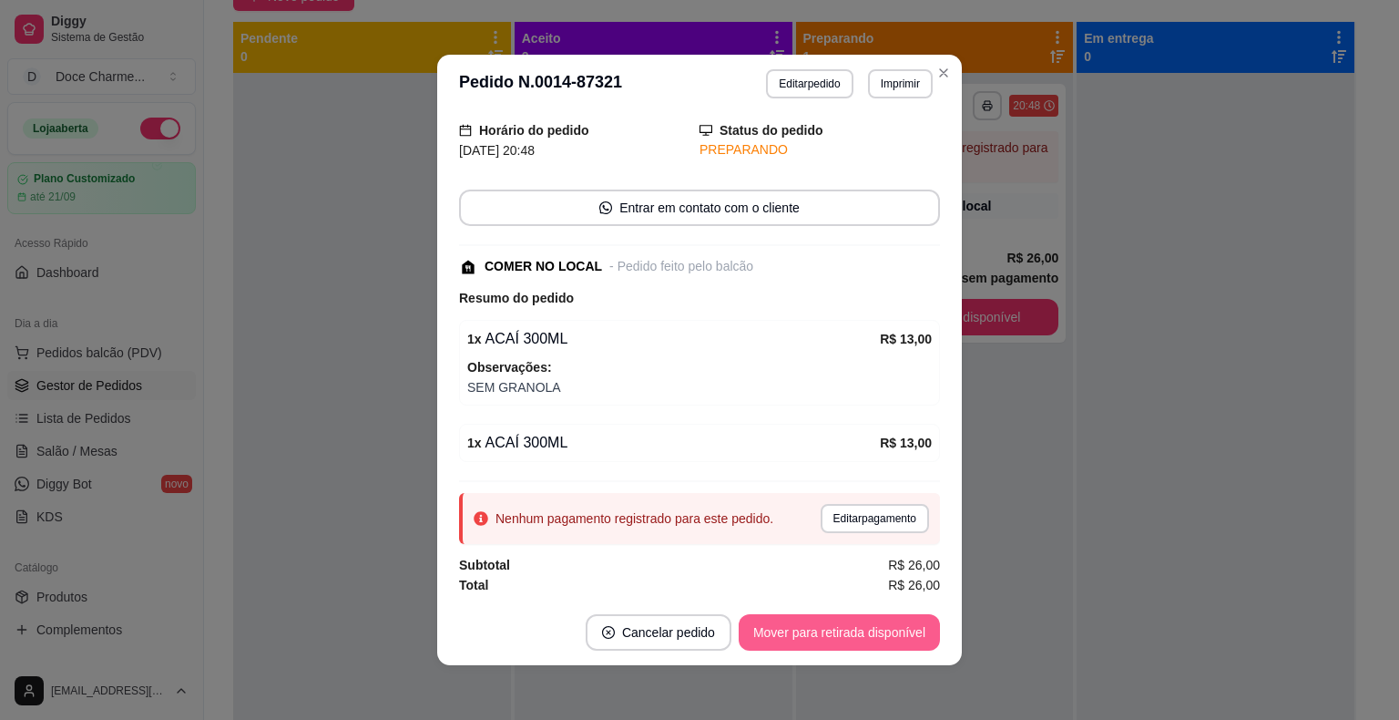
click at [878, 630] on button "Mover para retirada disponível" at bounding box center [839, 632] width 201 height 36
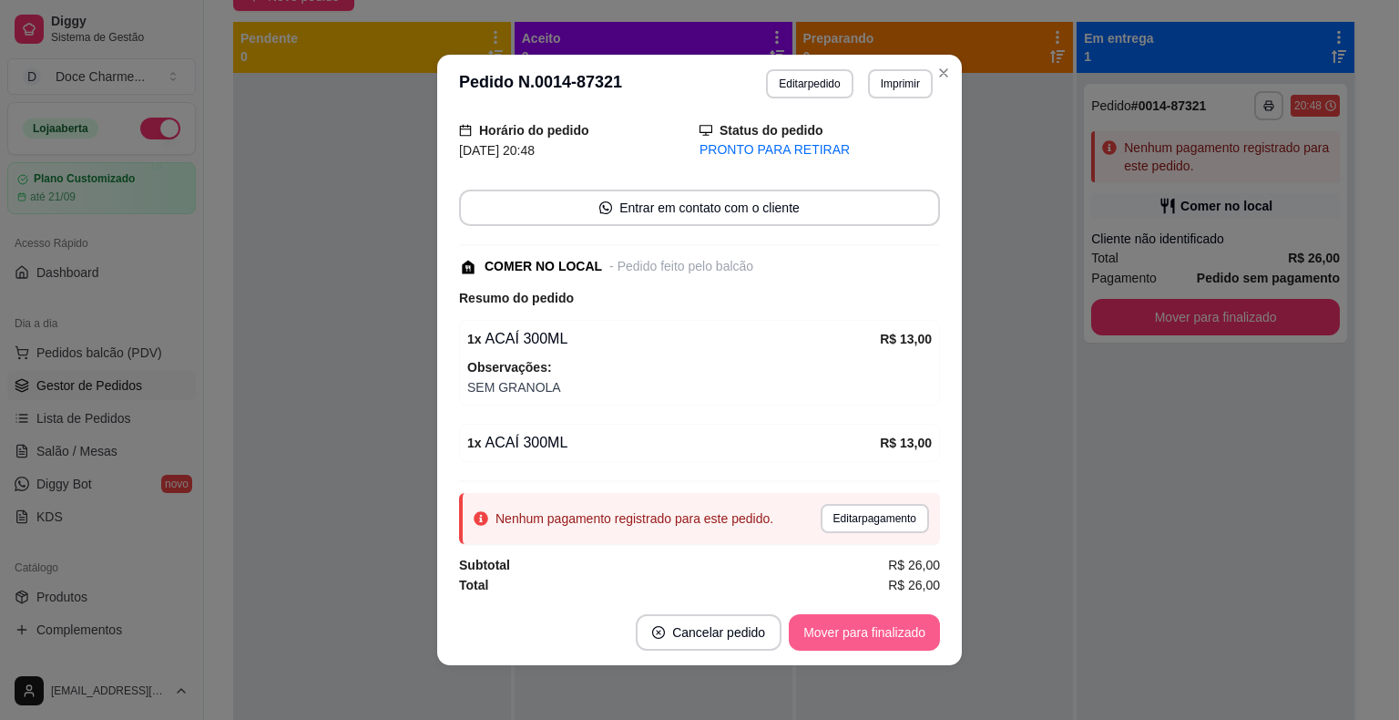
click at [887, 632] on button "Mover para finalizado" at bounding box center [864, 632] width 151 height 36
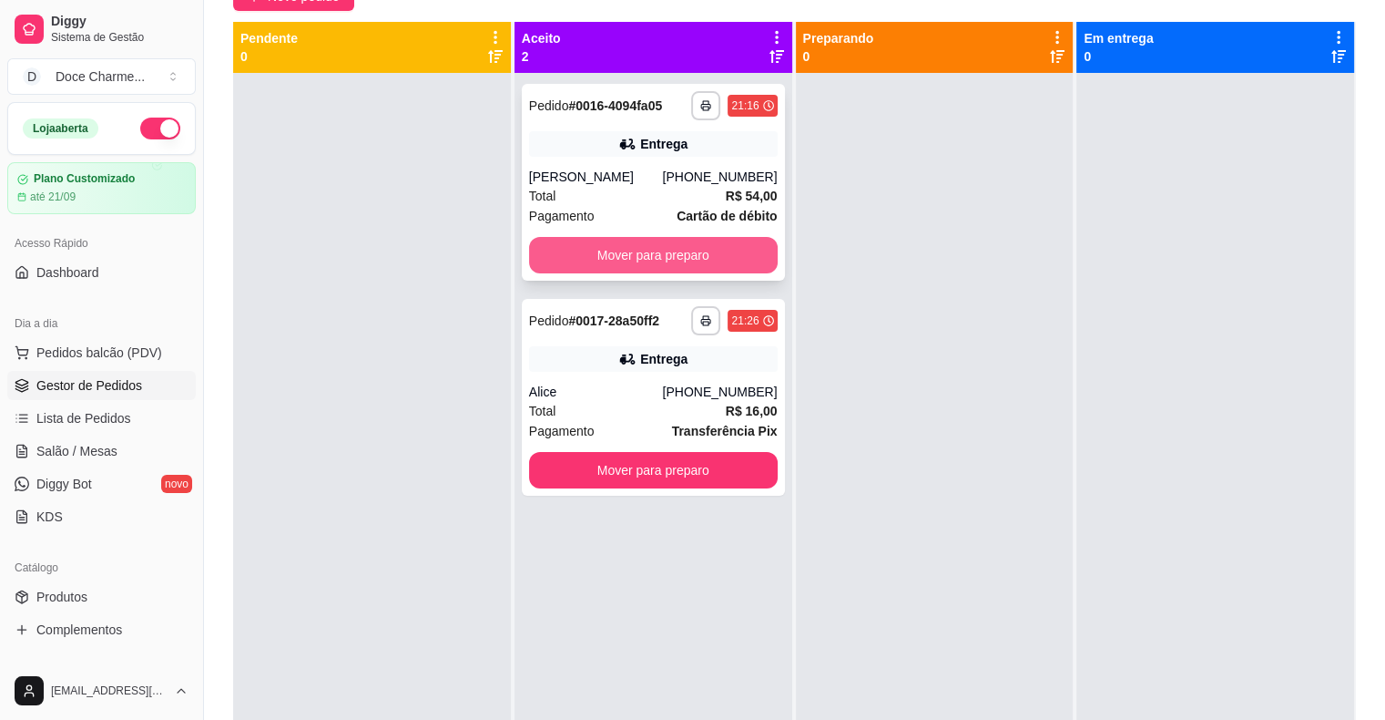
click at [733, 261] on button "Mover para preparo" at bounding box center [653, 255] width 249 height 36
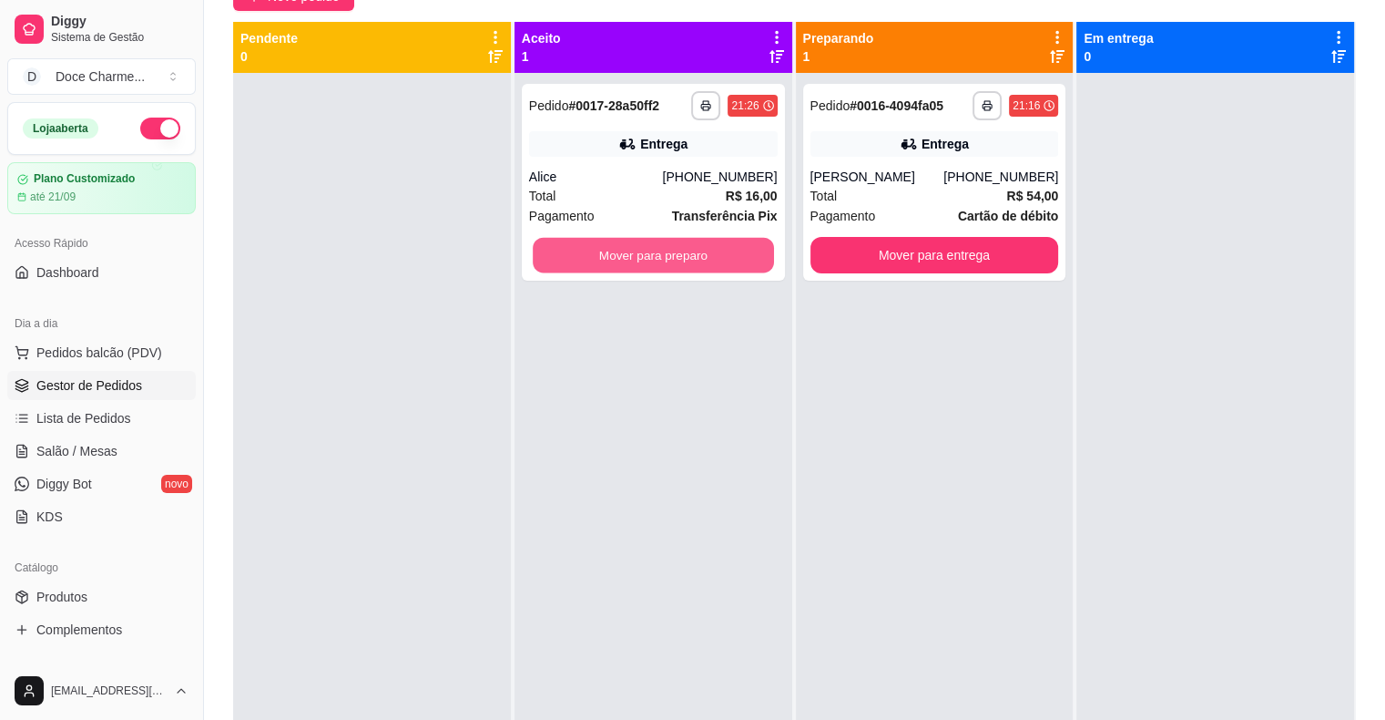
click at [733, 261] on button "Mover para preparo" at bounding box center [653, 256] width 241 height 36
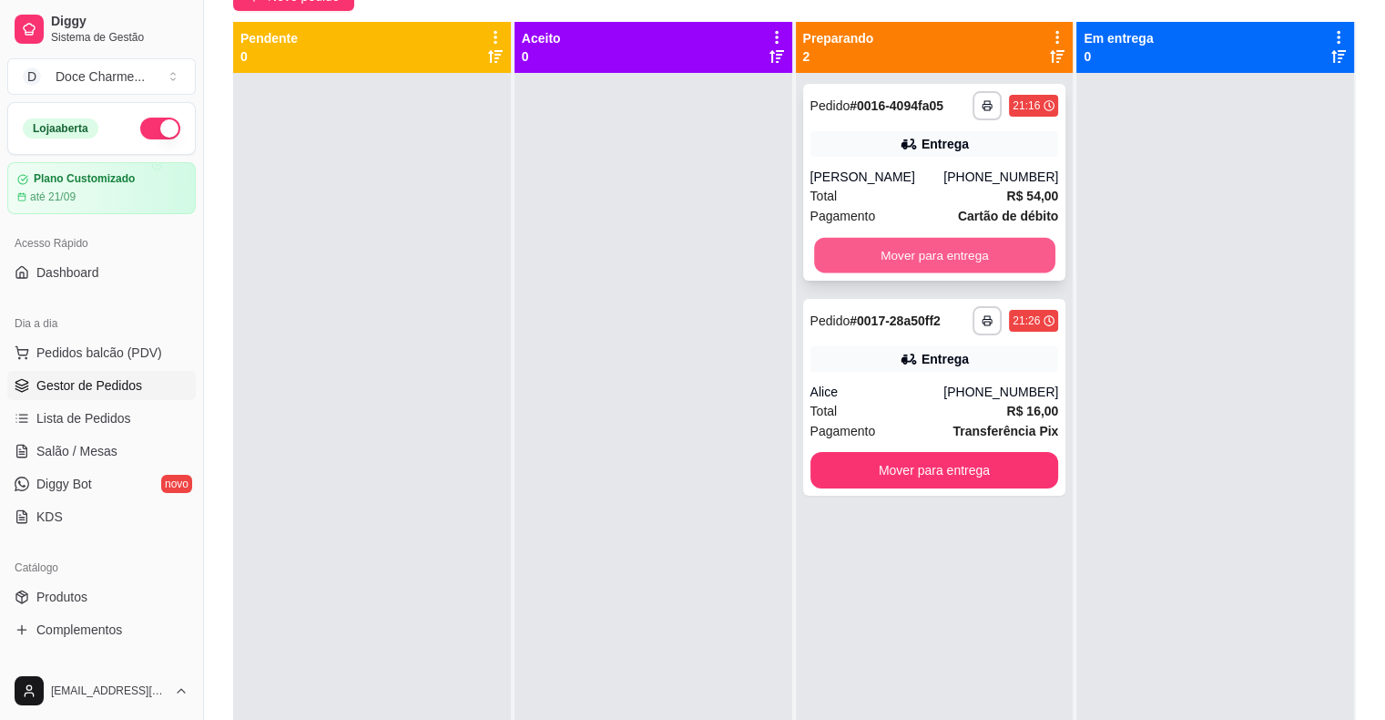
click at [853, 258] on button "Mover para entrega" at bounding box center [934, 256] width 241 height 36
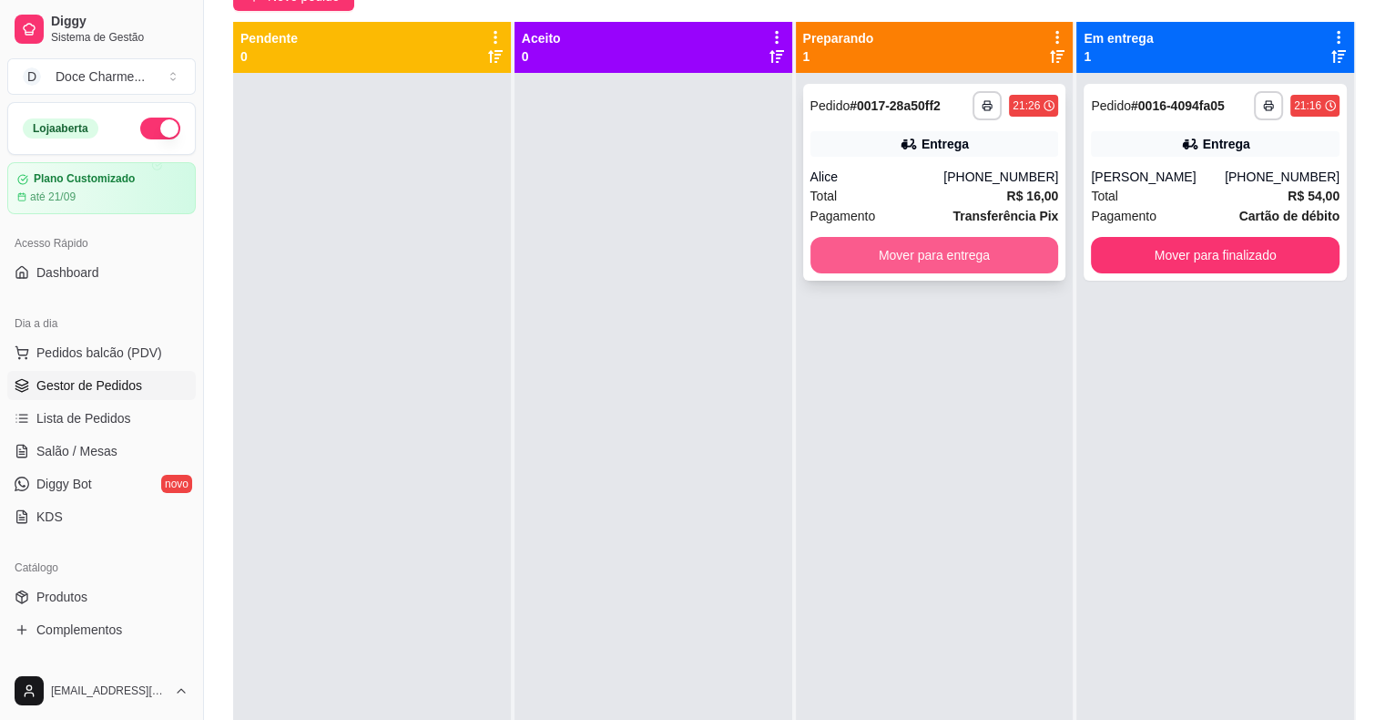
click at [897, 257] on button "Mover para entrega" at bounding box center [935, 255] width 249 height 36
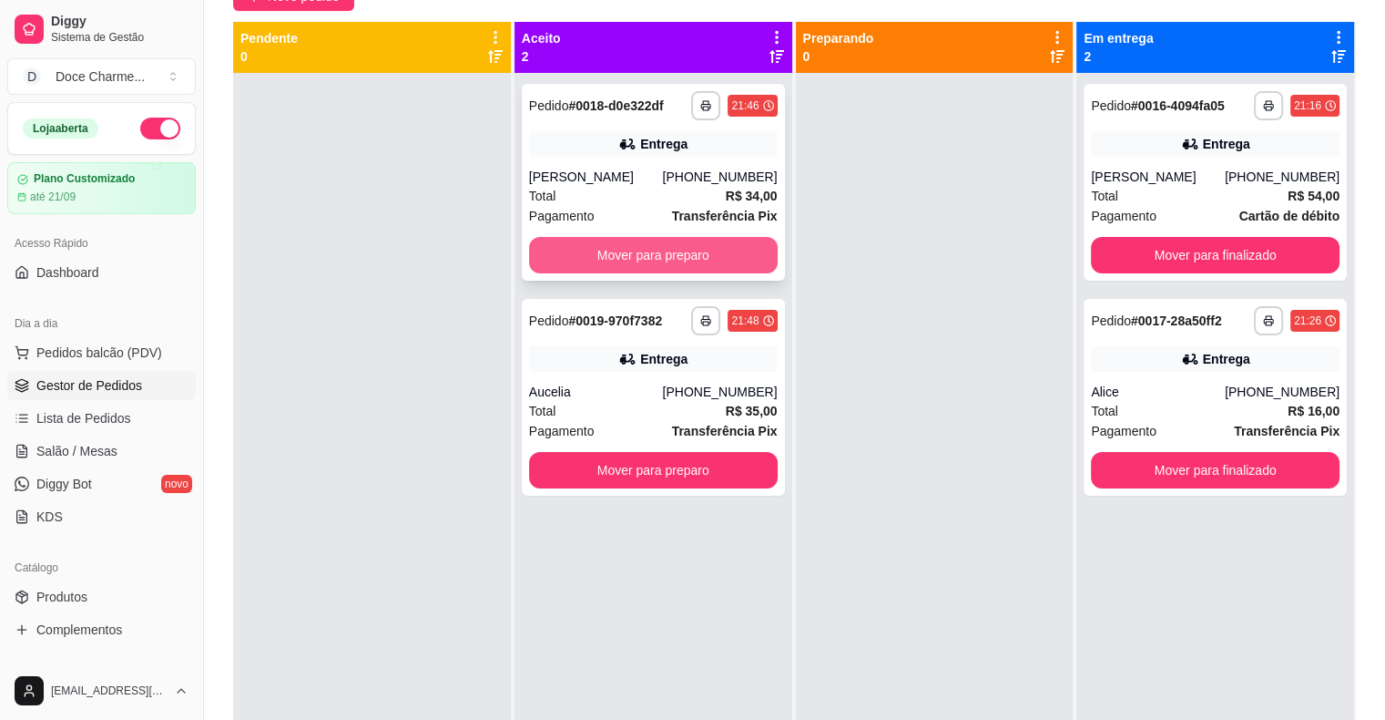
click at [669, 260] on button "Mover para preparo" at bounding box center [653, 255] width 249 height 36
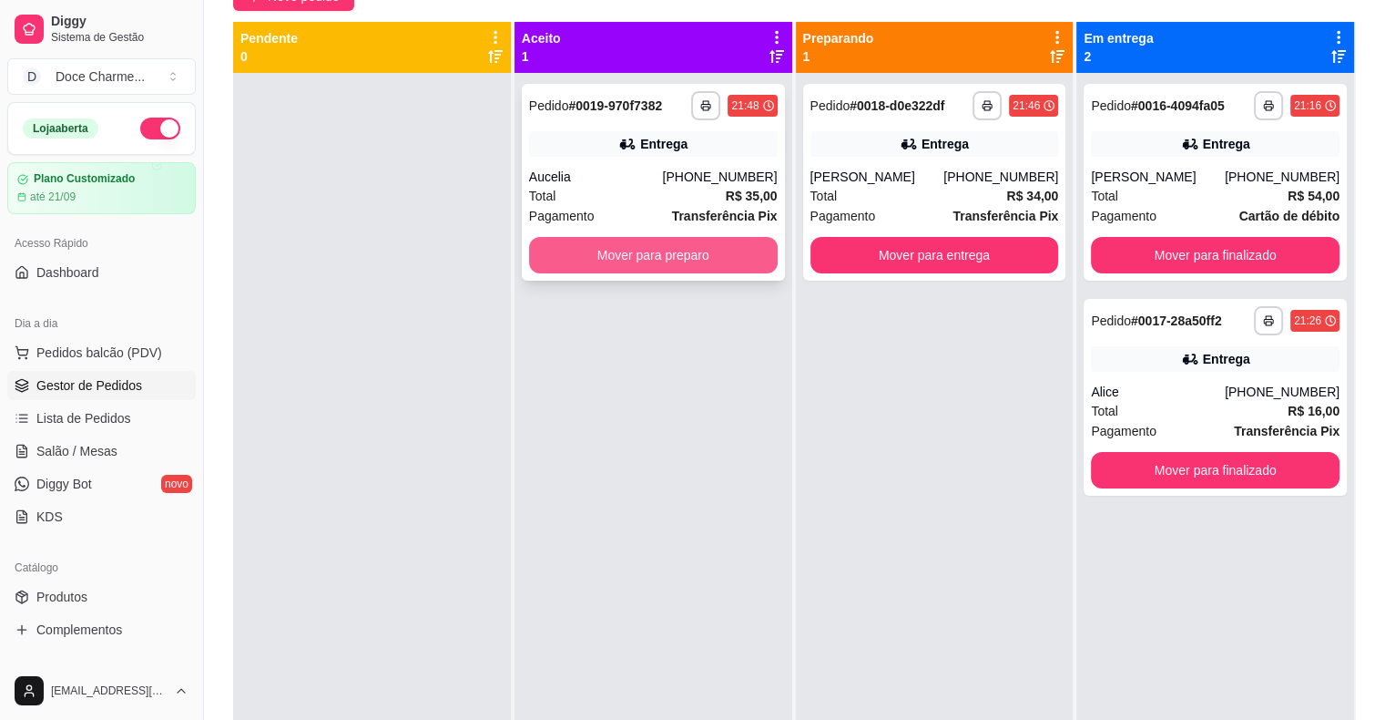
click at [696, 260] on button "Mover para preparo" at bounding box center [653, 255] width 249 height 36
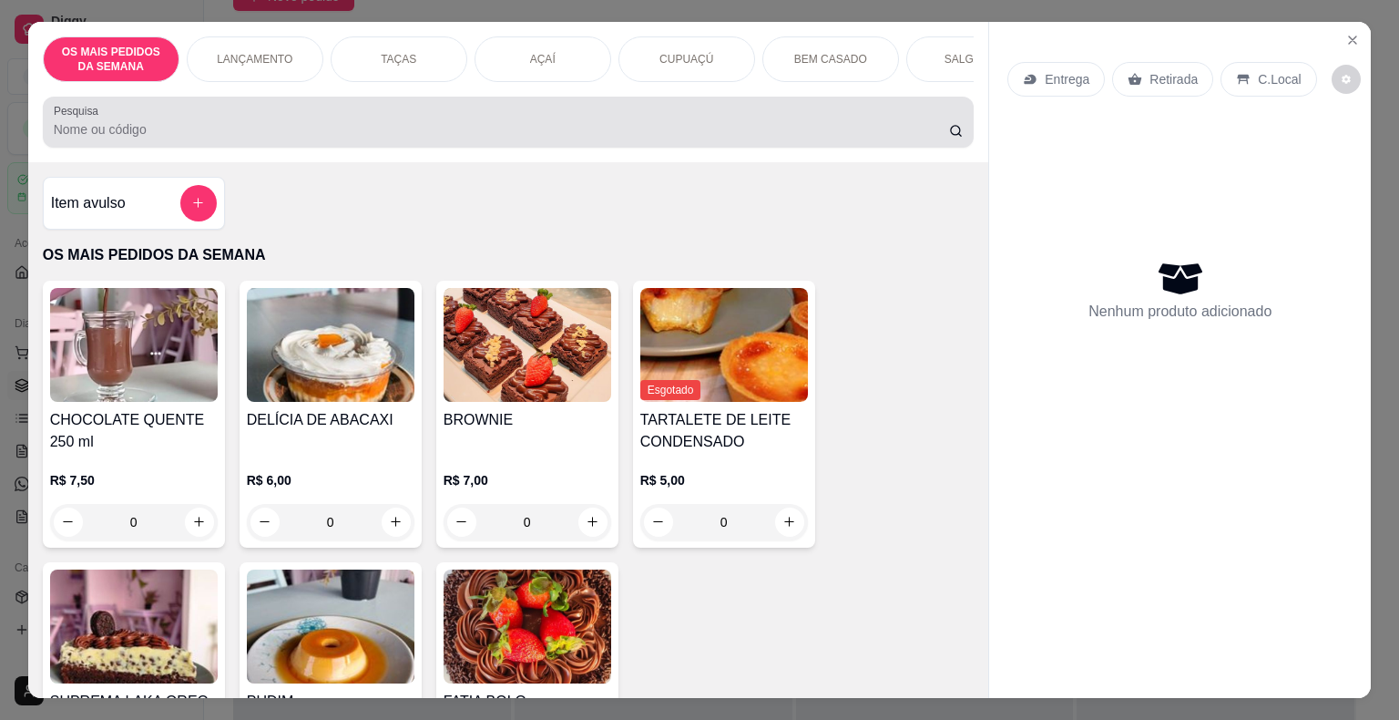
click at [211, 122] on div at bounding box center [509, 122] width 910 height 36
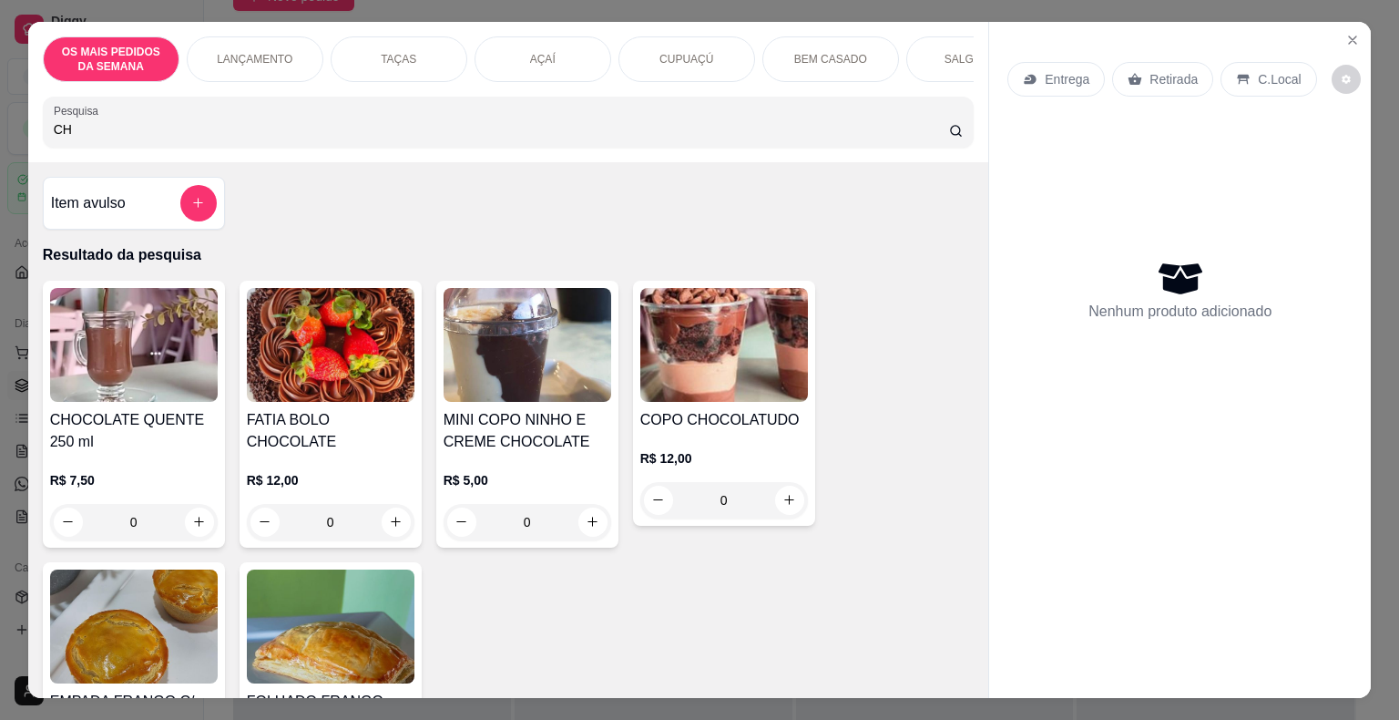
type input "C"
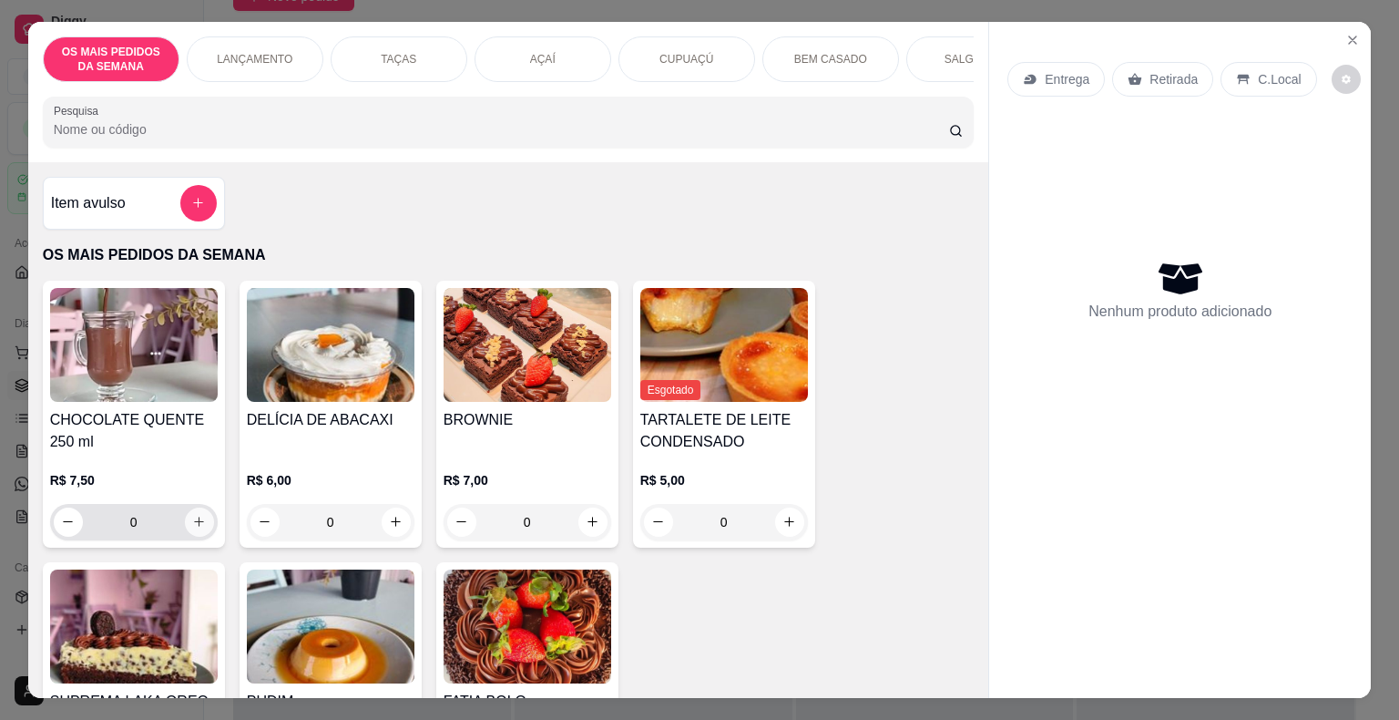
click at [185, 531] on button "increase-product-quantity" at bounding box center [199, 521] width 29 height 29
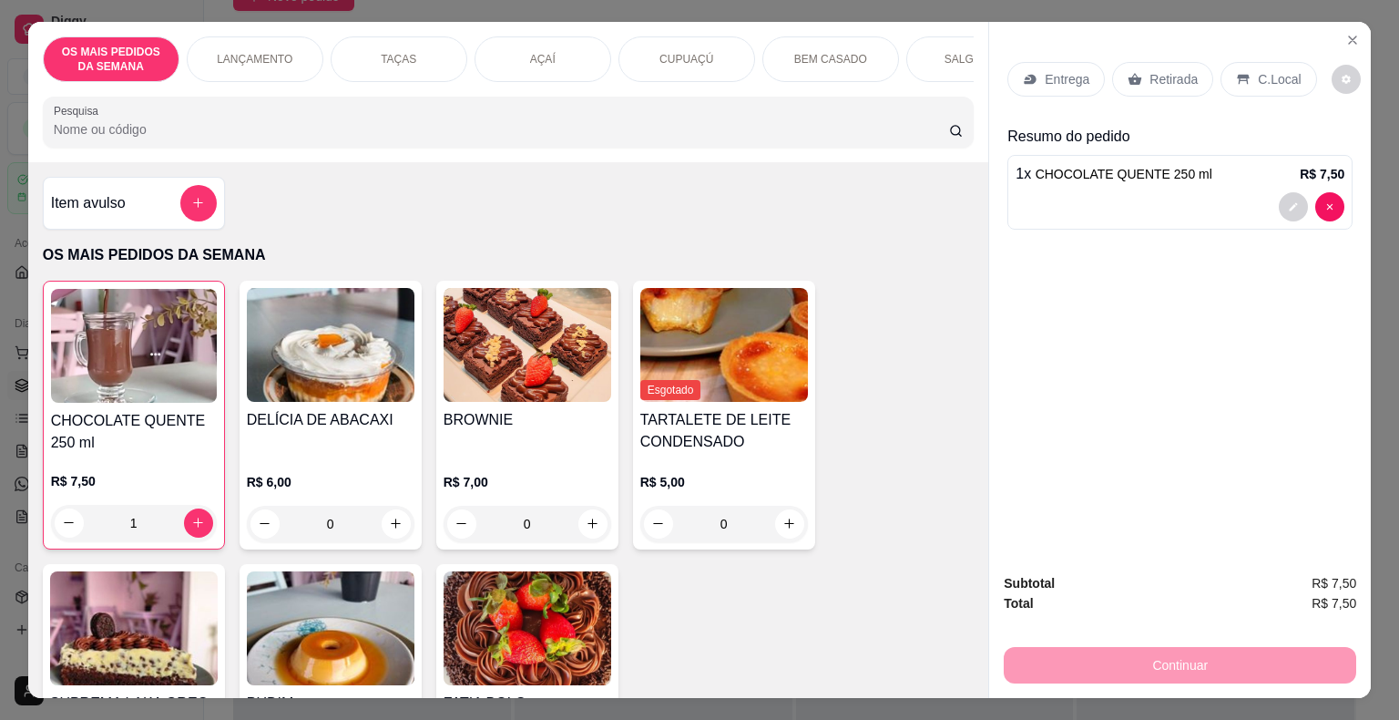
click at [1242, 82] on div "C.Local" at bounding box center [1269, 79] width 96 height 35
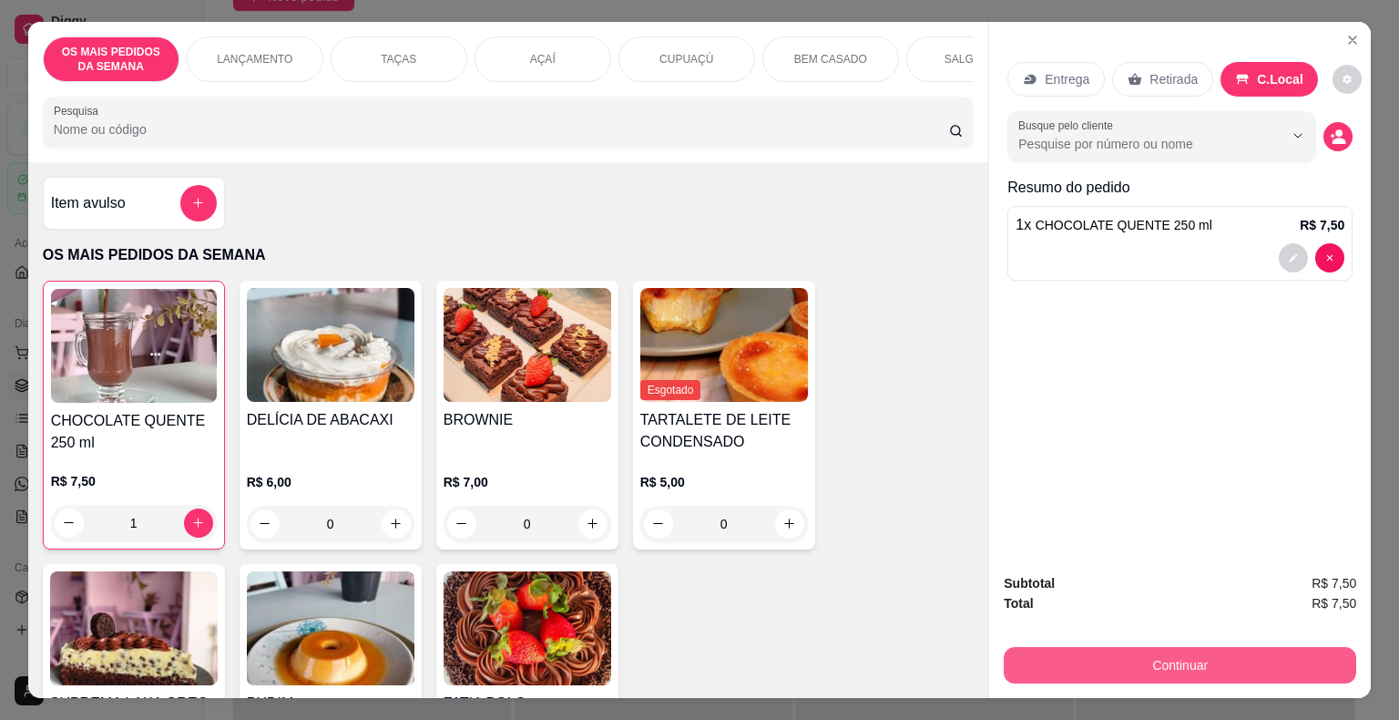
click at [1155, 656] on button "Continuar" at bounding box center [1180, 665] width 352 height 36
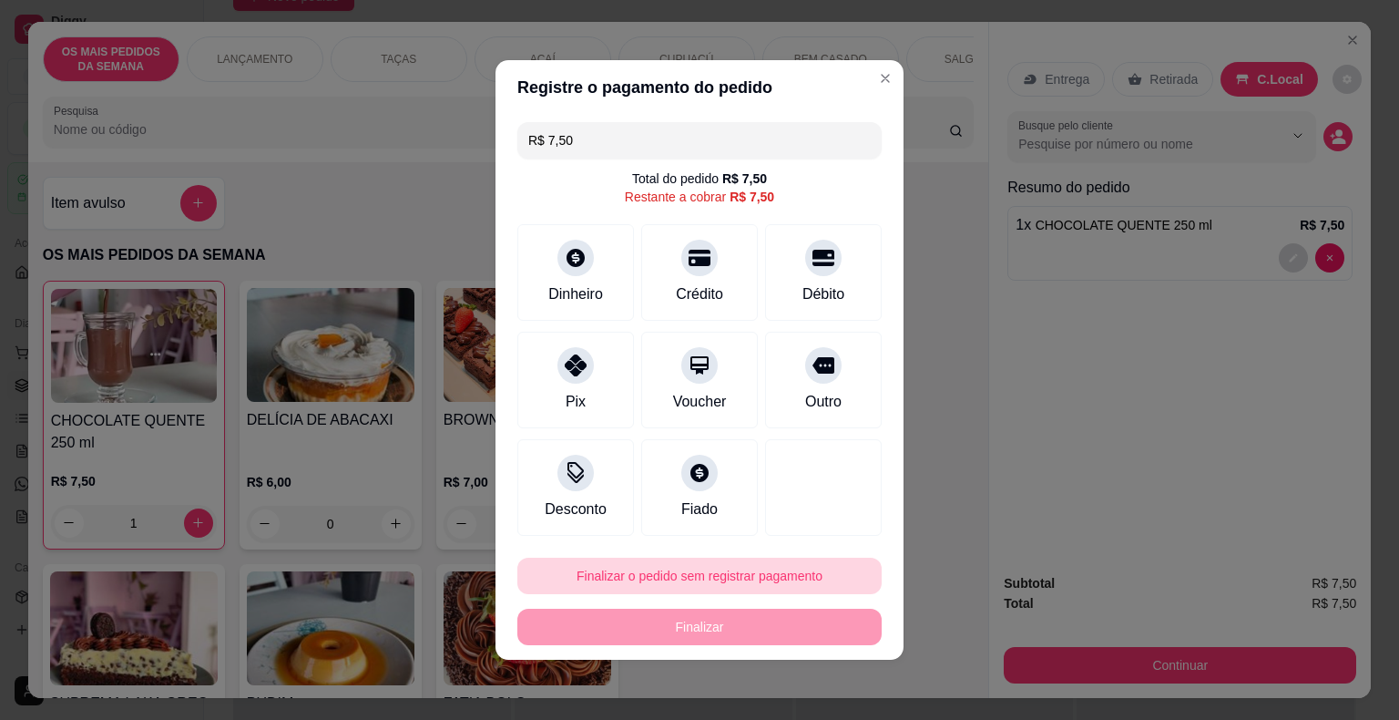
click at [712, 572] on button "Finalizar o pedido sem registrar pagamento" at bounding box center [699, 575] width 364 height 36
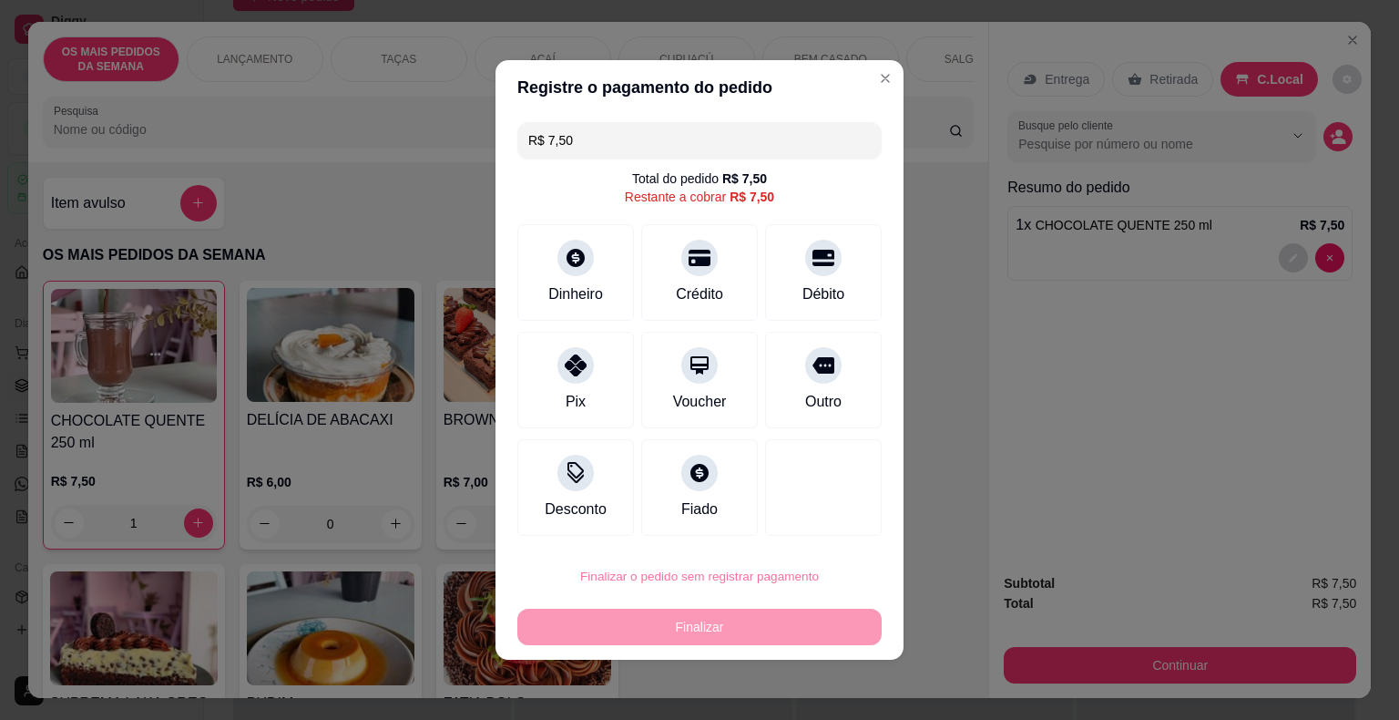
click at [813, 528] on button "Confirmar" at bounding box center [812, 523] width 67 height 28
type input "0"
type input "R$ 0,00"
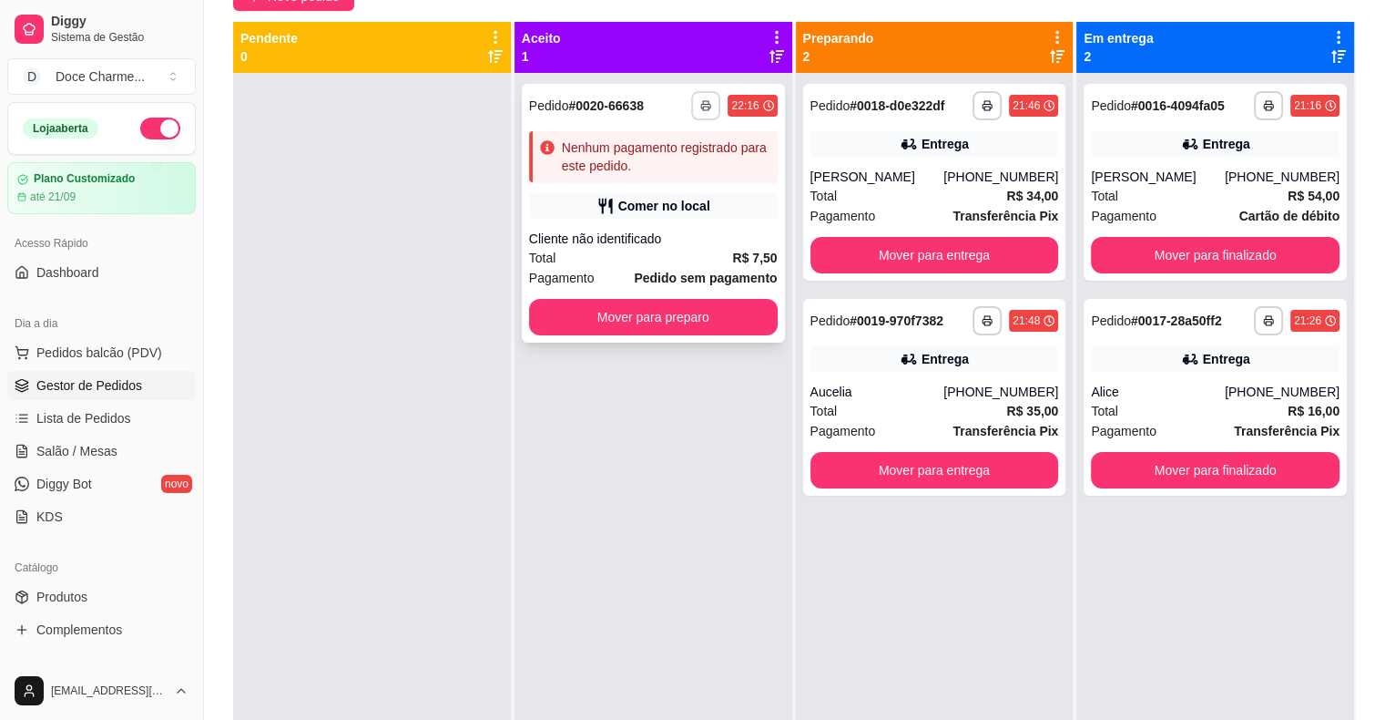
click at [711, 106] on button "button" at bounding box center [705, 105] width 29 height 29
click at [672, 175] on button "COZINHA" at bounding box center [652, 169] width 128 height 28
click at [1105, 246] on button "Mover para finalizado" at bounding box center [1215, 256] width 241 height 36
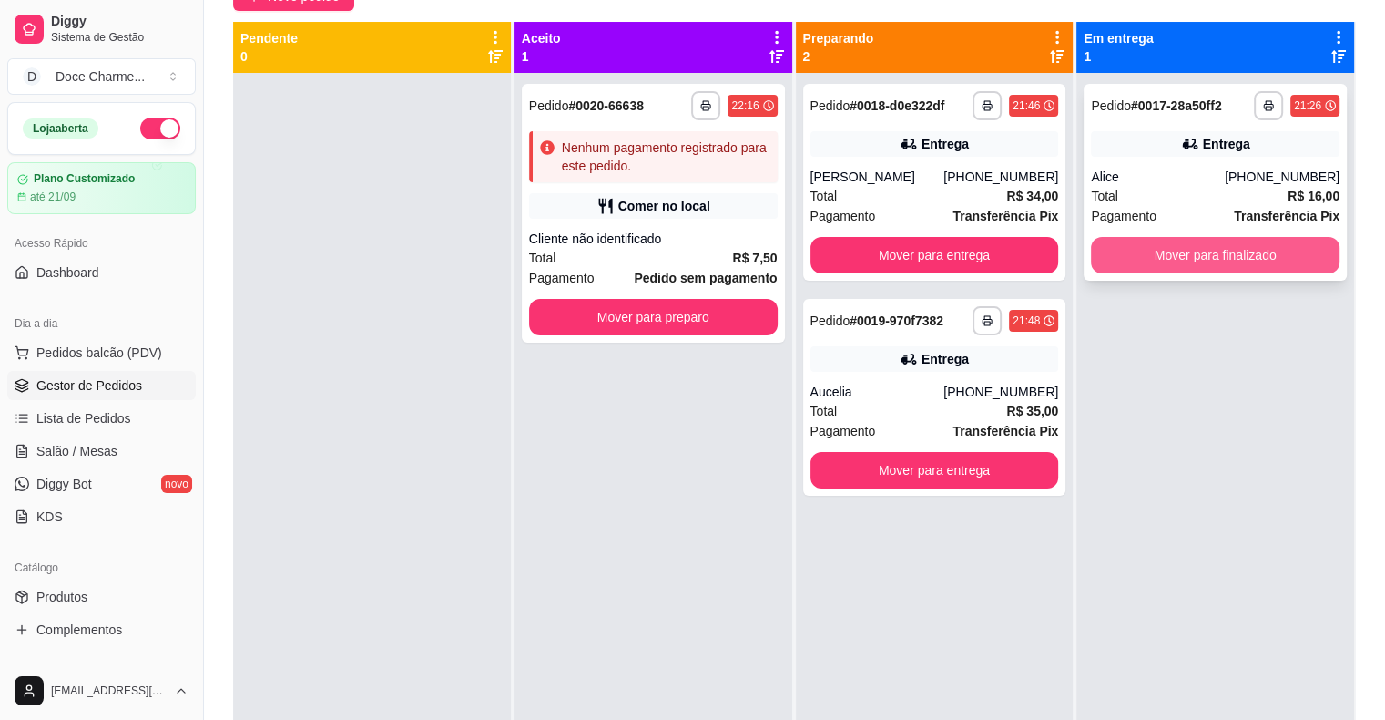
click at [1120, 257] on button "Mover para finalizado" at bounding box center [1215, 255] width 249 height 36
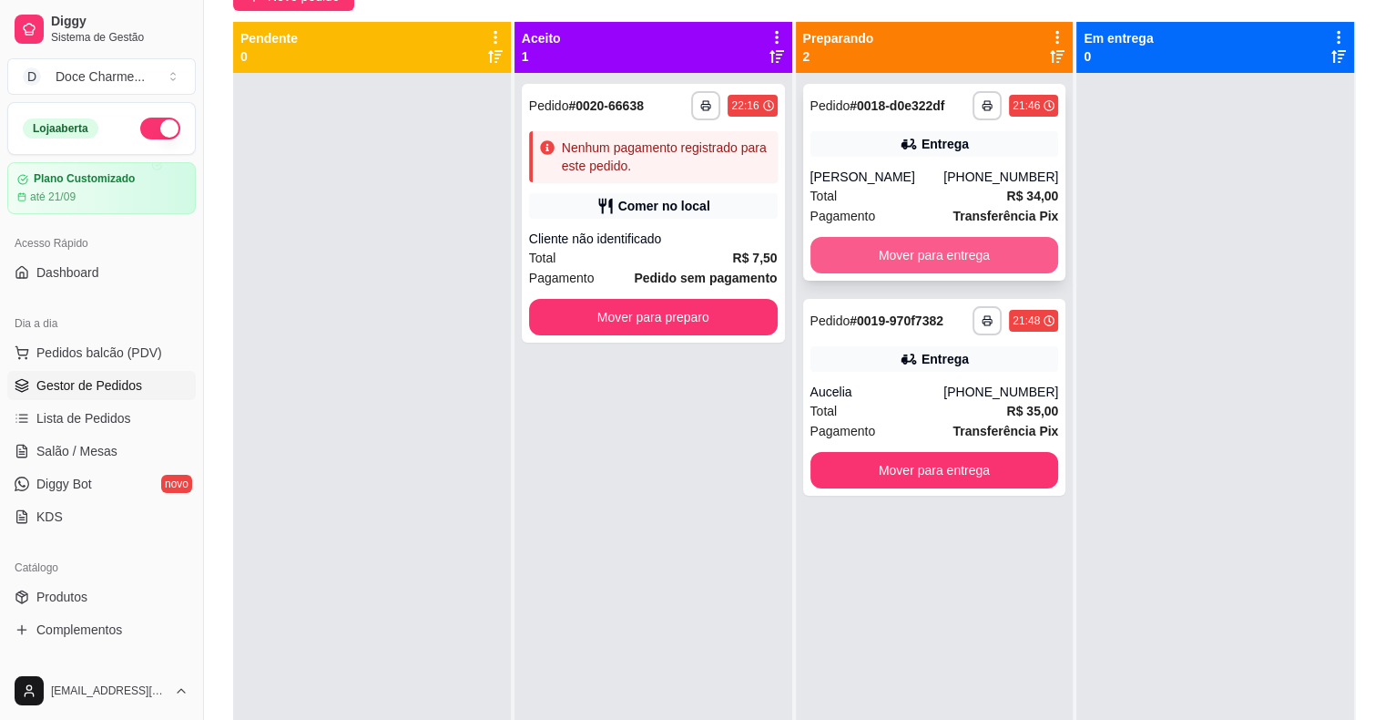
click at [1020, 264] on button "Mover para entrega" at bounding box center [935, 255] width 249 height 36
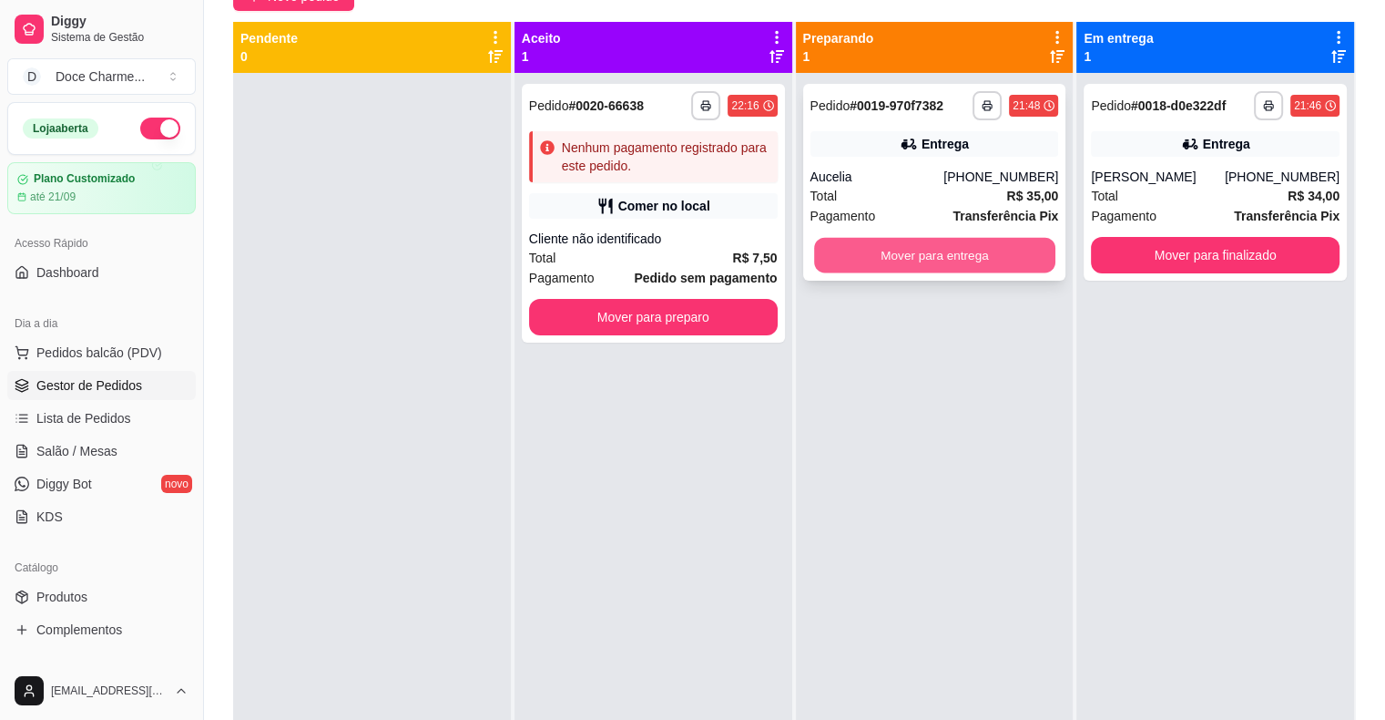
click at [1038, 260] on button "Mover para entrega" at bounding box center [934, 256] width 241 height 36
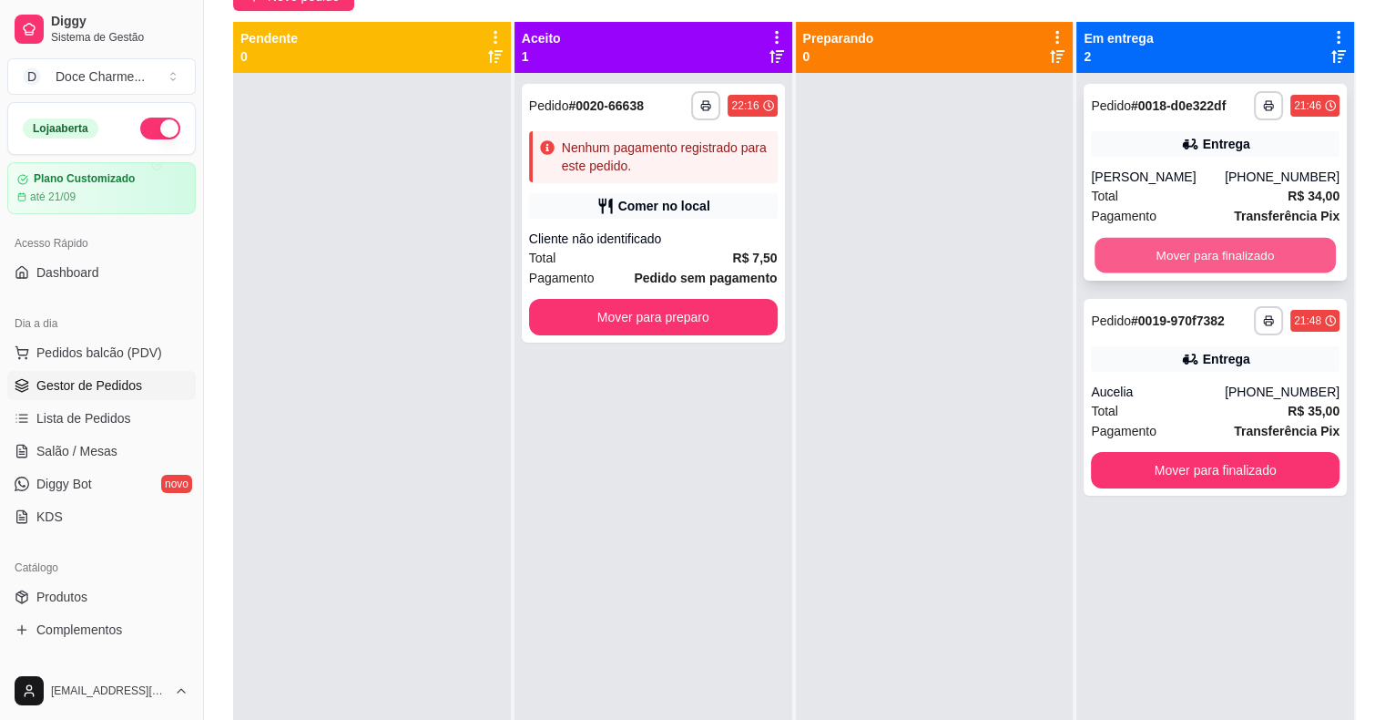
click at [1101, 266] on button "Mover para finalizado" at bounding box center [1215, 256] width 241 height 36
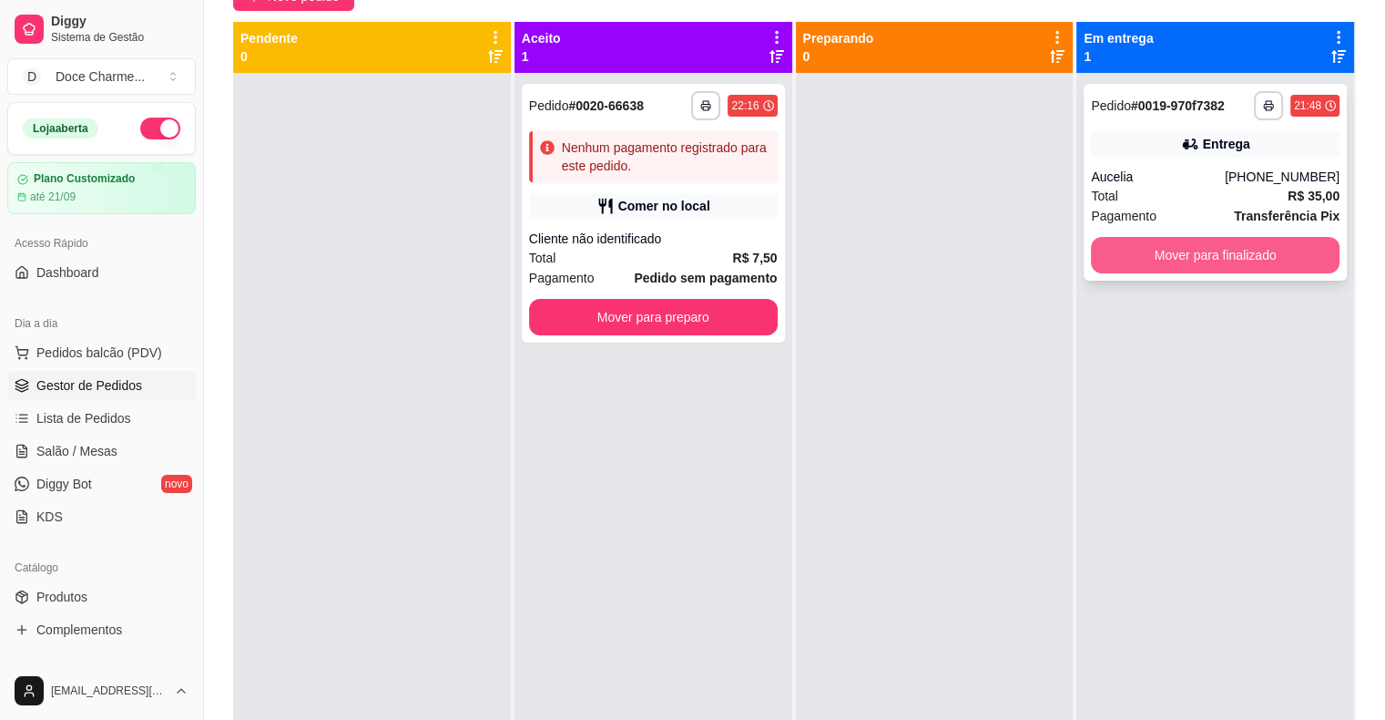
click at [1126, 263] on button "Mover para finalizado" at bounding box center [1215, 255] width 249 height 36
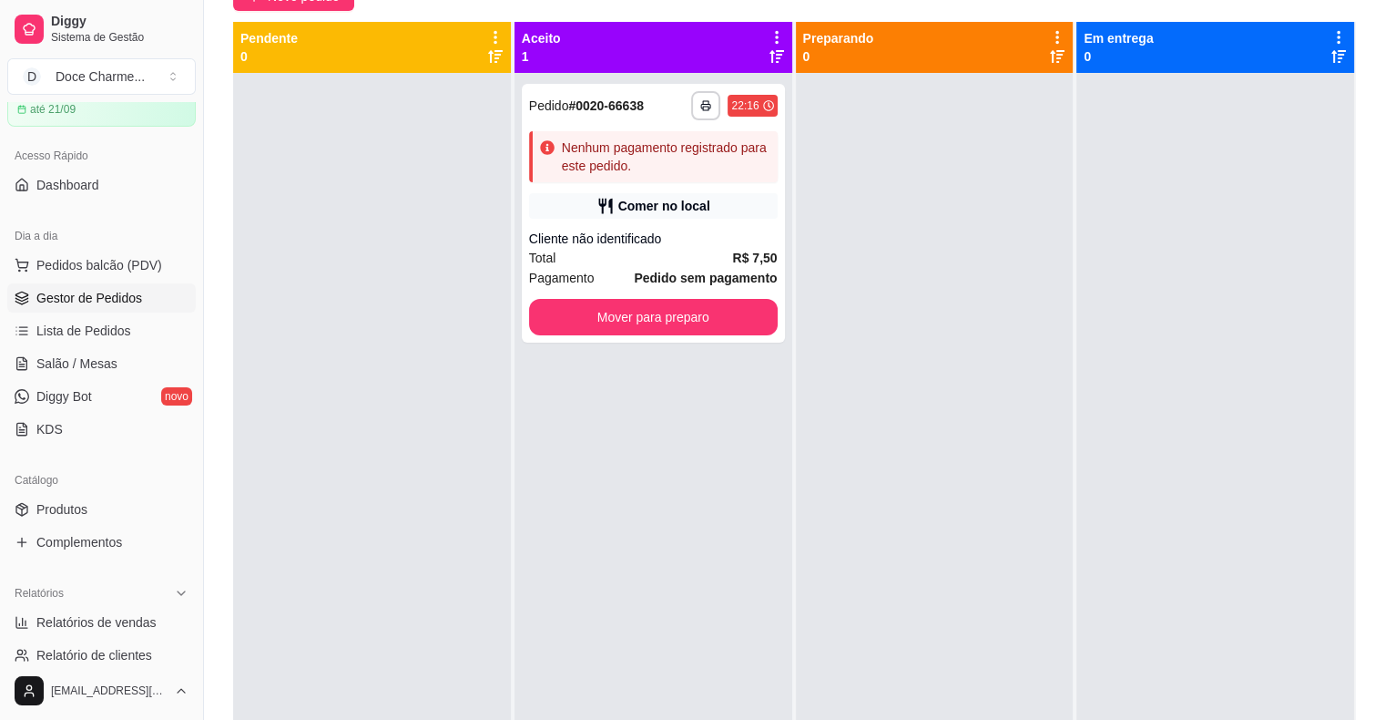
scroll to position [182, 0]
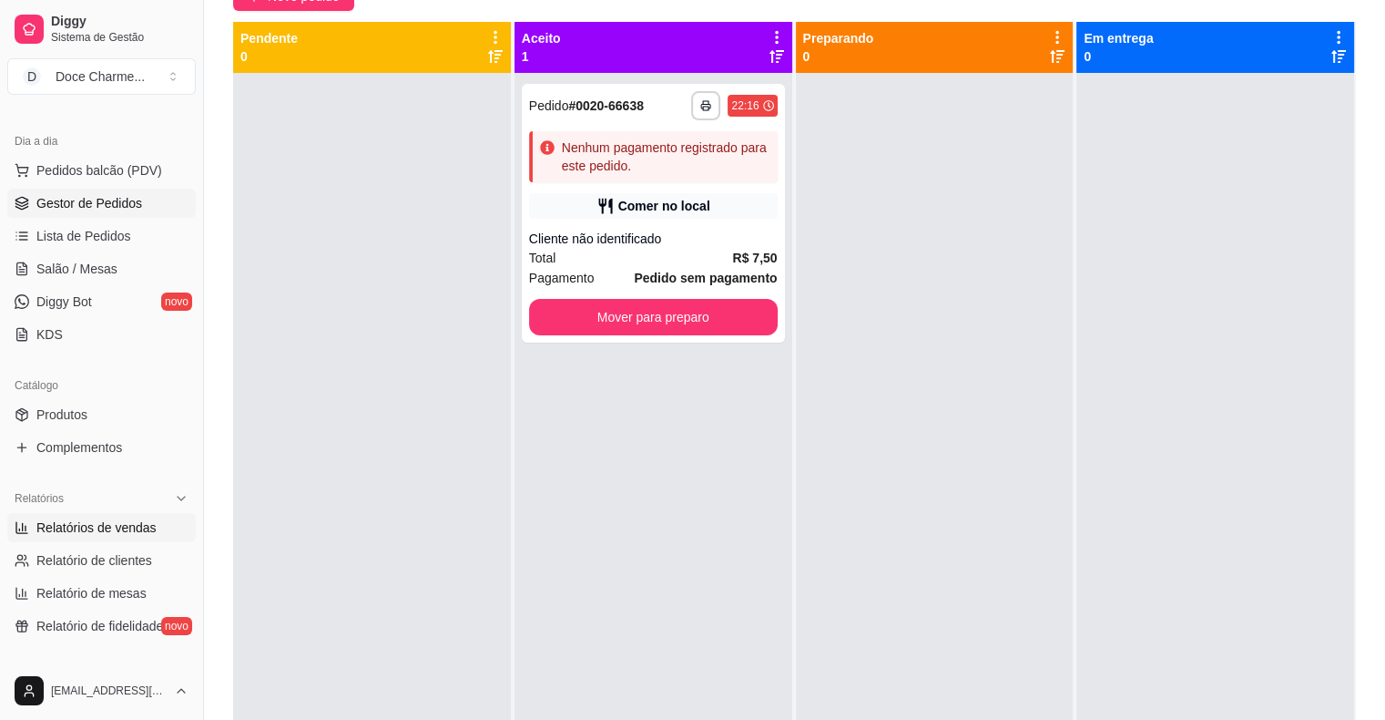
click at [77, 524] on span "Relatórios de vendas" at bounding box center [96, 527] width 120 height 18
select select "ALL"
select select "0"
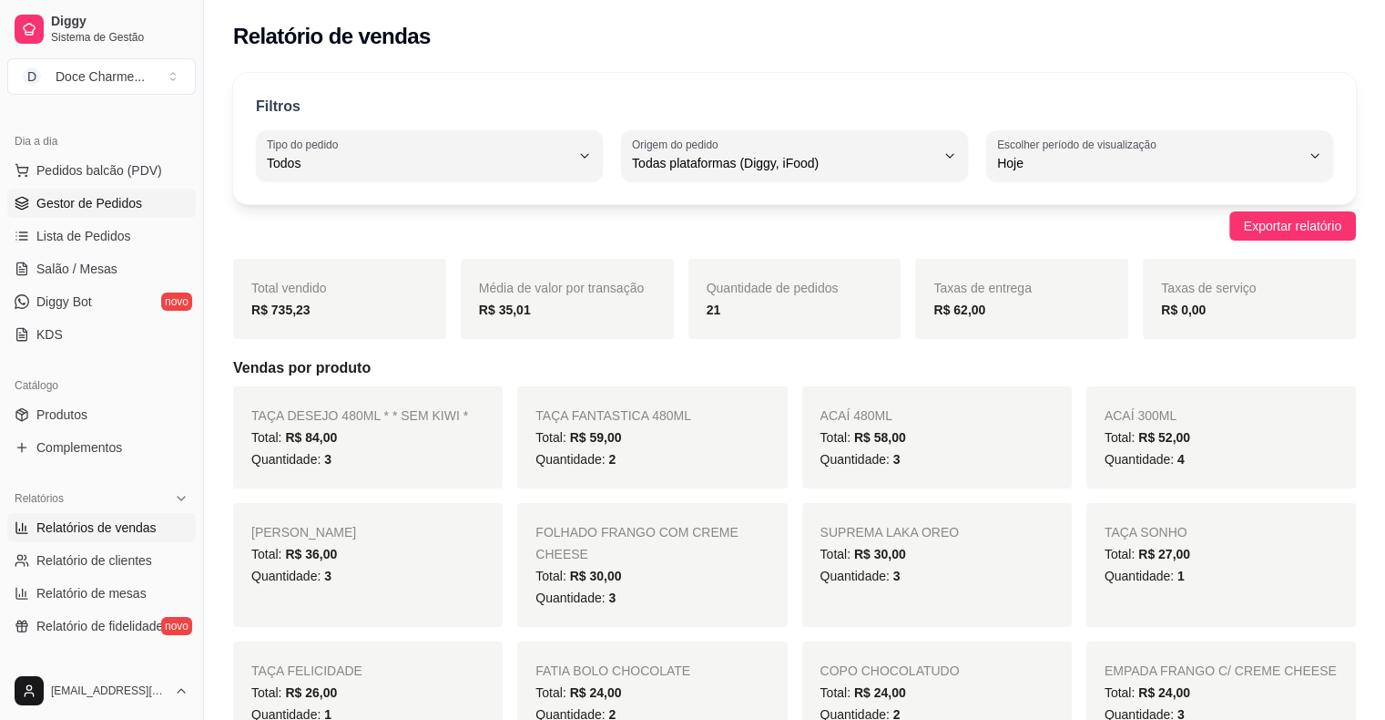
click at [91, 199] on span "Gestor de Pedidos" at bounding box center [89, 203] width 106 height 18
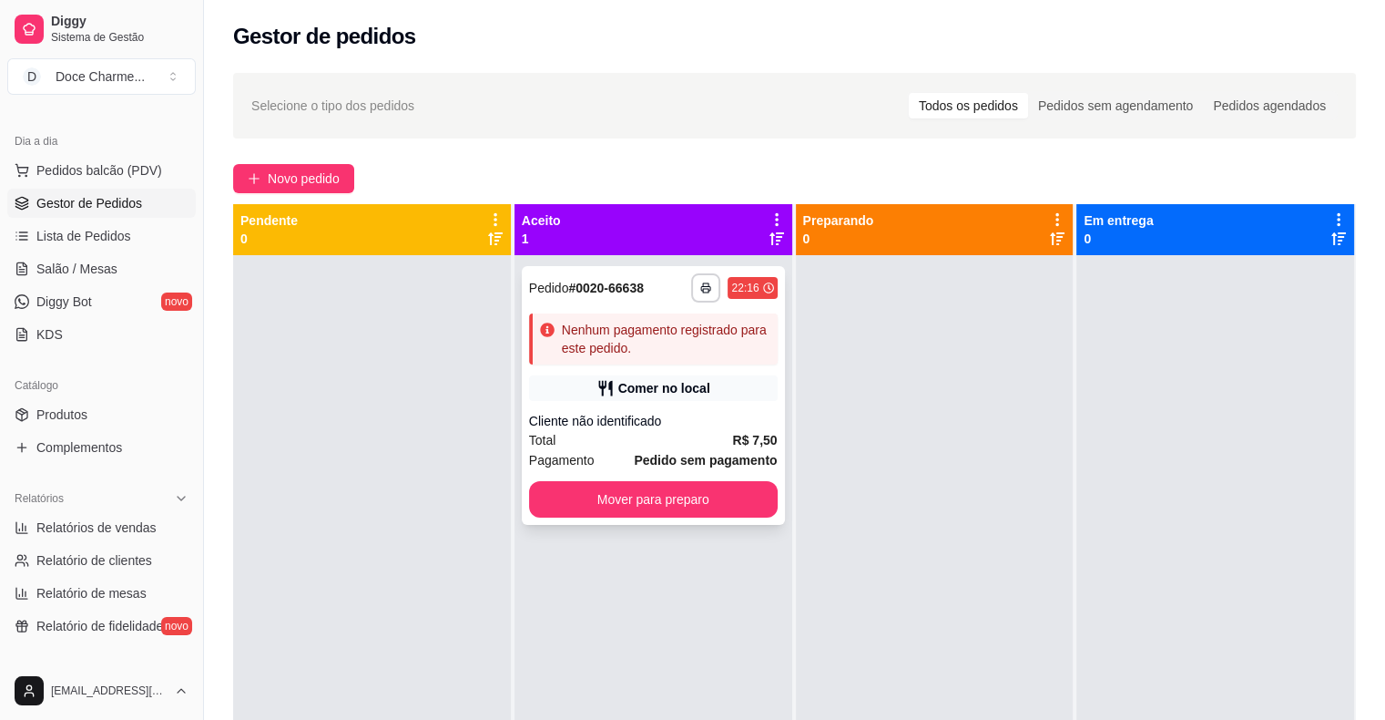
click at [587, 294] on strong "# 0020-66638" at bounding box center [606, 288] width 76 height 15
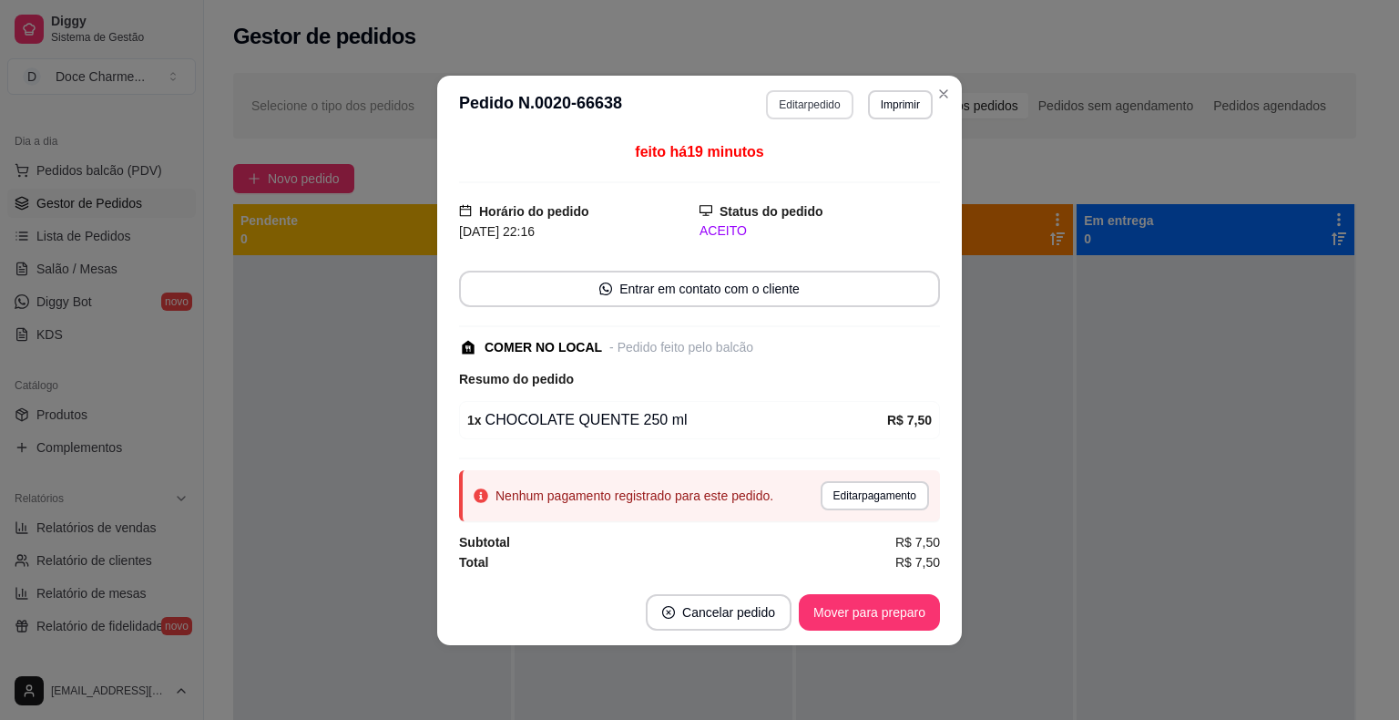
click at [809, 115] on button "Editar pedido" at bounding box center [809, 104] width 87 height 29
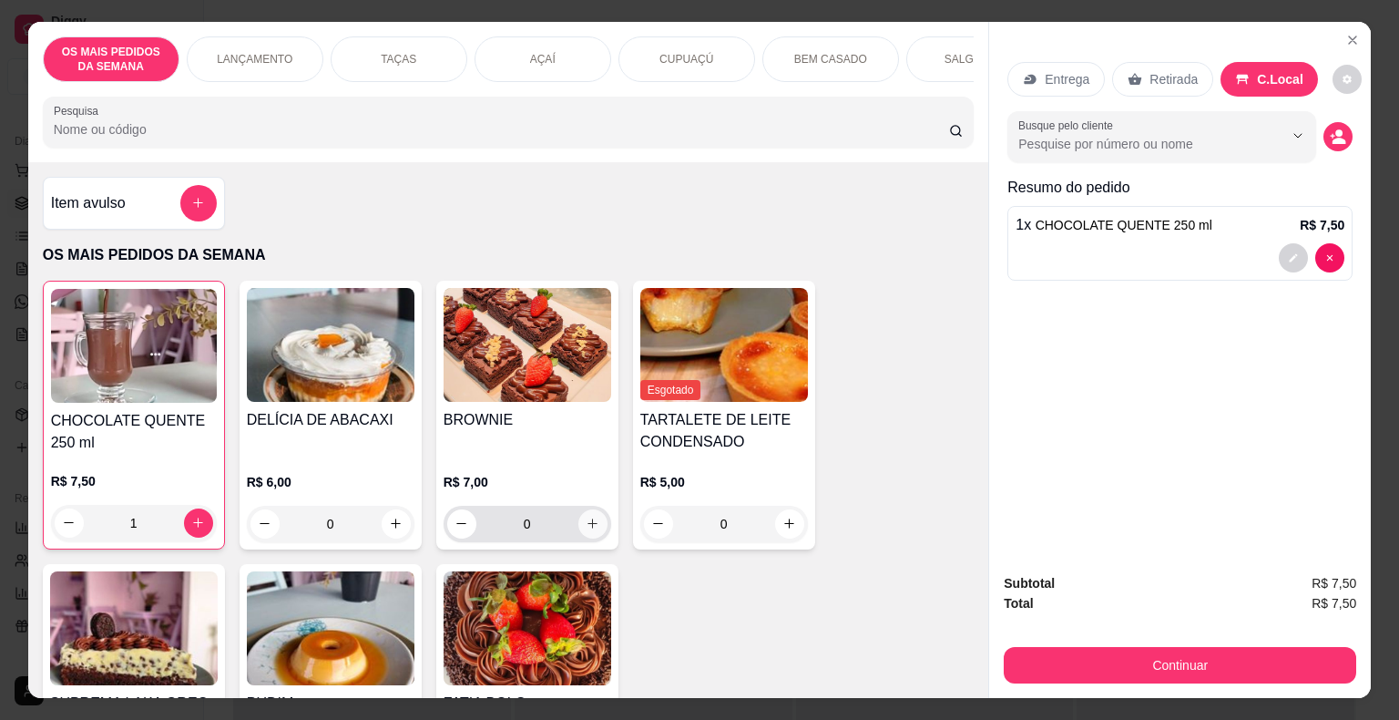
click at [578, 532] on button "increase-product-quantity" at bounding box center [592, 523] width 29 height 29
type input "1"
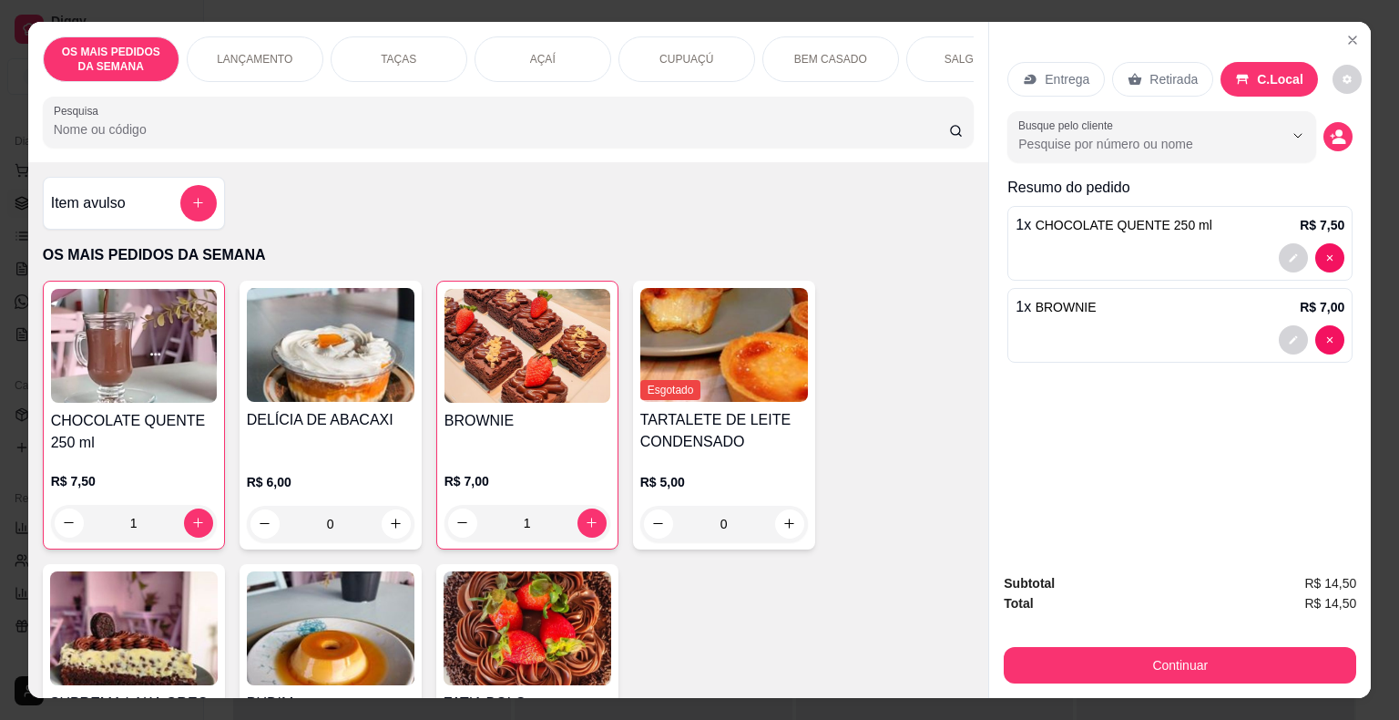
click at [1047, 406] on div "Entrega Retirada C.Local Busque pelo cliente Resumo do pedido 1 x CHOCOLATE QUE…" at bounding box center [1180, 290] width 382 height 537
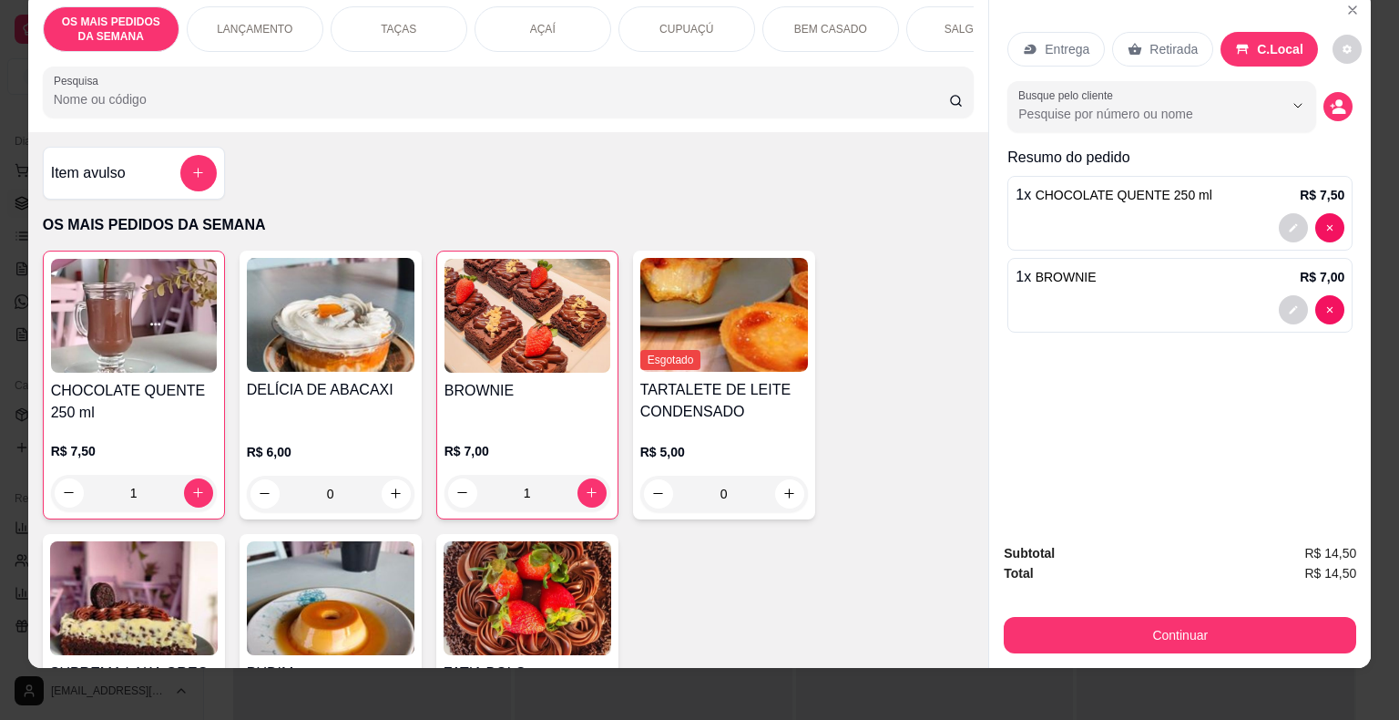
scroll to position [44, 0]
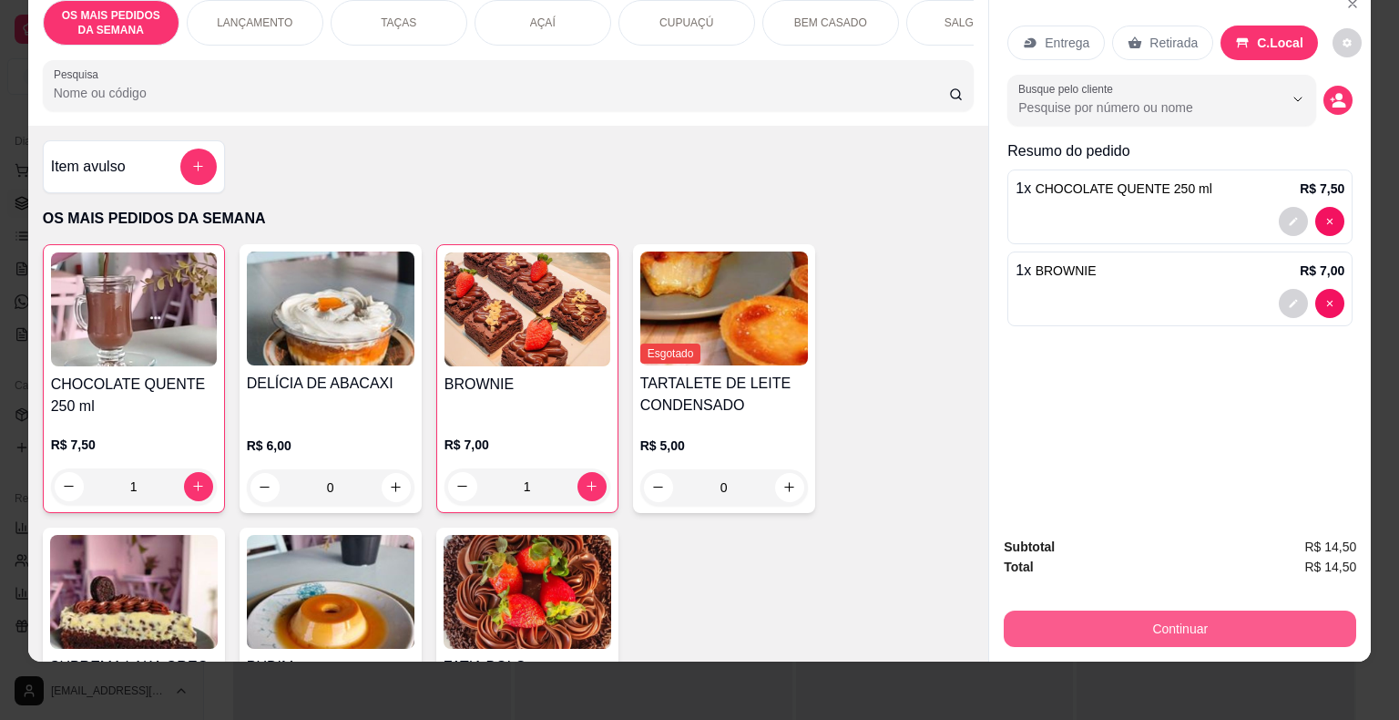
click at [1122, 613] on button "Continuar" at bounding box center [1180, 628] width 352 height 36
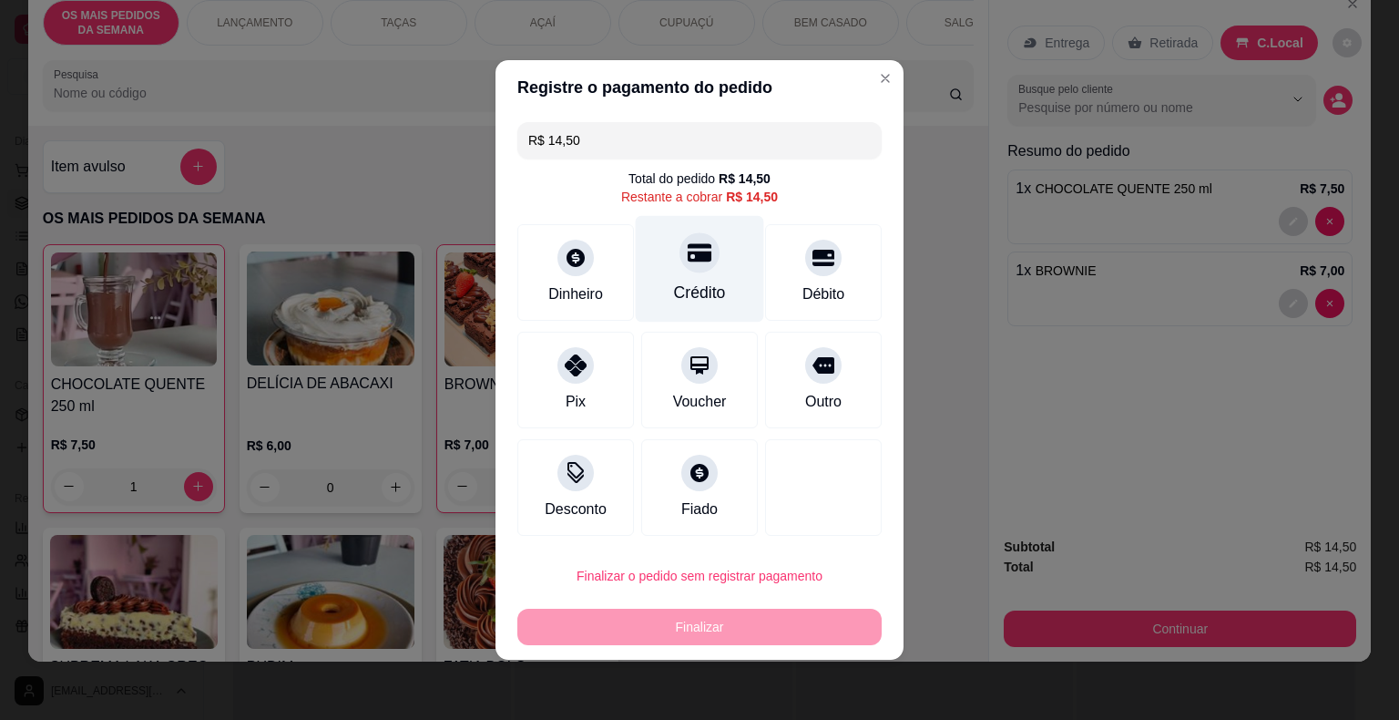
click at [665, 293] on div "Crédito" at bounding box center [700, 269] width 128 height 107
type input "R$ 0,00"
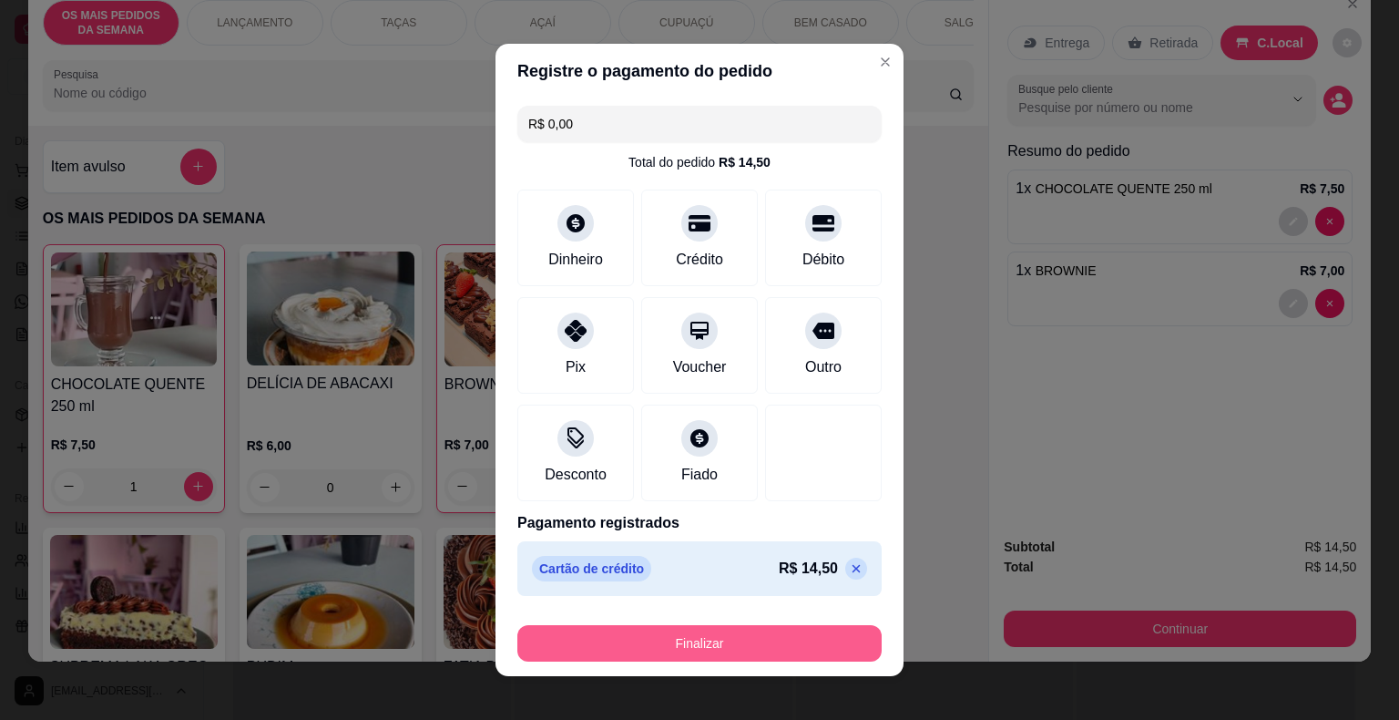
click at [688, 657] on button "Finalizar" at bounding box center [699, 643] width 364 height 36
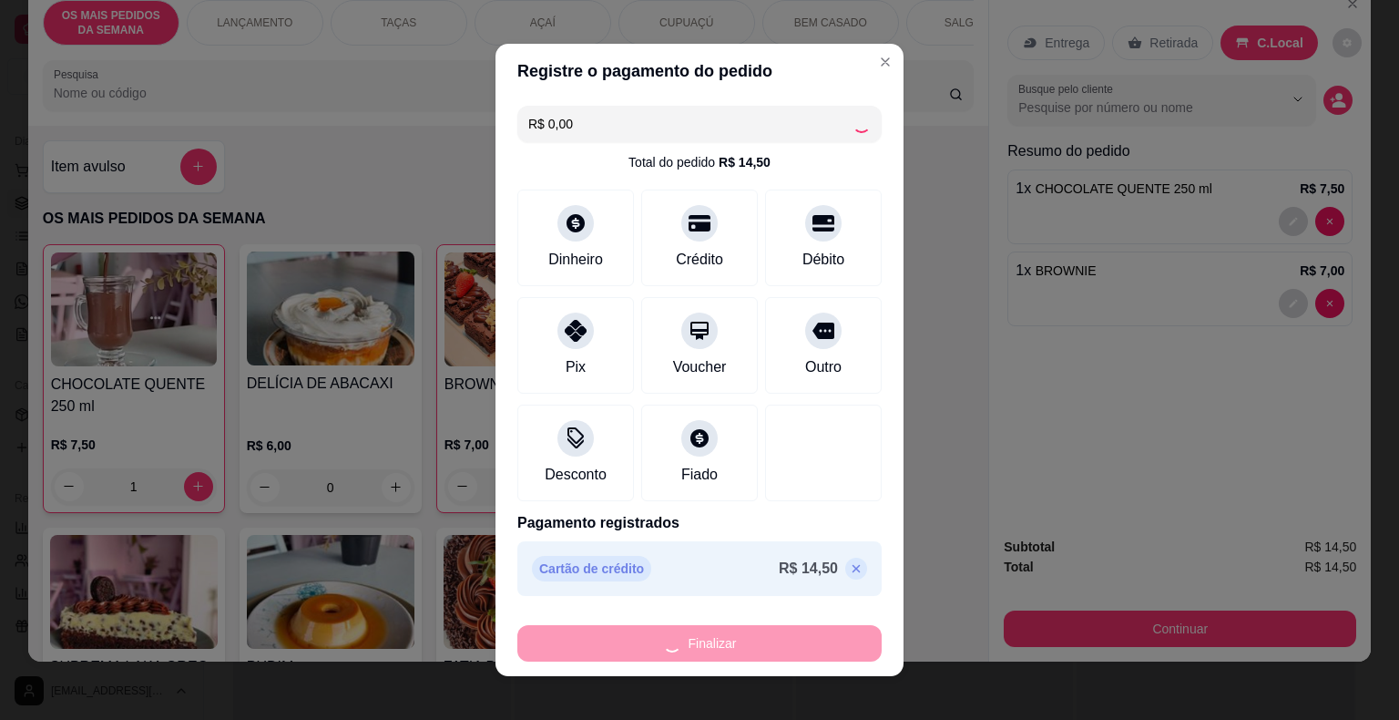
type input "0"
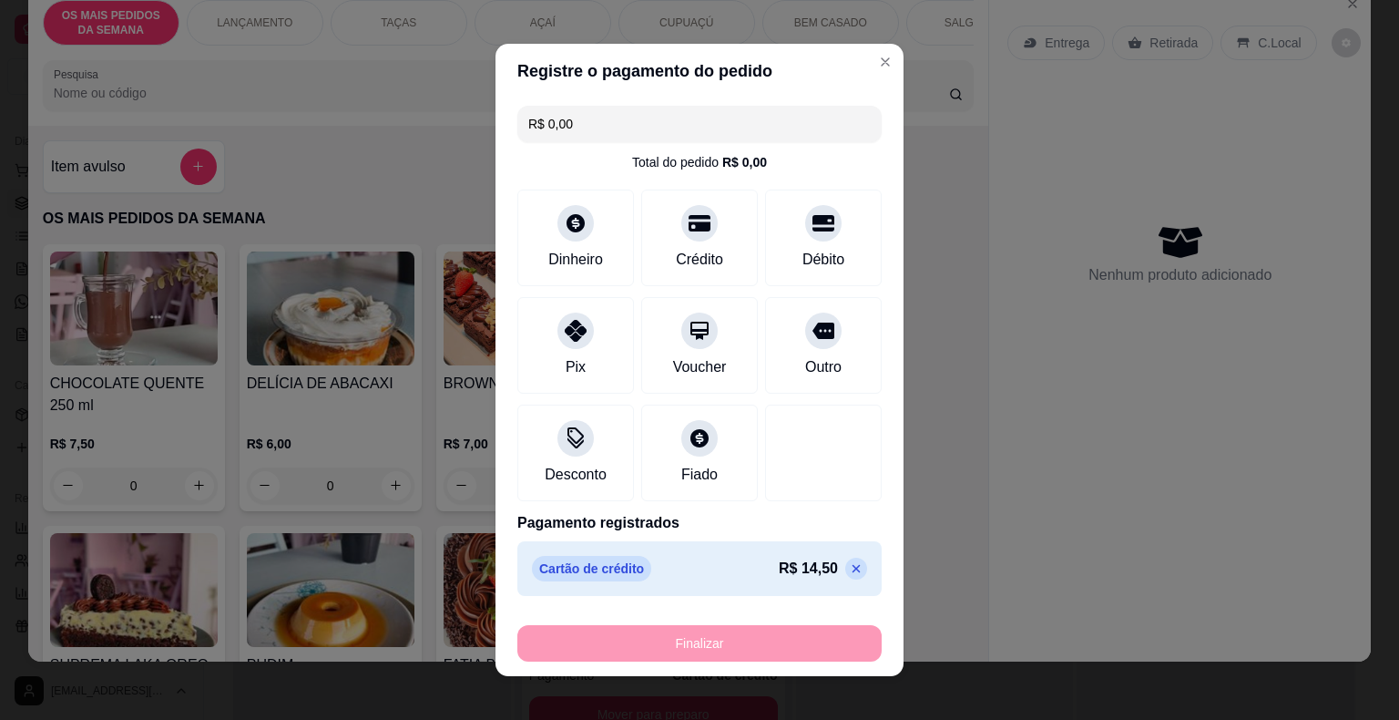
type input "-R$ 14,50"
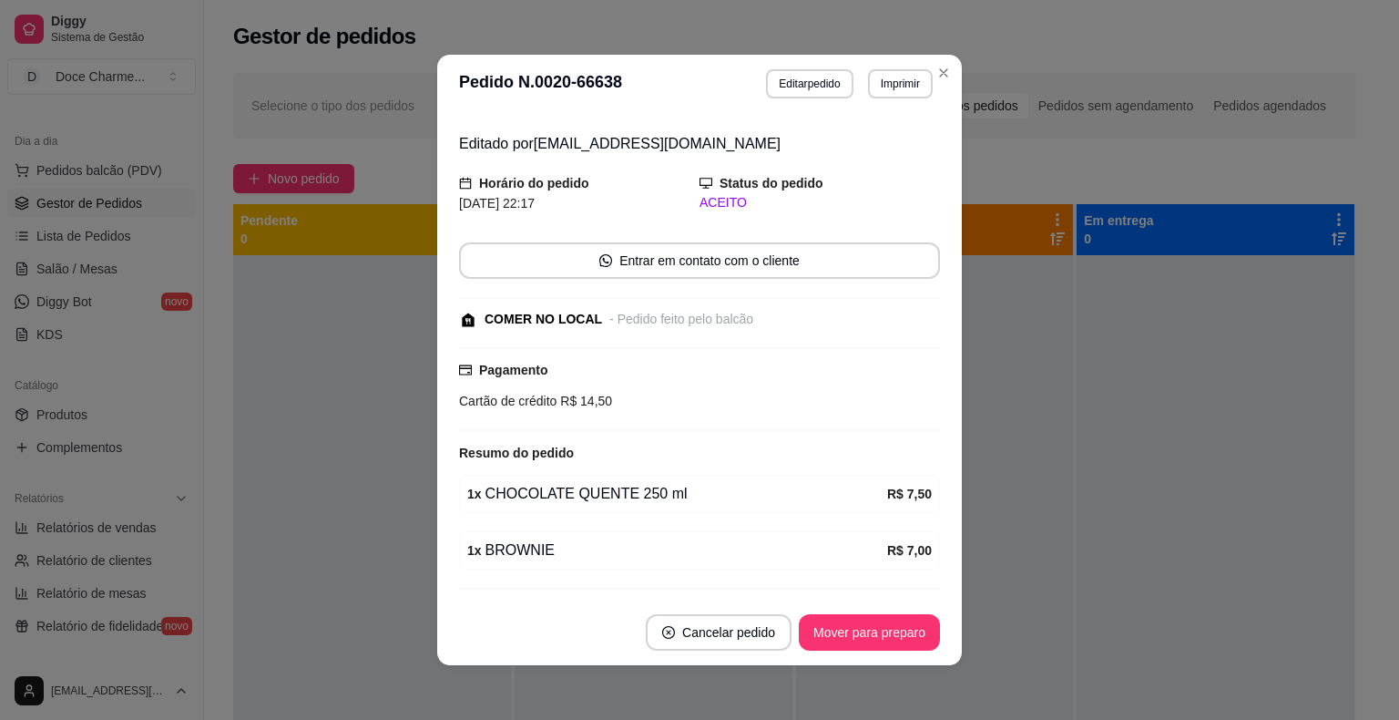
scroll to position [92, 0]
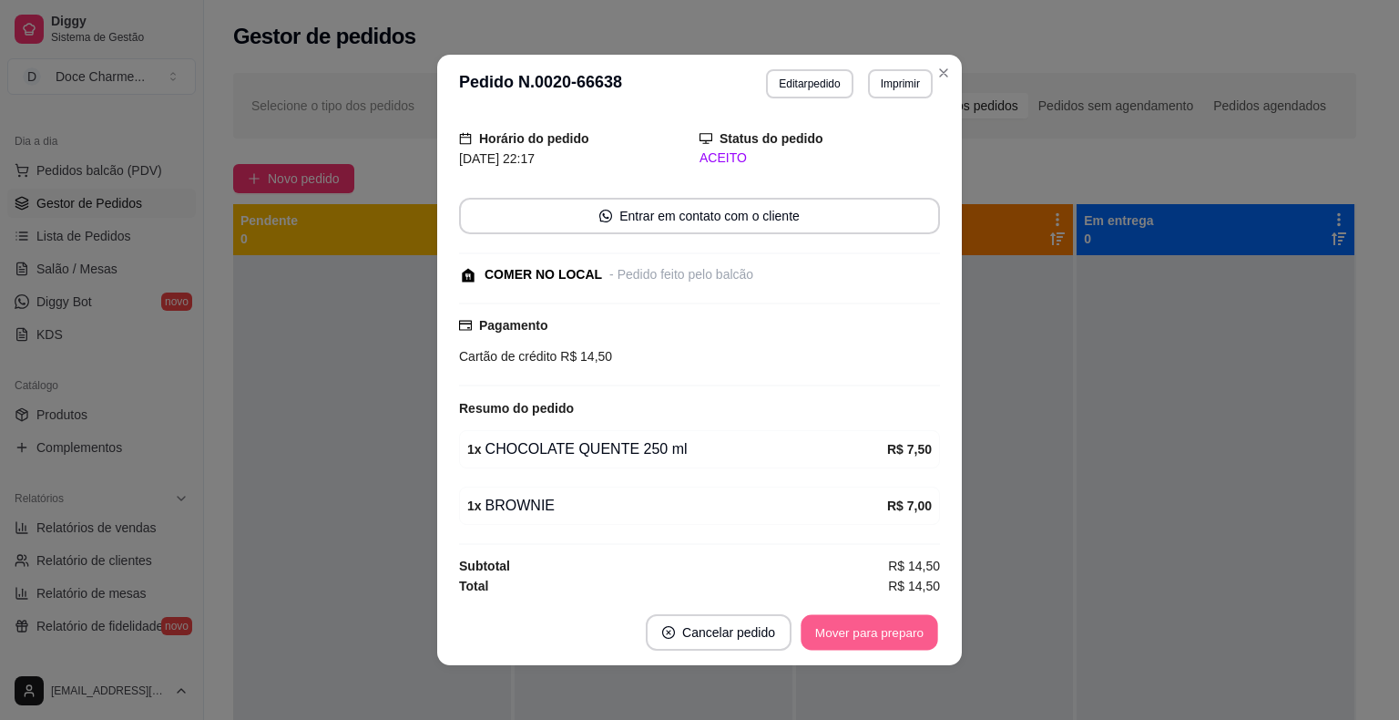
click at [855, 628] on button "Mover para preparo" at bounding box center [869, 633] width 137 height 36
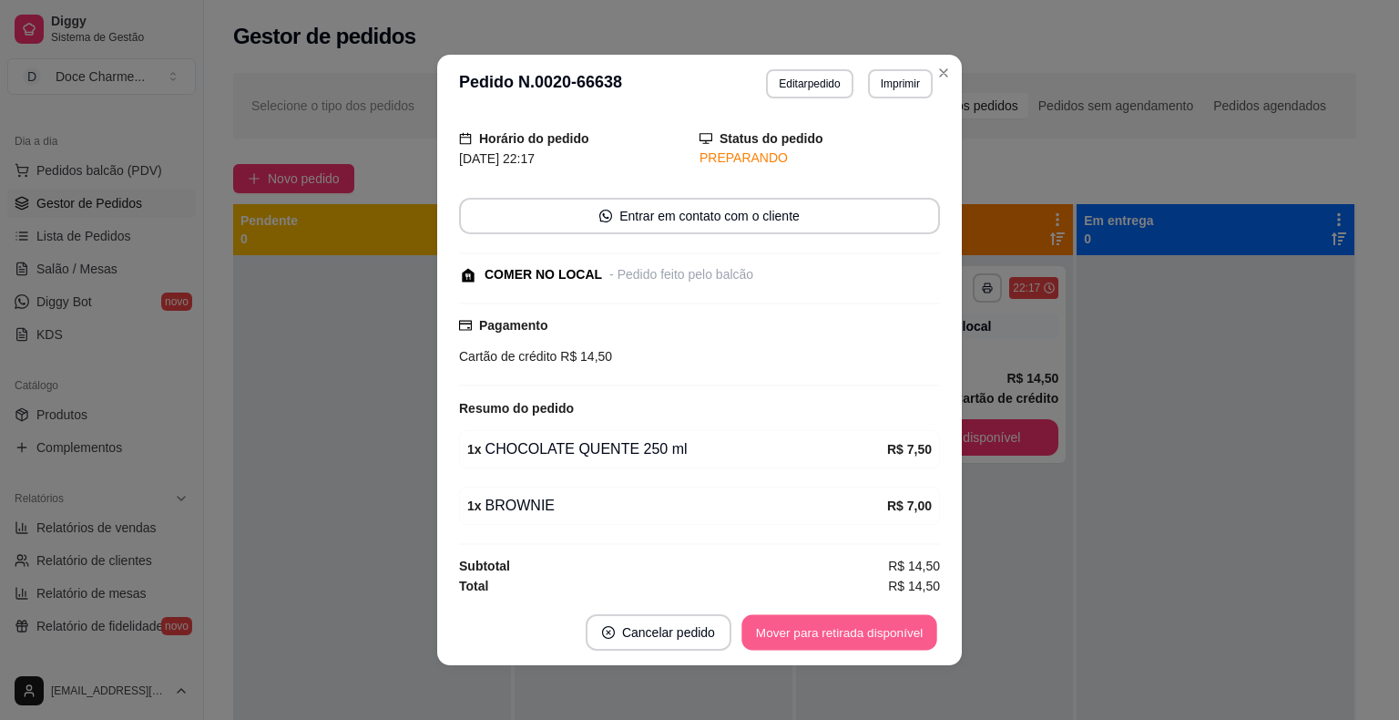
click at [888, 634] on button "Mover para retirada disponível" at bounding box center [838, 633] width 195 height 36
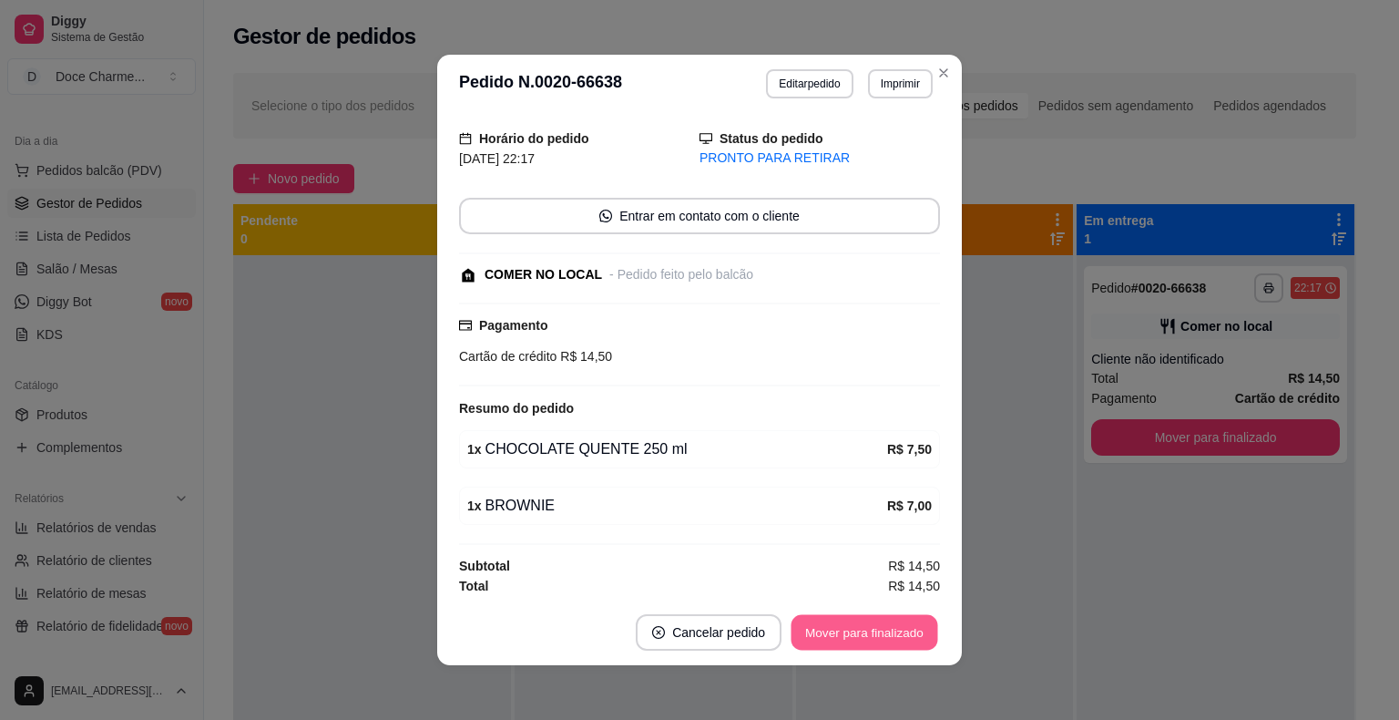
click at [899, 632] on button "Mover para finalizado" at bounding box center [865, 633] width 147 height 36
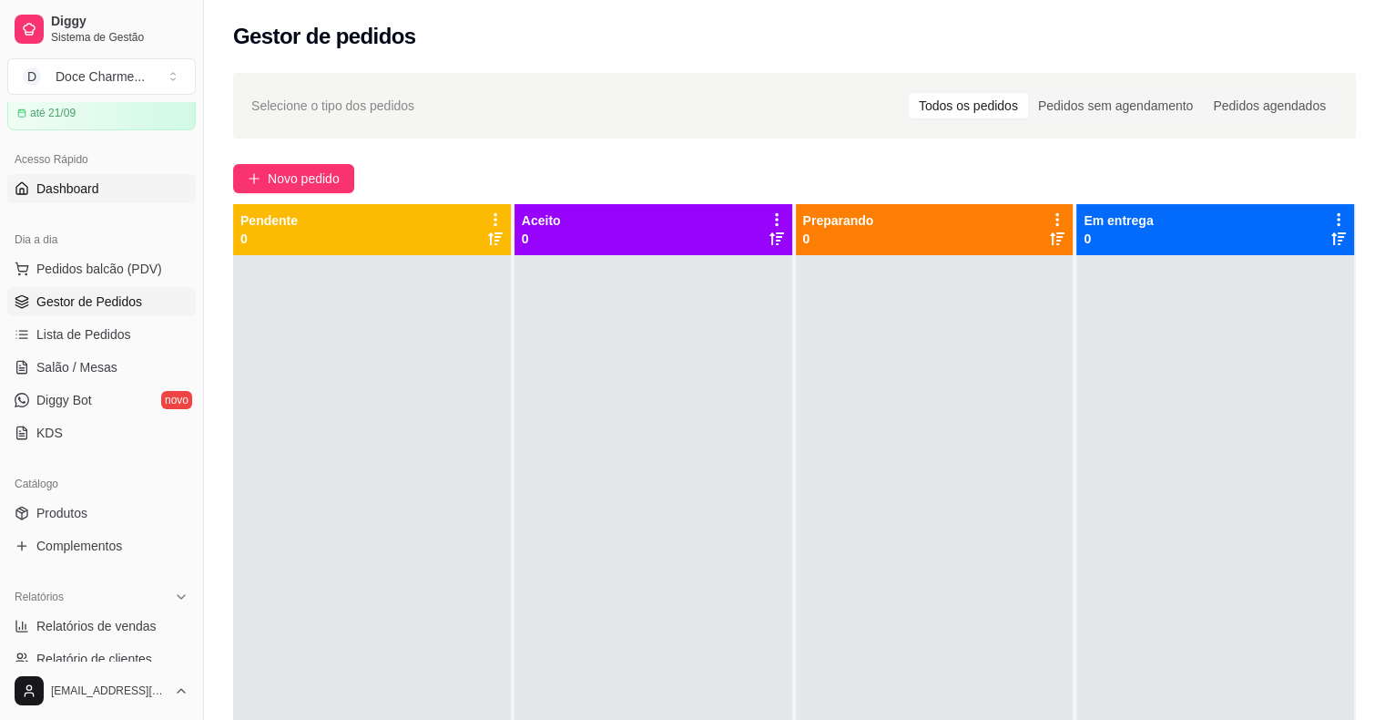
scroll to position [0, 0]
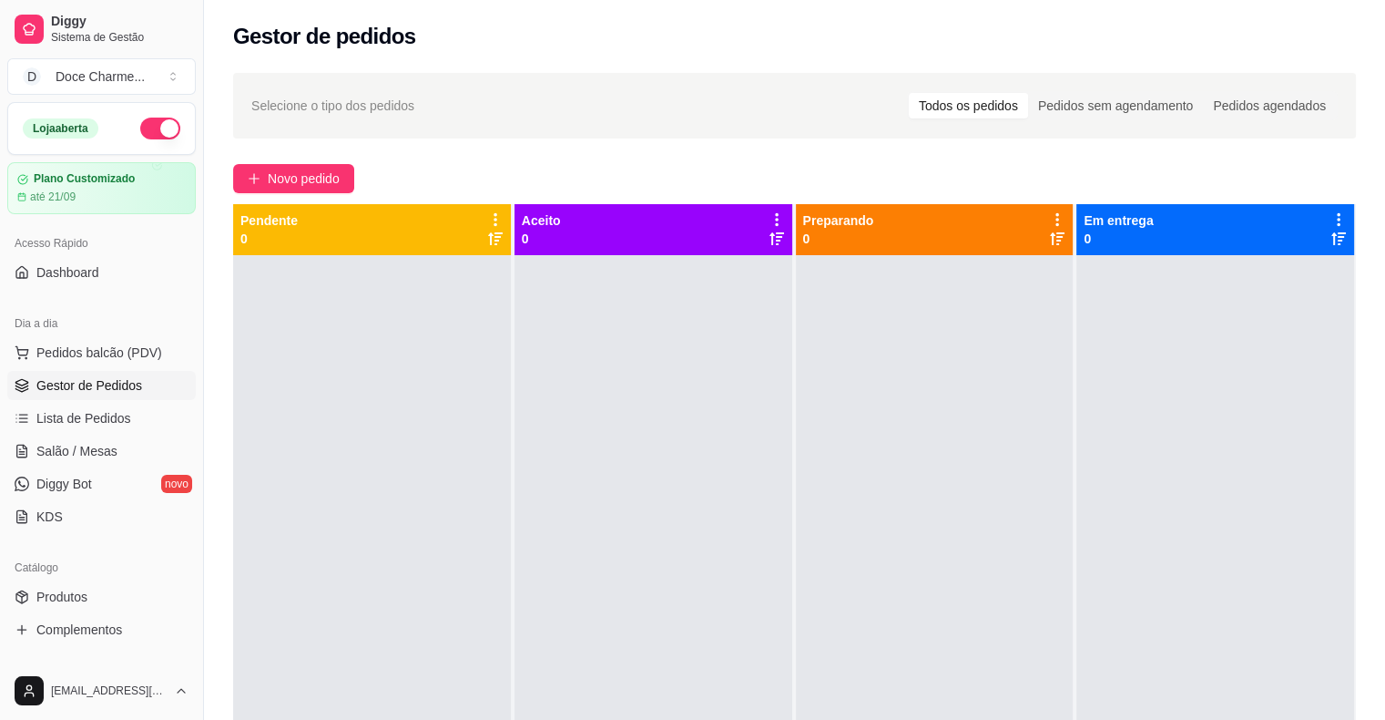
click at [143, 126] on button "button" at bounding box center [160, 128] width 40 height 22
type button "on"
